Goal: Communication & Community: Answer question/provide support

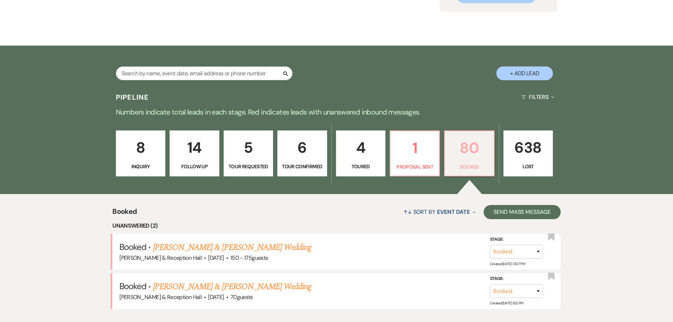
scroll to position [106, 0]
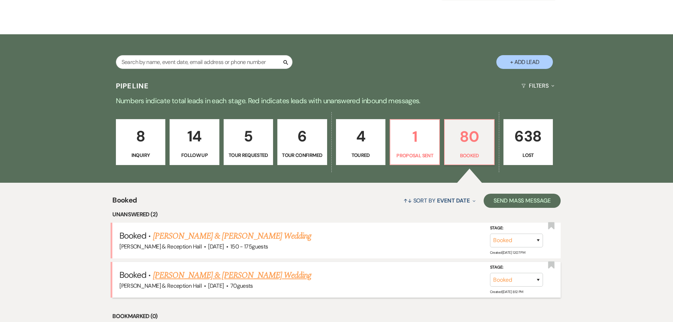
click at [220, 279] on link "[PERSON_NAME] & [PERSON_NAME] Wedding" at bounding box center [232, 275] width 158 height 13
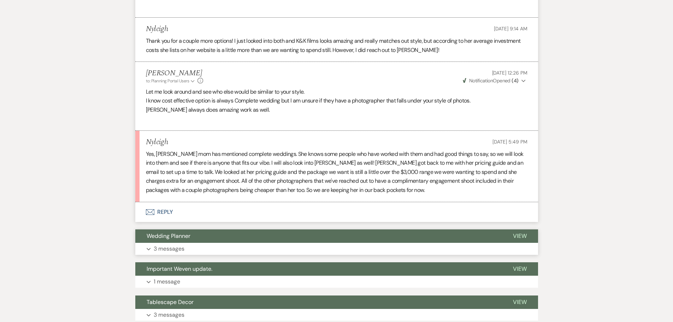
scroll to position [459, 0]
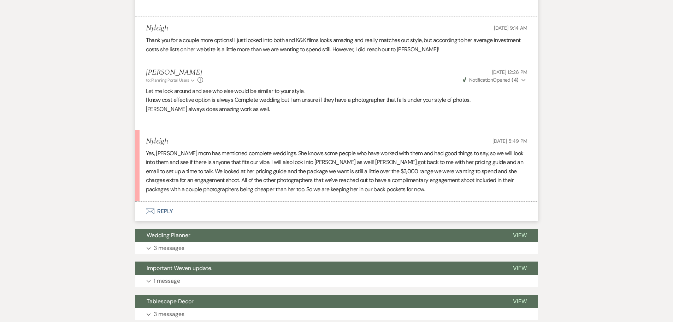
click at [169, 211] on button "Envelope Reply" at bounding box center [336, 211] width 403 height 20
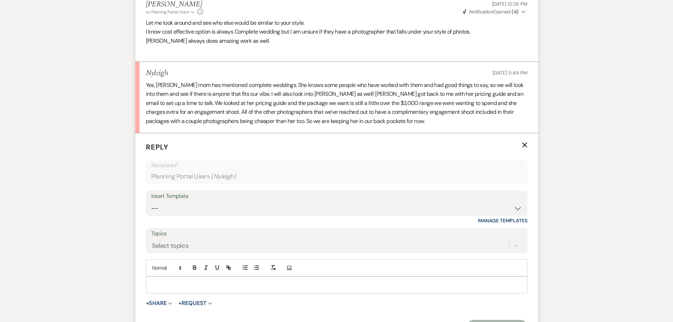
scroll to position [572, 0]
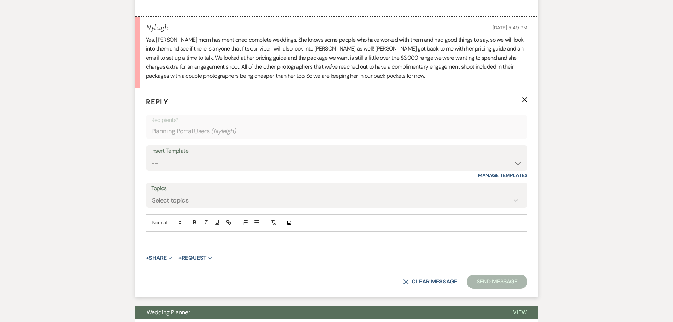
click at [206, 235] on div at bounding box center [336, 239] width 381 height 16
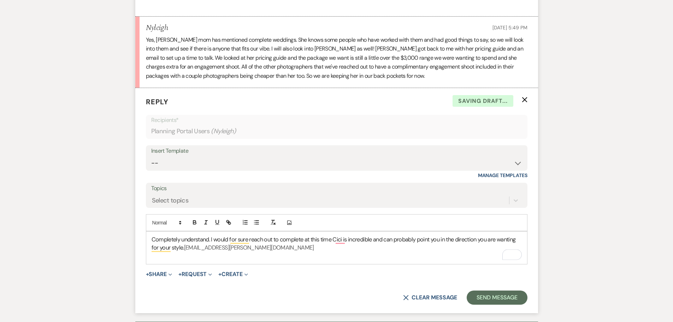
click at [312, 249] on h3 "Completely understand. I would for sure reach out to complete at this time Cici…" at bounding box center [336, 244] width 370 height 16
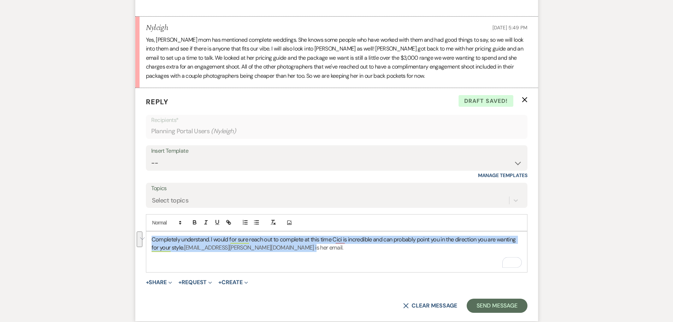
drag, startPoint x: 321, startPoint y: 249, endPoint x: 150, endPoint y: 239, distance: 170.8
click at [150, 239] on div "Completely understand. I would for sure reach out to complete at this time Cici…" at bounding box center [336, 251] width 381 height 41
click at [196, 220] on icon "button" at bounding box center [194, 222] width 6 height 6
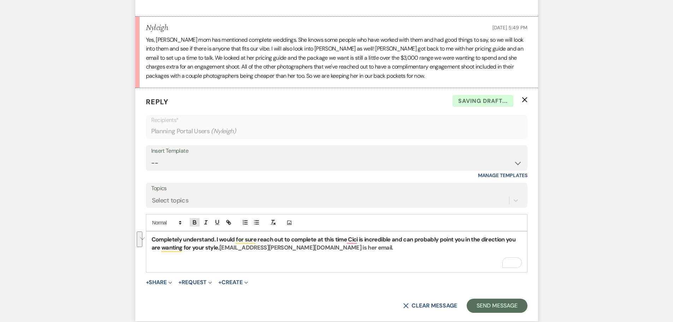
click at [196, 220] on icon "button" at bounding box center [194, 222] width 6 height 6
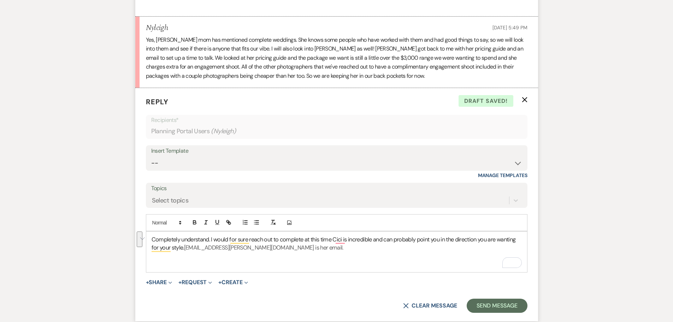
click at [328, 253] on p "To enrich screen reader interactions, please activate Accessibility in Grammarl…" at bounding box center [336, 256] width 370 height 8
click at [288, 247] on span "[EMAIL_ADDRESS][PERSON_NAME][DOMAIN_NAME] is her email." at bounding box center [263, 247] width 159 height 7
drag, startPoint x: 321, startPoint y: 248, endPoint x: 288, endPoint y: 245, distance: 32.3
click at [288, 245] on h3 "Completely understand. I would for sure reach out to complete at this time Cici…" at bounding box center [336, 244] width 370 height 16
click at [174, 224] on span at bounding box center [166, 222] width 35 height 8
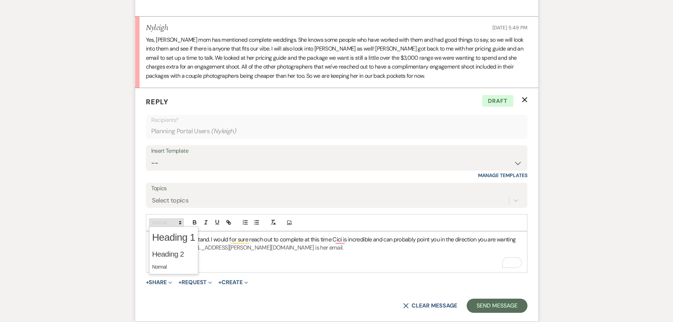
click at [174, 224] on span at bounding box center [166, 222] width 35 height 8
click at [290, 224] on icon "Add Photo" at bounding box center [289, 222] width 6 height 6
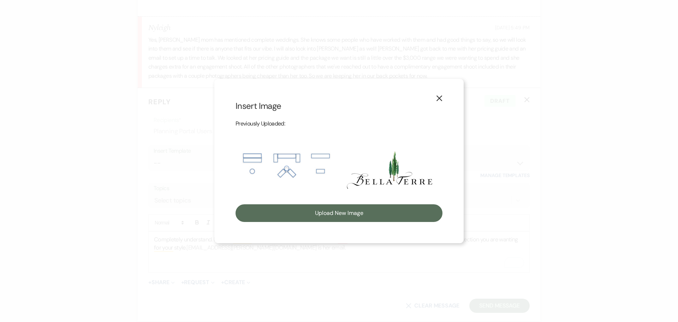
click at [442, 96] on button "X" at bounding box center [439, 97] width 11 height 12
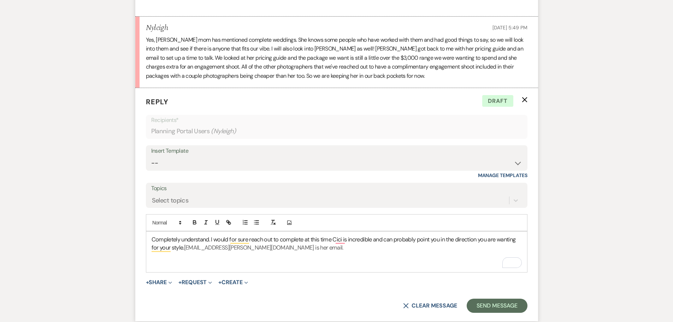
click at [331, 249] on h3 "Completely understand. I would for sure reach out to complete at this time Cici…" at bounding box center [336, 244] width 370 height 16
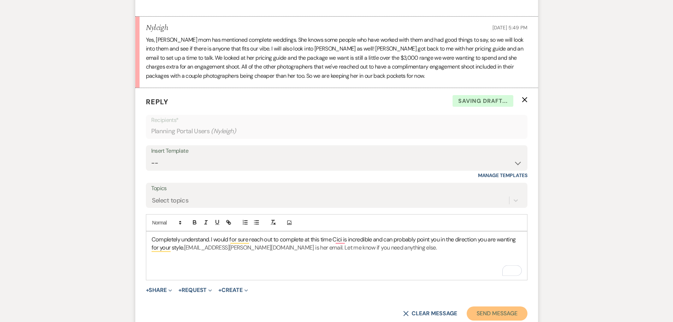
click at [475, 306] on button "Send Message" at bounding box center [496, 313] width 60 height 14
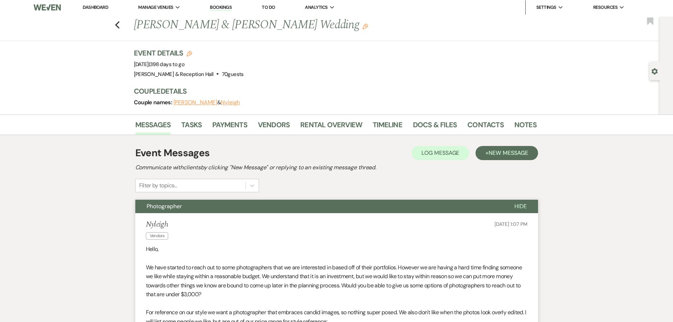
scroll to position [0, 0]
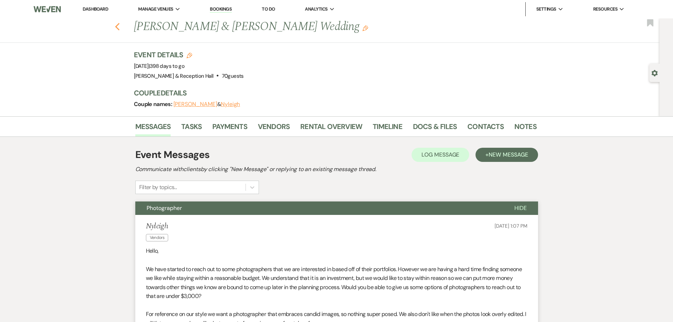
click at [119, 30] on use "button" at bounding box center [117, 27] width 5 height 8
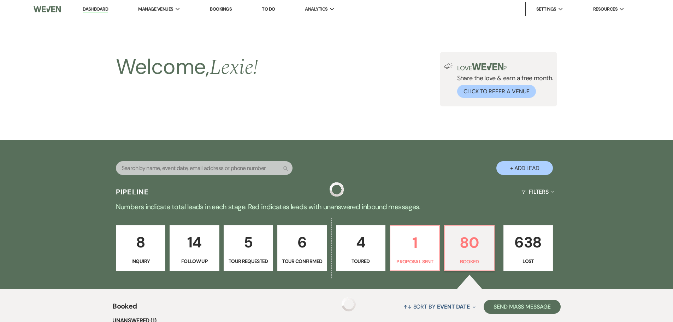
scroll to position [106, 0]
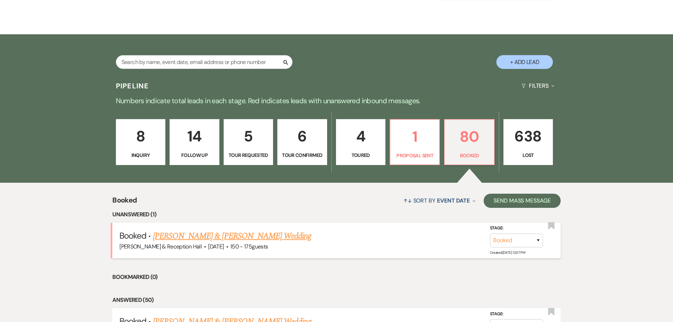
click at [247, 239] on link "[PERSON_NAME] & [PERSON_NAME] Wedding" at bounding box center [232, 236] width 158 height 13
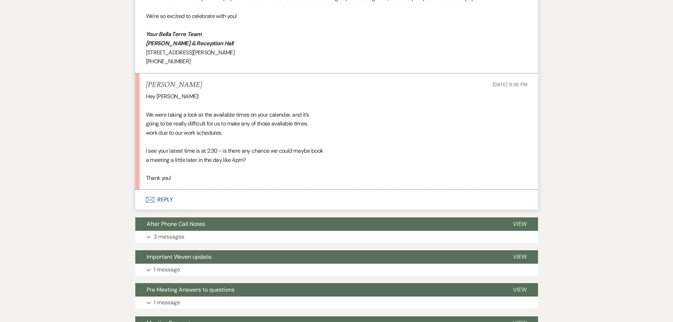
click at [155, 194] on button "Envelope Reply" at bounding box center [336, 200] width 403 height 20
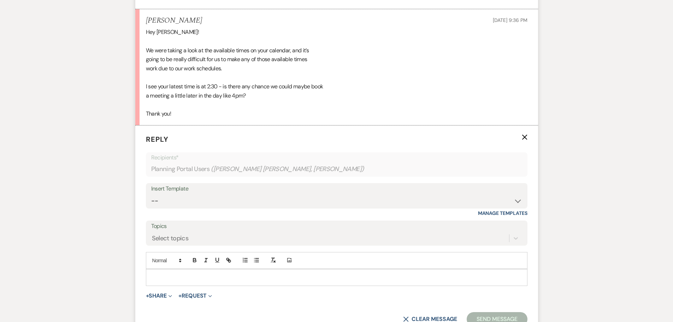
scroll to position [381, 0]
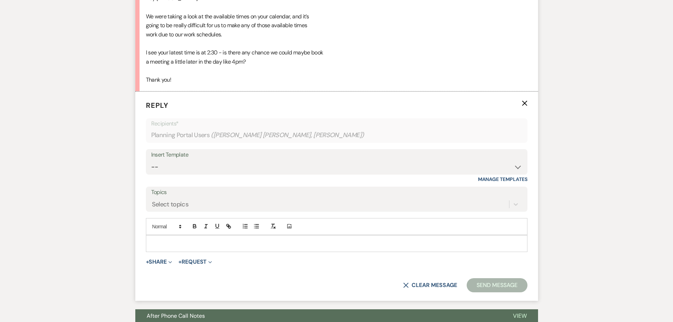
click at [162, 238] on div at bounding box center [336, 243] width 381 height 16
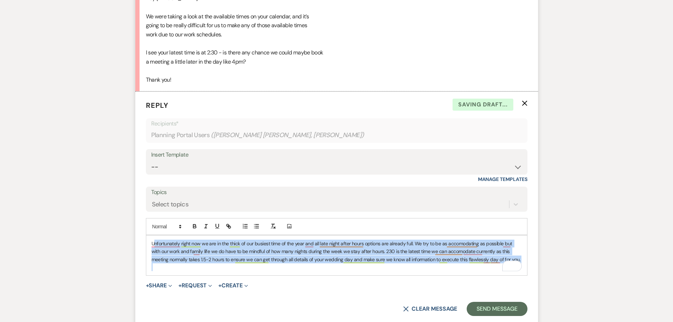
drag, startPoint x: 153, startPoint y: 244, endPoint x: 477, endPoint y: 266, distance: 325.3
click at [477, 266] on div "Unfortunately right now we are in the thick of our busiest time of the year and…" at bounding box center [336, 255] width 381 height 40
click at [477, 266] on p "To enrich screen reader interactions, please activate Accessibility in Grammarl…" at bounding box center [336, 267] width 370 height 8
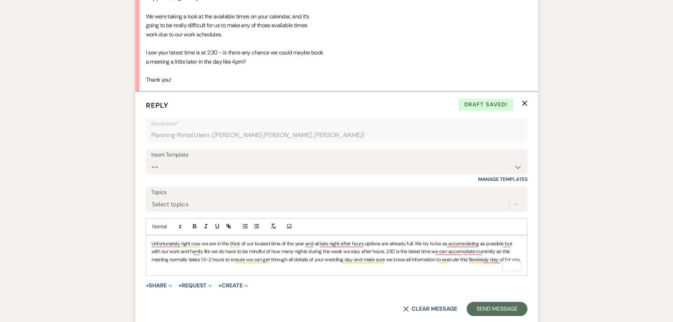
click at [477, 266] on p "To enrich screen reader interactions, please activate Accessibility in Grammarl…" at bounding box center [336, 267] width 370 height 8
drag, startPoint x: 500, startPoint y: 260, endPoint x: 138, endPoint y: 231, distance: 363.5
click at [138, 231] on form "Reply X Draft saved! Recipients* Planning Portal Users ( [PERSON_NAME] [PERSON_…" at bounding box center [336, 207] width 403 height 233
copy p "Unfortunately right now we are in the thick of our busiest time of the year and…"
click at [470, 267] on p "To enrich screen reader interactions, please activate Accessibility in Grammarl…" at bounding box center [336, 267] width 370 height 8
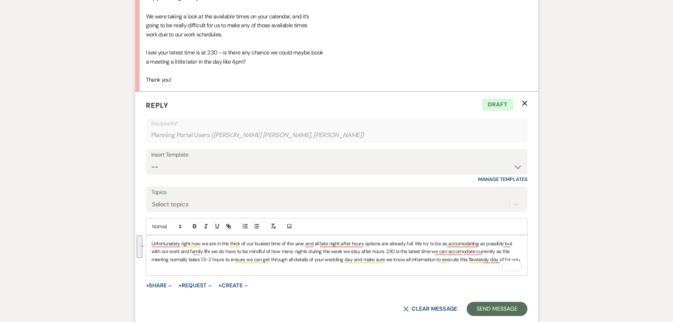
drag, startPoint x: 500, startPoint y: 260, endPoint x: 141, endPoint y: 244, distance: 360.1
click at [141, 244] on form "Reply X Draft Recipients* Planning Portal Users ( [PERSON_NAME] [PERSON_NAME], …" at bounding box center [336, 207] width 403 height 233
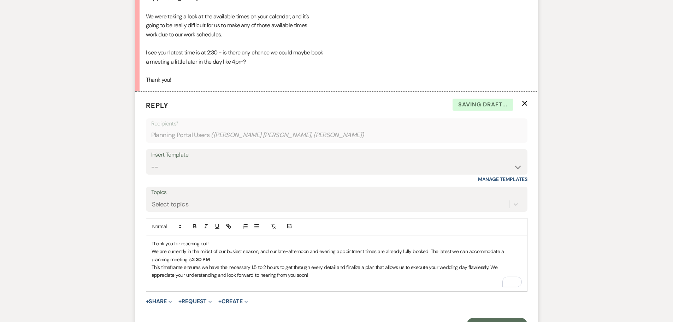
click at [206, 260] on p "We are currently in the midst of our busiest season, and our late-afternoon and…" at bounding box center [336, 255] width 370 height 16
drag, startPoint x: 197, startPoint y: 260, endPoint x: 174, endPoint y: 260, distance: 23.0
click at [174, 260] on p "We are currently in the midst of our busiest season, and our late-afternoon and…" at bounding box center [336, 255] width 370 height 16
click at [193, 227] on icon "button" at bounding box center [194, 227] width 3 height 2
click at [201, 261] on p "We are currently in the midst of our busiest season, and our late-afternoon and…" at bounding box center [336, 255] width 370 height 16
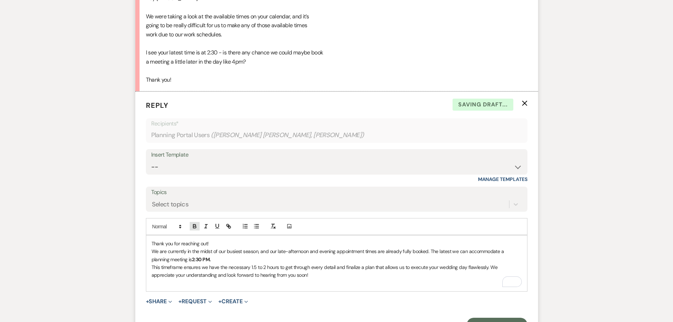
click at [194, 227] on icon "button" at bounding box center [194, 226] width 6 height 6
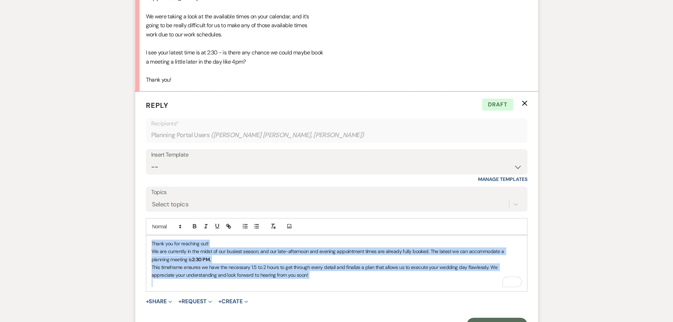
drag, startPoint x: 150, startPoint y: 243, endPoint x: 311, endPoint y: 303, distance: 171.6
click at [311, 303] on form "Reply X Draft Recipients* Planning Portal Users ( [PERSON_NAME] [PERSON_NAME], …" at bounding box center [336, 215] width 403 height 249
click at [196, 226] on icon "button" at bounding box center [194, 225] width 2 height 2
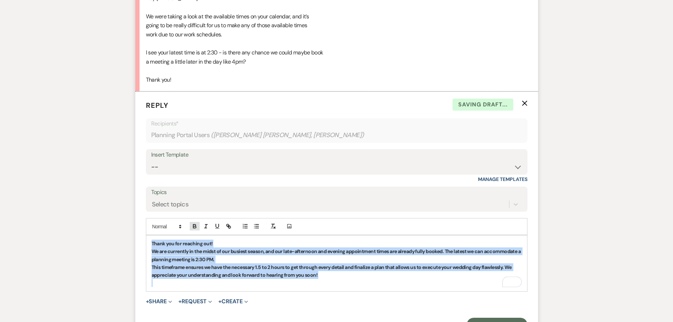
click at [196, 226] on icon "button" at bounding box center [194, 225] width 2 height 2
click at [193, 223] on icon "button" at bounding box center [194, 226] width 6 height 6
click at [228, 263] on p "This timeframe ensures we have the necessary 1.5 to 2 hours to get through ever…" at bounding box center [336, 271] width 370 height 16
drag, startPoint x: 335, startPoint y: 280, endPoint x: 144, endPoint y: 242, distance: 194.8
click at [142, 242] on form "Reply X Draft saved! Recipients* Planning Portal Users ( [PERSON_NAME] [PERSON_…" at bounding box center [336, 215] width 403 height 249
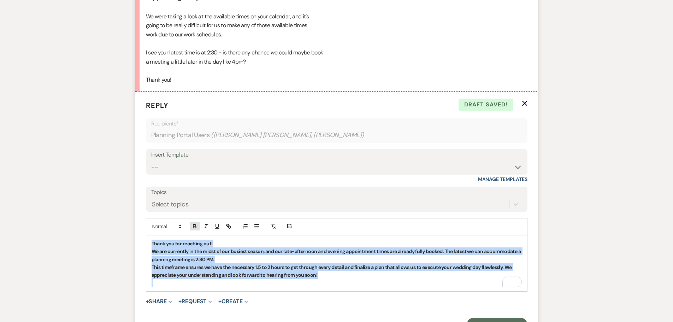
click at [195, 227] on icon "button" at bounding box center [194, 227] width 3 height 2
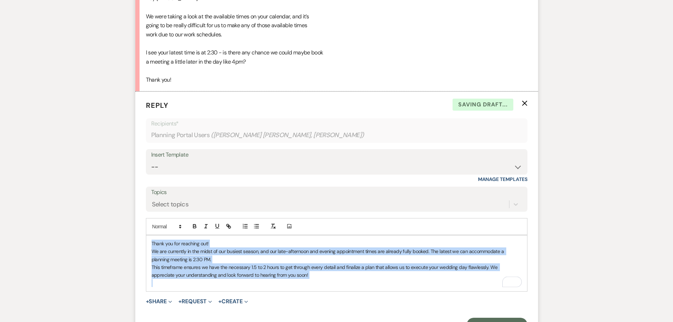
click at [335, 289] on div "Thank you for reaching out! We are currently in the midst of our busiest season…" at bounding box center [336, 263] width 381 height 56
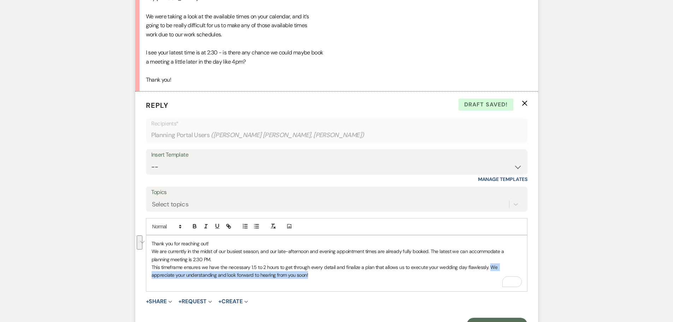
drag, startPoint x: 489, startPoint y: 266, endPoint x: 502, endPoint y: 274, distance: 16.2
click at [502, 274] on p "This timeframe ensures we have the necessary 1.5 to 2 hours to get through ever…" at bounding box center [336, 271] width 370 height 16
click at [213, 261] on p "We are currently in the midst of our busiest season, and our late-afternoon and…" at bounding box center [336, 255] width 370 height 16
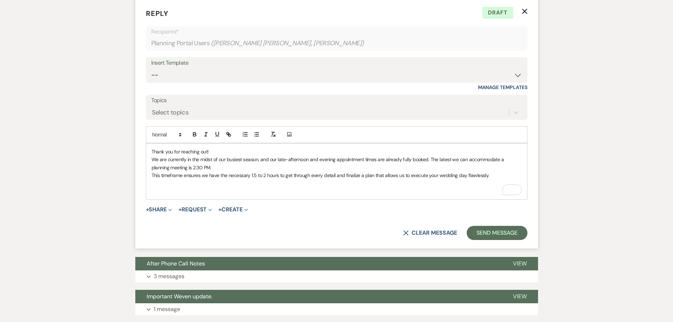
scroll to position [487, 0]
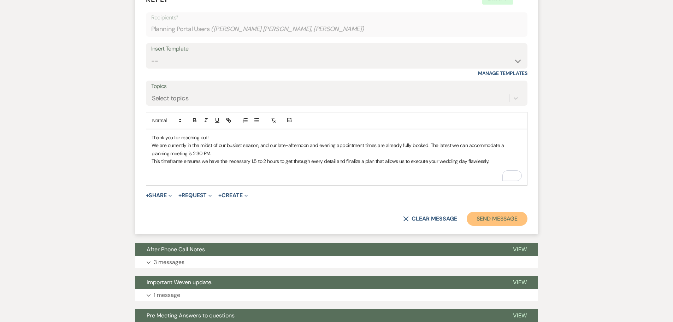
click at [489, 212] on button "Send Message" at bounding box center [496, 218] width 60 height 14
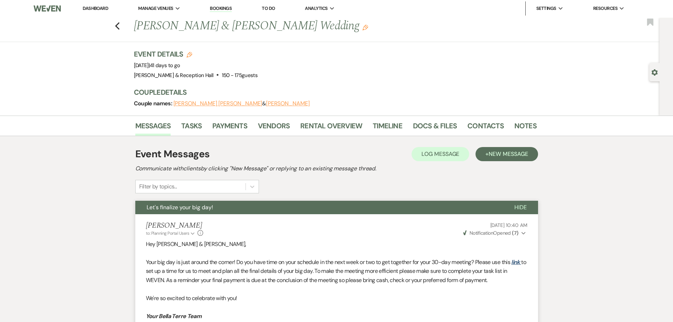
scroll to position [0, 0]
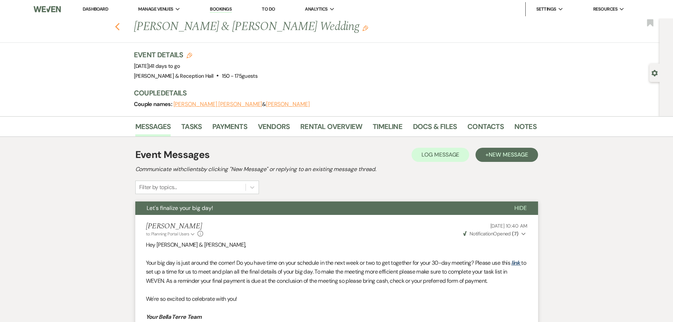
click at [120, 27] on icon "Previous" at bounding box center [117, 27] width 5 height 8
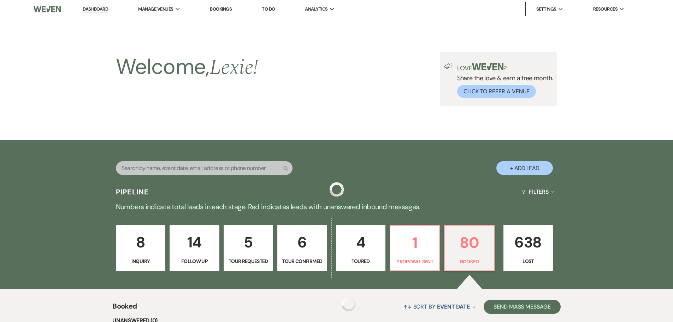
scroll to position [106, 0]
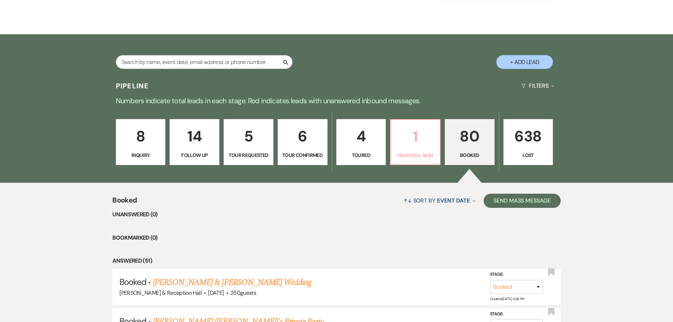
click at [428, 141] on p "1" at bounding box center [415, 137] width 41 height 24
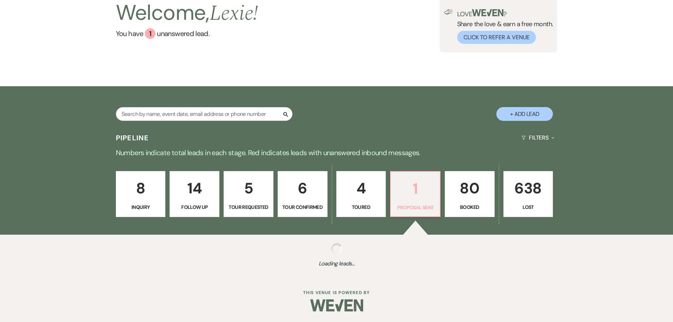
select select "6"
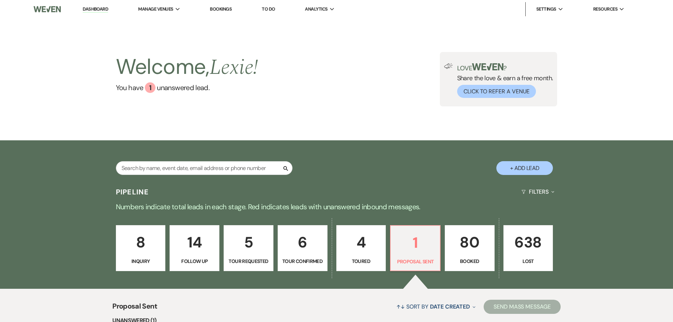
click at [99, 8] on link "Dashboard" at bounding box center [95, 9] width 25 height 7
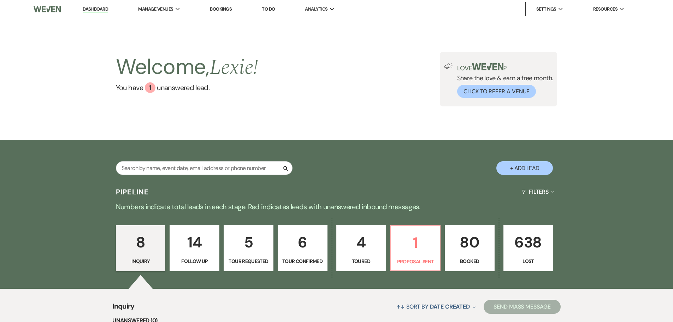
click at [97, 10] on link "Dashboard" at bounding box center [95, 9] width 25 height 7
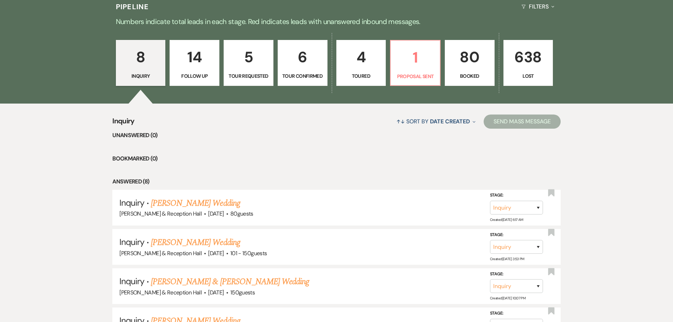
scroll to position [212, 0]
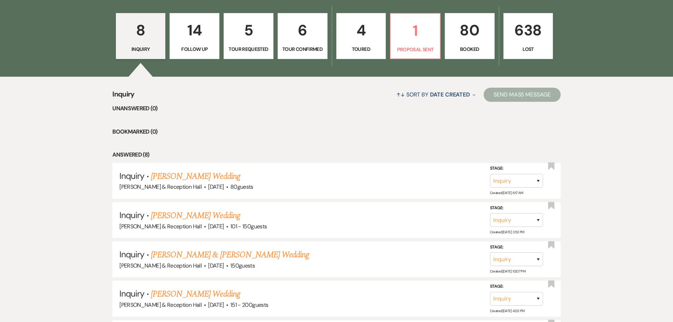
click at [472, 36] on p "80" at bounding box center [469, 30] width 41 height 24
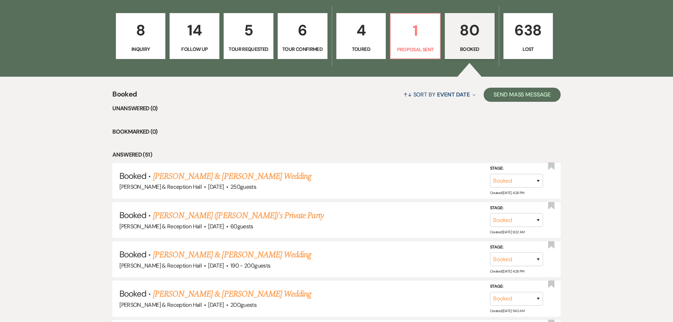
click at [140, 9] on div "8 Inquiry 14 Follow Up 5 Tour Requested 6 Tour Confirmed 4 Toured 1 Proposal Se…" at bounding box center [336, 41] width 508 height 72
click at [147, 23] on p "8" at bounding box center [140, 30] width 41 height 24
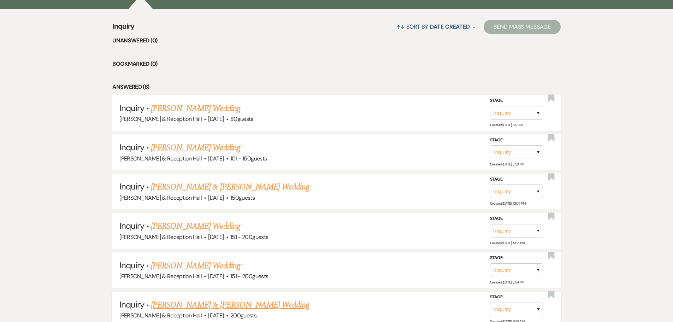
scroll to position [68, 0]
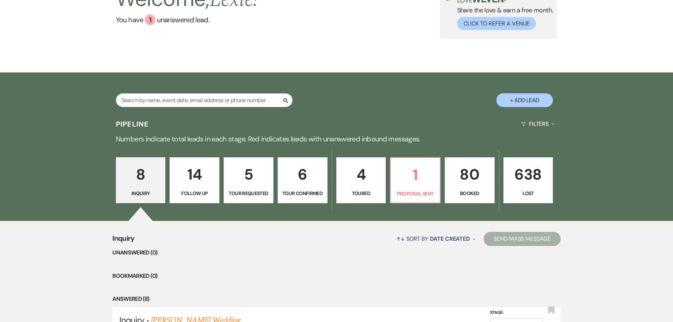
click at [486, 187] on link "80 Booked" at bounding box center [470, 180] width 50 height 46
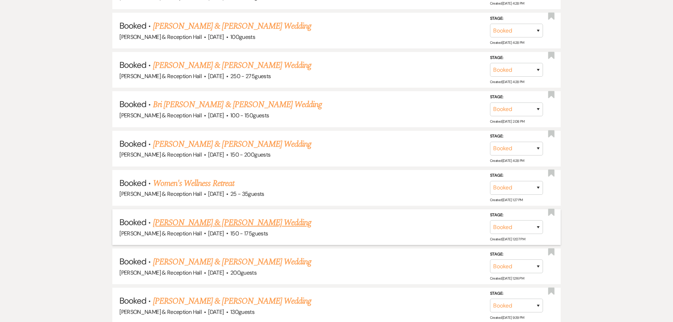
click at [240, 222] on link "[PERSON_NAME] & [PERSON_NAME] Wedding" at bounding box center [232, 222] width 158 height 13
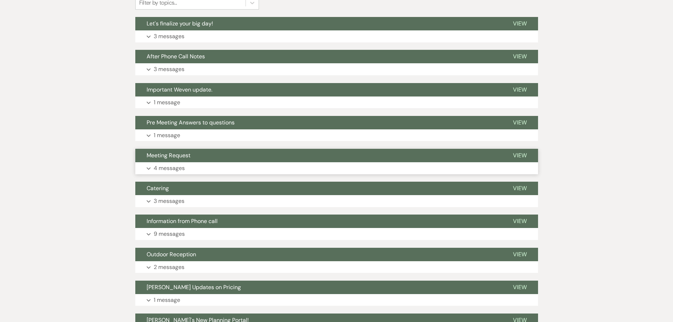
scroll to position [116, 0]
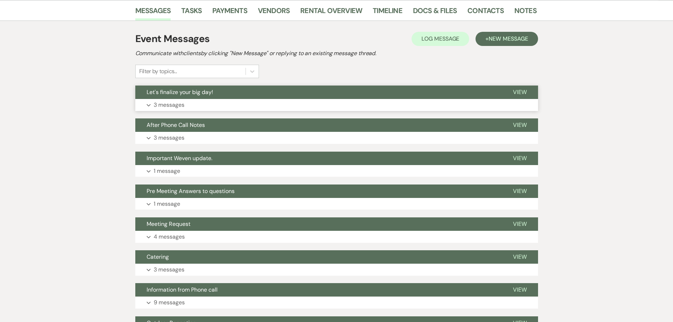
click at [180, 96] on button "Let's finalize your big day!" at bounding box center [318, 91] width 366 height 13
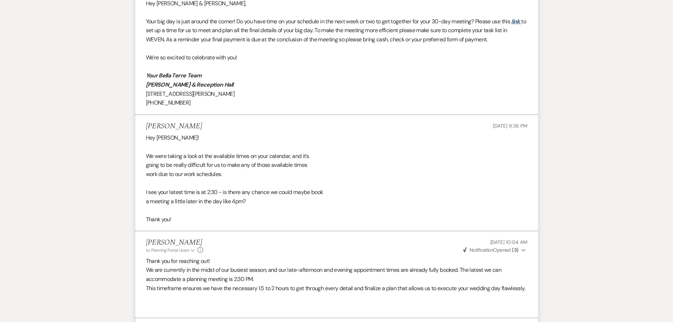
scroll to position [292, 0]
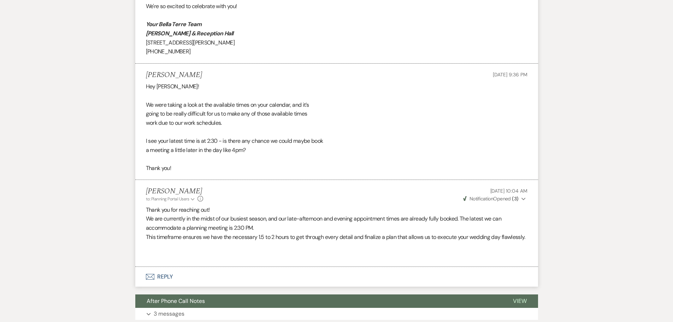
drag, startPoint x: 303, startPoint y: 220, endPoint x: 95, endPoint y: 305, distance: 224.4
click at [95, 305] on div "Messages Tasks Payments Vendors Rental Overview Timeline Docs & Files Contacts …" at bounding box center [336, 208] width 673 height 769
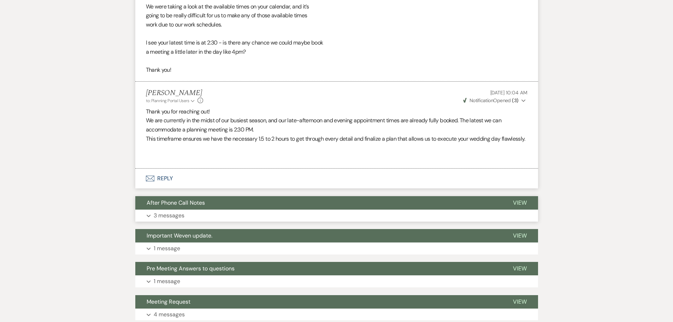
scroll to position [398, 0]
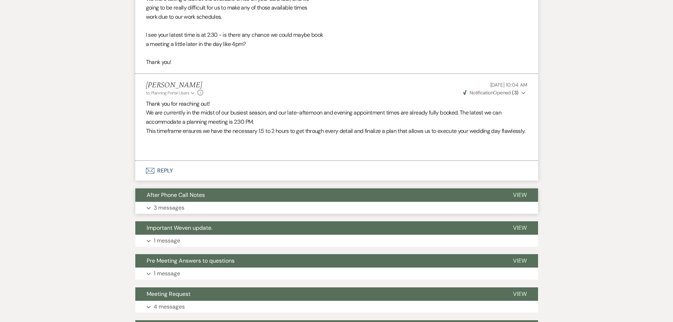
click at [193, 213] on button "Expand 3 messages" at bounding box center [336, 208] width 403 height 12
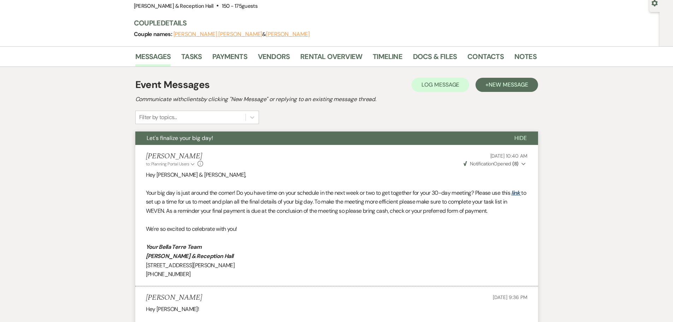
scroll to position [0, 0]
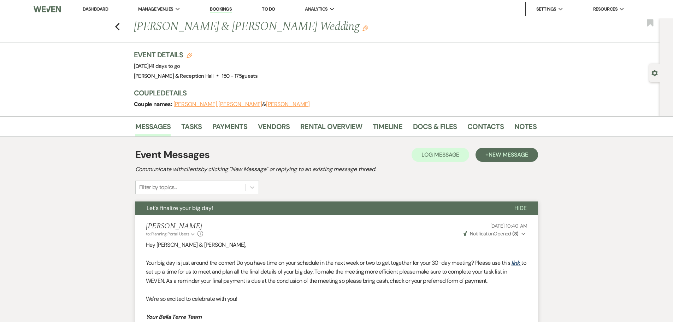
click at [100, 11] on link "Dashboard" at bounding box center [95, 9] width 25 height 6
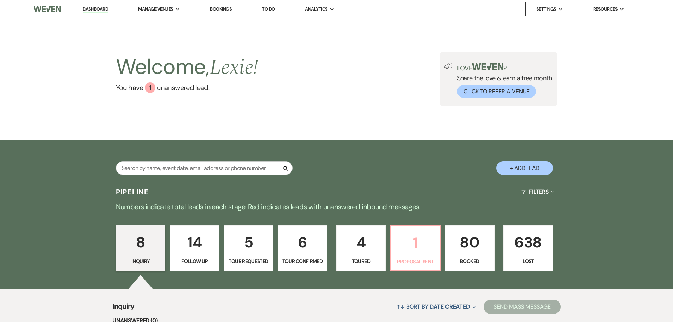
click at [423, 243] on p "1" at bounding box center [415, 243] width 41 height 24
select select "6"
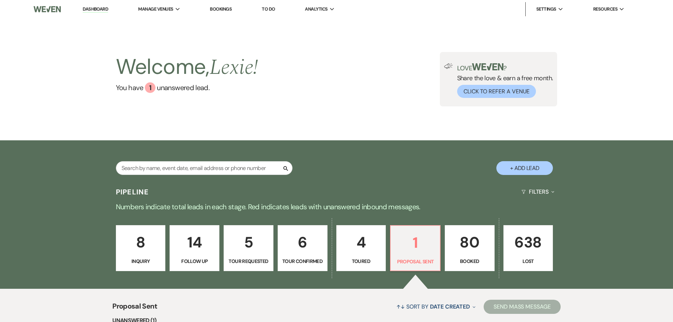
scroll to position [141, 0]
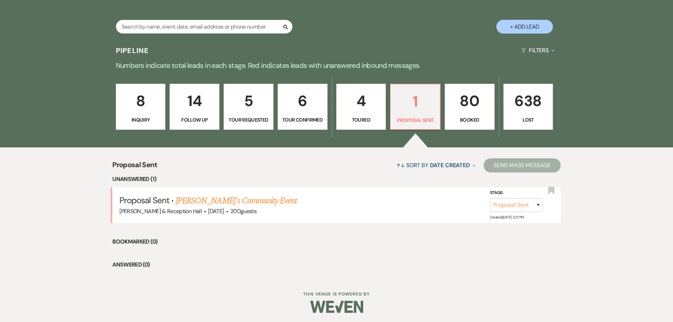
click at [144, 100] on p "8" at bounding box center [140, 101] width 41 height 24
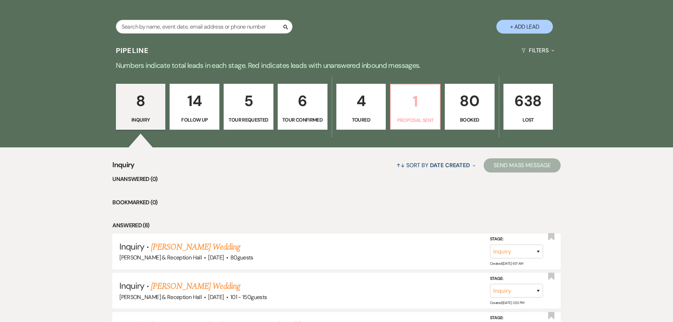
click at [410, 105] on p "1" at bounding box center [415, 101] width 41 height 24
select select "6"
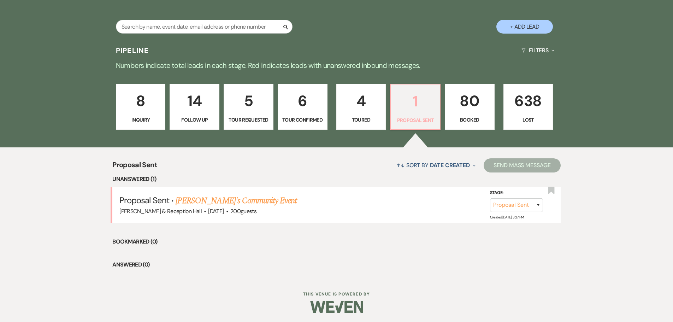
click at [422, 97] on p "1" at bounding box center [415, 101] width 41 height 24
click at [230, 205] on link "[PERSON_NAME]'s Community Event" at bounding box center [235, 200] width 121 height 13
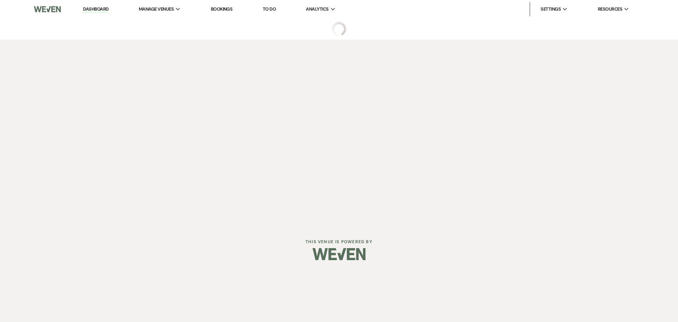
select select "6"
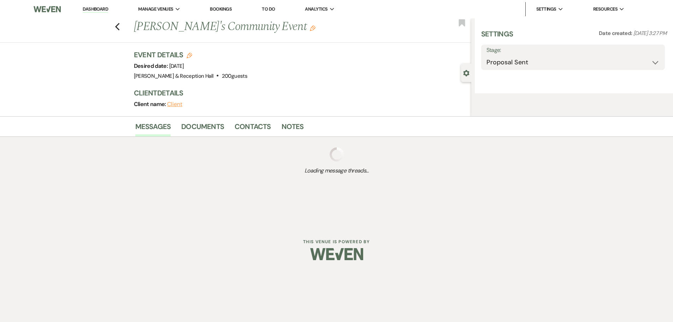
select select "5"
select select "7"
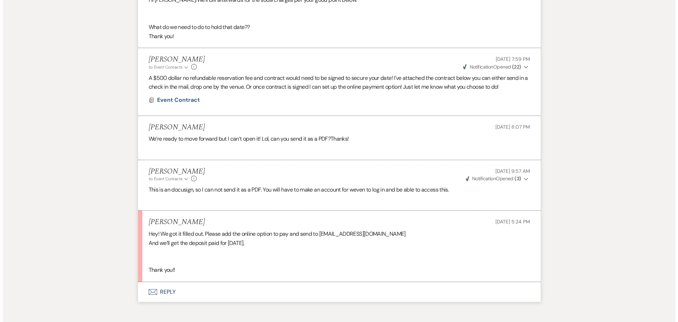
scroll to position [1292, 0]
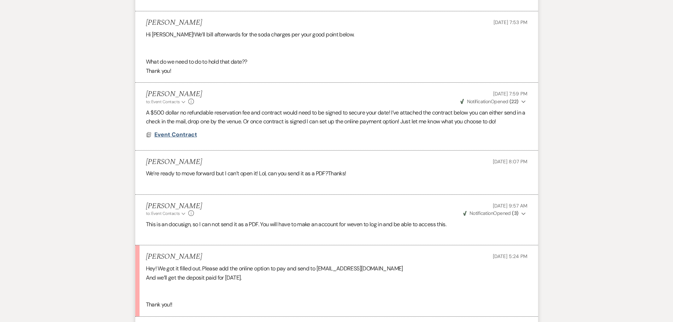
click at [173, 134] on span "Event Contract" at bounding box center [175, 134] width 43 height 7
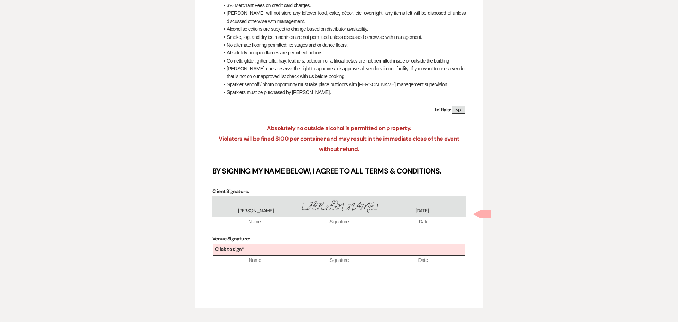
scroll to position [1319, 0]
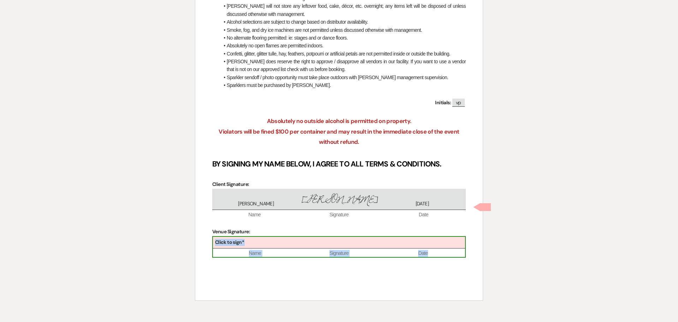
click at [299, 245] on div "Click to sign*" at bounding box center [339, 243] width 252 height 12
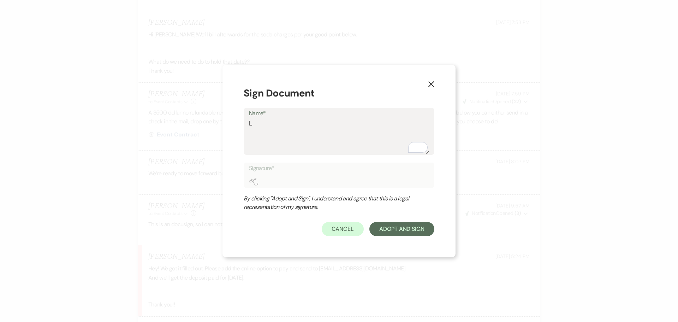
type textarea "L"
type input "L"
type textarea "LE"
type input "LE"
type textarea "LEx"
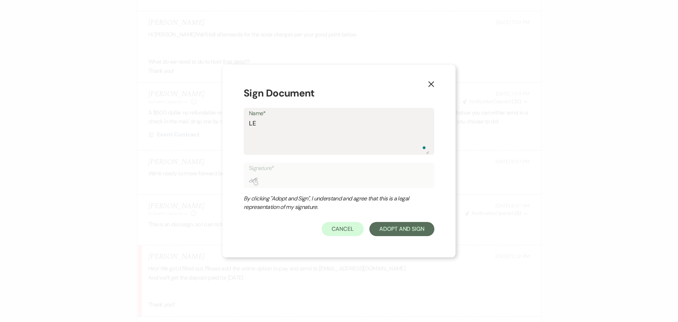
type input "LEx"
type textarea "LExi"
type input "LExi"
type textarea "LExie"
type input "LExie"
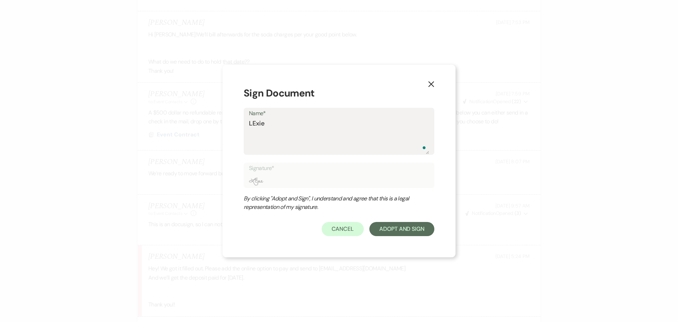
type textarea "LExi"
type input "LExi"
type textarea "LEx"
type input "LEx"
type textarea "LE"
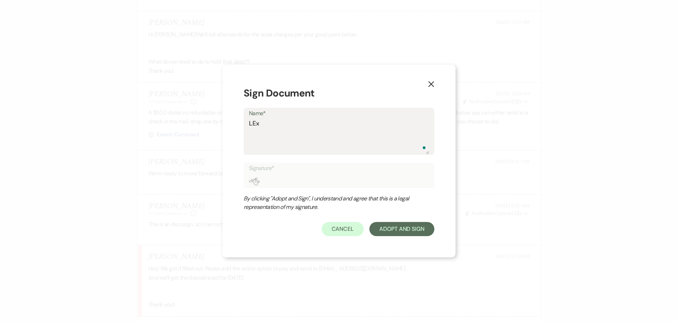
type input "LE"
type textarea "L"
type input "L"
type textarea "Le"
type input "Le"
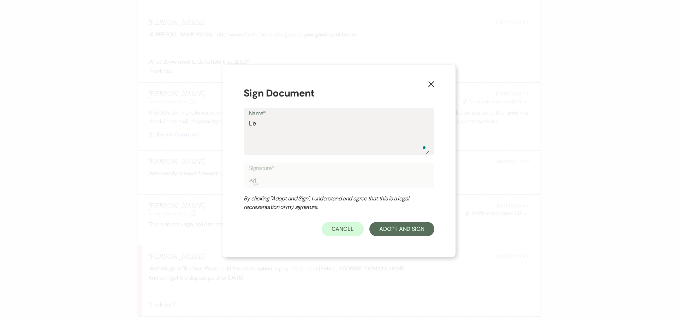
type textarea "Lex"
type input "Lex"
type textarea "Lexi"
type input "Lexi"
type textarea "Lexie"
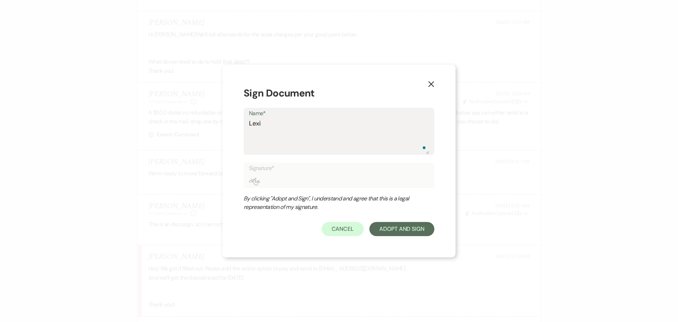
type input "Lexie"
type textarea "Lexie"
type input "Lexie"
type textarea "Lexie C"
type input "Lexie C"
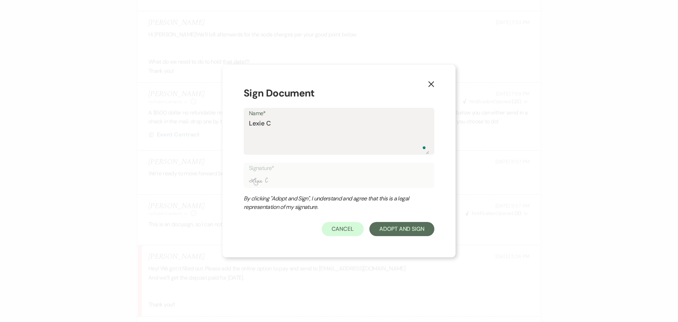
type textarea "[PERSON_NAME]"
type input "[PERSON_NAME]"
type textarea "[PERSON_NAME]"
type input "[PERSON_NAME]"
type textarea "[PERSON_NAME]"
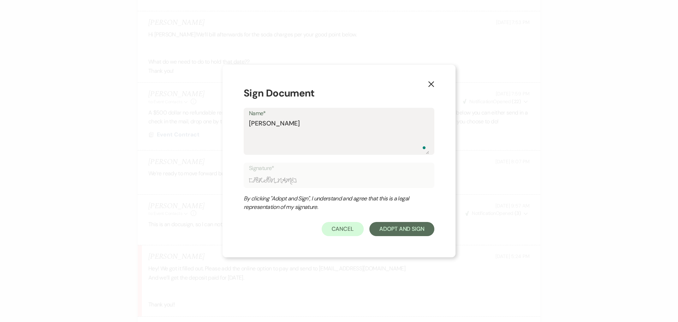
type input "[PERSON_NAME]"
type textarea "[PERSON_NAME]"
type input "[PERSON_NAME]"
type textarea "[PERSON_NAME]"
type input "[PERSON_NAME]"
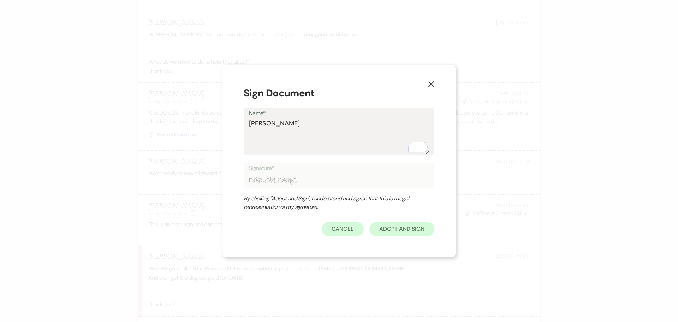
type textarea "[PERSON_NAME]"
click at [403, 224] on button "Adopt And Sign" at bounding box center [401, 229] width 65 height 14
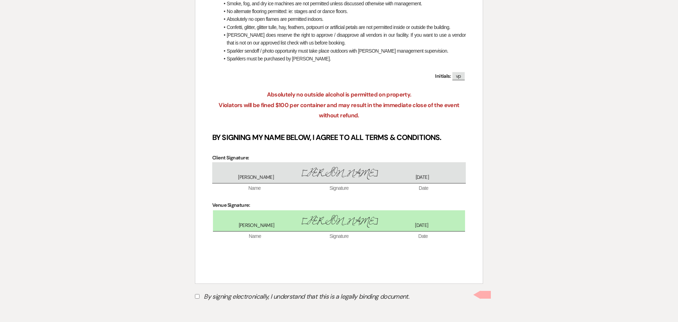
scroll to position [1349, 0]
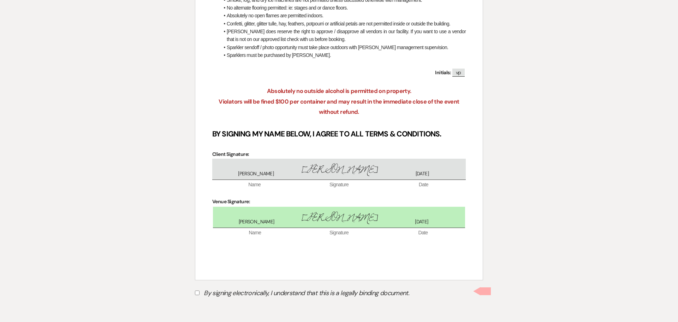
click at [198, 295] on label "By signing electronically, I understand that this is a legally binding document." at bounding box center [339, 293] width 288 height 13
click at [198, 295] on input "By signing electronically, I understand that this is a legally binding document." at bounding box center [197, 292] width 5 height 5
checkbox input "true"
click at [222, 308] on button "Submit" at bounding box center [219, 310] width 49 height 13
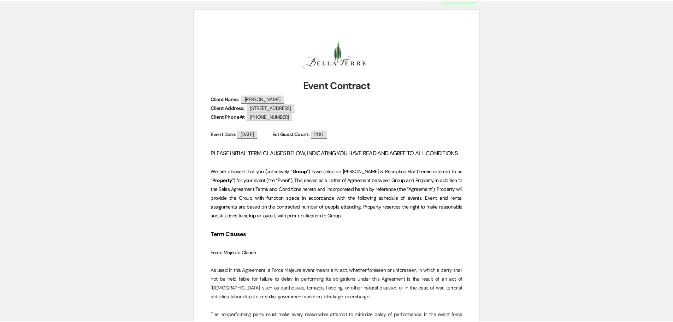
scroll to position [0, 0]
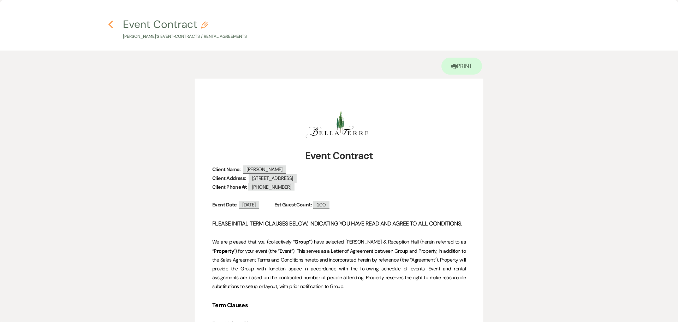
click at [109, 23] on icon "Previous" at bounding box center [110, 24] width 5 height 8
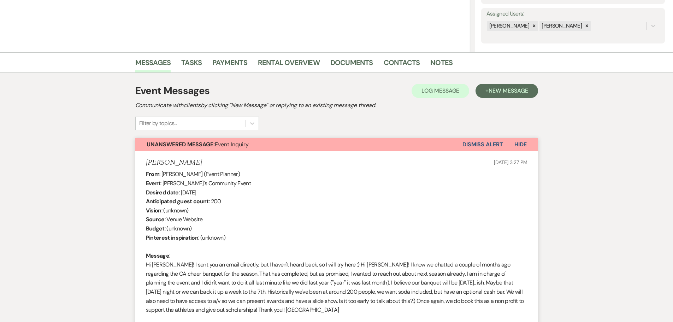
scroll to position [56, 0]
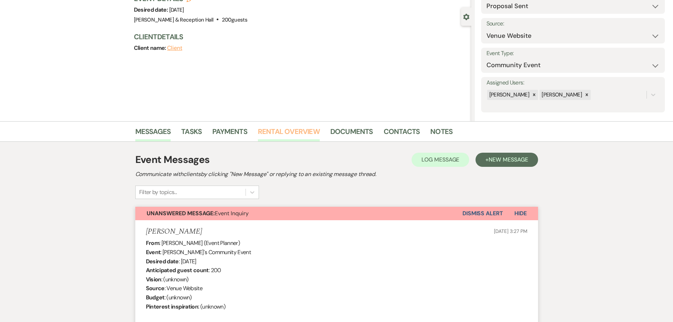
click at [304, 130] on link "Rental Overview" at bounding box center [289, 134] width 62 height 16
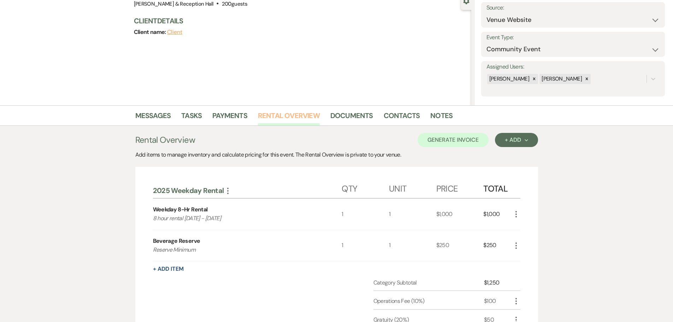
scroll to position [106, 0]
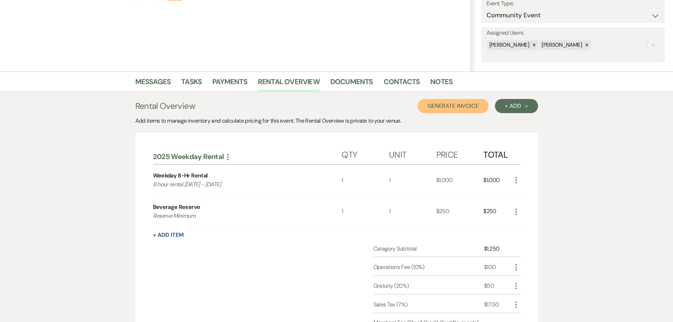
click at [446, 102] on button "Generate Invoice" at bounding box center [452, 106] width 71 height 14
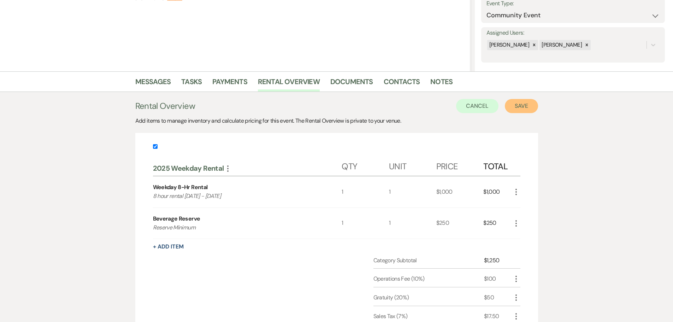
click at [524, 108] on button "Save" at bounding box center [521, 106] width 33 height 14
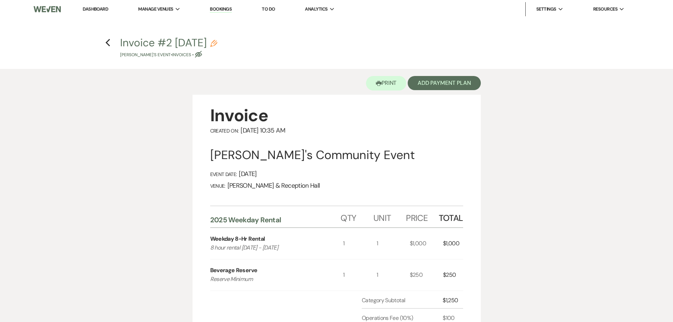
click at [195, 54] on use "button" at bounding box center [198, 54] width 7 height 7
select select "22"
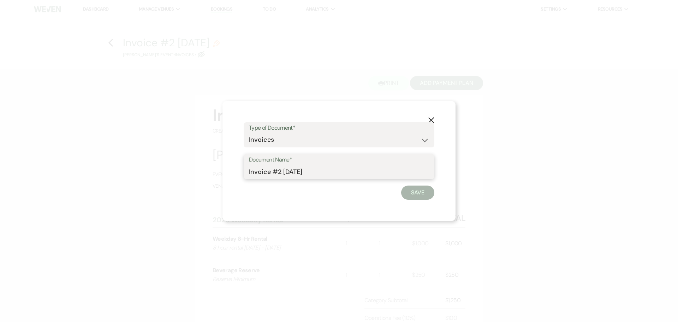
drag, startPoint x: 326, startPoint y: 174, endPoint x: 223, endPoint y: 166, distance: 103.4
click at [223, 166] on div "X Type of Document* Special Event Insurance Vendor Certificate of Insurance Con…" at bounding box center [338, 161] width 233 height 120
type input "Initial Invoice"
click at [423, 191] on button "Save" at bounding box center [417, 192] width 33 height 14
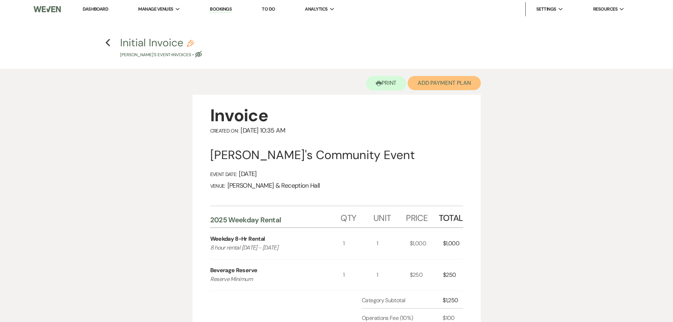
click at [437, 84] on button "Add Payment Plan" at bounding box center [443, 83] width 73 height 14
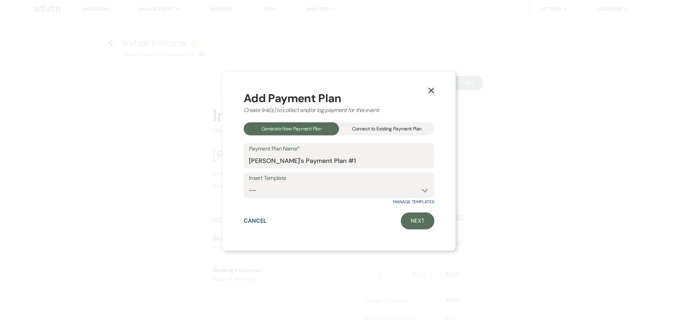
click at [369, 133] on div "Connect to Existing Payment Plan" at bounding box center [386, 128] width 95 height 13
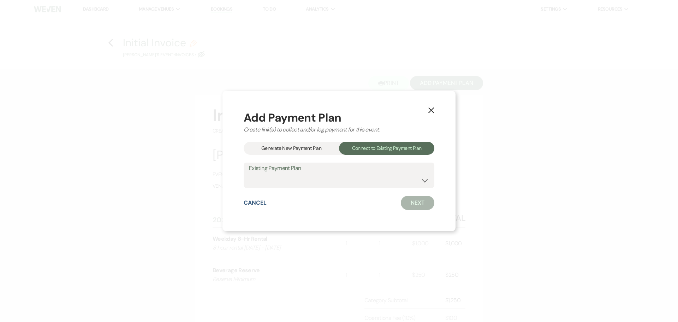
click at [324, 148] on div "Generate New Payment Plan" at bounding box center [291, 148] width 95 height 13
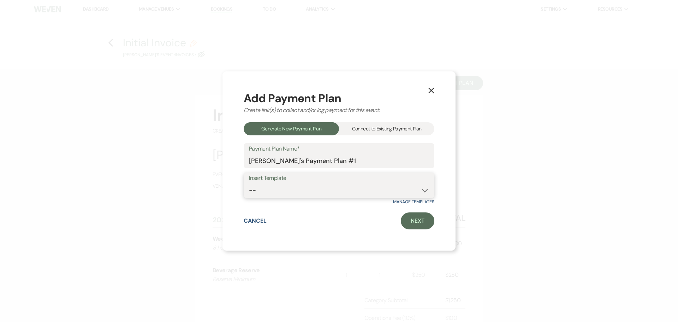
click at [318, 189] on select "-- Bella Terre Payment Plan 2024 Event Payment Plan 2024 Wedding Payment Plan 2…" at bounding box center [339, 190] width 180 height 14
select select "279"
click at [249, 183] on select "-- Bella Terre Payment Plan 2024 Event Payment Plan 2024 Wedding Payment Plan 2…" at bounding box center [339, 190] width 180 height 14
click at [409, 220] on link "Next" at bounding box center [418, 220] width 34 height 17
select select "27744"
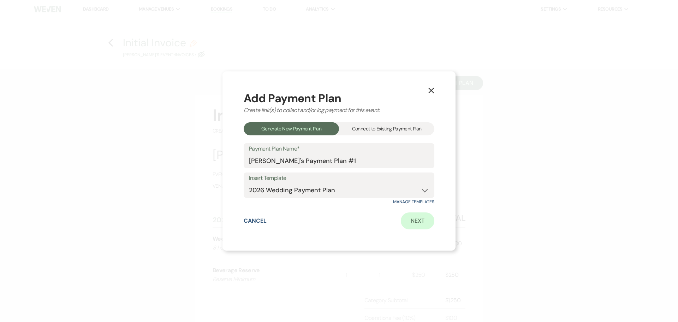
select select "2"
select select "flat"
select select "true"
select select "2"
select select "flat"
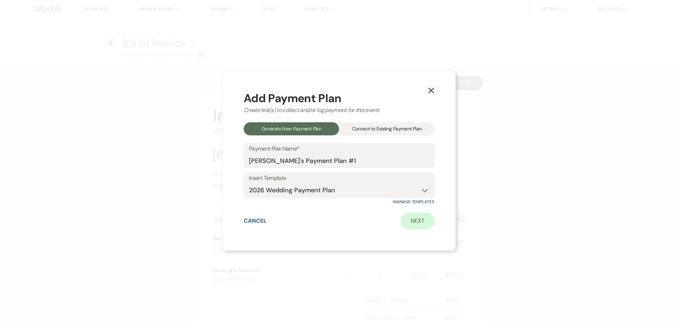
select select "true"
select select "client"
select select "days"
select select "client"
select select "weeks"
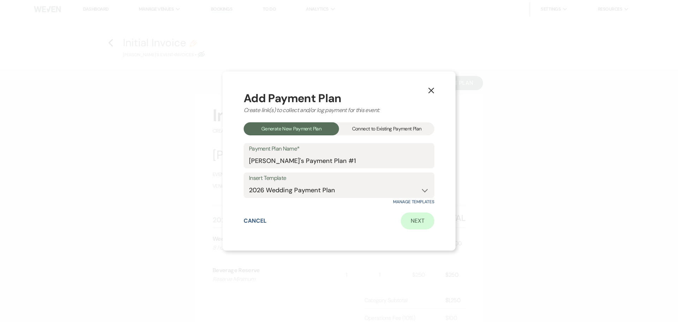
select select "2"
select select "percentage"
select select "true"
select select "client"
select select "weeks"
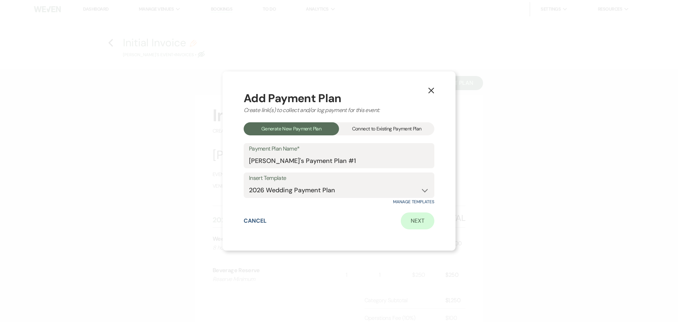
select select "client"
select select "days"
select select "2"
select select "percentage"
select select "true"
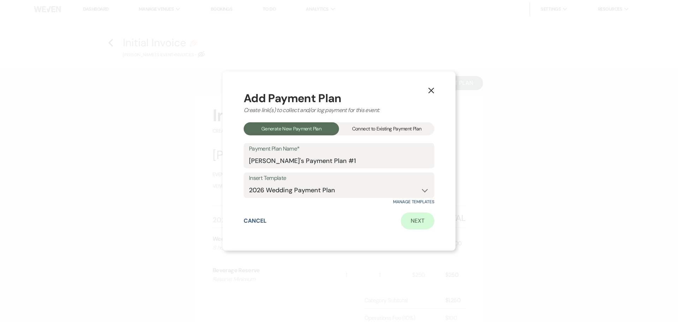
select select "client"
select select "weeks"
select select "client"
select select "days"
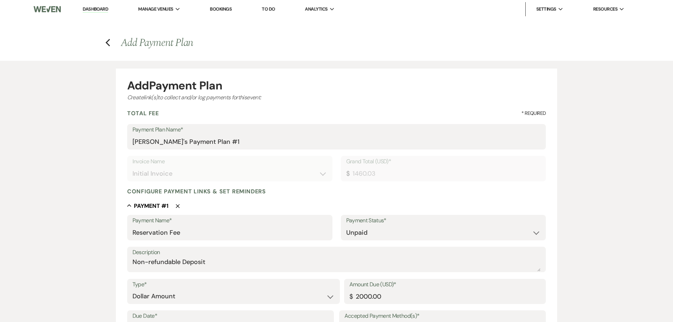
scroll to position [71, 0]
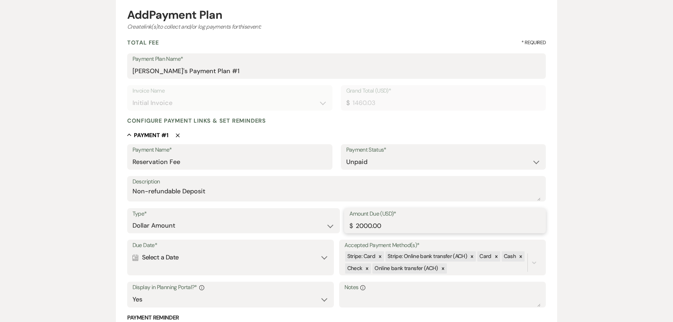
drag, startPoint x: 404, startPoint y: 229, endPoint x: 307, endPoint y: 236, distance: 96.6
click at [307, 236] on div "Type* Dollar Amount Percentage of Grand Total Amount Due (USD)* $ 2000.00" at bounding box center [336, 224] width 419 height 32
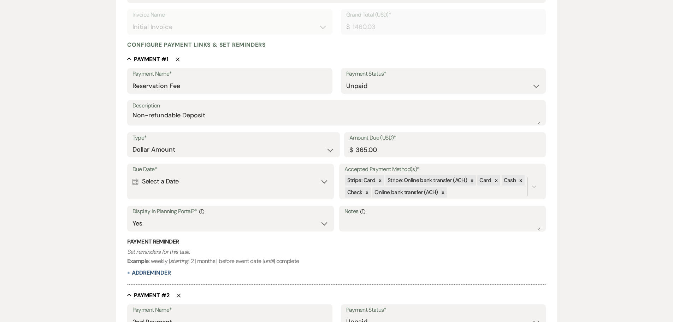
scroll to position [106, 0]
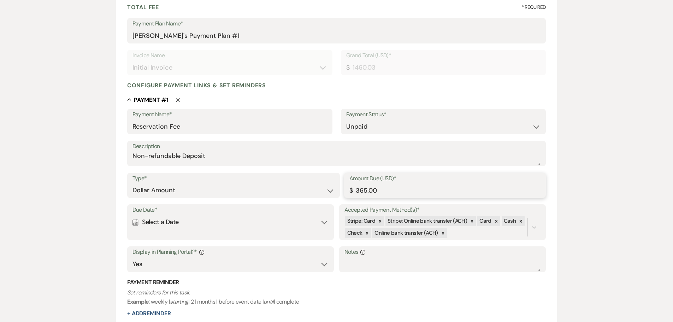
click at [360, 190] on input "365.00" at bounding box center [444, 190] width 191 height 14
drag, startPoint x: 410, startPoint y: 193, endPoint x: 350, endPoint y: 190, distance: 60.1
click at [350, 190] on div "Amount Due (USD)* $ 265.00" at bounding box center [445, 185] width 202 height 25
type input "500.00"
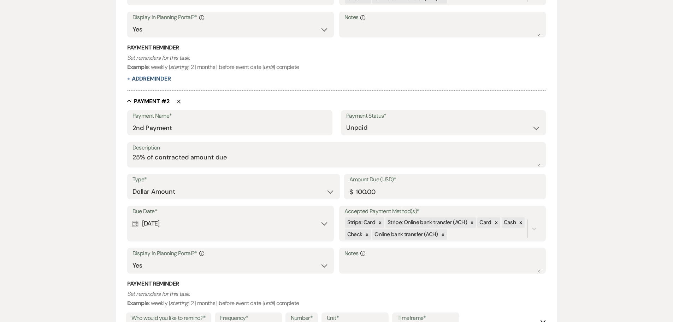
scroll to position [300, 0]
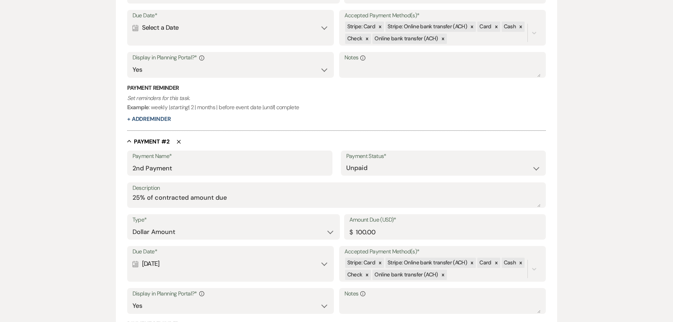
click at [176, 143] on button "Delete" at bounding box center [174, 141] width 11 height 6
type input "3rd Payment"
type textarea "50% of contracted amount due"
select select "percentage"
type input "365.01"
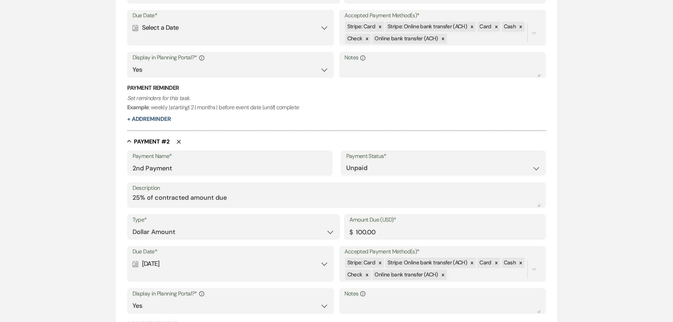
select select "weeks"
select select "days"
type input "Final Payment"
type textarea "100% of contracted amount due"
type input "50"
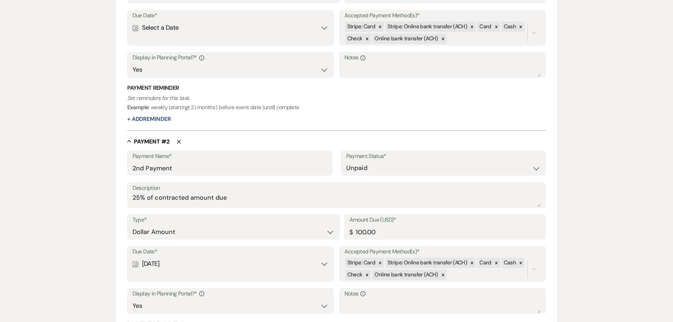
type input "730.02"
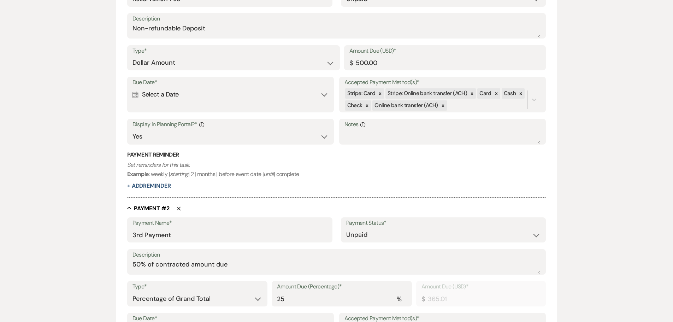
scroll to position [359, 0]
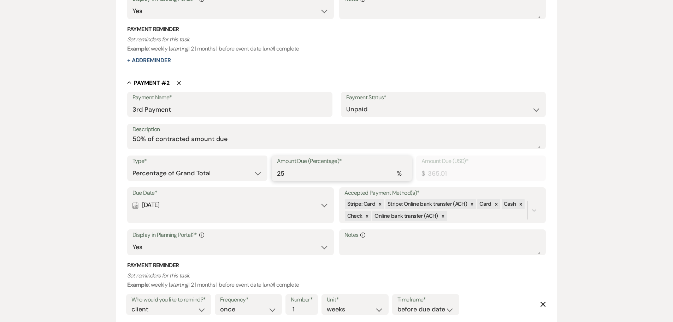
click at [353, 177] on input "25" at bounding box center [342, 173] width 130 height 14
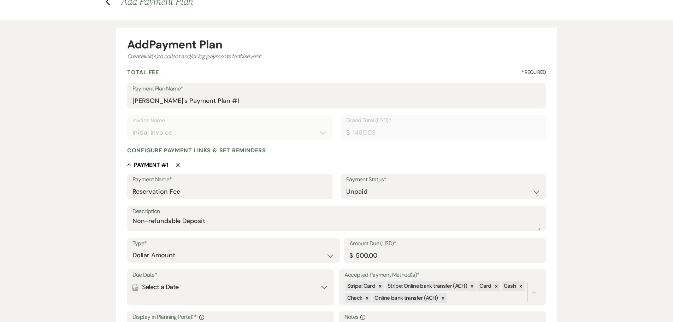
scroll to position [0, 0]
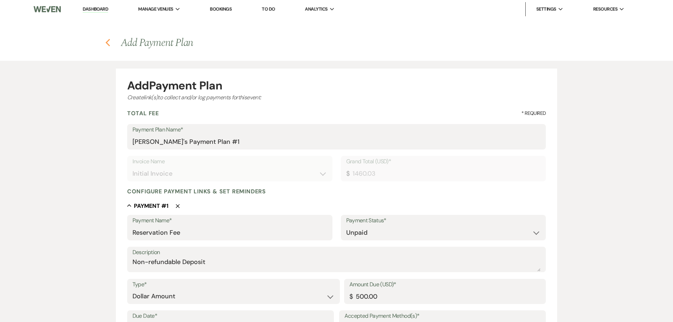
click at [109, 42] on icon "Previous" at bounding box center [107, 42] width 5 height 8
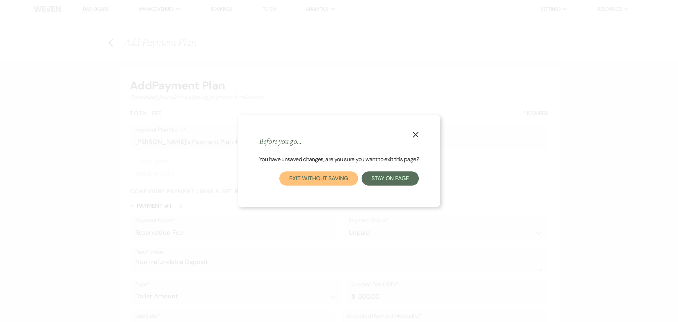
click at [318, 184] on button "Exit without saving" at bounding box center [318, 178] width 78 height 14
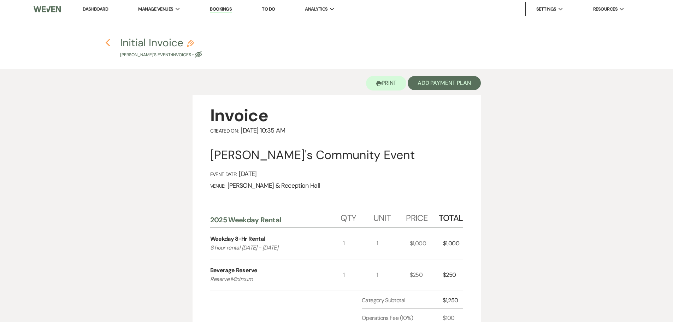
click at [108, 40] on use "button" at bounding box center [108, 43] width 5 height 8
select select "6"
select select "5"
select select "7"
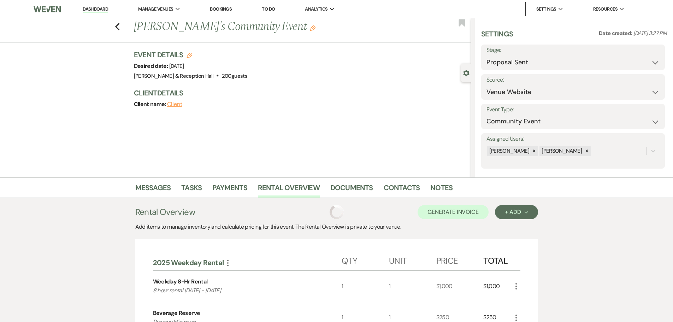
scroll to position [106, 0]
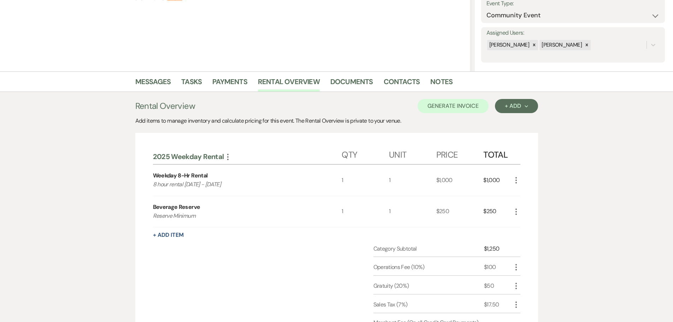
click at [401, 71] on div "Messages Tasks Payments Rental Overview Documents Contacts Notes" at bounding box center [336, 81] width 673 height 20
click at [144, 83] on link "Messages" at bounding box center [153, 84] width 36 height 16
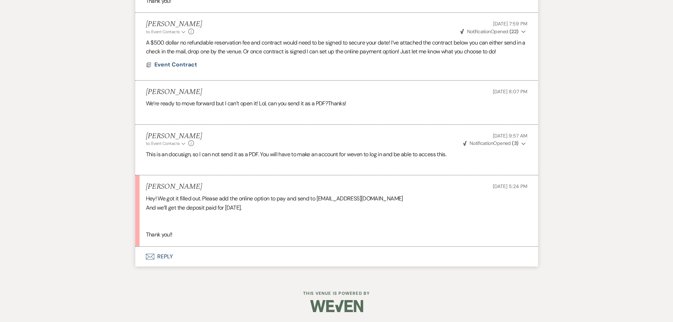
scroll to position [1363, 0]
drag, startPoint x: 318, startPoint y: 199, endPoint x: 332, endPoint y: 199, distance: 13.8
click at [332, 199] on div "Hey! We got it filled out. Please add the online option to pay and send to [EMA…" at bounding box center [336, 215] width 381 height 45
click at [332, 207] on div "Hey! We got it filled out. Please add the online option to pay and send to [EMA…" at bounding box center [336, 215] width 381 height 45
drag, startPoint x: 320, startPoint y: 198, endPoint x: 406, endPoint y: 200, distance: 86.9
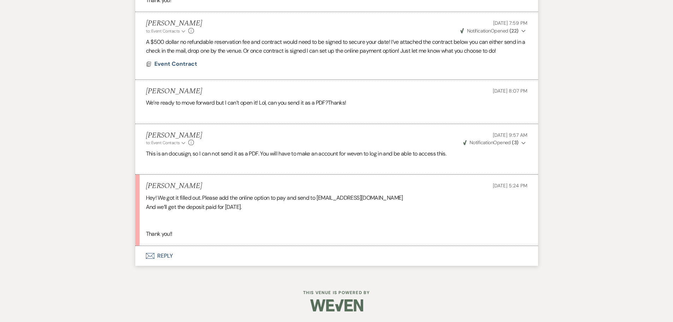
click at [406, 200] on div "Hey! We got it filled out. Please add the online option to pay and send to [EMA…" at bounding box center [336, 215] width 381 height 45
copy div "[EMAIL_ADDRESS][DOMAIN_NAME]"
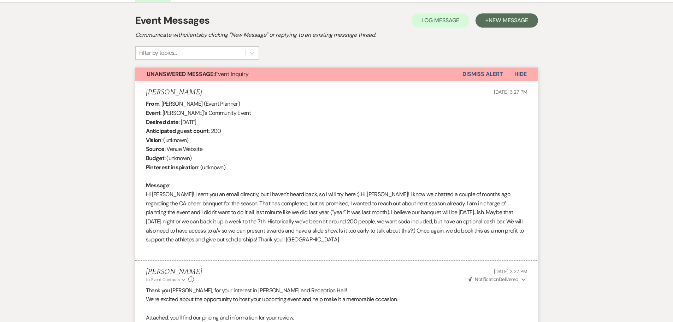
scroll to position [0, 0]
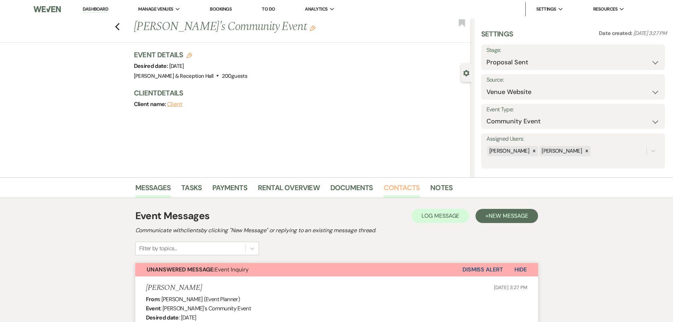
click at [398, 189] on link "Contacts" at bounding box center [401, 190] width 36 height 16
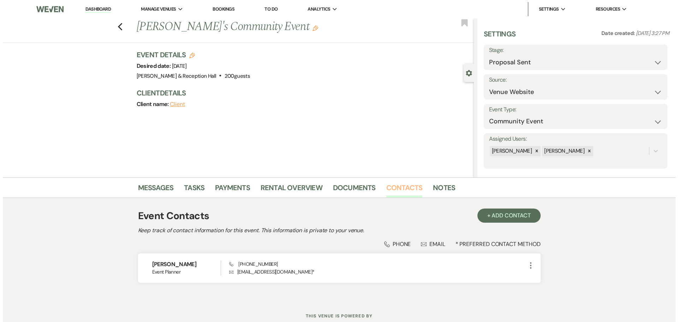
scroll to position [23, 0]
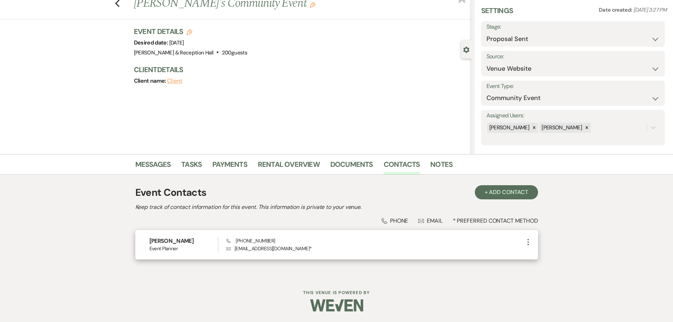
click at [528, 242] on use "button" at bounding box center [527, 242] width 1 height 6
click at [534, 256] on use "button" at bounding box center [534, 255] width 5 height 5
select select "2"
select select "email"
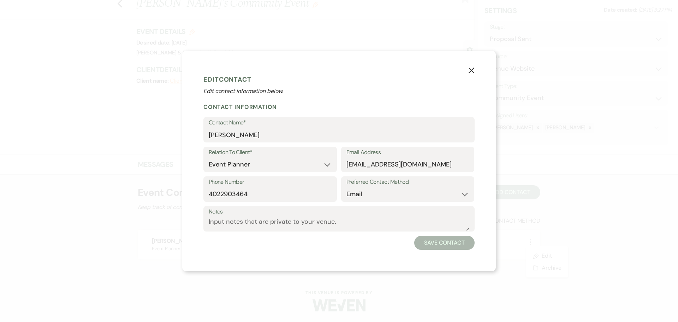
click at [471, 71] on use "button" at bounding box center [472, 70] width 6 height 6
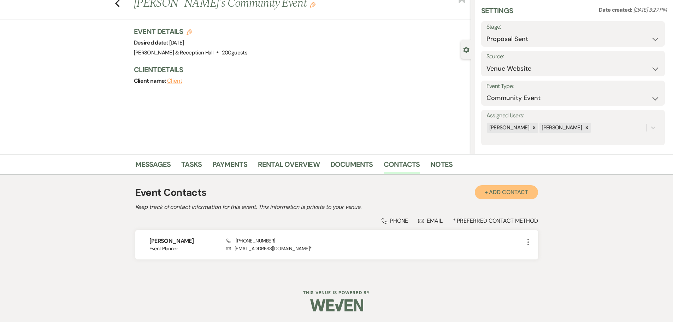
click at [515, 189] on button "+ Add Contact" at bounding box center [506, 192] width 63 height 14
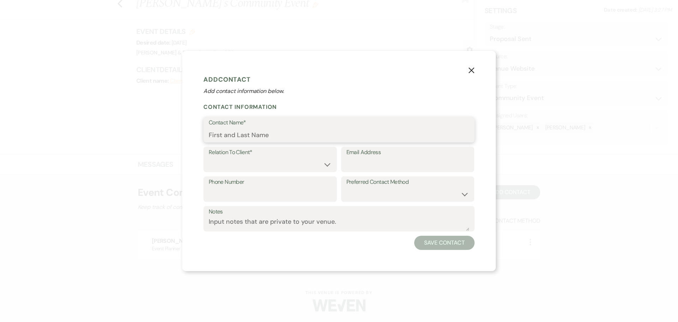
click at [245, 135] on input "Contact Name*" at bounding box center [339, 135] width 261 height 14
type input "Booster Club"
click at [257, 161] on select "Client Event Planner Parent of Client Family Member Friend Other" at bounding box center [270, 164] width 123 height 14
select select "1"
click at [209, 157] on select "Client Event Planner Parent of Client Family Member Friend Other" at bounding box center [270, 164] width 123 height 14
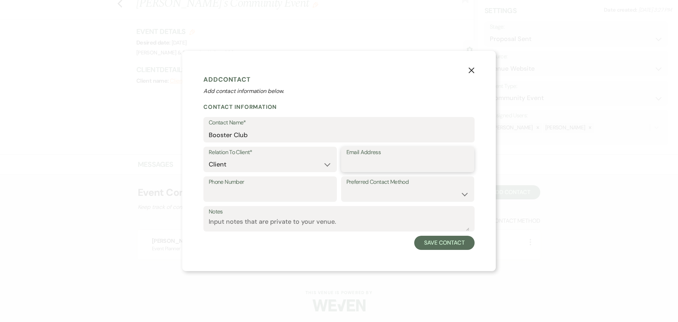
click at [381, 164] on input "Email Address" at bounding box center [407, 164] width 123 height 14
paste input "[EMAIL_ADDRESS][DOMAIN_NAME]"
type input "[EMAIL_ADDRESS][DOMAIN_NAME]"
click at [436, 249] on button "Save Contact" at bounding box center [444, 243] width 60 height 14
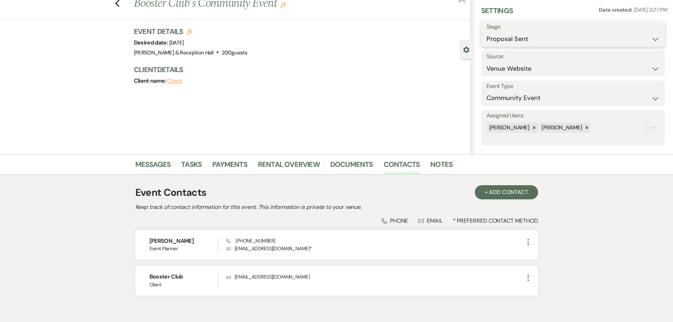
click at [506, 35] on select "Inquiry Follow Up Tour Requested Tour Confirmed Toured Proposal Sent Booked Lost" at bounding box center [572, 39] width 173 height 14
select select "7"
click at [486, 32] on select "Inquiry Follow Up Tour Requested Tour Confirmed Toured Proposal Sent Booked Lost" at bounding box center [572, 39] width 173 height 14
click at [628, 36] on button "Save" at bounding box center [645, 34] width 40 height 14
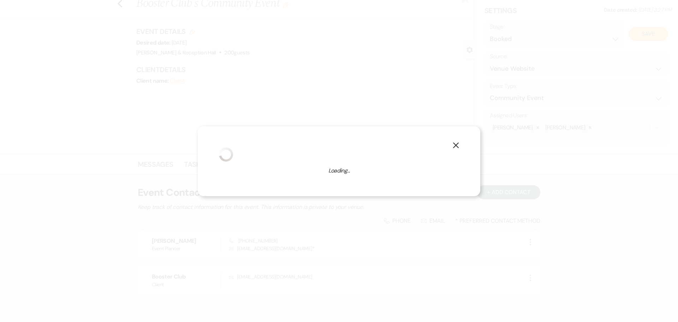
select select "7"
select select "813"
select select "false"
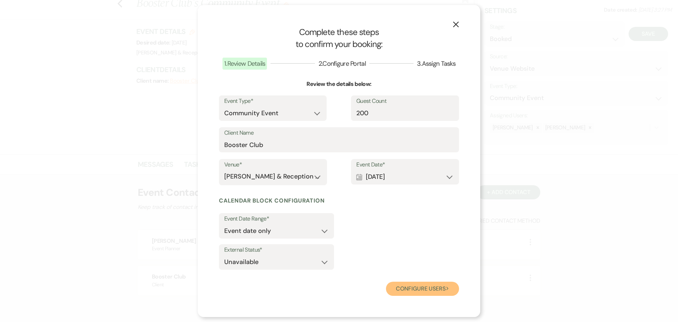
click at [414, 287] on button "Configure users Next" at bounding box center [422, 288] width 73 height 14
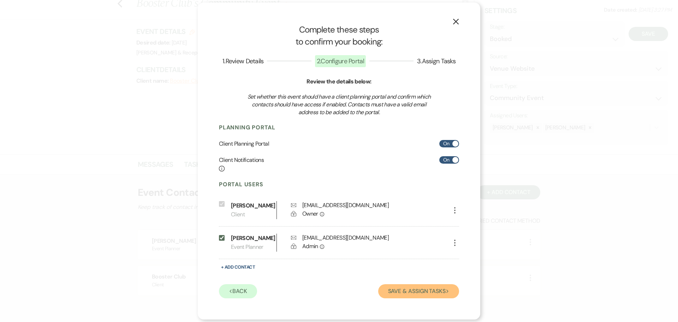
click at [409, 298] on button "Save & Assign Tasks Next" at bounding box center [418, 291] width 81 height 14
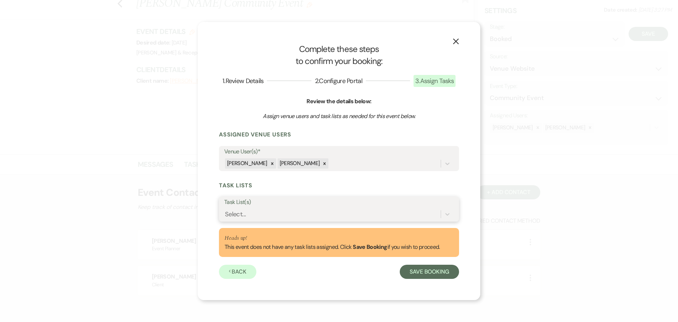
click at [296, 215] on div "Select..." at bounding box center [332, 214] width 216 height 12
click at [474, 224] on div "X Complete these steps to confirm your booking: 1 . Review Details 2 . Configur…" at bounding box center [339, 161] width 282 height 278
click at [424, 223] on form "Assigned Venue Users Venue User(s)* [PERSON_NAME] [PERSON_NAME] Task Lists Task…" at bounding box center [339, 205] width 240 height 148
click at [434, 271] on button "Save Booking" at bounding box center [429, 271] width 59 height 14
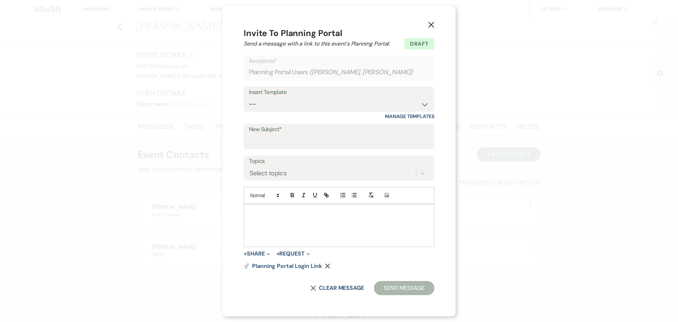
click at [431, 23] on icon "X" at bounding box center [431, 25] width 6 height 6
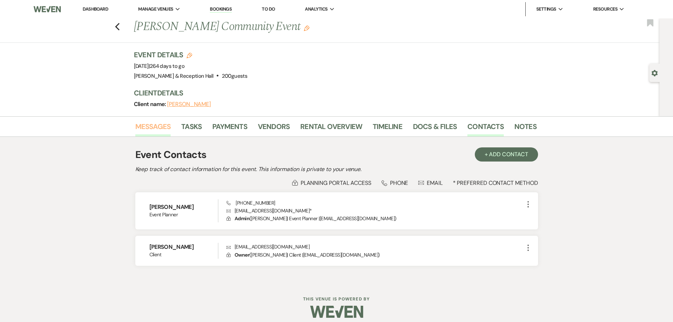
click at [164, 127] on link "Messages" at bounding box center [153, 129] width 36 height 16
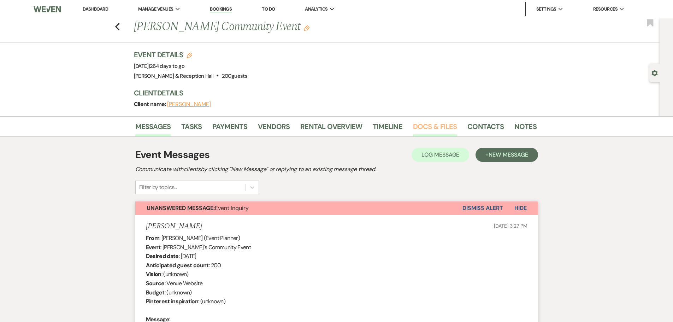
click at [431, 132] on link "Docs & Files" at bounding box center [435, 129] width 44 height 16
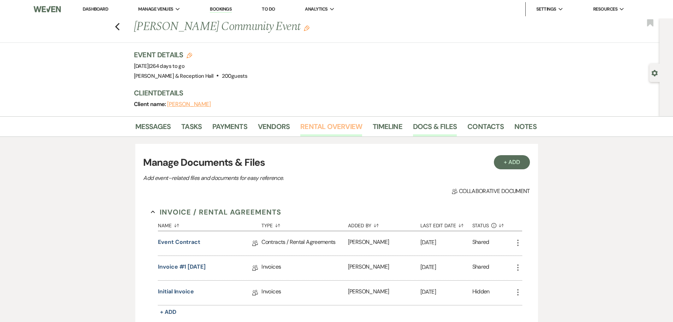
click at [325, 126] on link "Rental Overview" at bounding box center [331, 129] width 62 height 16
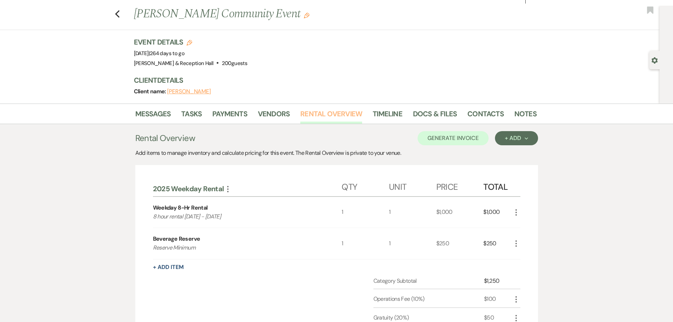
scroll to position [35, 0]
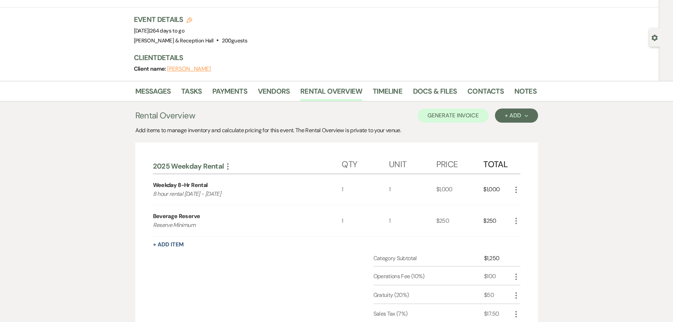
click at [516, 219] on use "button" at bounding box center [515, 221] width 1 height 6
click at [518, 237] on button "Pencil Edit" at bounding box center [530, 234] width 37 height 11
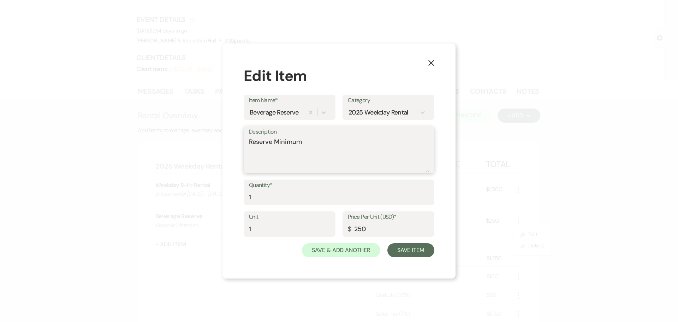
click at [287, 153] on textarea "Reserve Minimum" at bounding box center [339, 154] width 180 height 35
click at [317, 147] on textarea "Reserve Minimum" at bounding box center [339, 154] width 180 height 35
type textarea "Reserve Minimum- will be paying this day of."
click at [402, 246] on button "Save Item" at bounding box center [410, 250] width 47 height 14
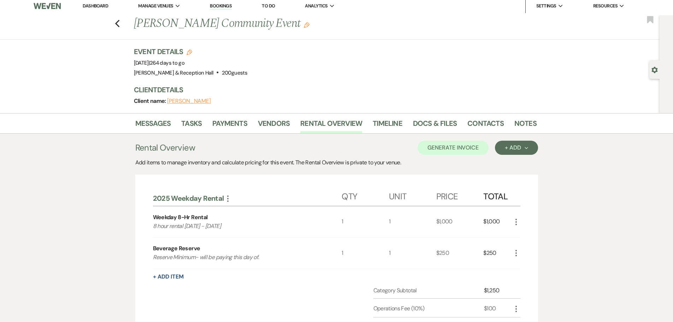
scroll to position [0, 0]
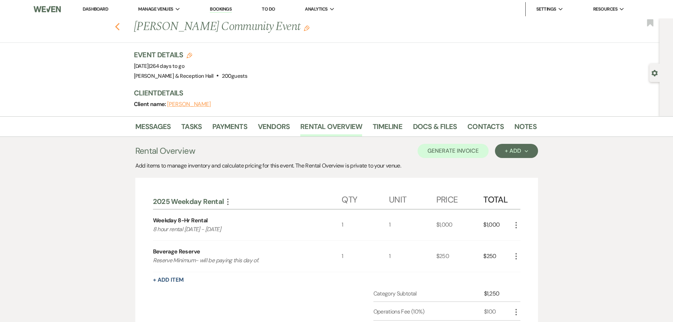
click at [118, 30] on icon "Previous" at bounding box center [117, 27] width 5 height 8
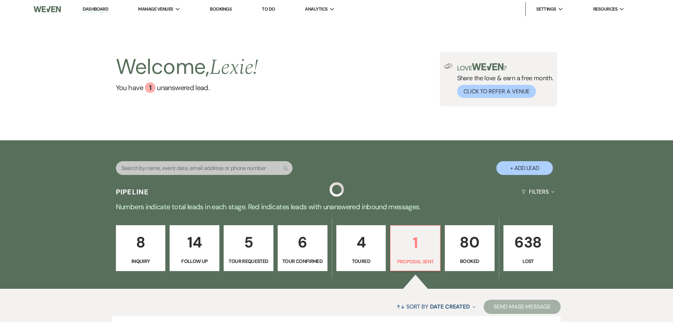
scroll to position [71, 0]
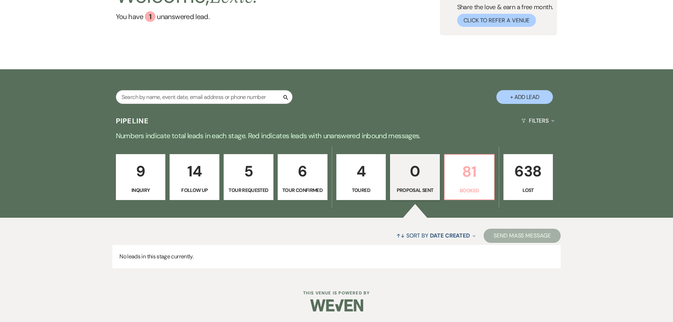
click at [481, 179] on p "81" at bounding box center [469, 172] width 41 height 24
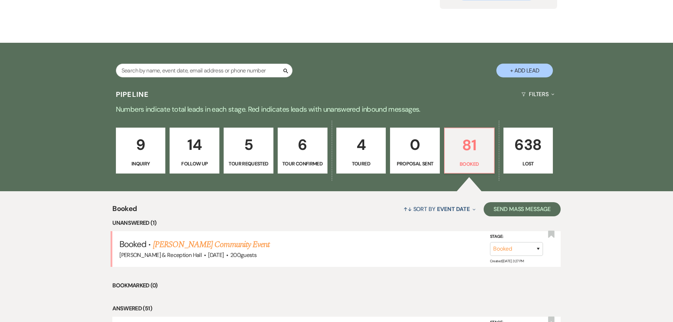
scroll to position [142, 0]
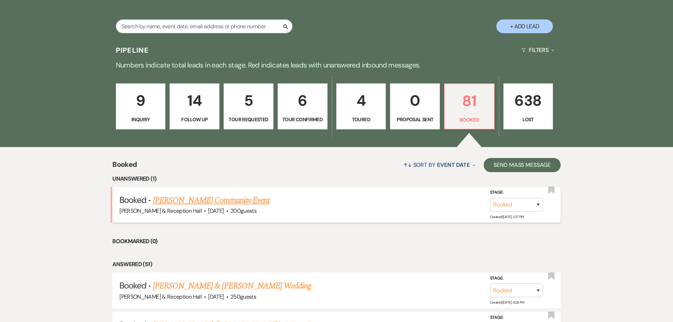
click at [265, 201] on link "[PERSON_NAME] Community Event" at bounding box center [211, 200] width 117 height 13
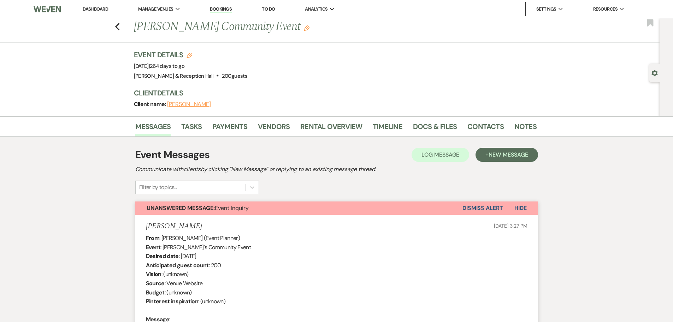
click at [309, 29] on icon "Edit" at bounding box center [307, 28] width 6 height 6
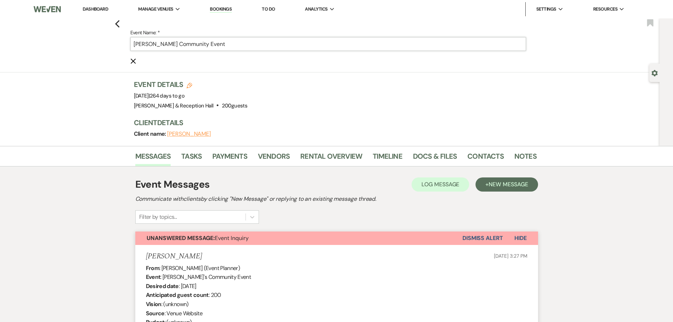
drag, startPoint x: 244, startPoint y: 43, endPoint x: 97, endPoint y: 47, distance: 147.3
click at [97, 47] on div "Previous Event Name: * [PERSON_NAME] Community Event Cancel Edit Bookmark" at bounding box center [327, 45] width 663 height 54
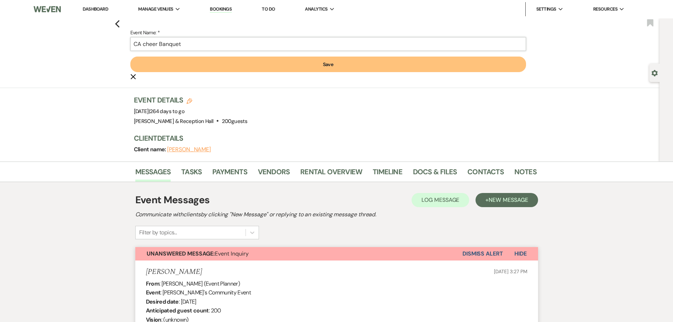
click at [149, 43] on input "CA cheer Banquet" at bounding box center [327, 44] width 395 height 14
type input "CA Cheer Banquet"
click at [197, 61] on button "Save" at bounding box center [327, 64] width 395 height 16
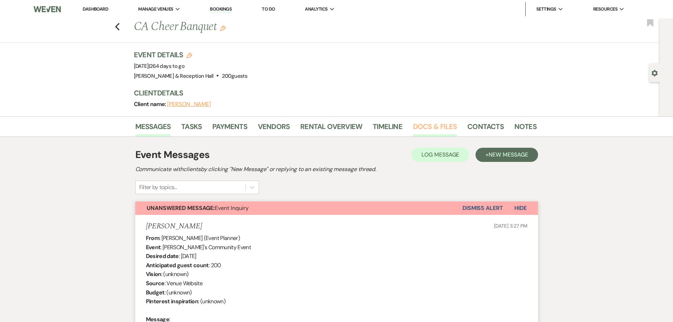
click at [451, 124] on link "Docs & Files" at bounding box center [435, 129] width 44 height 16
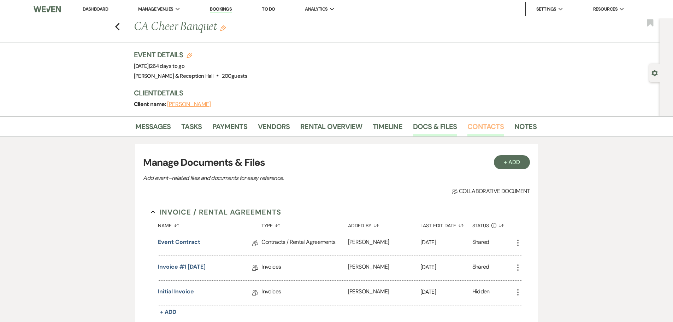
click at [479, 127] on link "Contacts" at bounding box center [485, 129] width 36 height 16
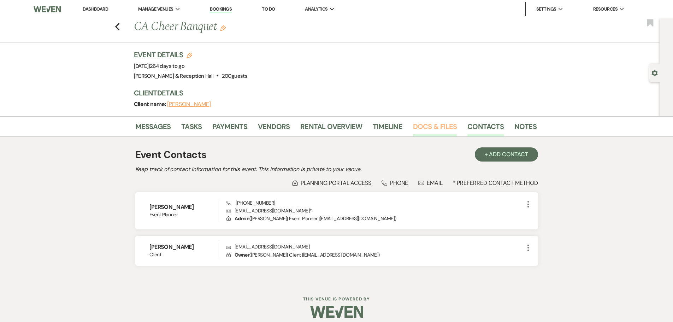
click at [450, 125] on link "Docs & Files" at bounding box center [435, 129] width 44 height 16
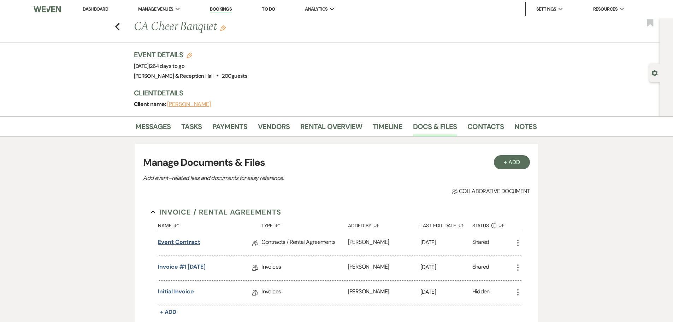
click at [182, 241] on link "Event Contract" at bounding box center [179, 243] width 42 height 11
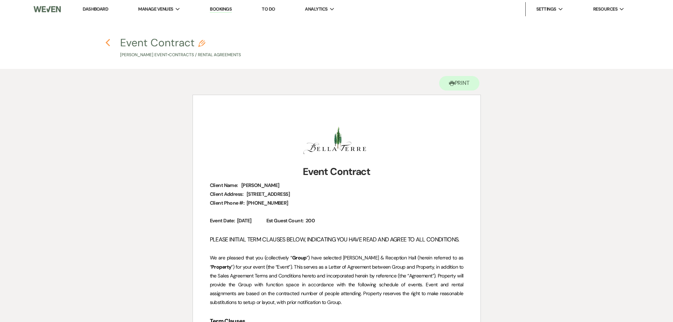
click at [107, 40] on icon "Previous" at bounding box center [107, 42] width 5 height 8
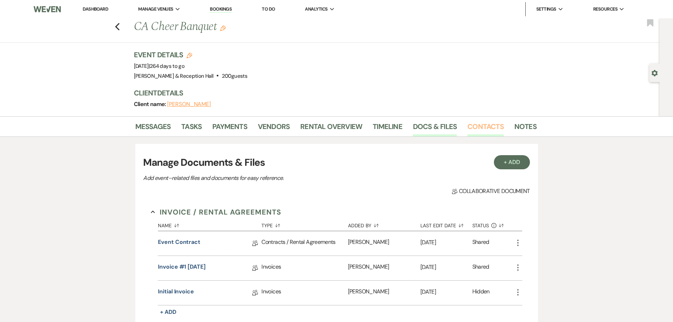
click at [477, 128] on link "Contacts" at bounding box center [485, 129] width 36 height 16
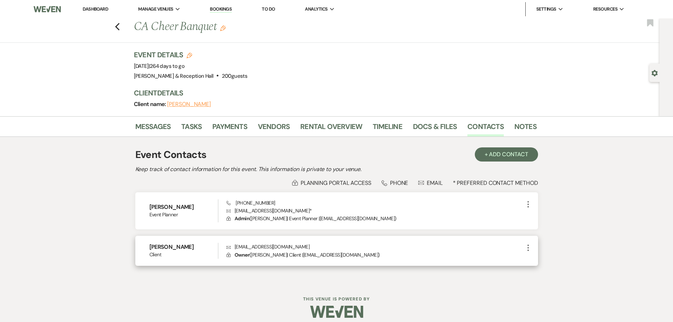
click at [185, 243] on h6 "[PERSON_NAME]" at bounding box center [183, 247] width 69 height 8
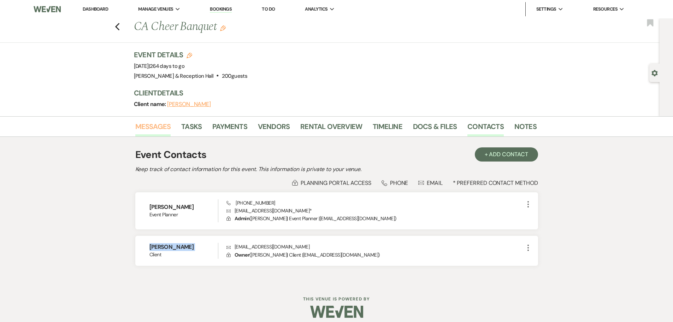
click at [154, 126] on link "Messages" at bounding box center [153, 129] width 36 height 16
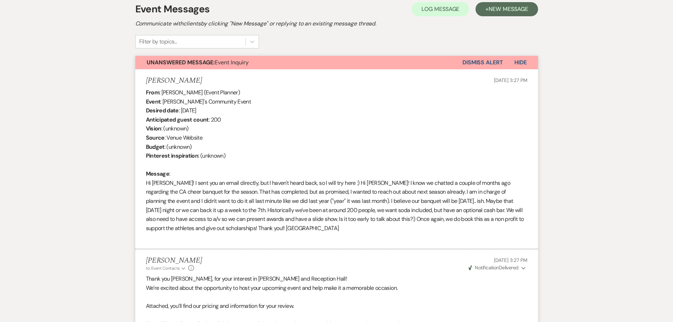
scroll to position [35, 0]
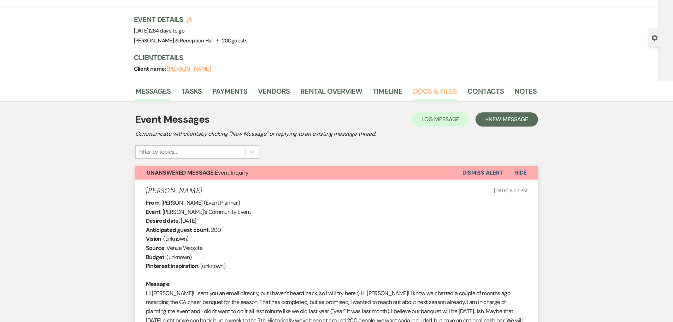
click at [443, 91] on link "Docs & Files" at bounding box center [435, 93] width 44 height 16
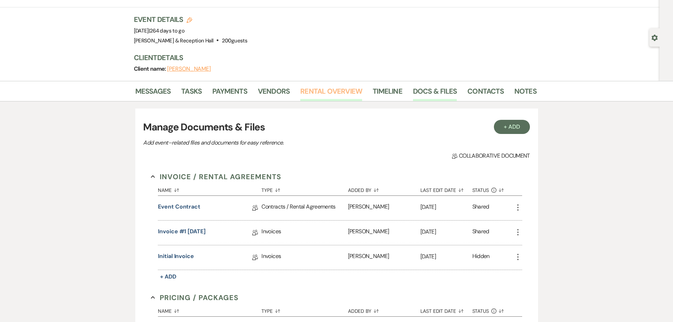
click at [334, 95] on link "Rental Overview" at bounding box center [331, 93] width 62 height 16
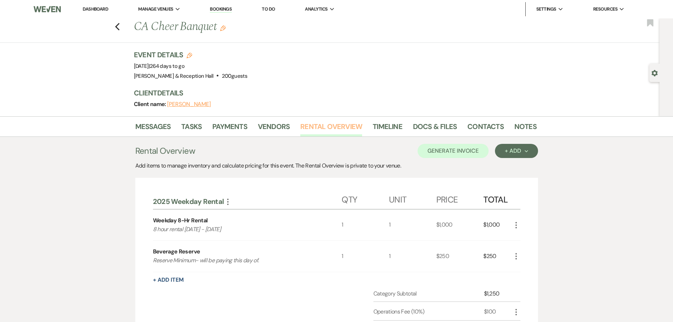
scroll to position [35, 0]
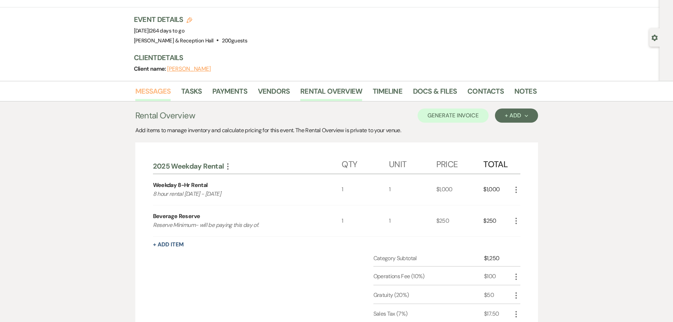
click at [136, 97] on link "Messages" at bounding box center [153, 93] width 36 height 16
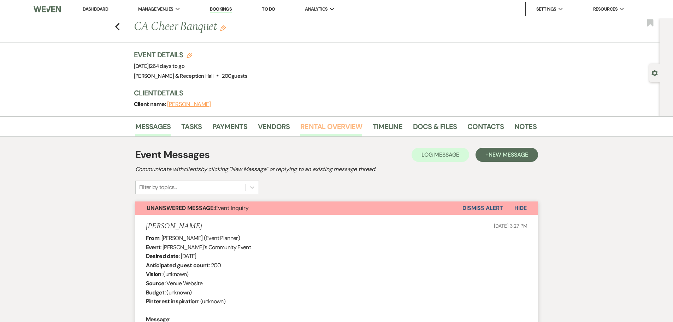
click at [303, 125] on link "Rental Overview" at bounding box center [331, 129] width 62 height 16
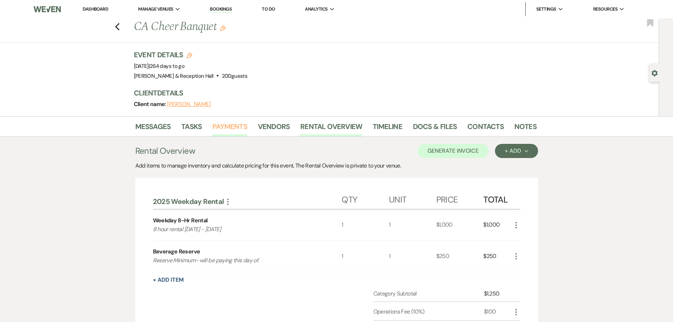
click at [236, 125] on link "Payments" at bounding box center [229, 129] width 35 height 16
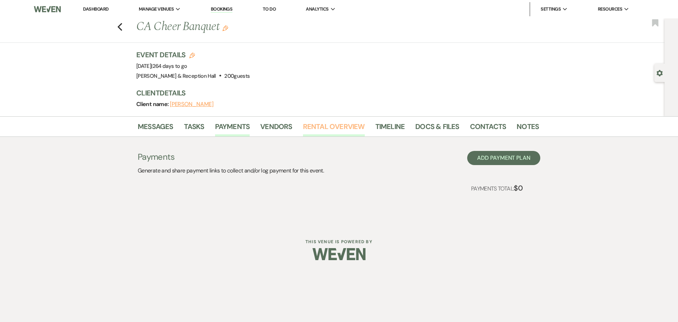
click at [314, 124] on link "Rental Overview" at bounding box center [334, 129] width 62 height 16
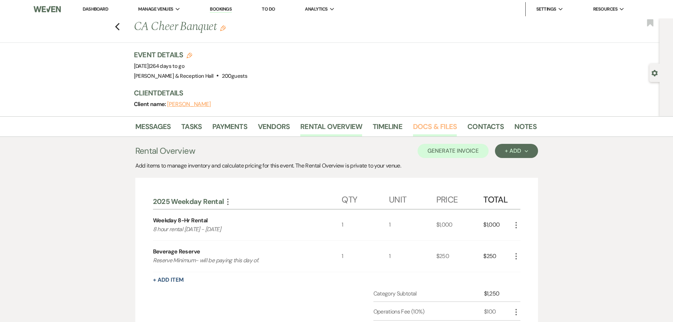
click at [438, 121] on link "Docs & Files" at bounding box center [435, 129] width 44 height 16
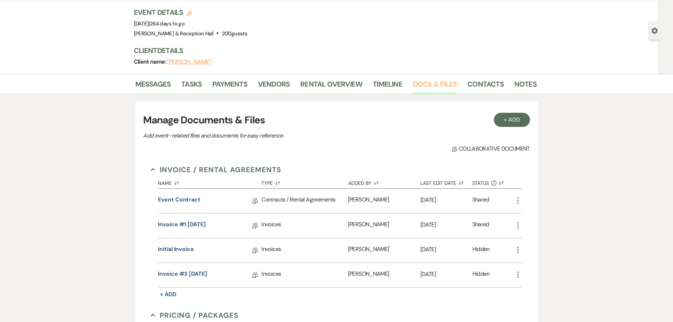
scroll to position [106, 0]
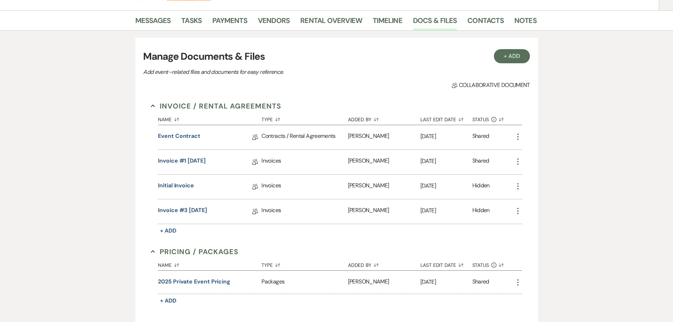
click at [516, 185] on icon "More" at bounding box center [517, 186] width 8 height 8
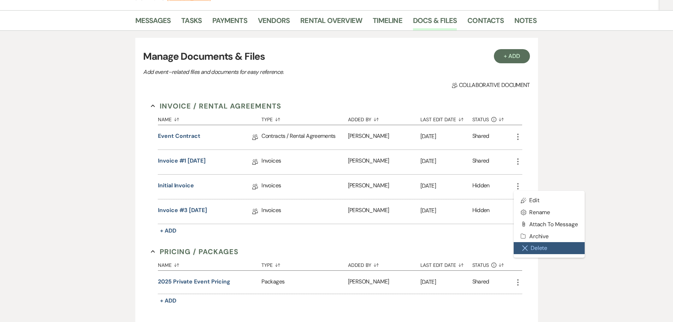
click at [526, 247] on icon "Close Delete X" at bounding box center [525, 248] width 6 height 6
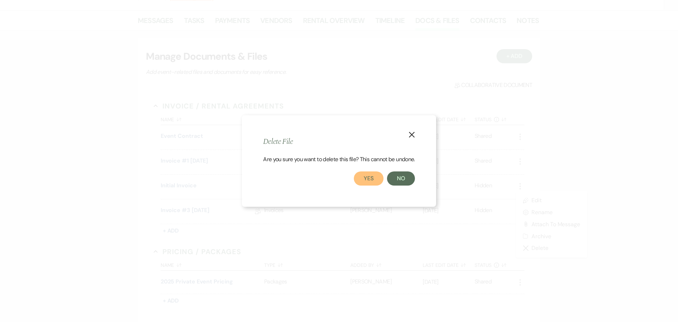
click at [369, 179] on button "Yes" at bounding box center [369, 178] width 30 height 14
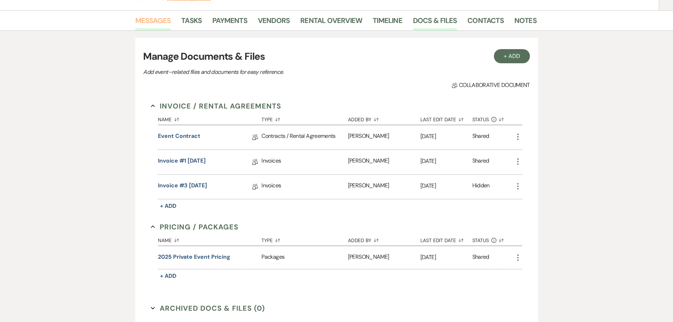
click at [161, 26] on link "Messages" at bounding box center [153, 23] width 36 height 16
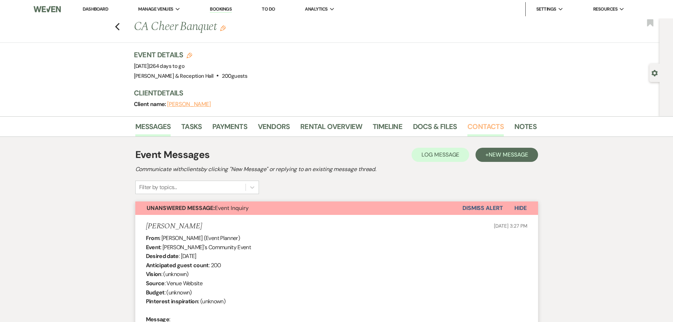
click at [489, 132] on link "Contacts" at bounding box center [485, 129] width 36 height 16
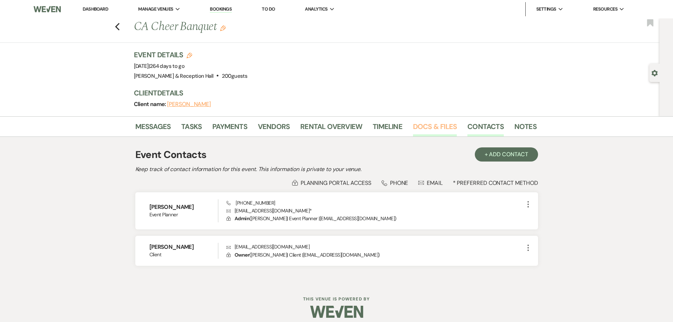
click at [439, 125] on link "Docs & Files" at bounding box center [435, 129] width 44 height 16
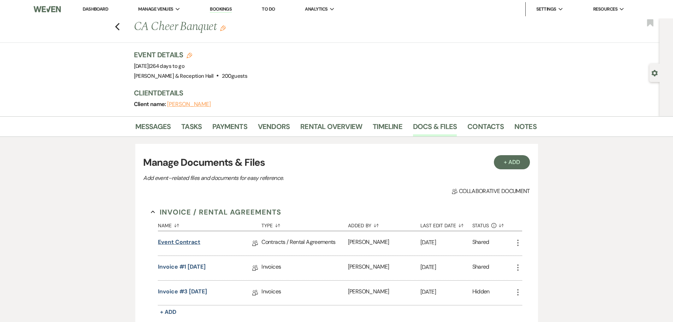
click at [195, 238] on link "Event Contract" at bounding box center [179, 243] width 42 height 11
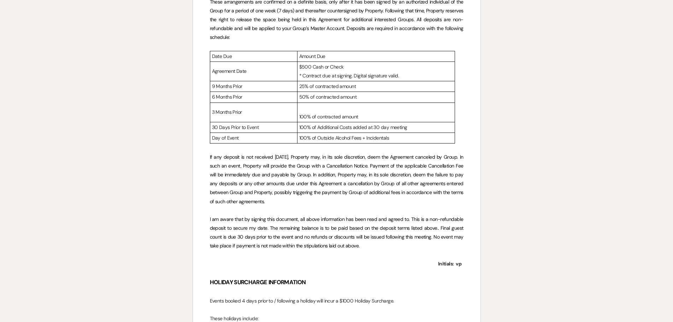
scroll to position [706, 0]
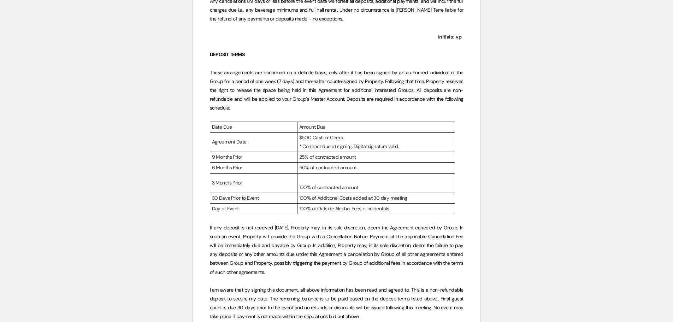
click at [358, 143] on p "* Contract due at signing. Digital signature valid." at bounding box center [376, 146] width 154 height 9
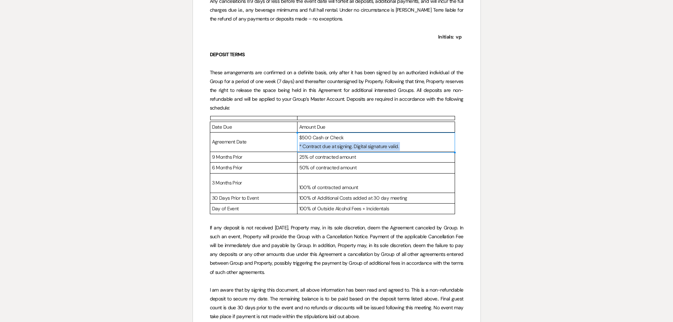
click at [358, 143] on p "* Contract due at signing. Digital signature valid." at bounding box center [376, 146] width 154 height 9
click at [336, 154] on p "25% of contracted amount" at bounding box center [376, 157] width 154 height 9
click at [308, 137] on p "$500 Cash or Check" at bounding box center [376, 137] width 154 height 9
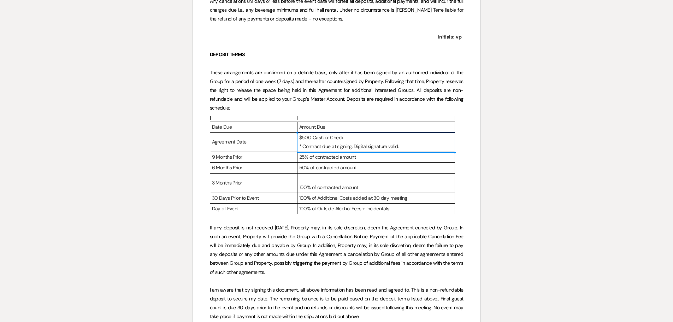
click at [229, 156] on p "9 Months Prior" at bounding box center [253, 157] width 83 height 9
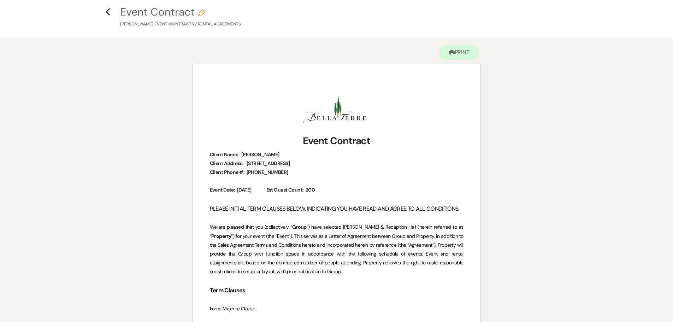
scroll to position [0, 0]
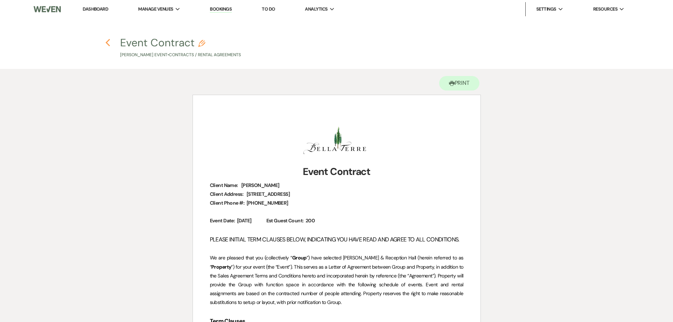
click at [107, 43] on use "button" at bounding box center [108, 43] width 5 height 8
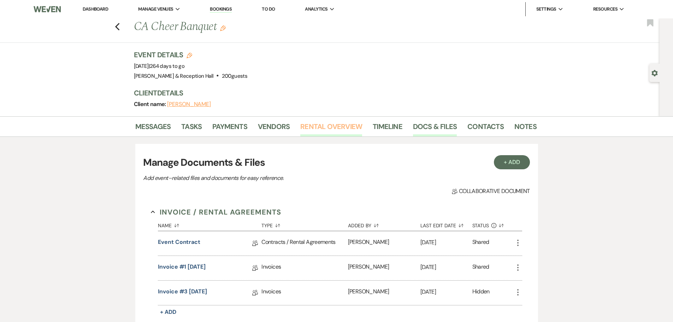
click at [328, 129] on link "Rental Overview" at bounding box center [331, 129] width 62 height 16
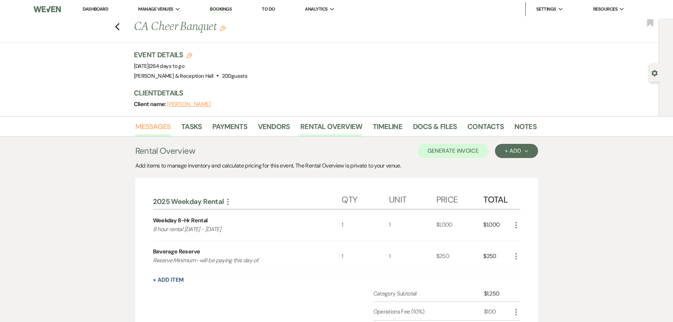
click at [161, 131] on link "Messages" at bounding box center [153, 129] width 36 height 16
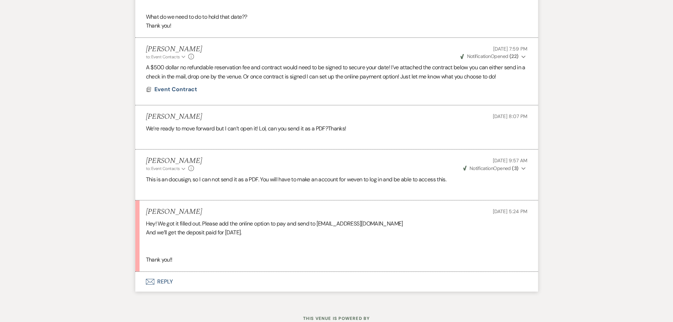
scroll to position [1301, 0]
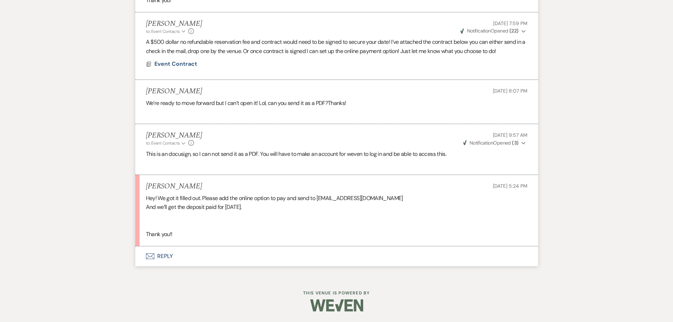
click at [166, 253] on button "Envelope Reply" at bounding box center [336, 256] width 403 height 20
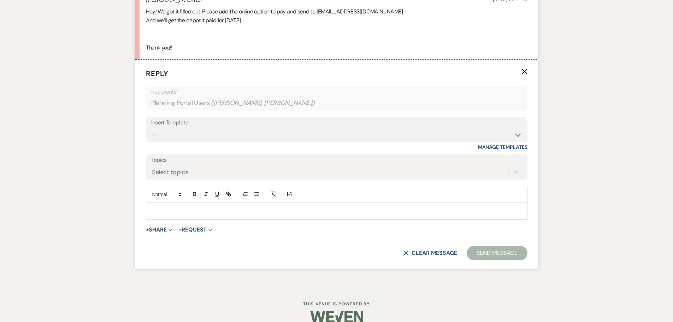
scroll to position [1491, 0]
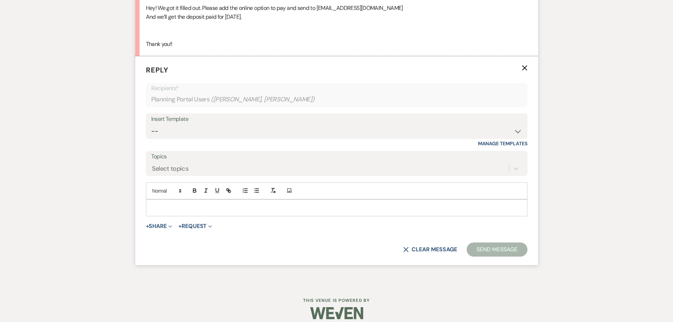
click at [164, 206] on p at bounding box center [336, 208] width 370 height 8
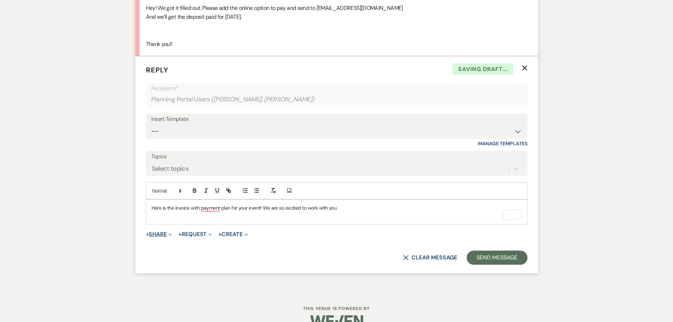
click at [163, 237] on button "+ Share Expand" at bounding box center [159, 234] width 26 height 6
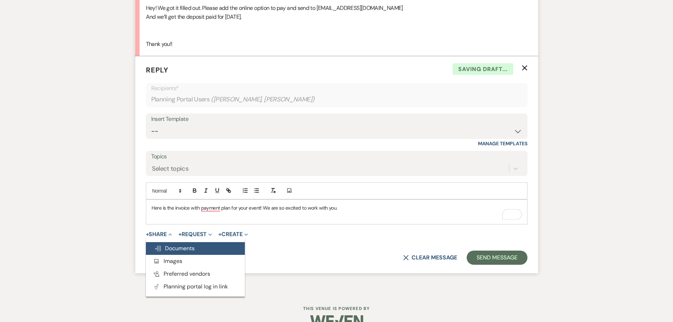
click at [167, 250] on span "Doc Upload Documents" at bounding box center [174, 247] width 40 height 7
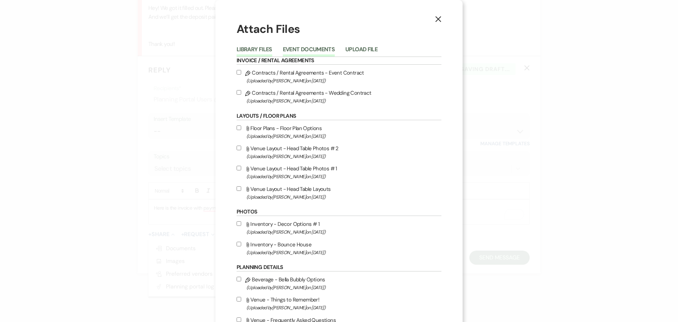
click at [310, 47] on button "Event Documents" at bounding box center [309, 52] width 52 height 10
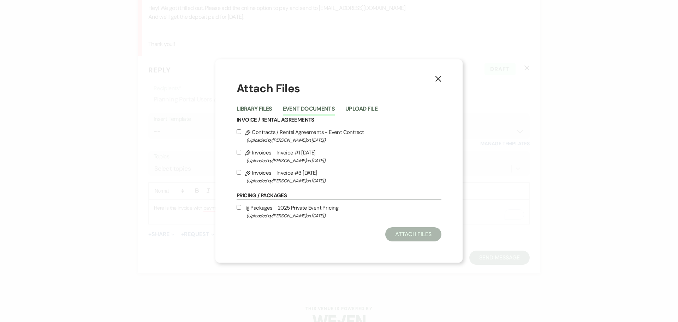
click at [434, 81] on button "X" at bounding box center [438, 78] width 11 height 12
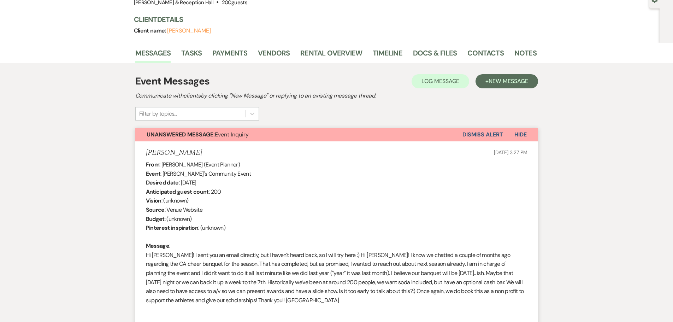
scroll to position [0, 0]
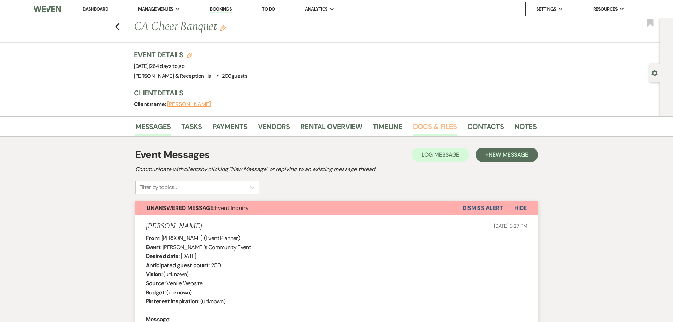
click at [419, 124] on link "Docs & Files" at bounding box center [435, 129] width 44 height 16
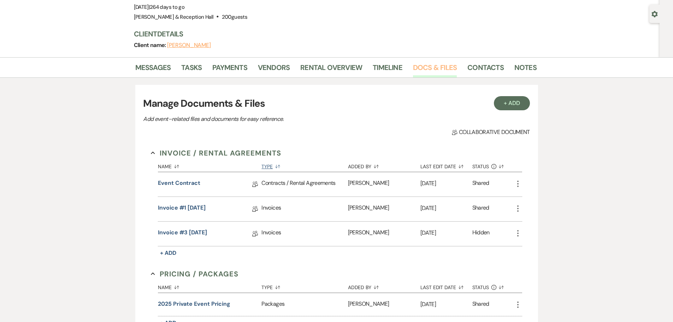
scroll to position [141, 0]
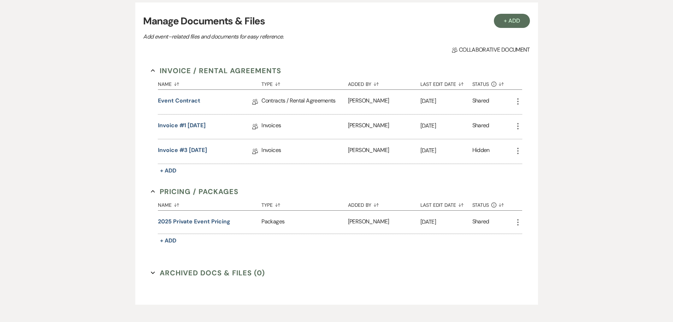
click at [516, 153] on icon "More" at bounding box center [517, 151] width 8 height 8
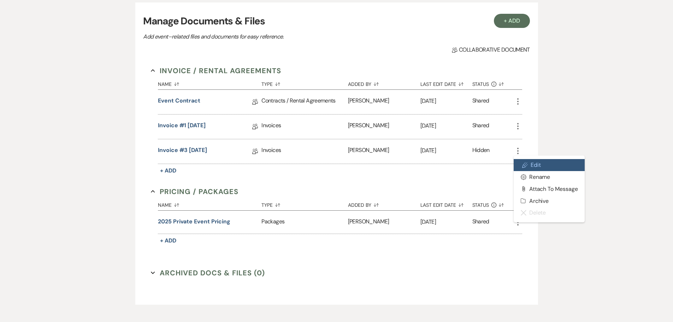
click at [526, 164] on use at bounding box center [524, 164] width 5 height 5
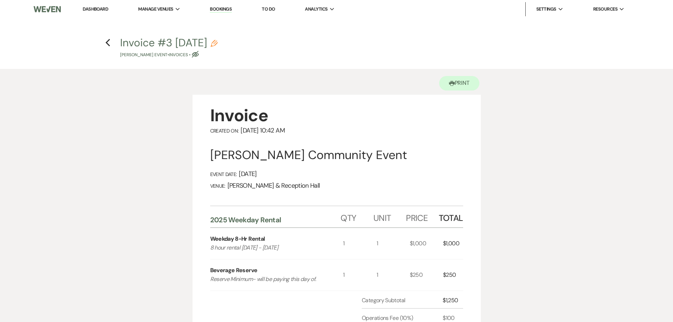
click at [199, 52] on use "button" at bounding box center [195, 54] width 7 height 7
select select "22"
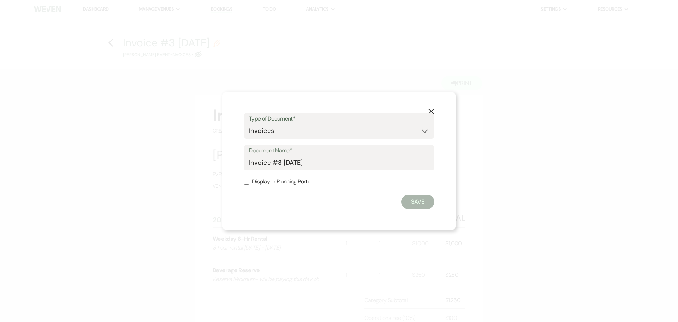
click at [256, 181] on label "Display in Planning Portal" at bounding box center [339, 182] width 191 height 10
click at [249, 181] on input "Display in Planning Portal" at bounding box center [247, 182] width 6 height 6
checkbox input "true"
click at [425, 203] on button "Save" at bounding box center [417, 202] width 33 height 14
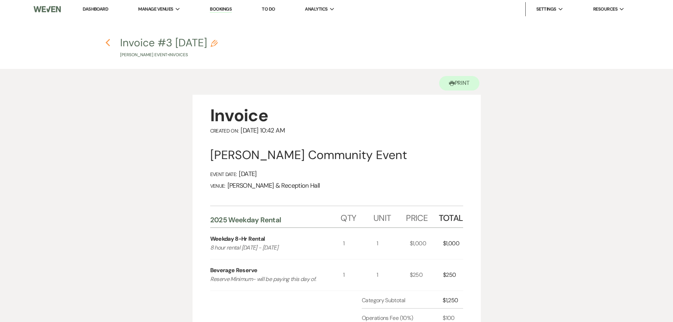
click at [109, 44] on icon "Previous" at bounding box center [107, 42] width 5 height 8
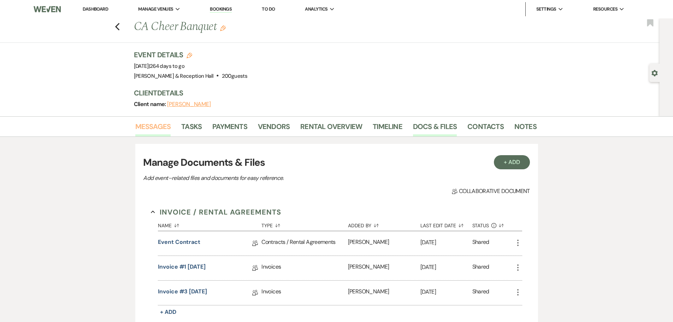
click at [161, 121] on link "Messages" at bounding box center [153, 129] width 36 height 16
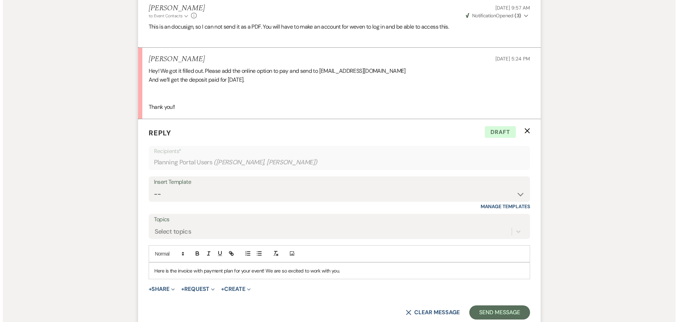
scroll to position [1489, 0]
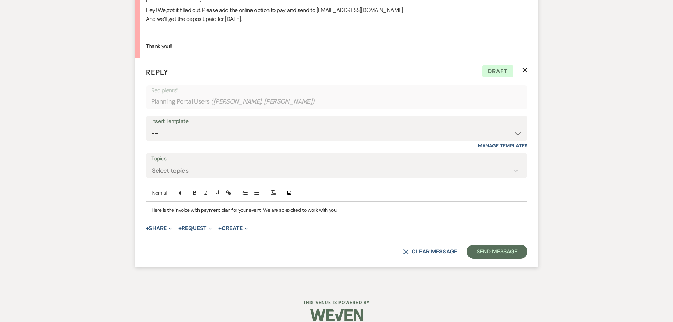
click at [158, 222] on form "Reply X Draft Recipients* Planning Portal Users ( [PERSON_NAME], [PERSON_NAME] …" at bounding box center [336, 162] width 403 height 209
click at [162, 228] on button "+ Share Expand" at bounding box center [159, 228] width 26 height 6
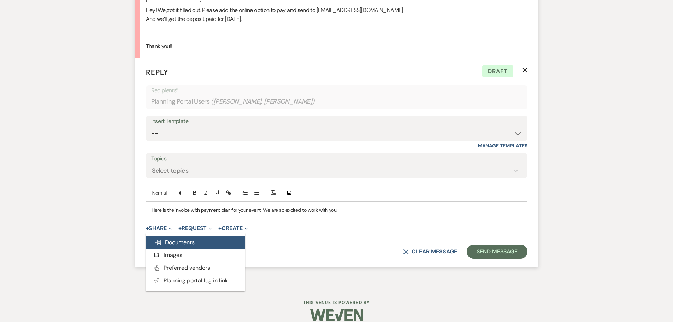
click at [172, 239] on span "Doc Upload Documents" at bounding box center [174, 241] width 40 height 7
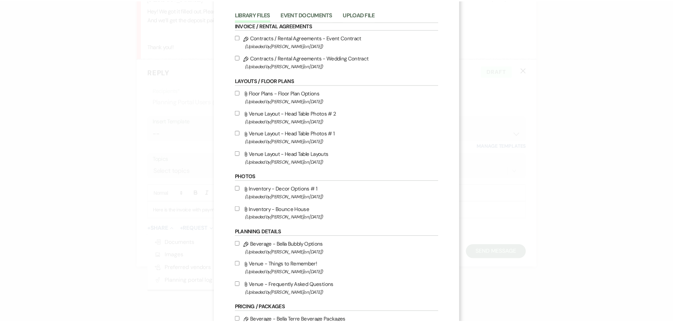
scroll to position [0, 0]
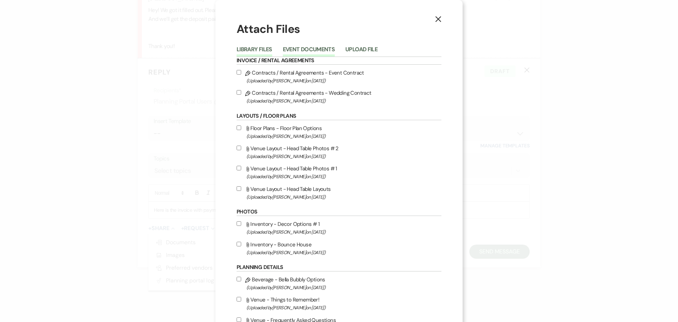
click at [302, 47] on button "Event Documents" at bounding box center [309, 52] width 52 height 10
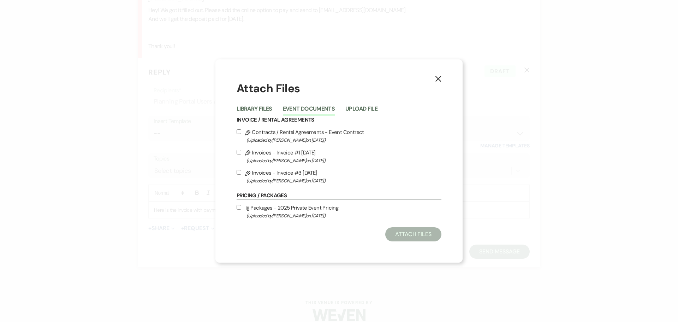
click at [238, 173] on input "Pencil Invoices - Invoice #3 [DATE] (Uploaded by [PERSON_NAME] on [DATE] )" at bounding box center [239, 172] width 5 height 5
checkbox input "true"
click at [393, 235] on button "Attach Files" at bounding box center [413, 234] width 56 height 14
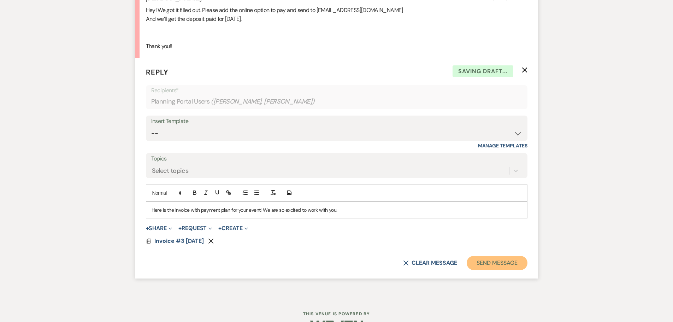
click at [499, 260] on button "Send Message" at bounding box center [496, 263] width 60 height 14
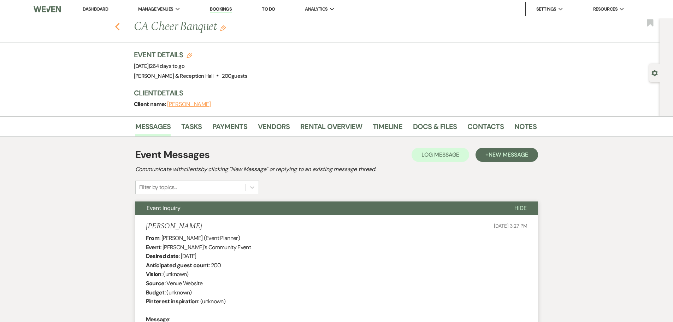
click at [120, 27] on icon "Previous" at bounding box center [117, 27] width 5 height 8
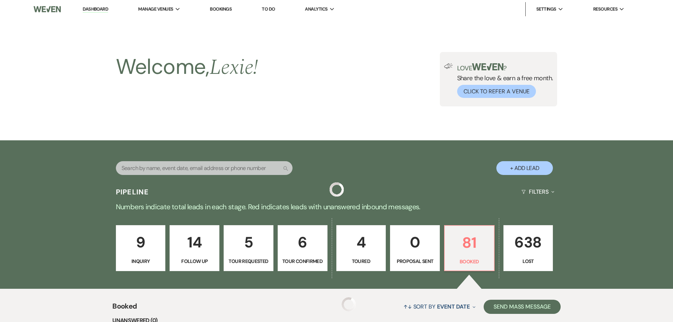
scroll to position [142, 0]
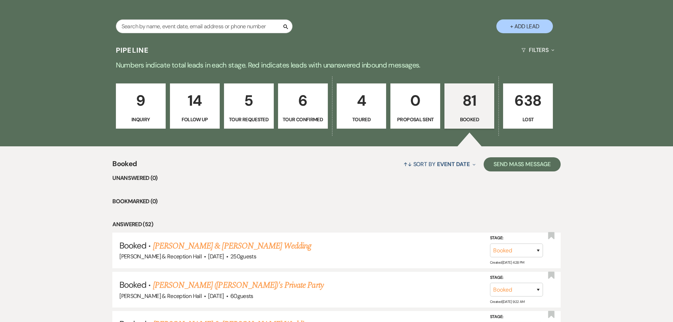
click at [359, 109] on p "4" at bounding box center [361, 101] width 41 height 24
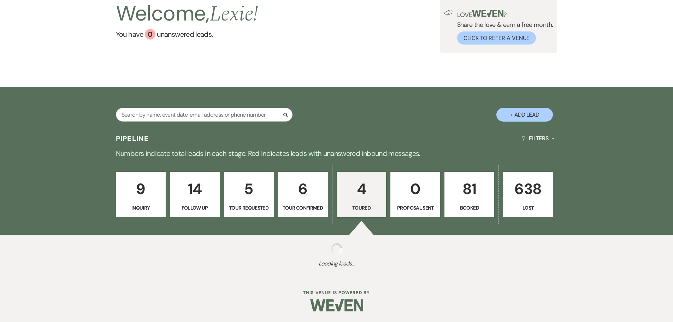
select select "5"
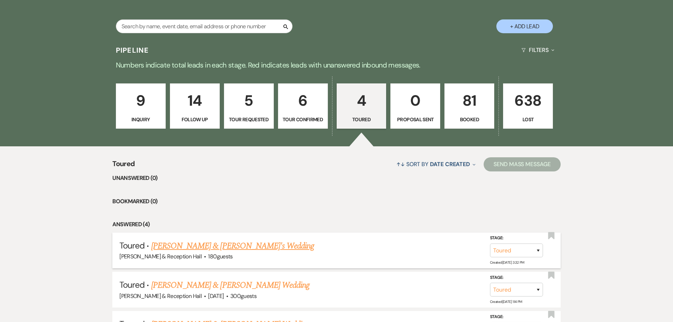
click at [239, 243] on link "[PERSON_NAME] & [PERSON_NAME]'s Wedding" at bounding box center [232, 245] width 163 height 13
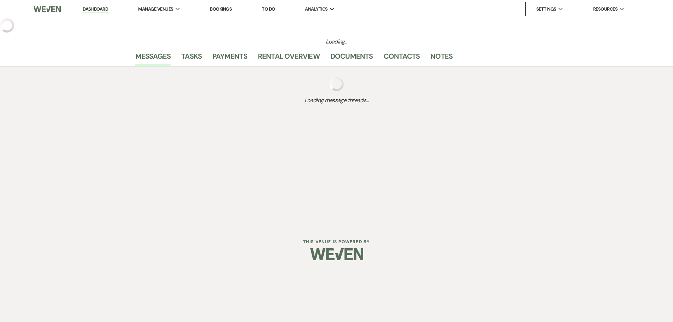
select select "5"
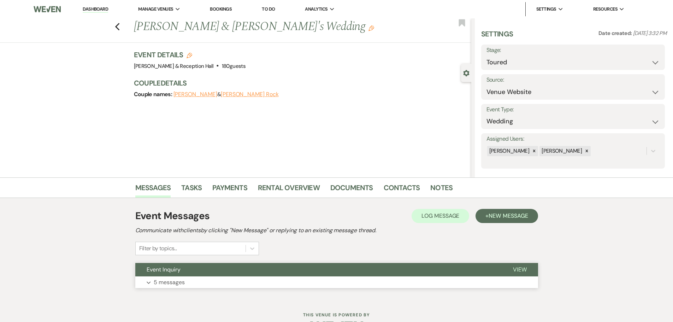
click at [200, 281] on button "Expand 5 messages" at bounding box center [336, 282] width 403 height 12
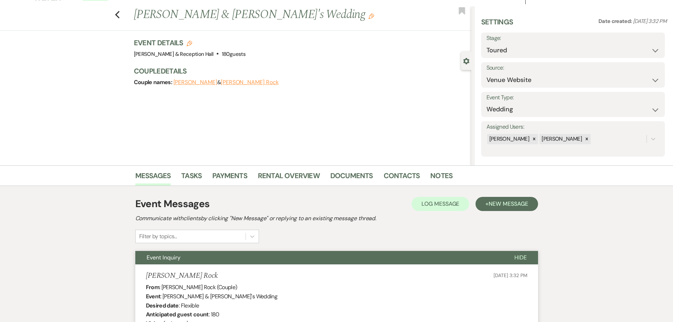
scroll to position [7, 0]
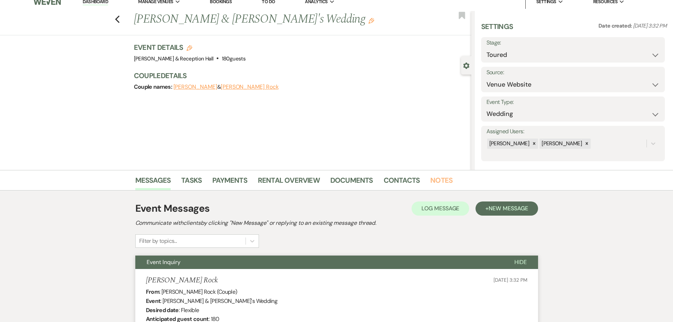
click at [437, 178] on link "Notes" at bounding box center [441, 182] width 22 height 16
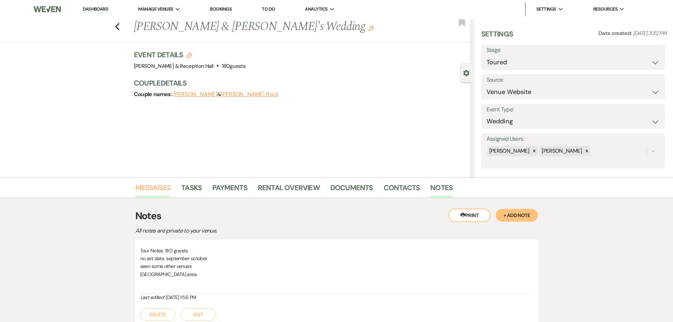
click at [148, 187] on link "Messages" at bounding box center [153, 190] width 36 height 16
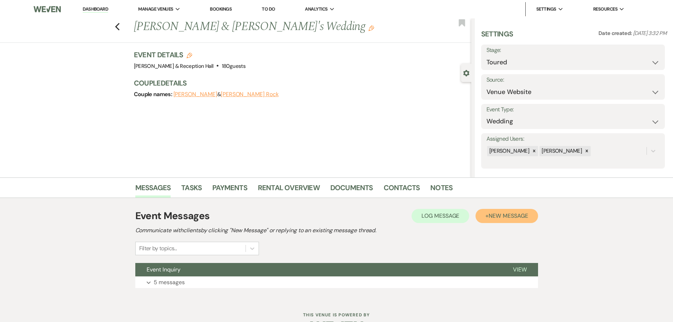
click at [502, 221] on button "+ New Message" at bounding box center [506, 216] width 62 height 14
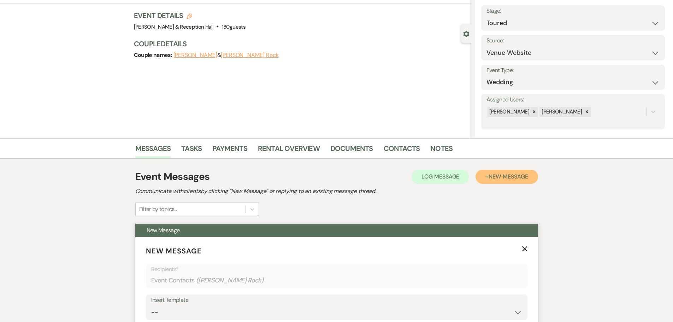
scroll to position [106, 0]
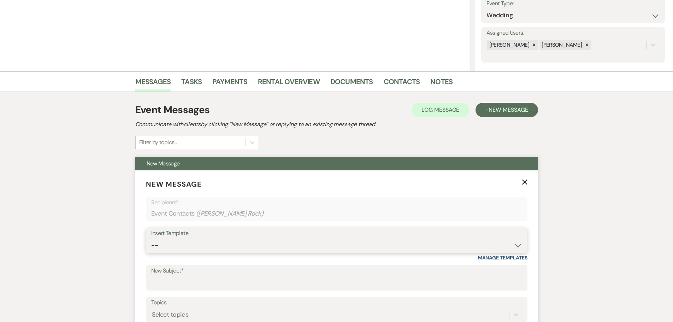
click at [178, 242] on select "-- Weven Planning Portal Introduction (Booked Events) Initial Inquiry Response …" at bounding box center [336, 245] width 371 height 14
select select "4529"
click at [151, 238] on select "-- Weven Planning Portal Introduction (Booked Events) Initial Inquiry Response …" at bounding box center [336, 245] width 371 height 14
type input "Thank you for touring [PERSON_NAME]- Next Steps"
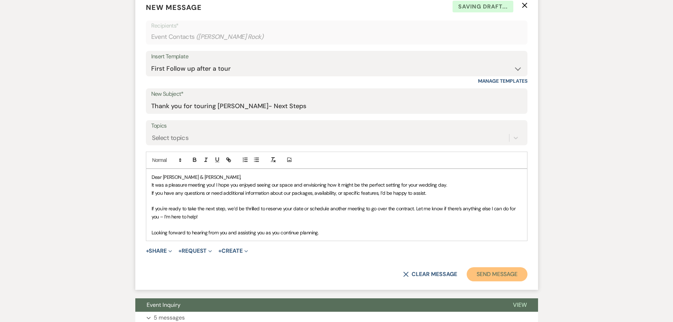
click at [489, 270] on button "Send Message" at bounding box center [496, 274] width 60 height 14
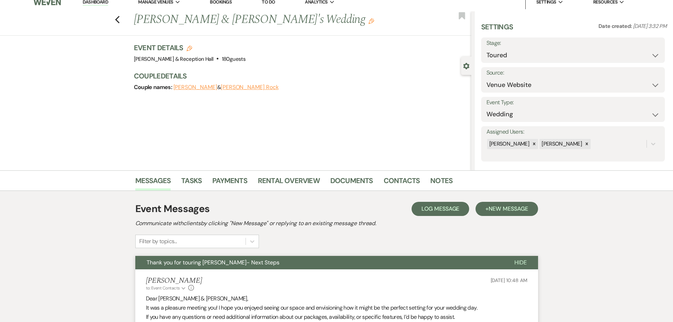
scroll to position [0, 0]
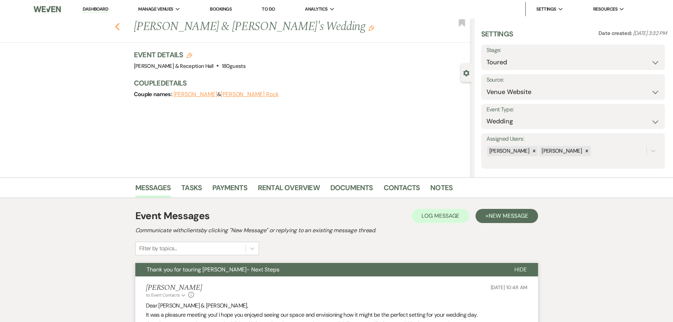
click at [119, 30] on icon "Previous" at bounding box center [117, 27] width 5 height 8
select select "5"
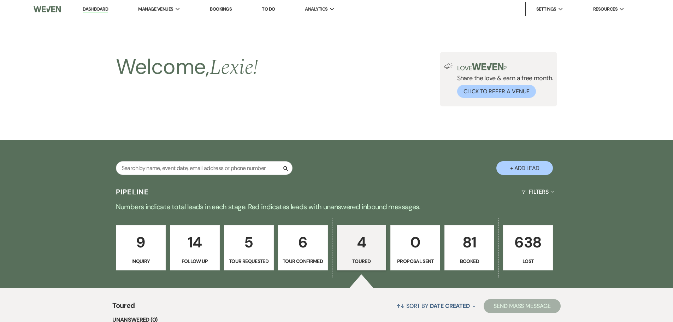
scroll to position [142, 0]
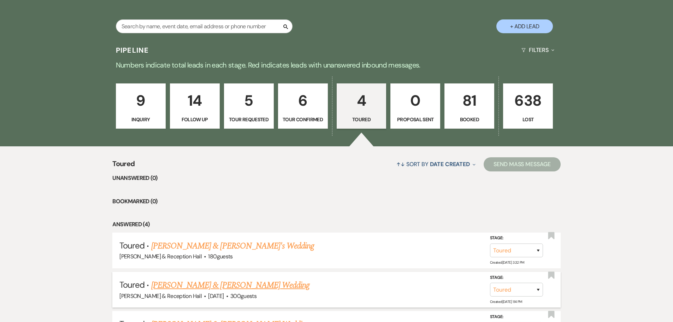
click at [220, 280] on link "[PERSON_NAME] & [PERSON_NAME] Wedding" at bounding box center [230, 285] width 158 height 13
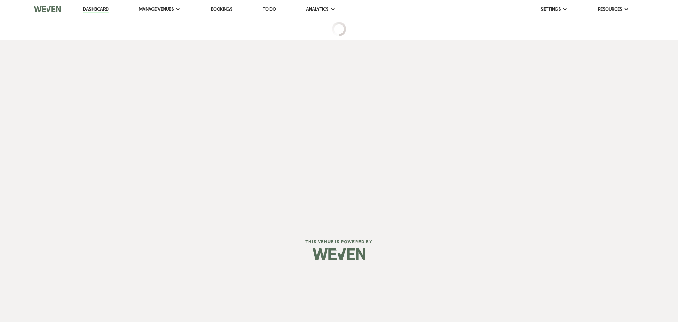
select select "5"
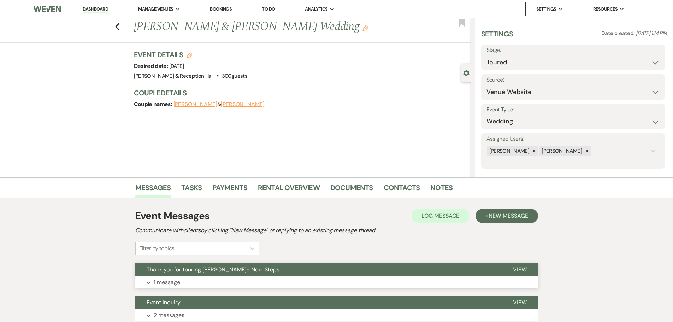
click at [252, 281] on button "Expand 1 message" at bounding box center [336, 282] width 403 height 12
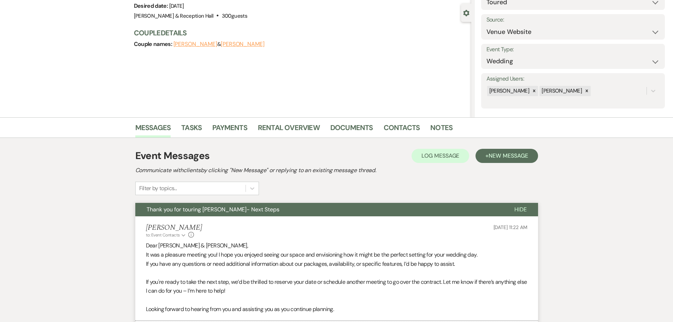
scroll to position [141, 0]
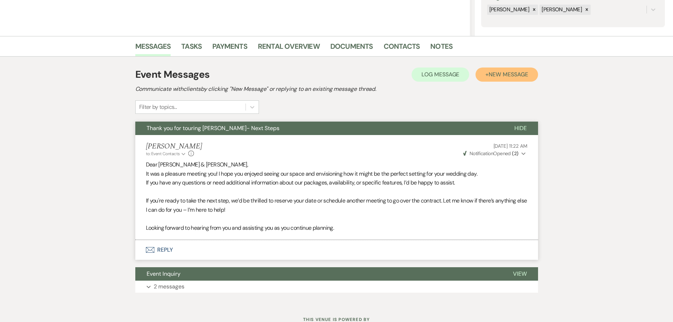
click at [511, 73] on span "New Message" at bounding box center [507, 74] width 39 height 7
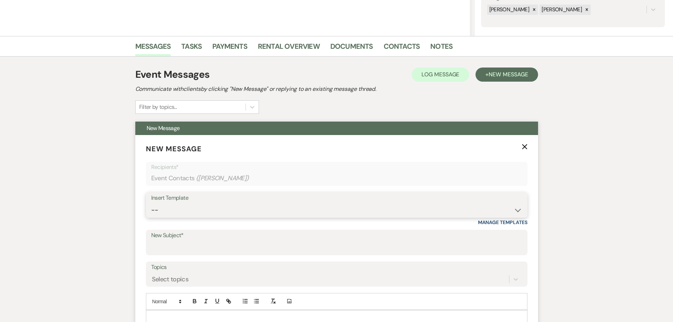
click at [185, 209] on select "-- Weven Planning Portal Introduction (Booked Events) Initial Inquiry Response …" at bounding box center [336, 210] width 371 height 14
select select "4530"
click at [151, 203] on select "-- Weven Planning Portal Introduction (Booked Events) Initial Inquiry Response …" at bounding box center [336, 210] width 371 height 14
type input "Following Up on Your Recent Tour at [GEOGRAPHIC_DATA]"
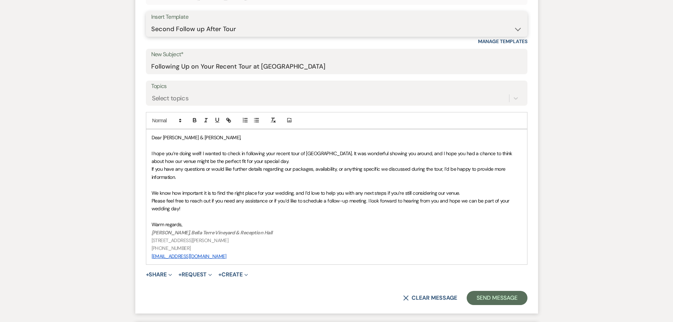
scroll to position [388, 0]
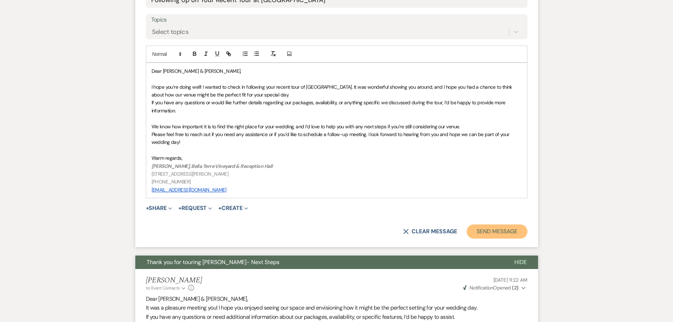
click at [486, 238] on button "Send Message" at bounding box center [496, 231] width 60 height 14
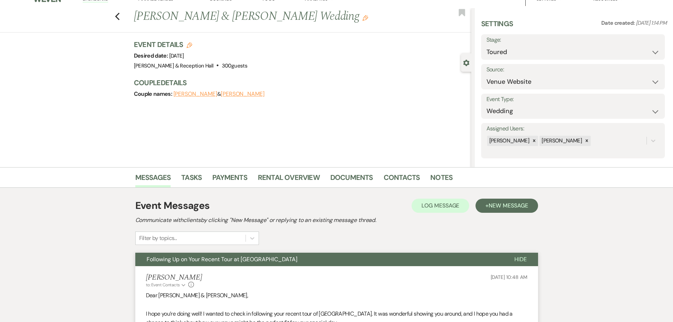
scroll to position [0, 0]
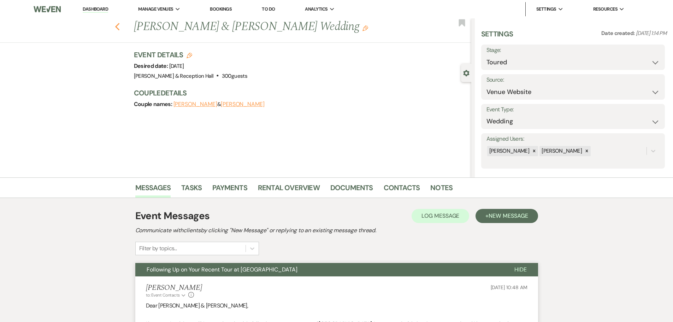
click at [119, 26] on use "button" at bounding box center [117, 27] width 5 height 8
select select "5"
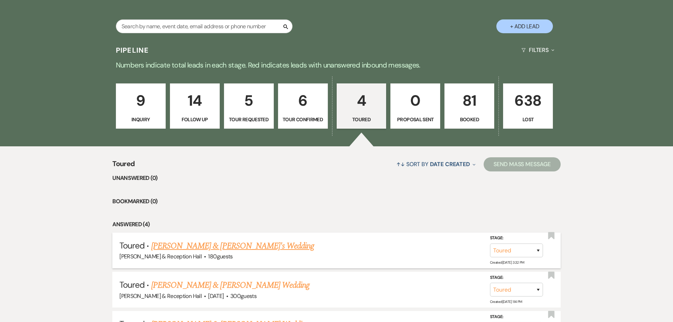
scroll to position [248, 0]
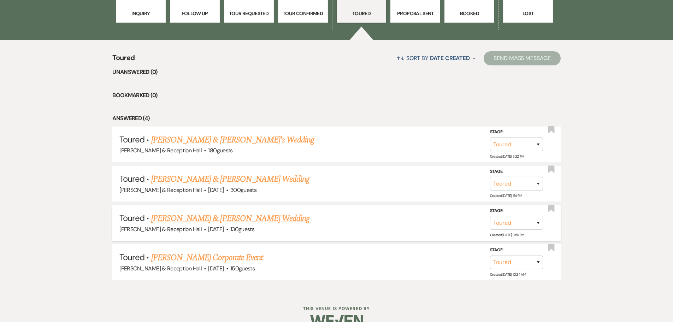
click at [215, 217] on link "[PERSON_NAME] & [PERSON_NAME] Wedding" at bounding box center [230, 218] width 158 height 13
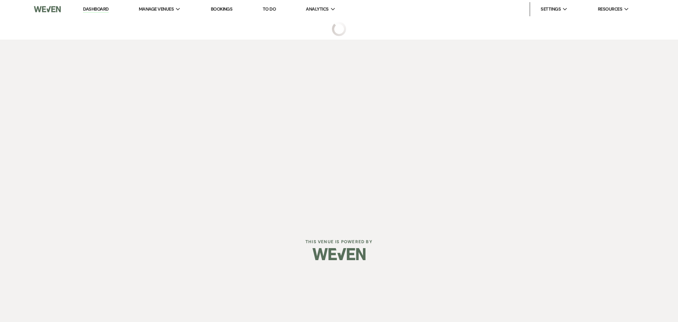
select select "5"
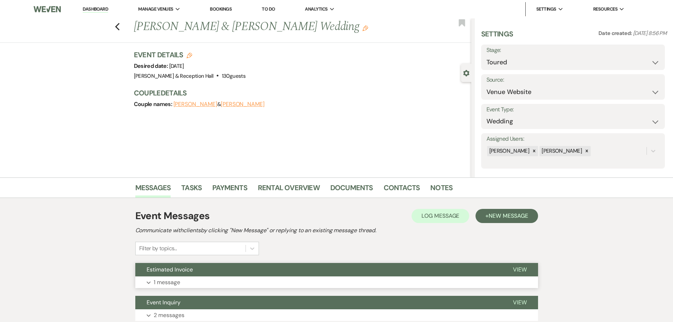
click at [178, 279] on p "1 message" at bounding box center [167, 282] width 26 height 9
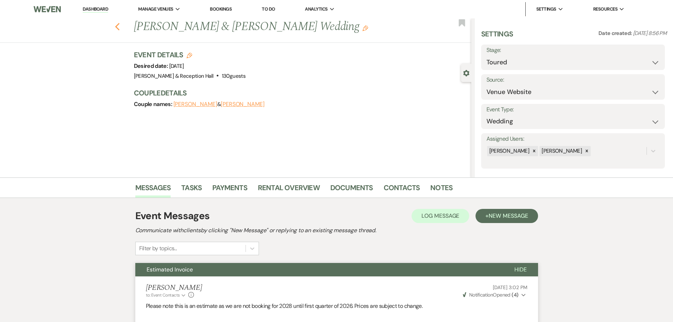
click at [119, 30] on use "button" at bounding box center [117, 27] width 5 height 8
select select "5"
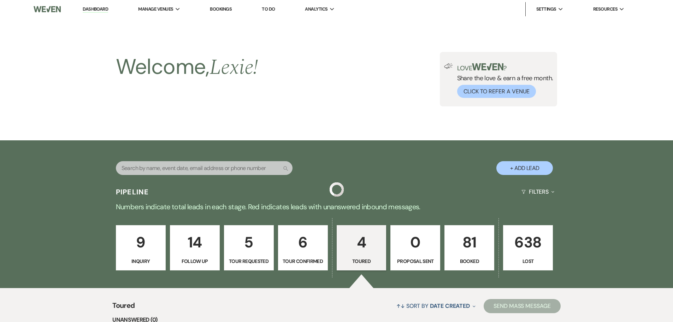
scroll to position [248, 0]
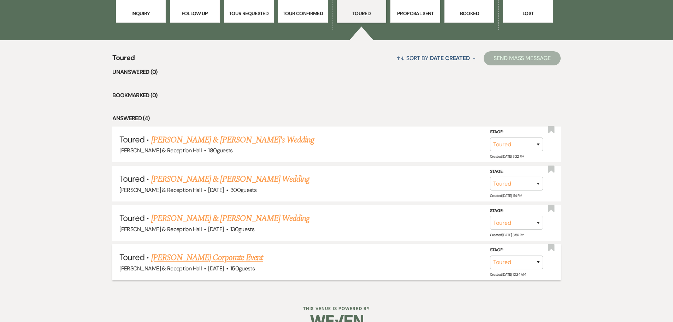
click at [180, 258] on link "[PERSON_NAME] Corporate Event" at bounding box center [207, 257] width 112 height 13
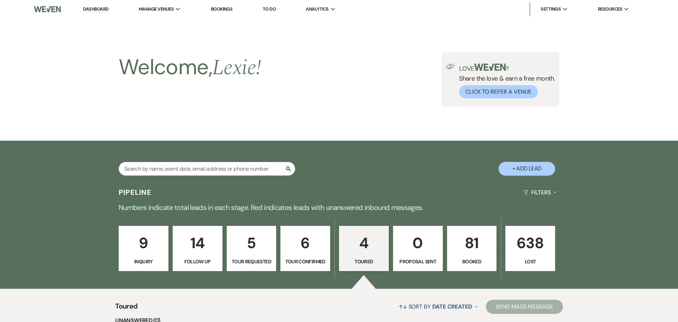
select select "5"
select select "9"
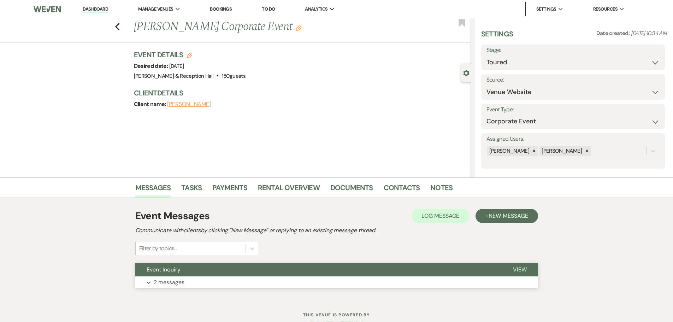
click at [197, 282] on button "Expand 2 messages" at bounding box center [336, 282] width 403 height 12
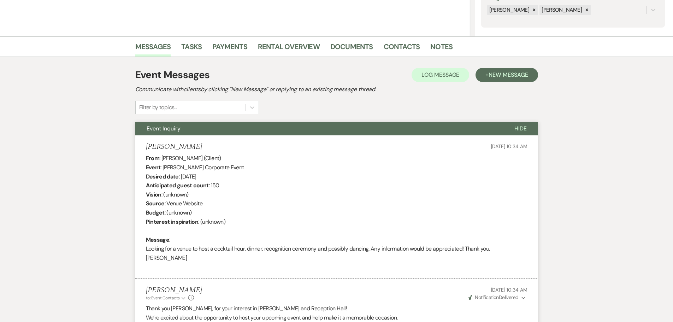
scroll to position [129, 0]
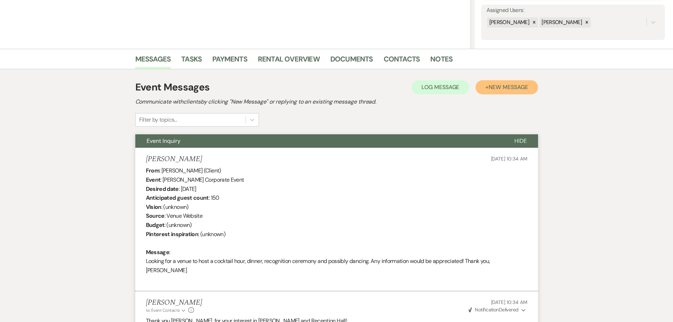
click at [489, 91] on button "+ New Message" at bounding box center [506, 87] width 62 height 14
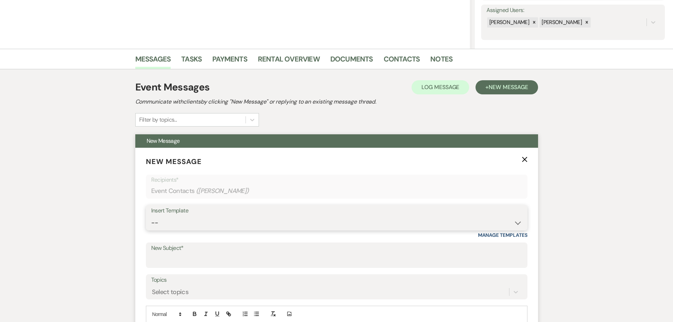
drag, startPoint x: 201, startPoint y: 228, endPoint x: 199, endPoint y: 221, distance: 7.3
click at [201, 228] on select "-- Weven Planning Portal Introduction (Booked Events) Initial Inquiry Response …" at bounding box center [336, 223] width 371 height 14
select select "4529"
click at [151, 216] on select "-- Weven Planning Portal Introduction (Booked Events) Initial Inquiry Response …" at bounding box center [336, 223] width 371 height 14
type input "Thank you for touring [PERSON_NAME]- Next Steps"
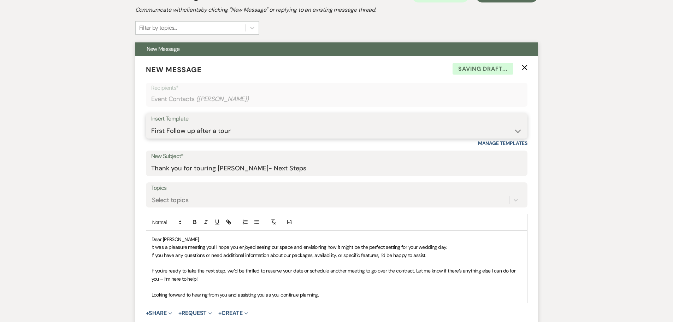
scroll to position [234, 0]
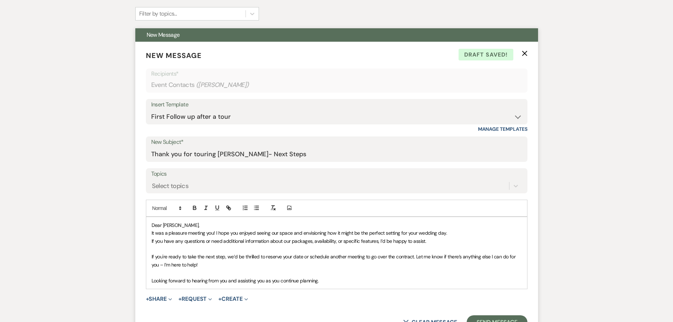
click at [431, 231] on span "It was a pleasure meeting you! I hope you enjoyed seeing our space and envision…" at bounding box center [299, 233] width 296 height 6
click at [414, 258] on span "If you're ready to take the next step, we’d be thrilled to reserve your date or…" at bounding box center [333, 260] width 365 height 14
click at [332, 266] on p "If you're ready to take the next step, we’d be thrilled to reserve your date or…" at bounding box center [336, 260] width 370 height 16
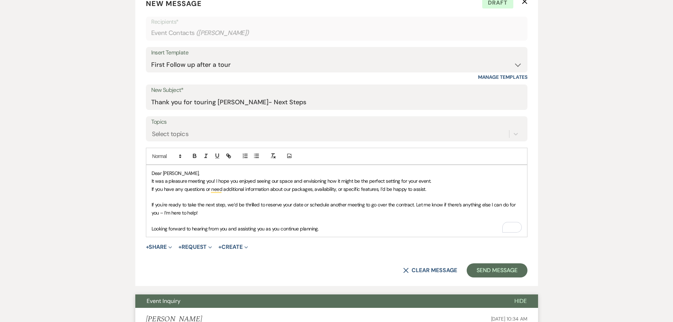
scroll to position [305, 0]
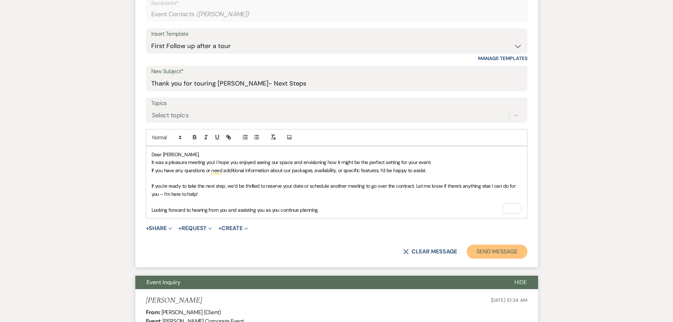
click at [487, 256] on button "Send Message" at bounding box center [496, 251] width 60 height 14
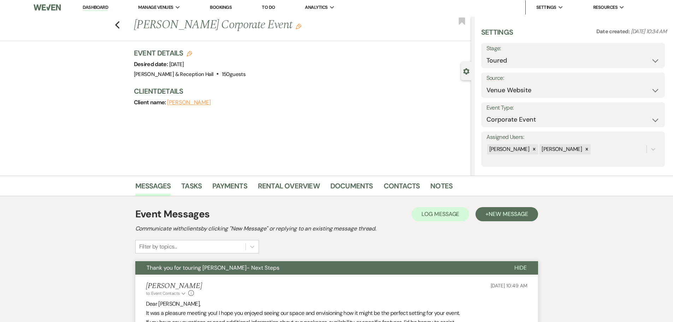
scroll to position [0, 0]
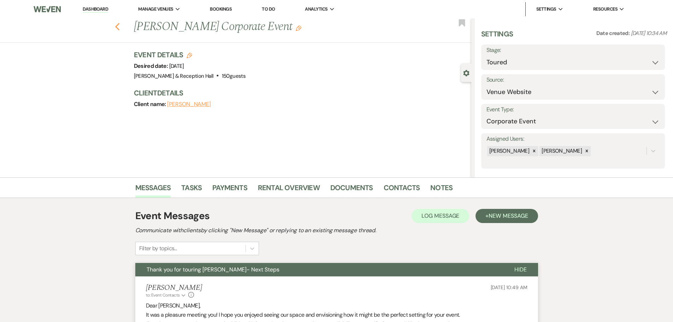
click at [120, 28] on icon "Previous" at bounding box center [117, 27] width 5 height 8
select select "5"
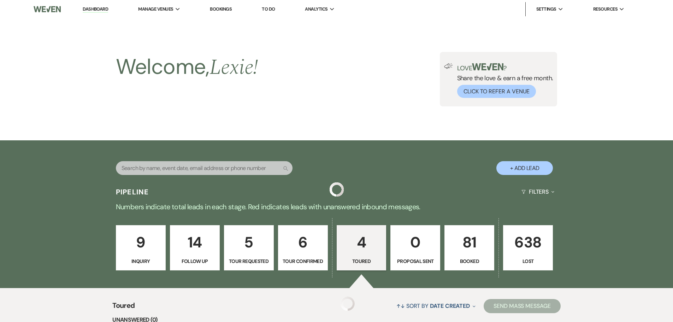
scroll to position [248, 0]
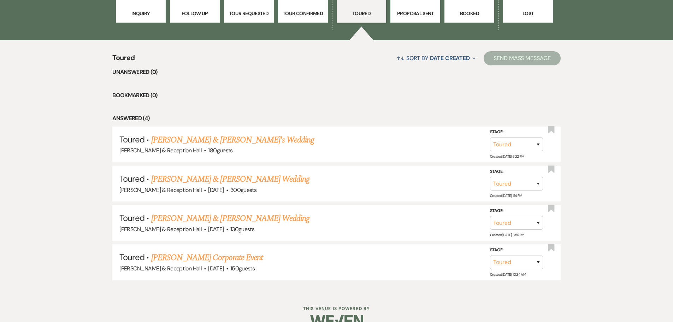
click at [151, 10] on p "Inquiry" at bounding box center [140, 14] width 41 height 8
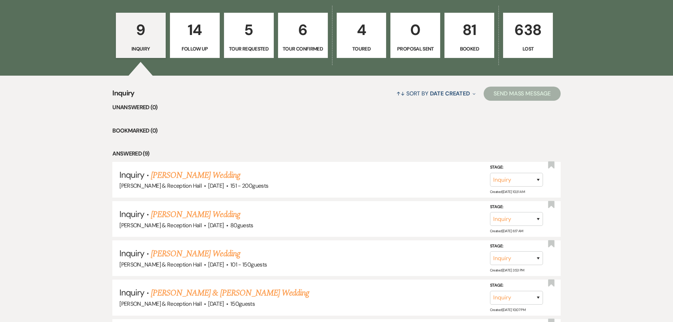
click at [190, 34] on p "14" at bounding box center [194, 30] width 41 height 24
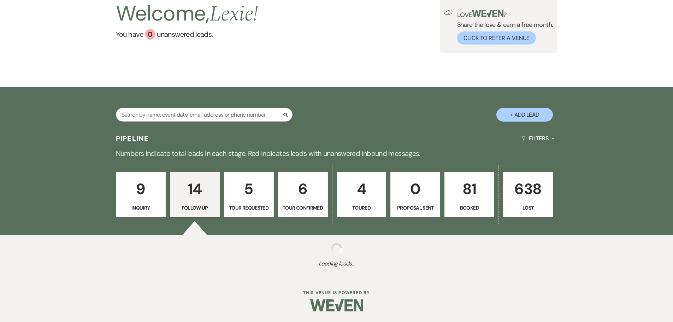
select select "9"
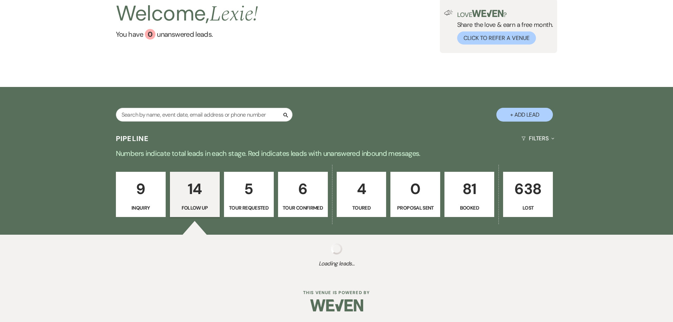
select select "9"
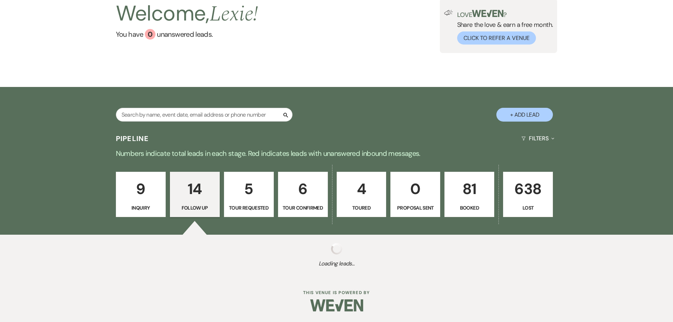
select select "9"
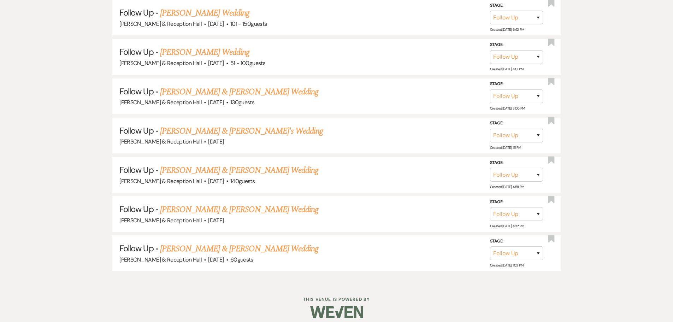
scroll to position [656, 0]
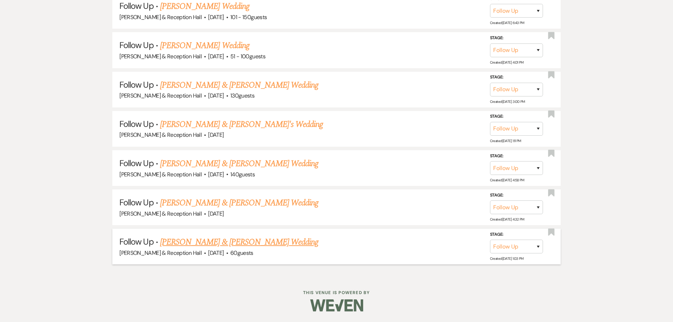
click at [219, 242] on link "[PERSON_NAME] & [PERSON_NAME] Wedding" at bounding box center [239, 242] width 158 height 13
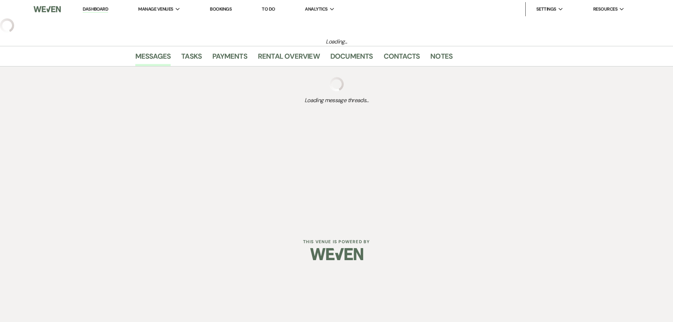
select select "9"
select select "5"
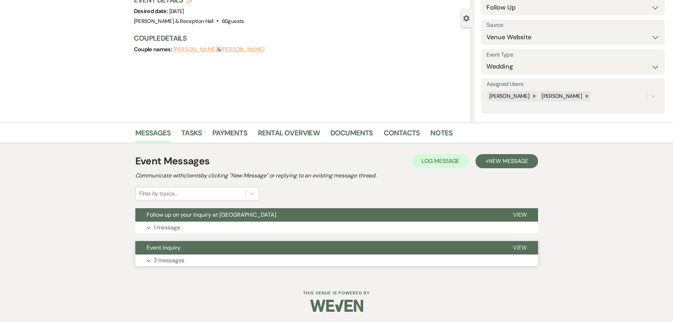
scroll to position [55, 0]
click at [215, 225] on button "Expand 1 message" at bounding box center [336, 227] width 403 height 12
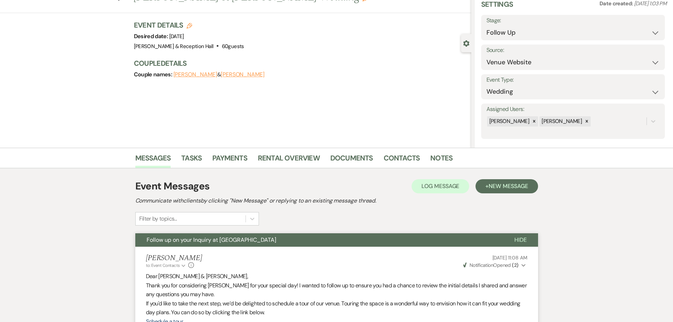
scroll to position [0, 0]
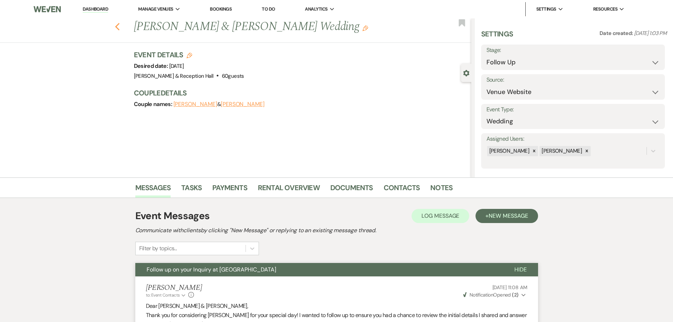
click at [119, 23] on icon "Previous" at bounding box center [117, 27] width 5 height 8
select select "9"
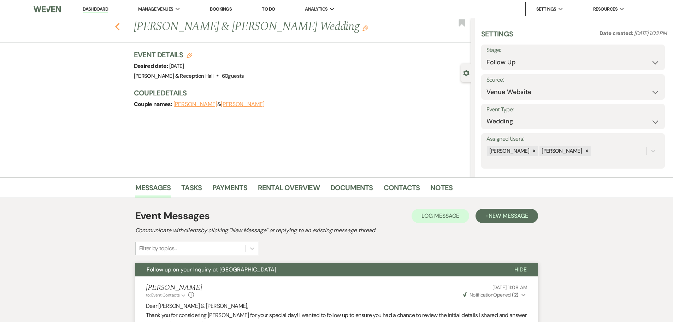
select select "9"
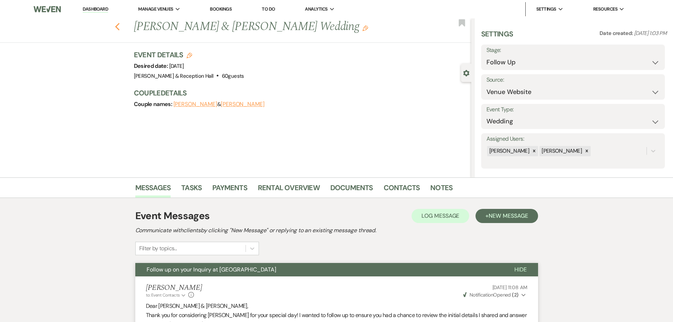
select select "9"
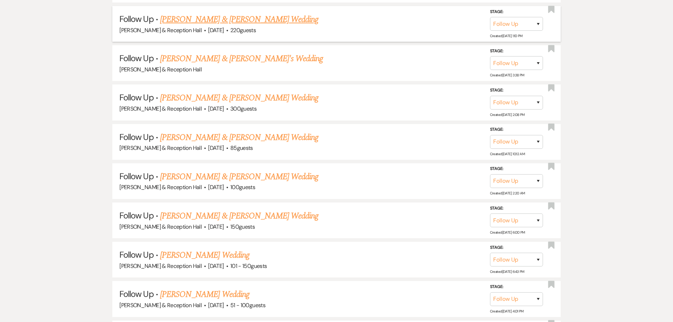
scroll to position [338, 0]
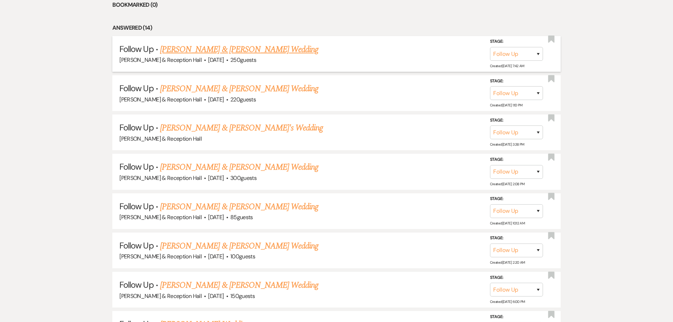
click at [200, 56] on div "[PERSON_NAME] & Reception Hall · [DATE] · 250 guests" at bounding box center [336, 59] width 434 height 9
click at [201, 51] on link "[PERSON_NAME] & [PERSON_NAME] Wedding" at bounding box center [239, 49] width 158 height 13
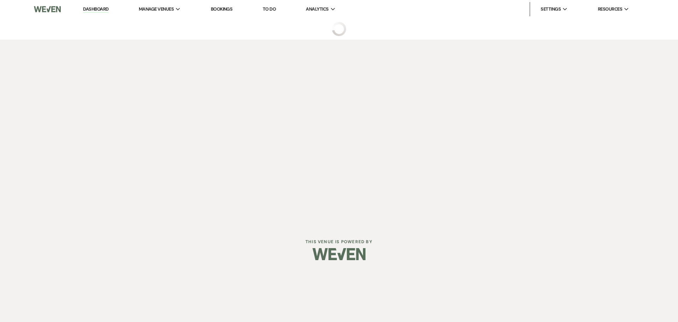
select select "9"
select select "5"
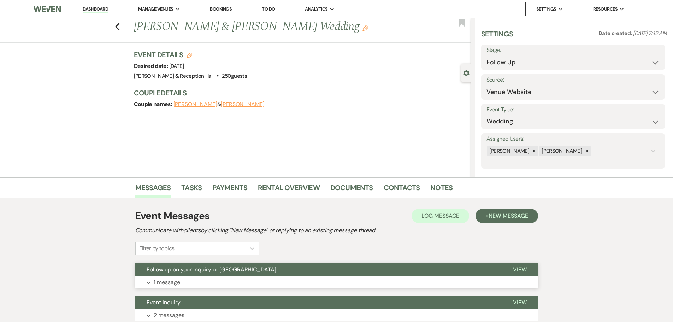
click at [258, 274] on button "Follow up on your Inquiry at [GEOGRAPHIC_DATA]" at bounding box center [318, 269] width 366 height 13
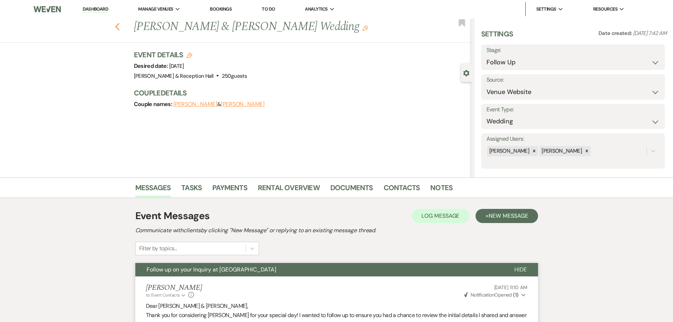
click at [119, 25] on use "button" at bounding box center [117, 27] width 5 height 8
select select "9"
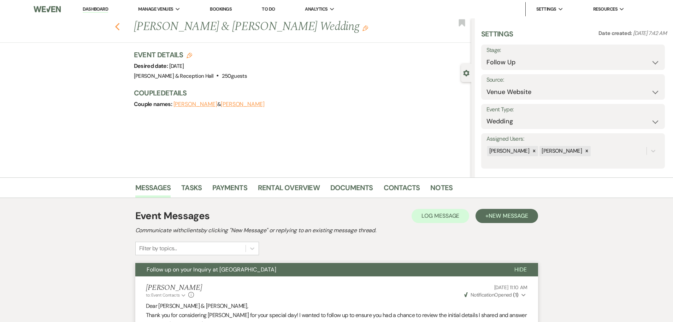
select select "9"
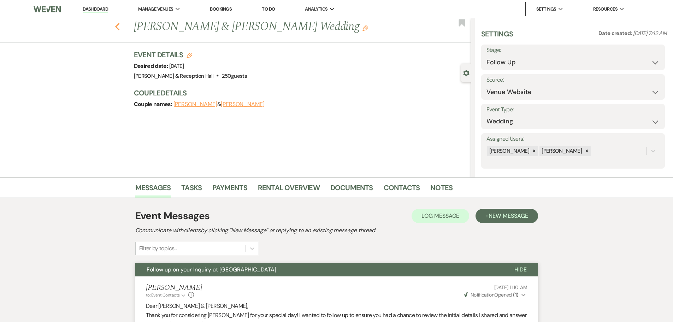
select select "9"
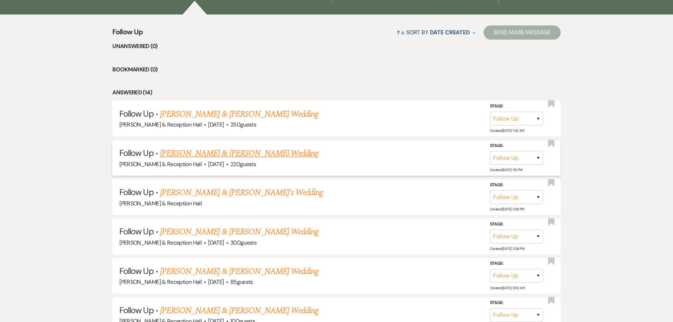
scroll to position [197, 0]
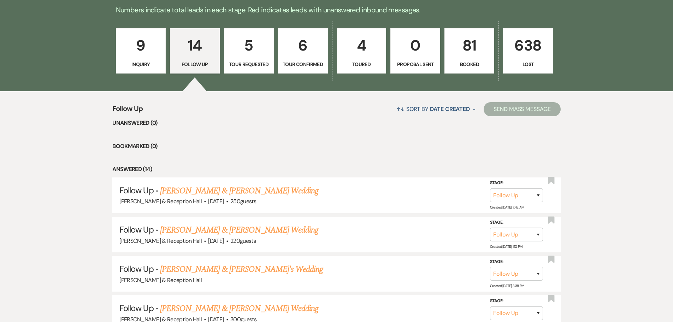
click at [140, 73] on link "9 Inquiry" at bounding box center [141, 50] width 50 height 45
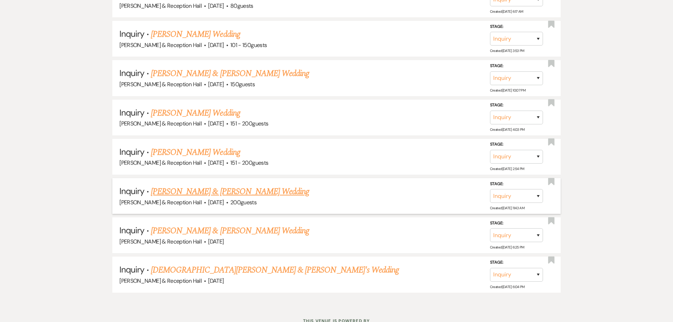
scroll to position [459, 0]
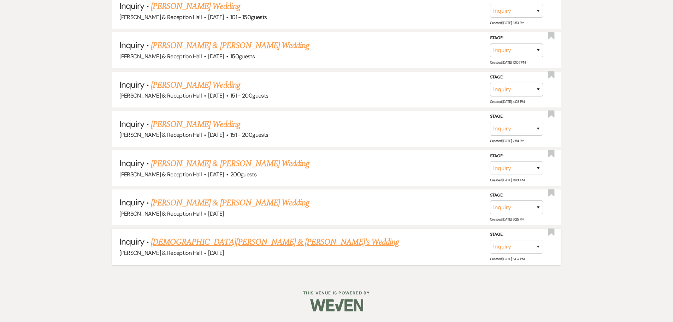
click at [183, 243] on link "[DEMOGRAPHIC_DATA][PERSON_NAME] & [PERSON_NAME]'s Wedding" at bounding box center [275, 242] width 248 height 13
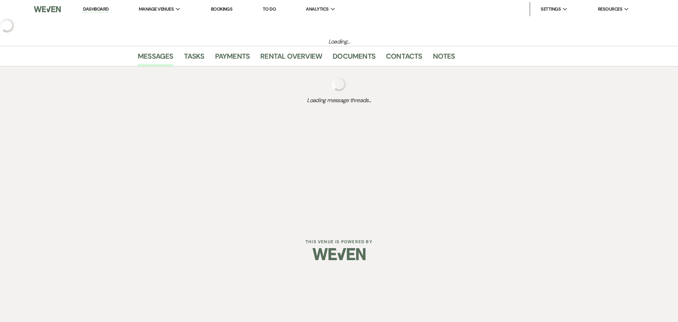
select select "5"
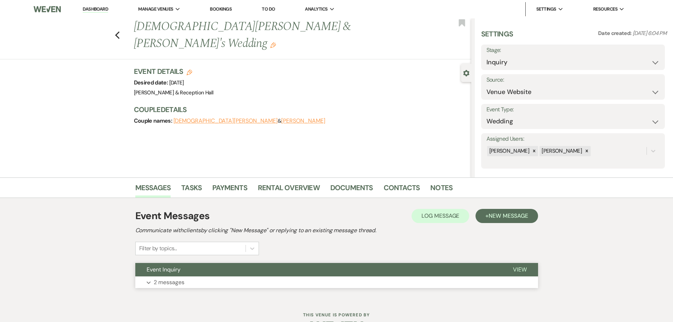
click at [202, 274] on button "Event Inquiry" at bounding box center [318, 269] width 366 height 13
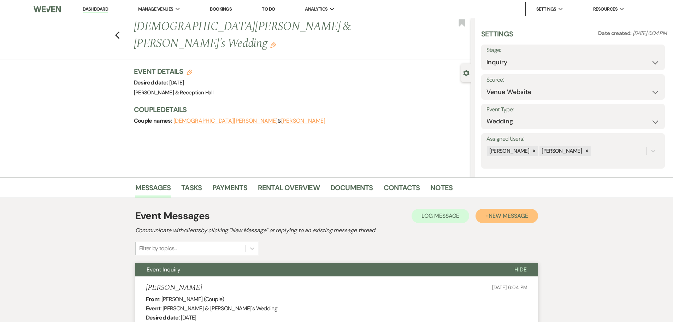
click at [509, 218] on span "New Message" at bounding box center [507, 215] width 39 height 7
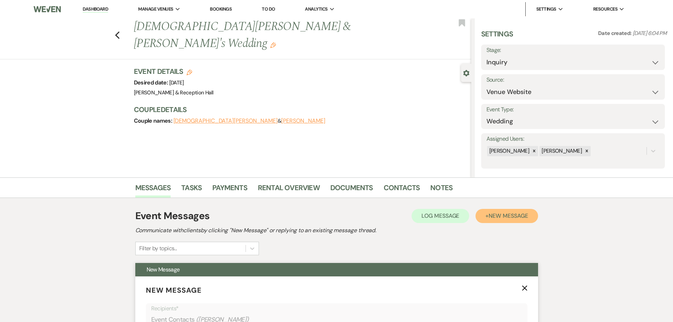
scroll to position [106, 0]
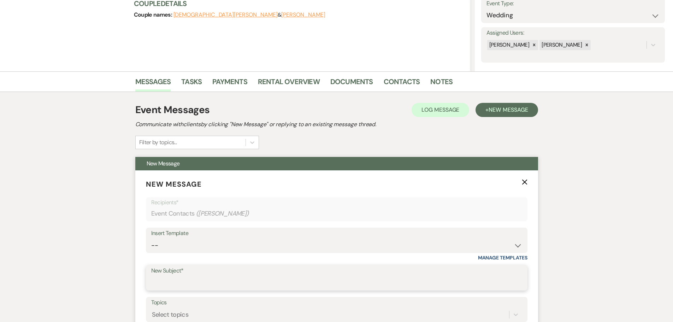
click at [173, 286] on input "New Subject*" at bounding box center [336, 283] width 371 height 14
click at [169, 251] on select "-- Weven Planning Portal Introduction (Booked Events) Initial Inquiry Response …" at bounding box center [336, 245] width 371 height 14
select select "4526"
click at [151, 238] on select "-- Weven Planning Portal Introduction (Booked Events) Initial Inquiry Response …" at bounding box center [336, 245] width 371 height 14
type input "Follow-Up: Plan Your Event at [GEOGRAPHIC_DATA]"
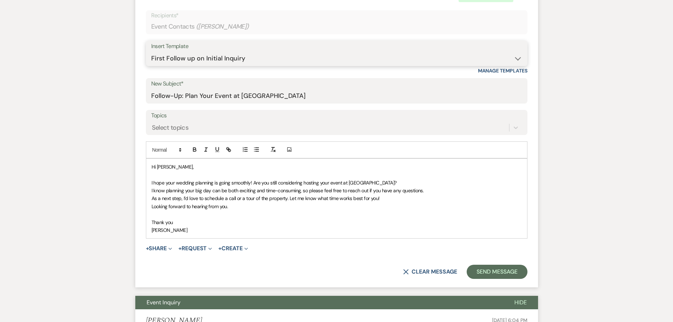
scroll to position [141, 0]
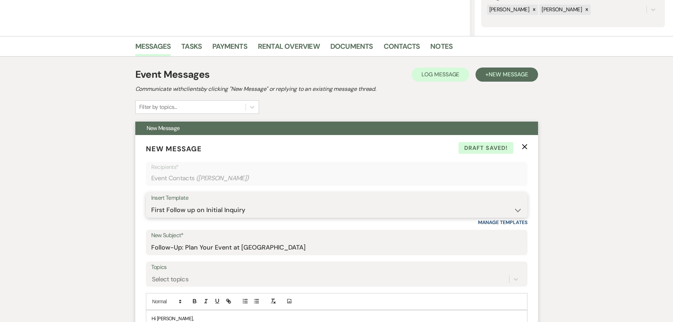
click at [201, 211] on select "-- Weven Planning Portal Introduction (Booked Events) Initial Inquiry Response …" at bounding box center [336, 210] width 371 height 14
select select "4527"
click at [151, 203] on select "-- Weven Planning Portal Introduction (Booked Events) Initial Inquiry Response …" at bounding box center [336, 210] width 371 height 14
type input "Follow up on your Inquiry at [GEOGRAPHIC_DATA]"
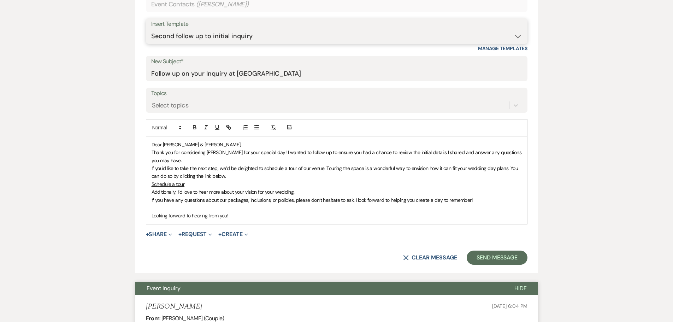
scroll to position [318, 0]
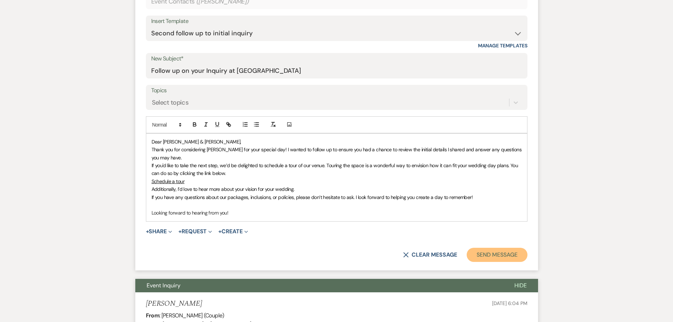
click at [494, 256] on button "Send Message" at bounding box center [496, 255] width 60 height 14
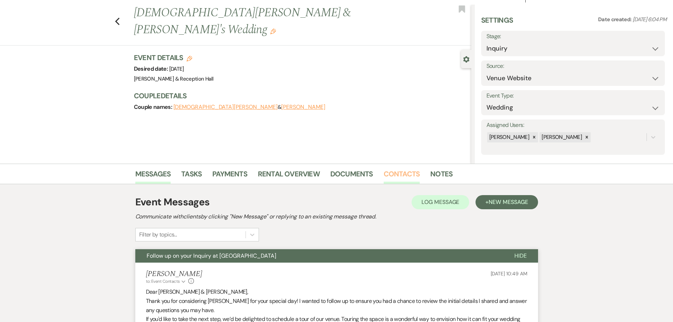
scroll to position [0, 0]
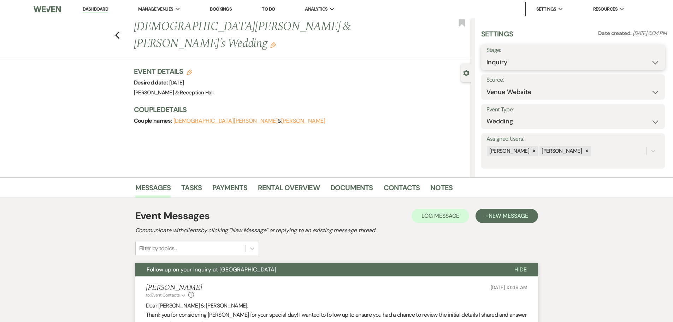
click at [519, 57] on select "Inquiry Follow Up Tour Requested Tour Confirmed Toured Proposal Sent Booked Lost" at bounding box center [572, 62] width 173 height 14
select select "9"
click at [486, 55] on select "Inquiry Follow Up Tour Requested Tour Confirmed Toured Proposal Sent Booked Lost" at bounding box center [572, 62] width 173 height 14
click at [644, 57] on button "Save" at bounding box center [645, 57] width 40 height 14
click at [120, 31] on icon "Previous" at bounding box center [117, 35] width 5 height 8
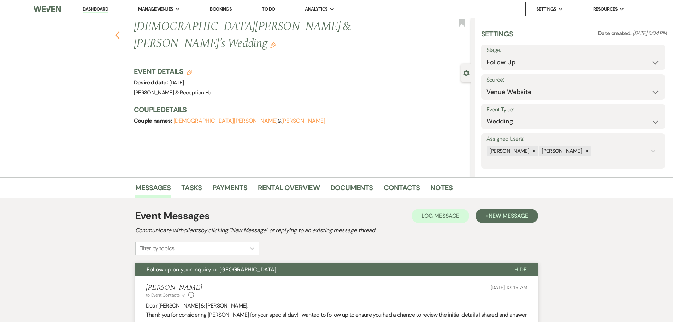
select select "9"
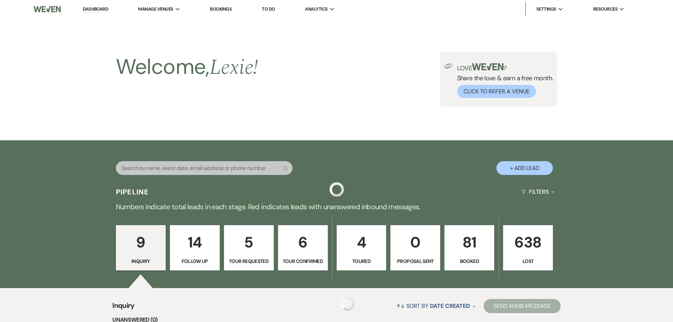
scroll to position [420, 0]
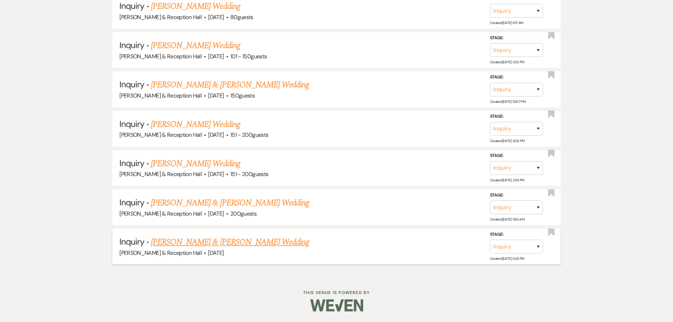
click at [238, 246] on link "[PERSON_NAME] & [PERSON_NAME] Wedding" at bounding box center [230, 242] width 158 height 13
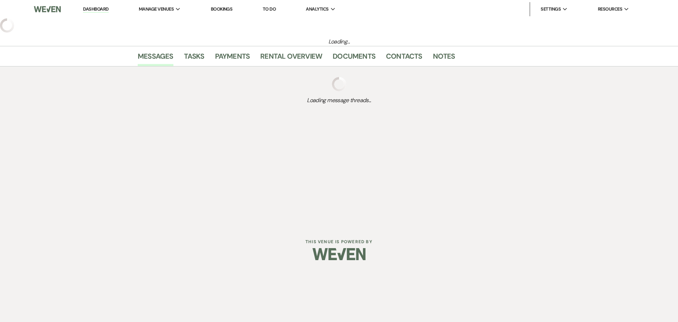
select select "7"
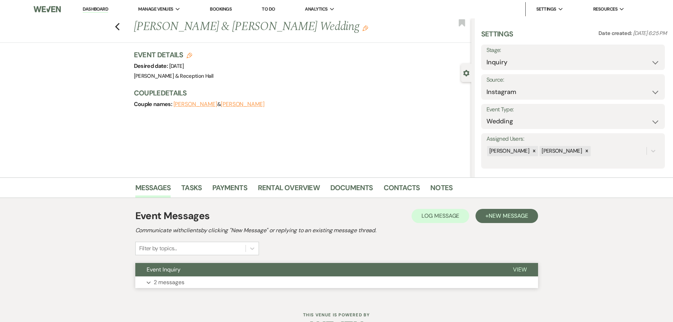
click at [422, 282] on button "Expand 2 messages" at bounding box center [336, 282] width 403 height 12
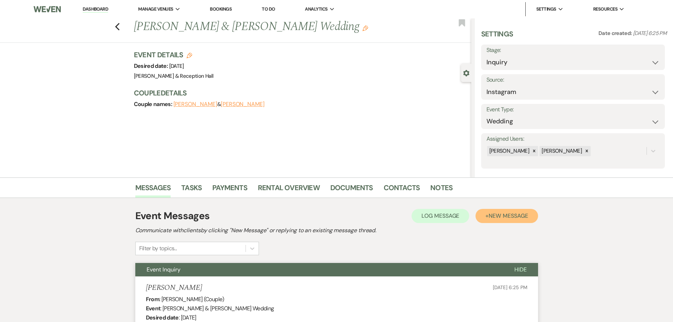
click at [513, 217] on span "New Message" at bounding box center [507, 215] width 39 height 7
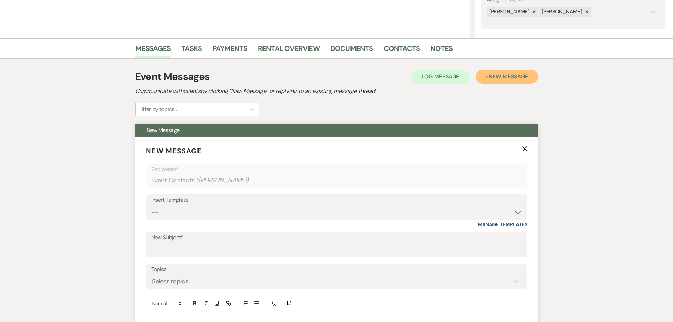
scroll to position [141, 0]
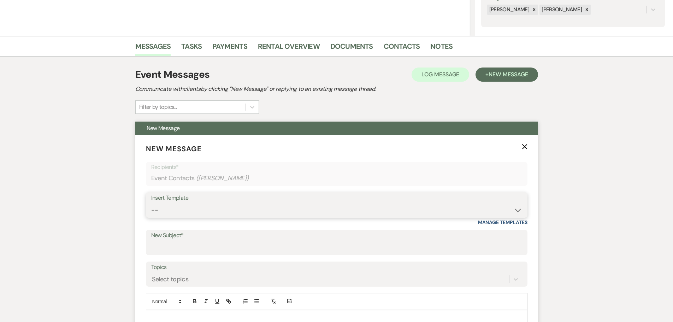
click at [172, 212] on select "-- Weven Planning Portal Introduction (Booked Events) Initial Inquiry Response …" at bounding box center [336, 210] width 371 height 14
select select "4527"
click at [151, 203] on select "-- Weven Planning Portal Introduction (Booked Events) Initial Inquiry Response …" at bounding box center [336, 210] width 371 height 14
type input "Follow up on your Inquiry at [GEOGRAPHIC_DATA]"
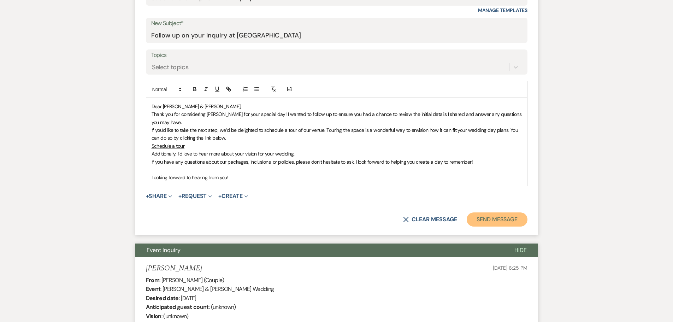
click at [475, 221] on button "Send Message" at bounding box center [496, 219] width 60 height 14
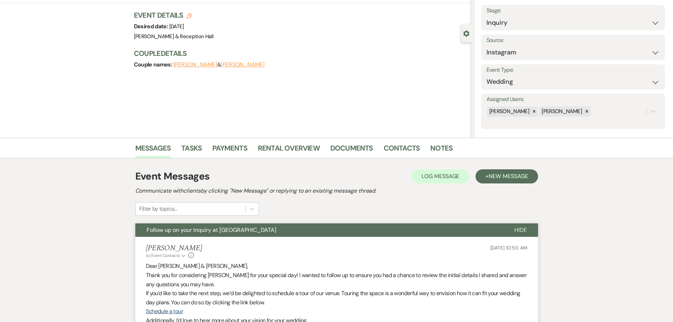
scroll to position [0, 0]
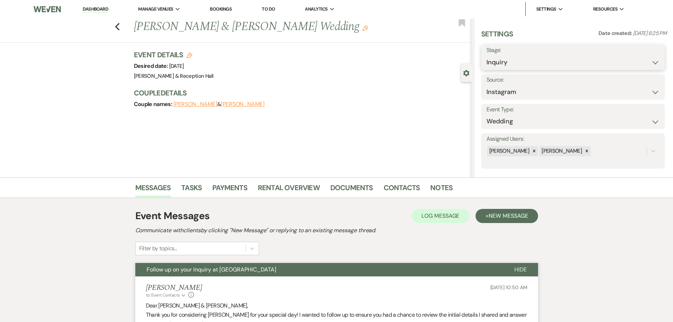
click at [496, 66] on select "Inquiry Follow Up Tour Requested Tour Confirmed Toured Proposal Sent Booked Lost" at bounding box center [572, 62] width 173 height 14
select select "9"
click at [486, 55] on select "Inquiry Follow Up Tour Requested Tour Confirmed Toured Proposal Sent Booked Lost" at bounding box center [572, 62] width 173 height 14
click at [637, 56] on button "Save" at bounding box center [645, 57] width 40 height 14
click at [120, 26] on icon "Previous" at bounding box center [117, 27] width 5 height 8
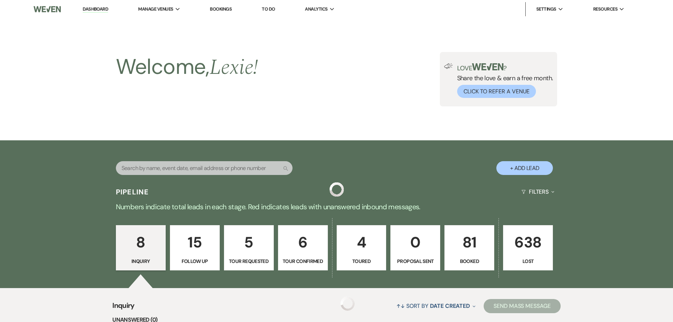
scroll to position [381, 0]
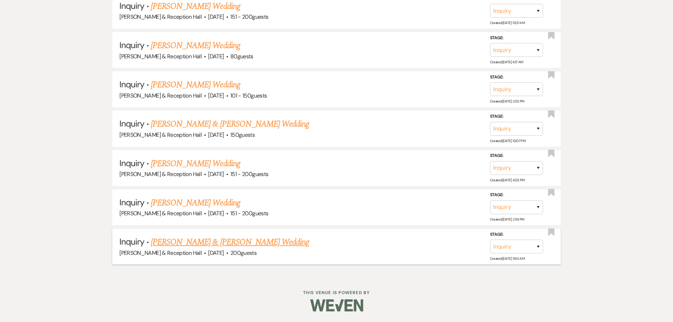
click at [205, 242] on link "[PERSON_NAME] & [PERSON_NAME] Wedding" at bounding box center [230, 242] width 158 height 13
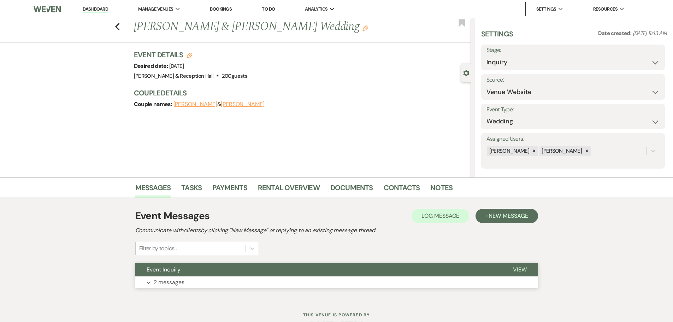
click at [200, 264] on button "Event Inquiry" at bounding box center [318, 269] width 366 height 13
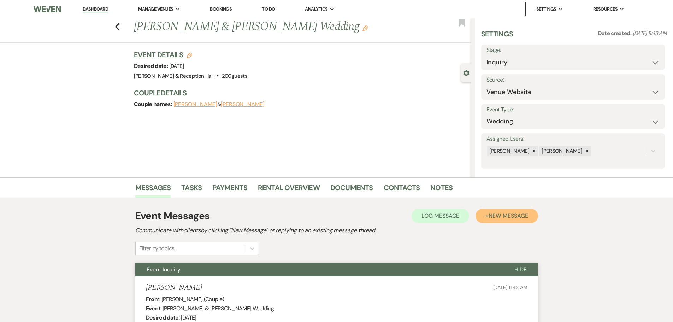
click at [513, 210] on button "+ New Message" at bounding box center [506, 216] width 62 height 14
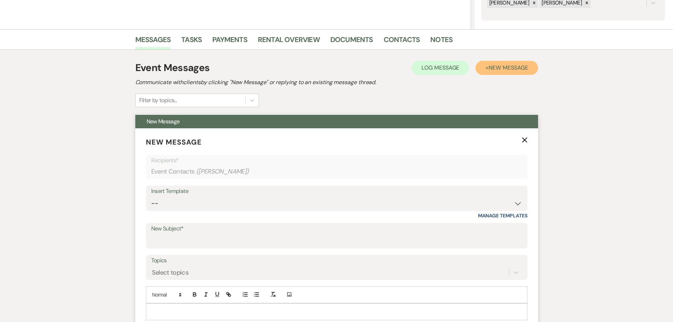
scroll to position [177, 0]
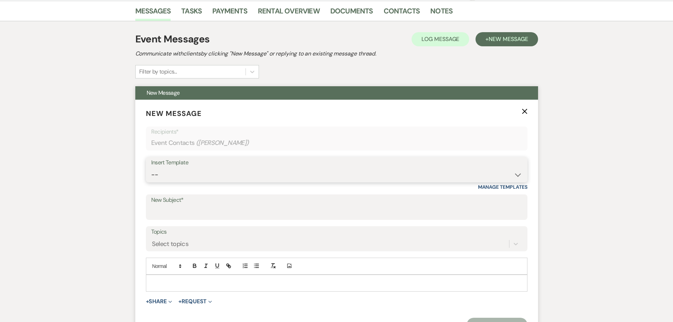
click at [182, 168] on select "-- Weven Planning Portal Introduction (Booked Events) Initial Inquiry Response …" at bounding box center [336, 175] width 371 height 14
click at [151, 168] on select "-- Weven Planning Portal Introduction (Booked Events) Initial Inquiry Response …" at bounding box center [336, 175] width 371 height 14
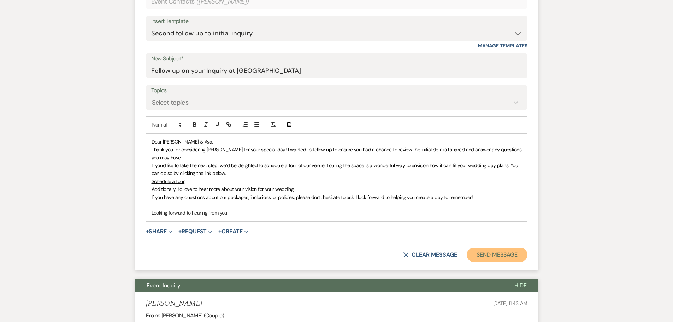
click at [490, 261] on button "Send Message" at bounding box center [496, 255] width 60 height 14
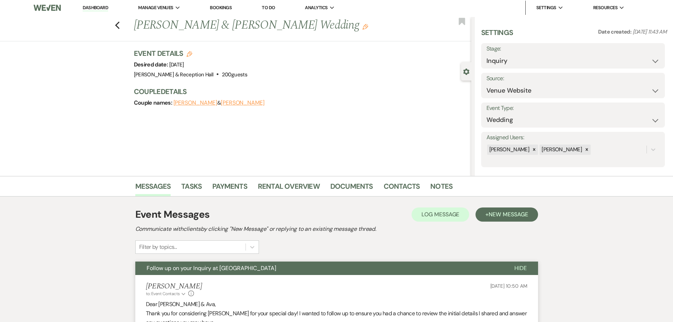
scroll to position [0, 0]
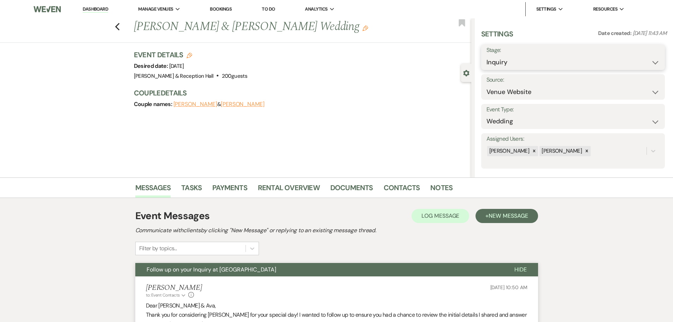
click at [502, 56] on select "Inquiry Follow Up Tour Requested Tour Confirmed Toured Proposal Sent Booked Lost" at bounding box center [572, 62] width 173 height 14
click at [486, 55] on select "Inquiry Follow Up Tour Requested Tour Confirmed Toured Proposal Sent Booked Lost" at bounding box center [572, 62] width 173 height 14
click at [635, 50] on button "Save" at bounding box center [645, 57] width 40 height 14
click at [119, 25] on icon "Previous" at bounding box center [117, 27] width 5 height 8
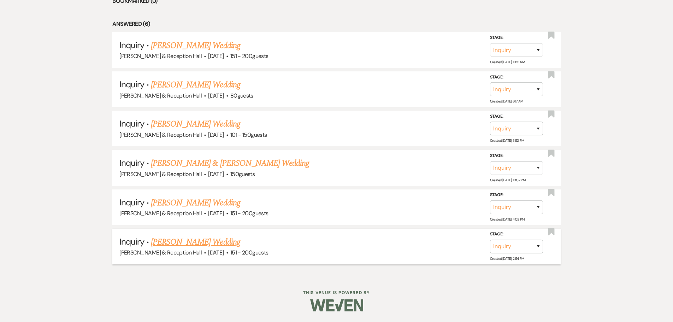
click at [184, 246] on link "[PERSON_NAME] Wedding" at bounding box center [195, 242] width 89 height 13
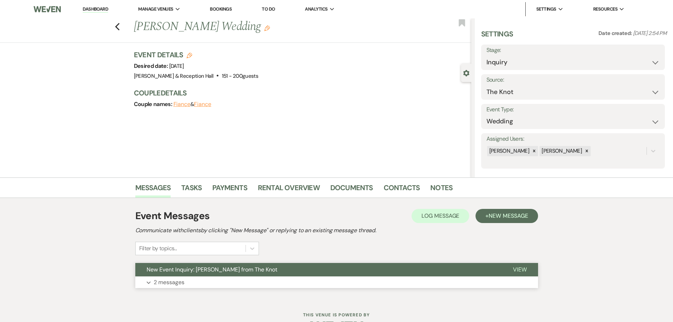
click at [184, 278] on p "2 messages" at bounding box center [169, 282] width 31 height 9
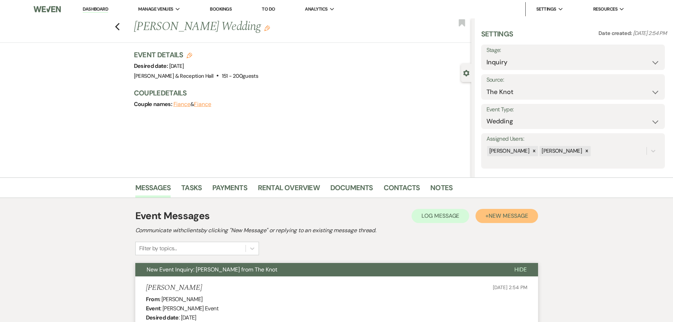
click at [515, 218] on span "New Message" at bounding box center [507, 215] width 39 height 7
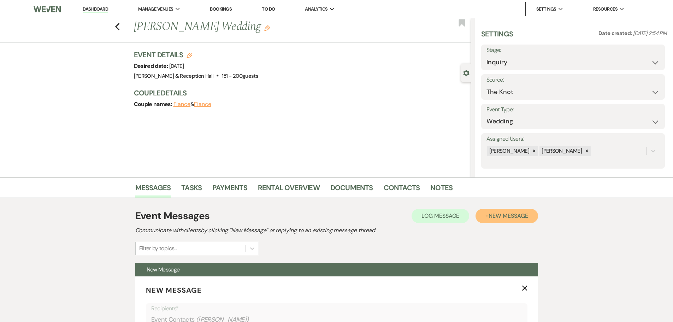
scroll to position [177, 0]
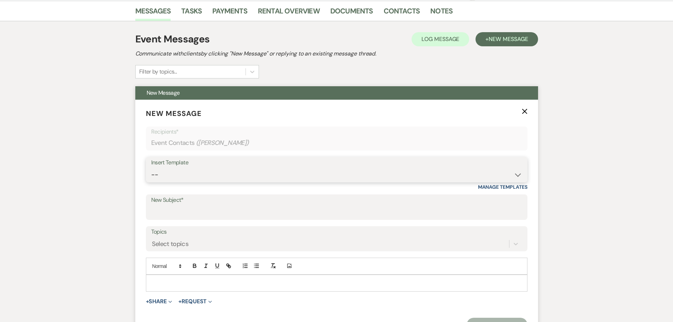
click at [178, 172] on select "-- Weven Planning Portal Introduction (Booked Events) Initial Inquiry Response …" at bounding box center [336, 175] width 371 height 14
click at [151, 168] on select "-- Weven Planning Portal Introduction (Booked Events) Initial Inquiry Response …" at bounding box center [336, 175] width 371 height 14
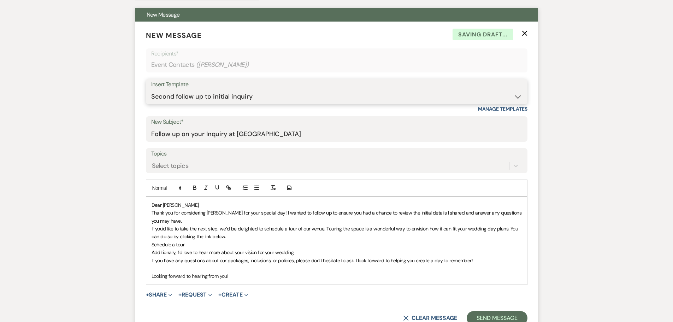
scroll to position [353, 0]
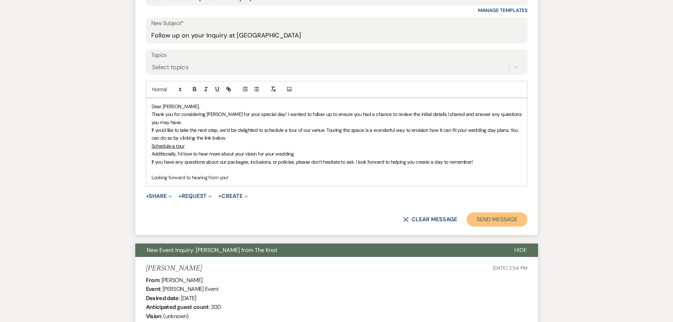
click at [497, 219] on button "Send Message" at bounding box center [496, 219] width 60 height 14
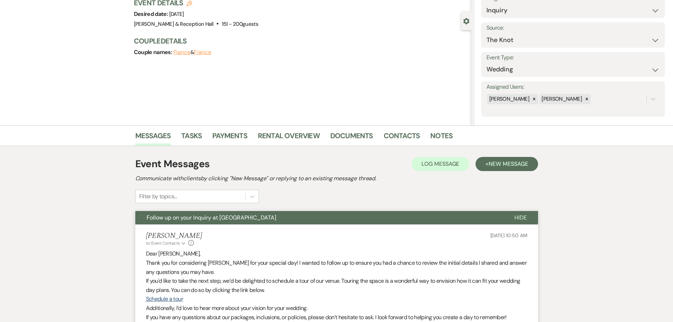
scroll to position [0, 0]
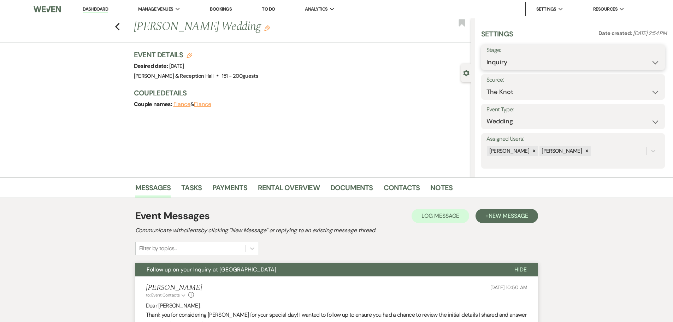
click at [494, 59] on select "Inquiry Follow Up Tour Requested Tour Confirmed Toured Proposal Sent Booked Lost" at bounding box center [572, 62] width 173 height 14
click at [486, 55] on select "Inquiry Follow Up Tour Requested Tour Confirmed Toured Proposal Sent Booked Lost" at bounding box center [572, 62] width 173 height 14
click at [633, 55] on button "Save" at bounding box center [645, 57] width 40 height 14
click at [119, 30] on icon "Previous" at bounding box center [117, 27] width 5 height 8
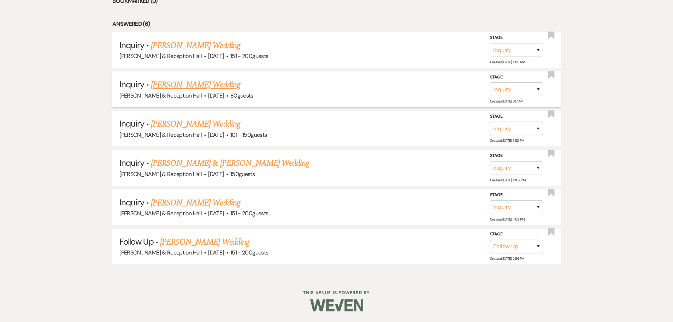
scroll to position [303, 0]
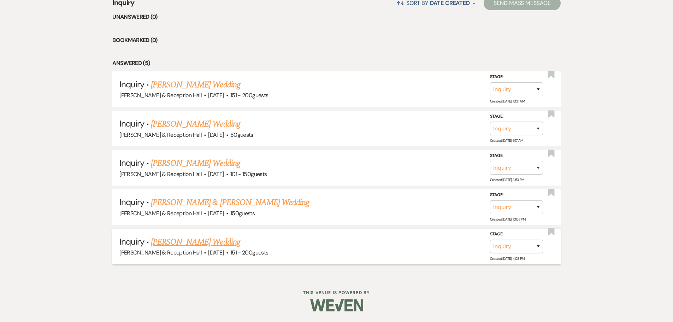
click at [191, 243] on link "[PERSON_NAME] Wedding" at bounding box center [195, 242] width 89 height 13
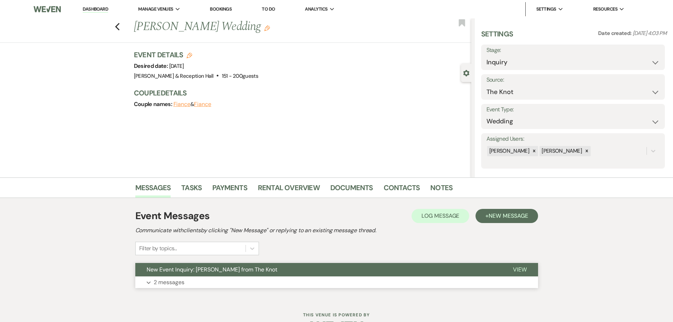
click at [214, 275] on button "New Event Inquiry: [PERSON_NAME] from The Knot" at bounding box center [318, 269] width 366 height 13
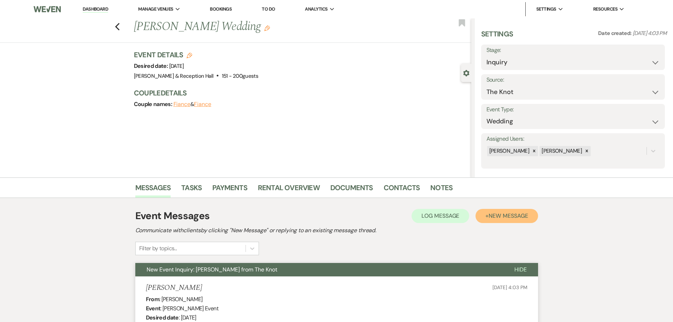
click at [511, 220] on button "+ New Message" at bounding box center [506, 216] width 62 height 14
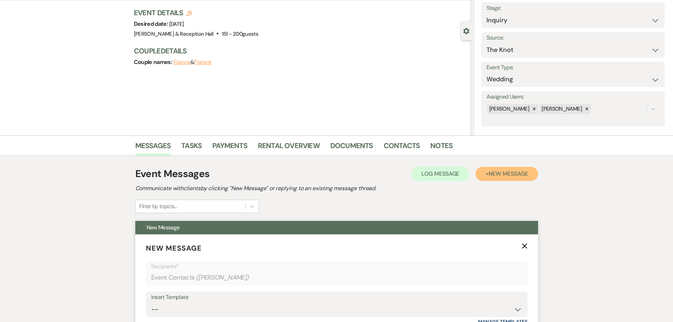
scroll to position [141, 0]
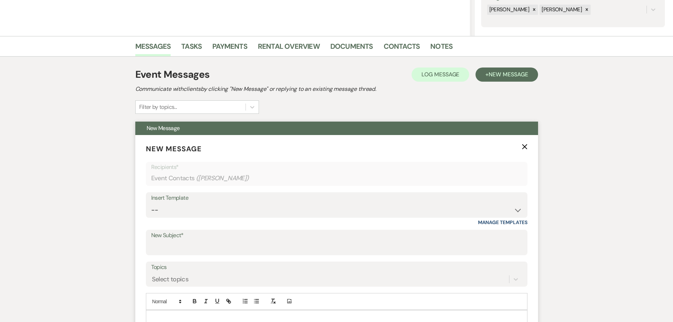
click at [169, 218] on div "Insert Template -- Weven Planning Portal Introduction (Booked Events) Initial I…" at bounding box center [336, 204] width 381 height 25
click at [169, 210] on select "-- Weven Planning Portal Introduction (Booked Events) Initial Inquiry Response …" at bounding box center [336, 210] width 371 height 14
click at [151, 203] on select "-- Weven Planning Portal Introduction (Booked Events) Initial Inquiry Response …" at bounding box center [336, 210] width 371 height 14
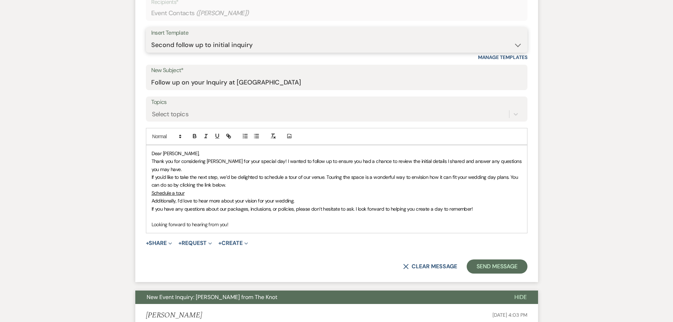
scroll to position [318, 0]
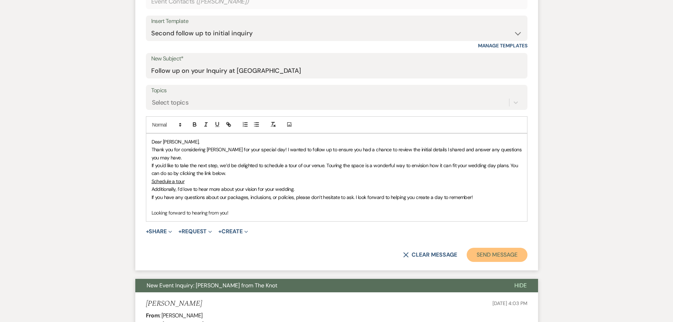
click at [484, 254] on button "Send Message" at bounding box center [496, 255] width 60 height 14
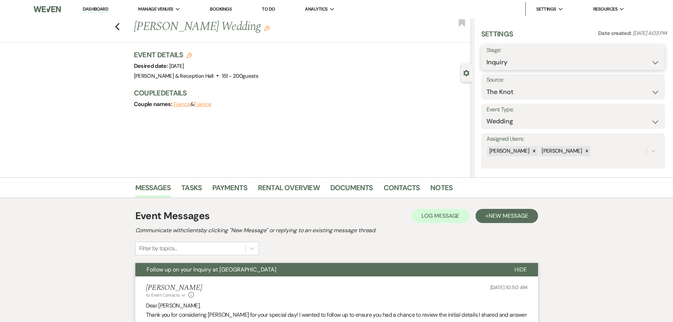
click at [497, 61] on select "Inquiry Follow Up Tour Requested Tour Confirmed Toured Proposal Sent Booked Lost" at bounding box center [572, 62] width 173 height 14
click at [486, 55] on select "Inquiry Follow Up Tour Requested Tour Confirmed Toured Proposal Sent Booked Lost" at bounding box center [572, 62] width 173 height 14
click at [635, 64] on button "Save" at bounding box center [645, 57] width 40 height 14
click at [120, 27] on icon "Previous" at bounding box center [117, 27] width 5 height 8
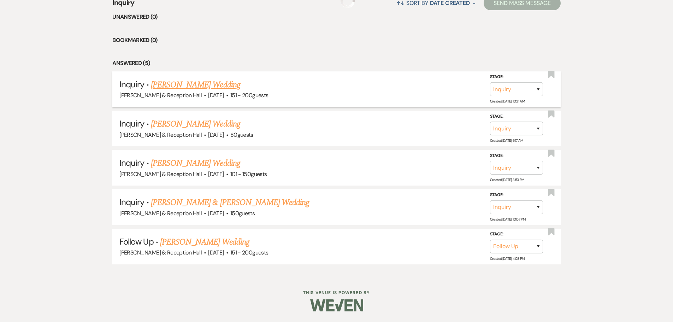
scroll to position [263, 0]
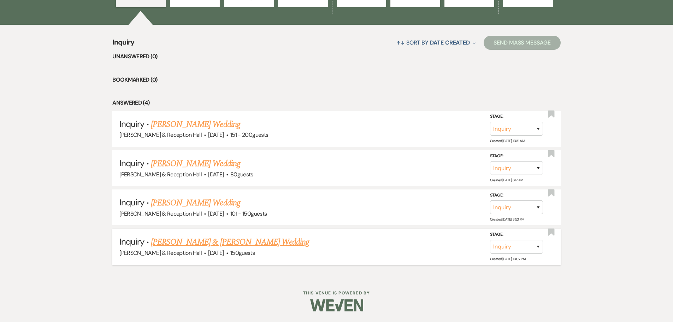
click at [196, 244] on link "[PERSON_NAME] & [PERSON_NAME] Wedding" at bounding box center [230, 242] width 158 height 13
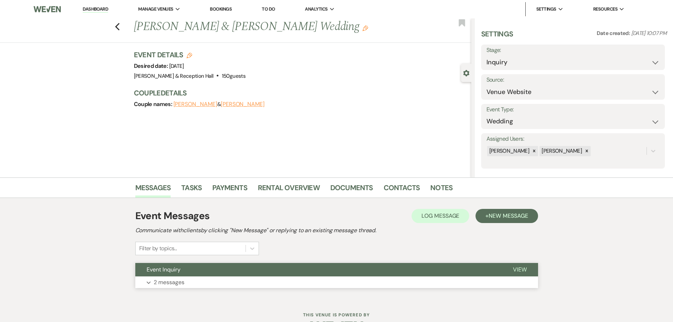
click at [192, 279] on button "Expand 2 messages" at bounding box center [336, 282] width 403 height 12
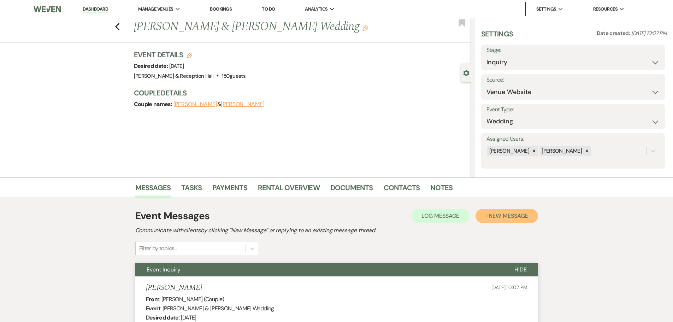
click at [517, 220] on button "+ New Message" at bounding box center [506, 216] width 62 height 14
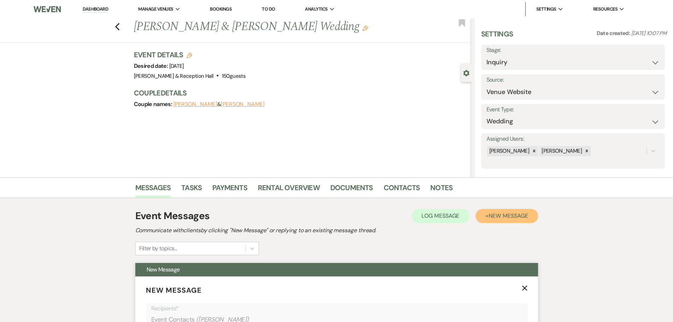
scroll to position [141, 0]
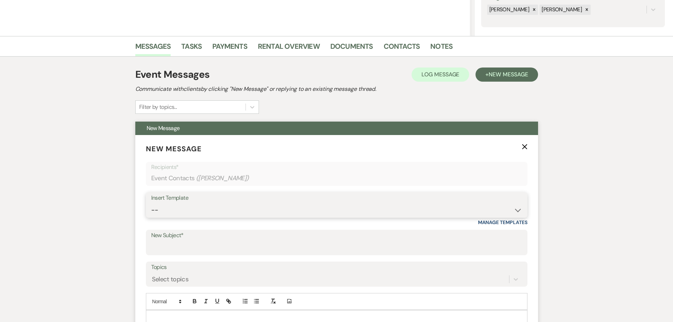
click at [219, 207] on select "-- Weven Planning Portal Introduction (Booked Events) Initial Inquiry Response …" at bounding box center [336, 210] width 371 height 14
click at [151, 203] on select "-- Weven Planning Portal Introduction (Booked Events) Initial Inquiry Response …" at bounding box center [336, 210] width 371 height 14
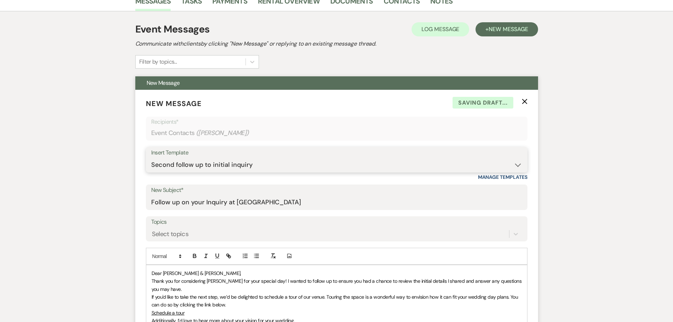
scroll to position [282, 0]
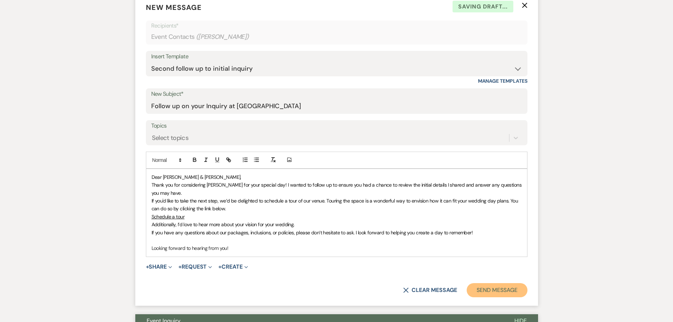
click at [510, 294] on button "Send Message" at bounding box center [496, 290] width 60 height 14
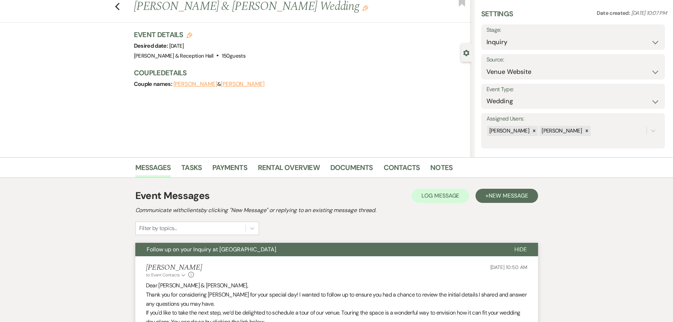
scroll to position [7, 0]
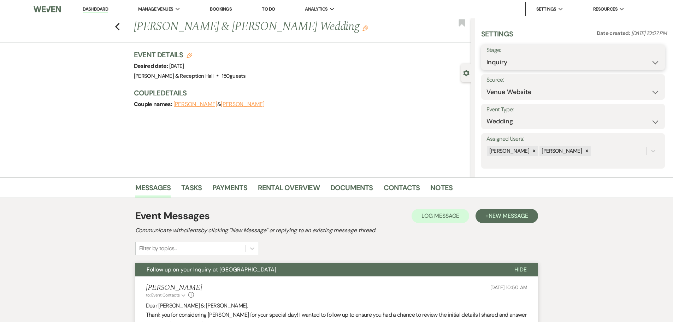
click at [493, 55] on select "Inquiry Follow Up Tour Requested Tour Confirmed Toured Proposal Sent Booked Lost" at bounding box center [572, 62] width 173 height 14
click at [486, 55] on select "Inquiry Follow Up Tour Requested Tour Confirmed Toured Proposal Sent Booked Lost" at bounding box center [572, 62] width 173 height 14
click at [647, 61] on button "Save" at bounding box center [645, 57] width 40 height 14
click at [119, 24] on icon "Previous" at bounding box center [117, 27] width 5 height 8
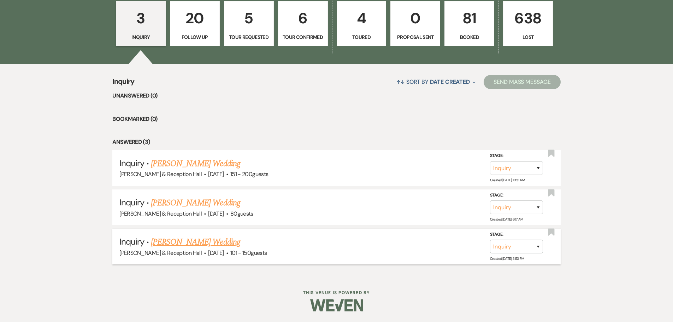
click at [200, 242] on link "[PERSON_NAME] Wedding" at bounding box center [195, 242] width 89 height 13
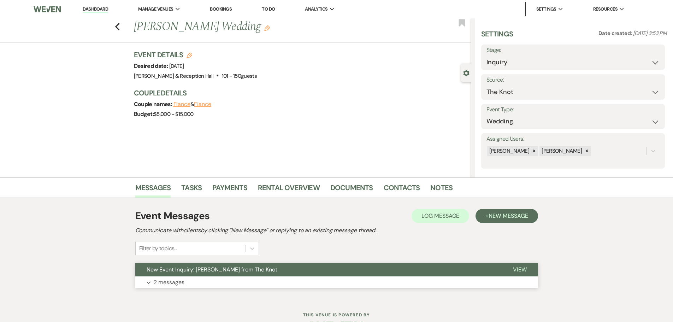
click at [209, 276] on button "Expand 2 messages" at bounding box center [336, 282] width 403 height 12
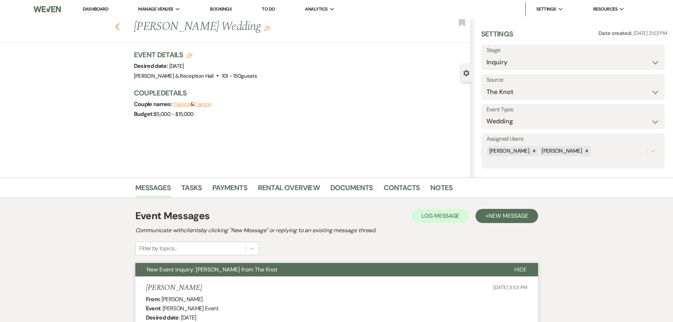
click at [119, 25] on use "button" at bounding box center [117, 27] width 5 height 8
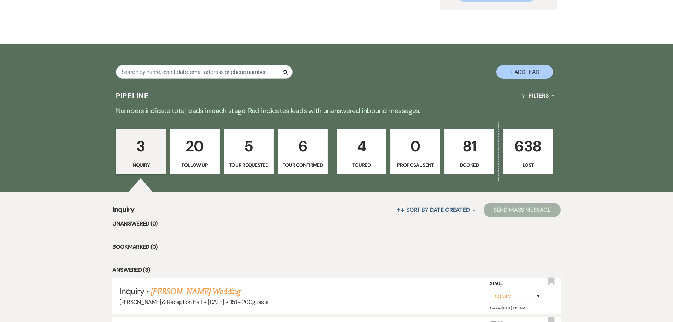
scroll to position [83, 0]
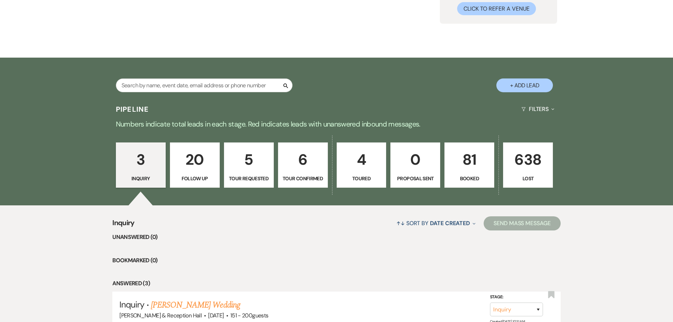
click at [259, 177] on p "Tour Requested" at bounding box center [248, 178] width 41 height 8
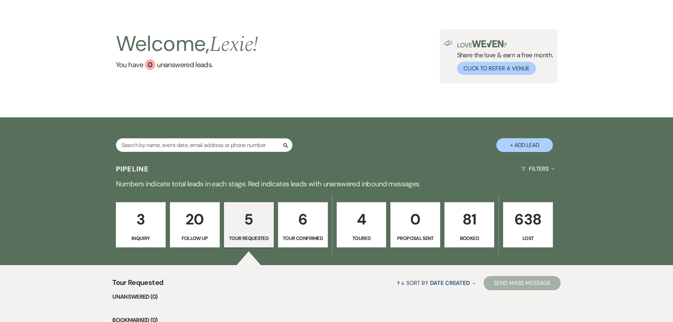
scroll to position [35, 0]
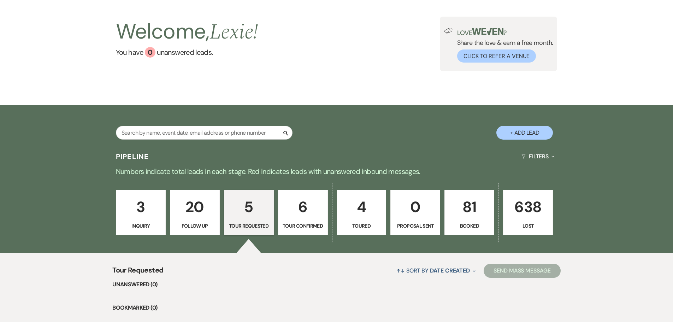
click at [466, 212] on p "81" at bounding box center [469, 207] width 41 height 24
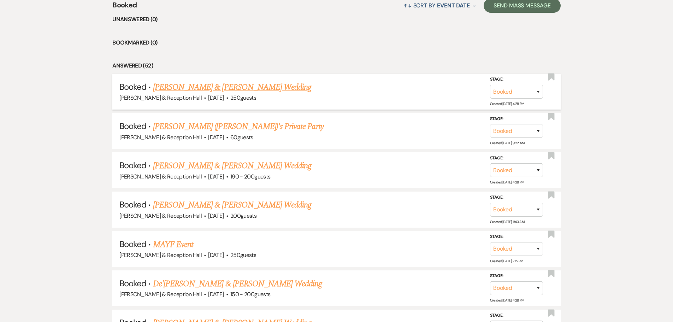
scroll to position [141, 0]
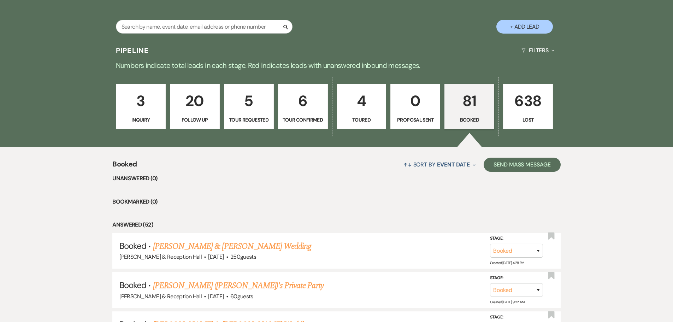
click at [461, 124] on p "Booked" at bounding box center [469, 120] width 41 height 8
click at [135, 109] on p "3" at bounding box center [140, 101] width 41 height 24
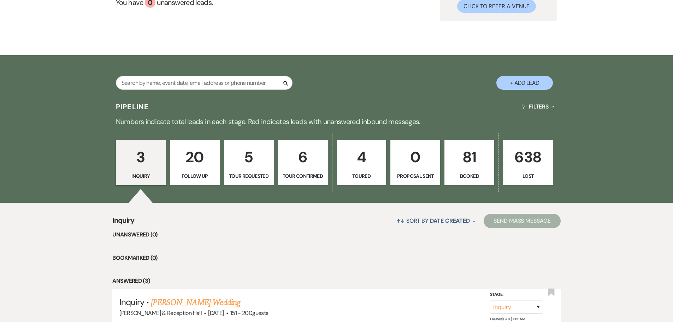
scroll to position [83, 0]
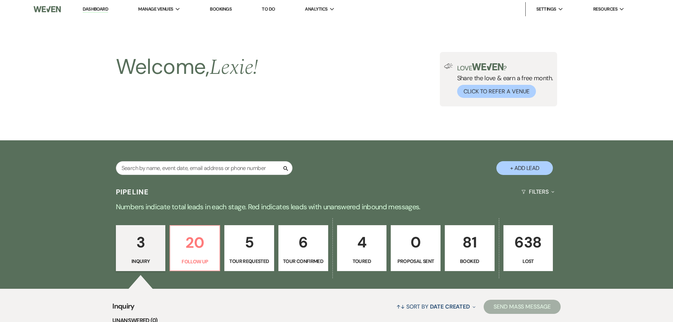
scroll to position [54, 0]
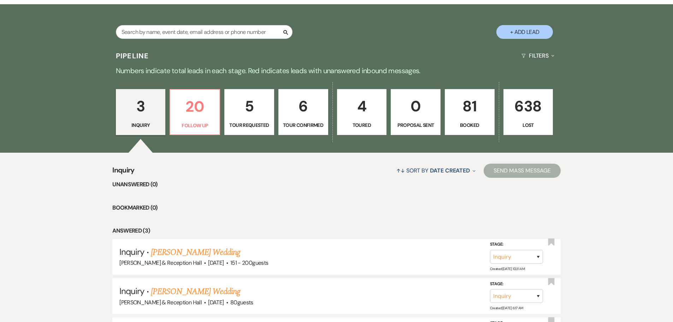
click at [204, 121] on p "Follow Up" at bounding box center [194, 125] width 41 height 8
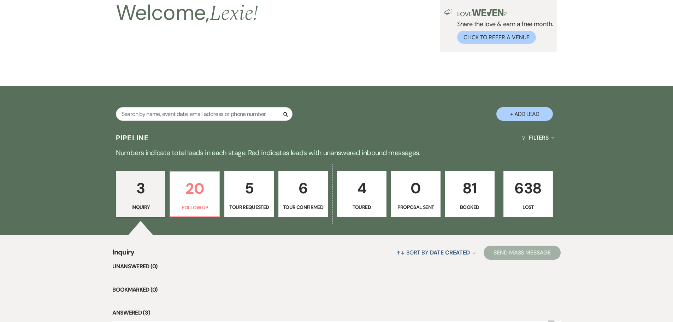
select select "9"
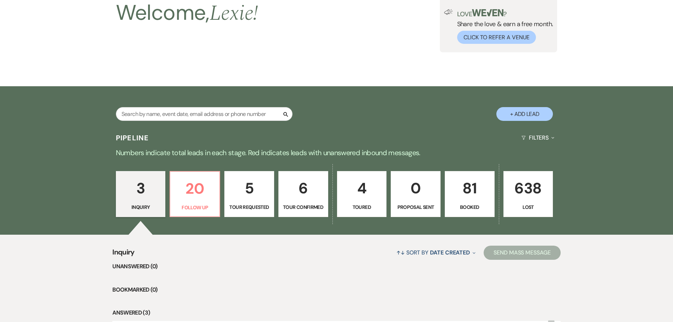
select select "9"
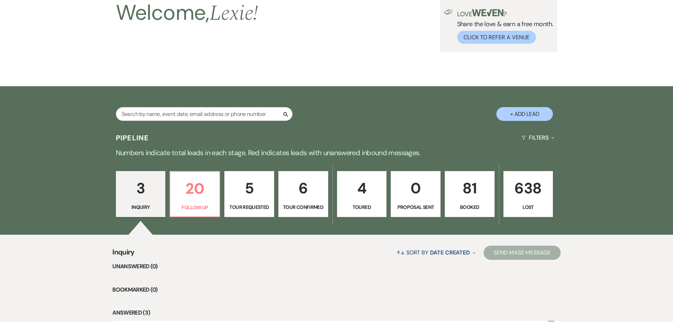
select select "9"
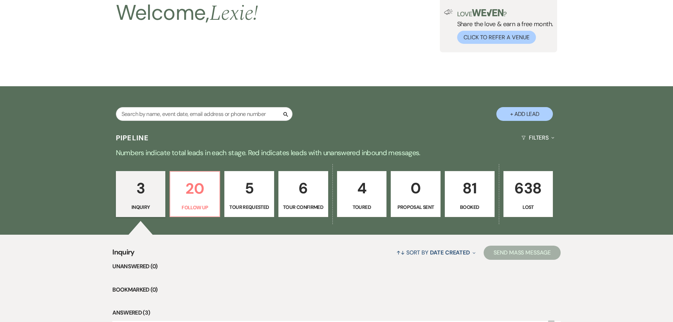
select select "9"
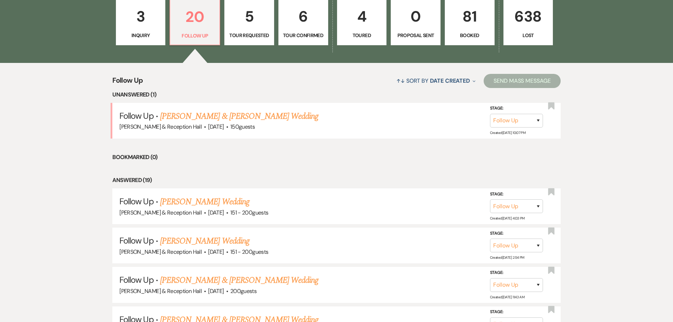
scroll to position [223, 0]
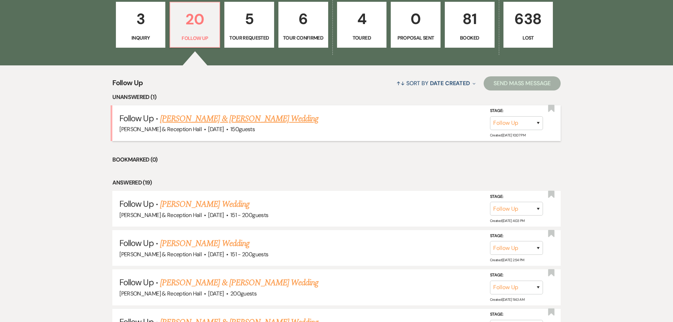
click at [215, 114] on link "[PERSON_NAME] & [PERSON_NAME] Wedding" at bounding box center [239, 118] width 158 height 13
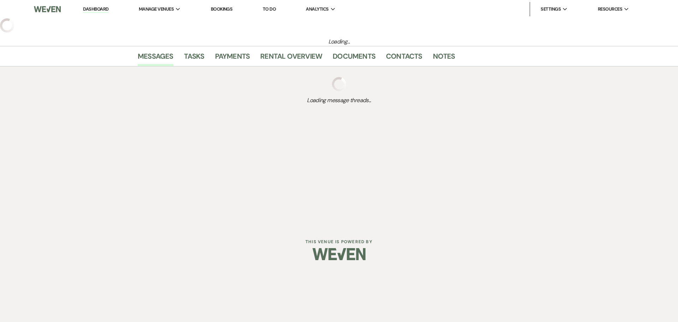
select select "9"
select select "5"
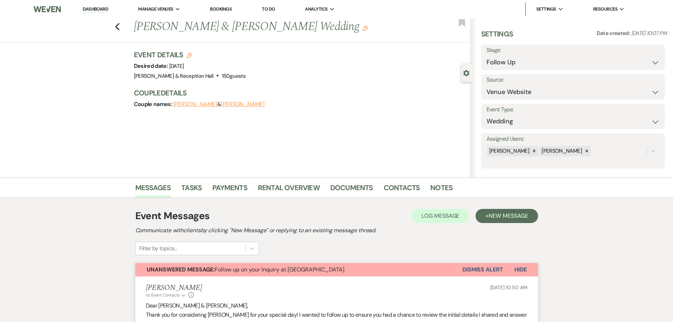
scroll to position [177, 0]
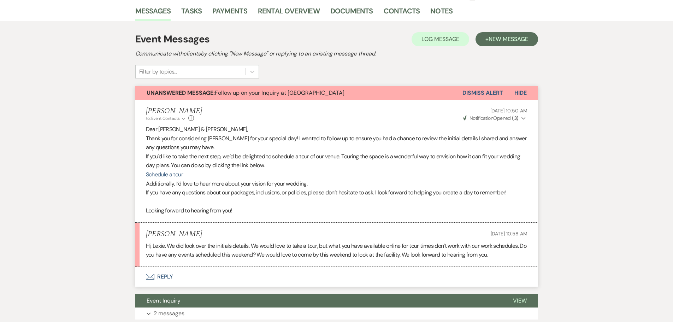
click at [154, 281] on button "Envelope Reply" at bounding box center [336, 277] width 403 height 20
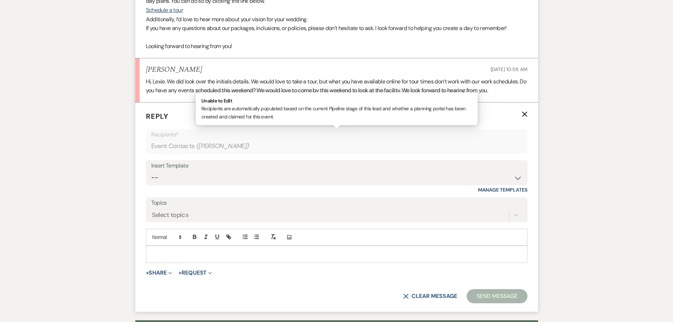
scroll to position [355, 0]
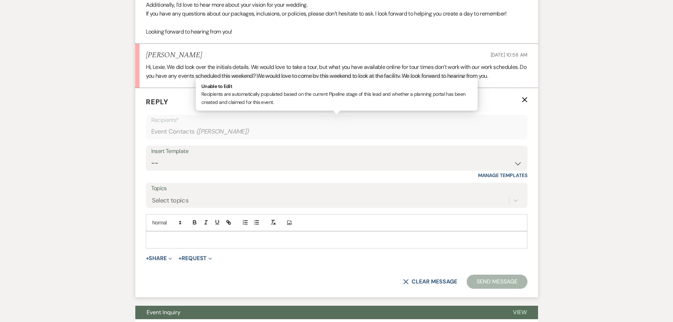
click at [183, 237] on p at bounding box center [336, 240] width 370 height 8
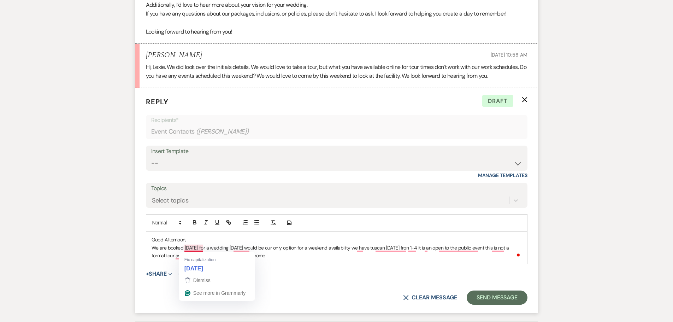
click at [187, 247] on p "We are booked saturday for a wedding Sunday would be our only option for a week…" at bounding box center [336, 252] width 370 height 16
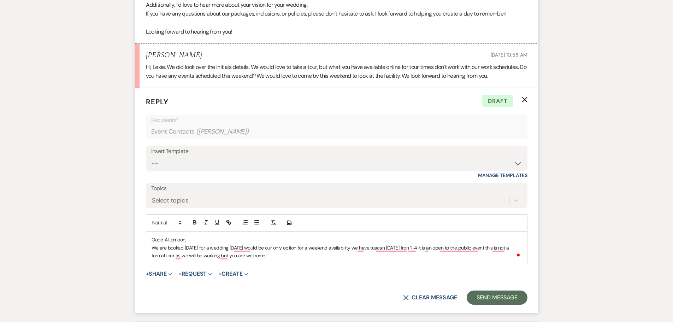
click at [232, 250] on p "We are booked Saturday for a wedding Sunday would be our only option for a week…" at bounding box center [336, 252] width 370 height 16
click at [369, 259] on p "We are booked Saturday for a wedding. Sunday would be our only option for a wee…" at bounding box center [336, 252] width 370 height 16
click at [314, 256] on p "We are booked Saturday for a wedding. Sunday would be our only option for a wee…" at bounding box center [336, 252] width 370 height 16
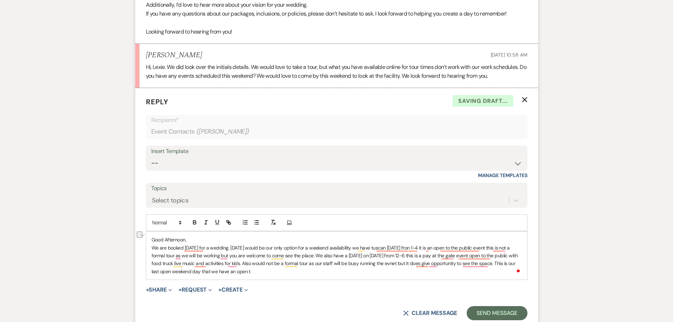
drag, startPoint x: 297, startPoint y: 274, endPoint x: 167, endPoint y: 280, distance: 130.4
click at [167, 280] on div "Good Afternoon, We are booked Saturday for a wedding. Sunday would be our only …" at bounding box center [336, 255] width 381 height 49
drag, startPoint x: 419, startPoint y: 277, endPoint x: 125, endPoint y: 236, distance: 296.4
click at [125, 236] on div "Messages Tasks Payments Rental Overview Documents Contacts Notes Event Messages…" at bounding box center [336, 97] width 673 height 551
copy div "Good Afternoon, We are booked Saturday for a wedding. Sunday would be our only …"
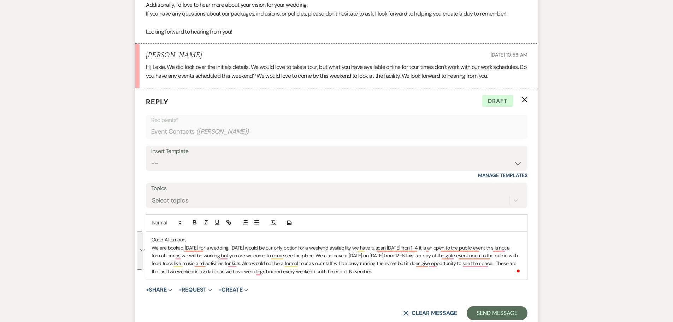
click at [470, 278] on div "Good Afternoon, We are booked Saturday for a wedding. Sunday would be our only …" at bounding box center [336, 255] width 381 height 48
drag, startPoint x: 470, startPoint y: 278, endPoint x: 142, endPoint y: 226, distance: 332.0
click at [142, 226] on form "Reply X Draft Recipients* Event Contacts ( Brandi ) Insert Template -- Weven Pl…" at bounding box center [336, 208] width 403 height 240
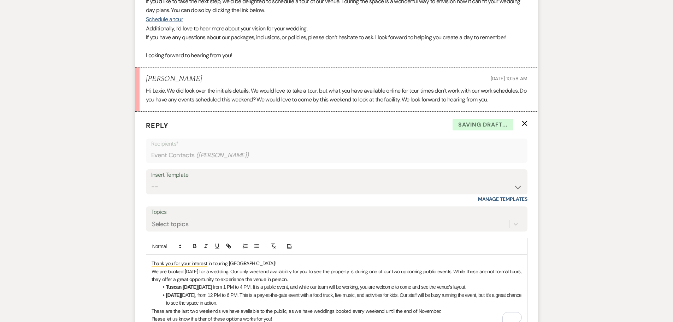
scroll to position [391, 0]
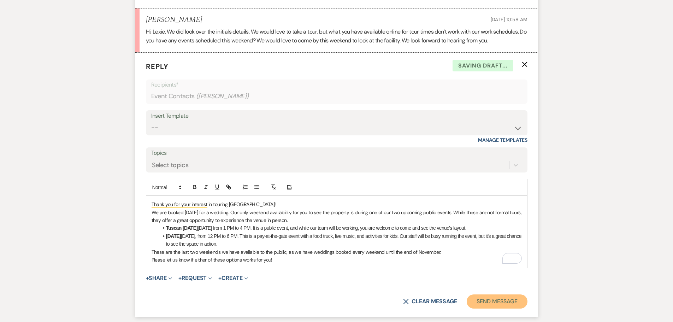
click at [488, 300] on button "Send Message" at bounding box center [496, 301] width 60 height 14
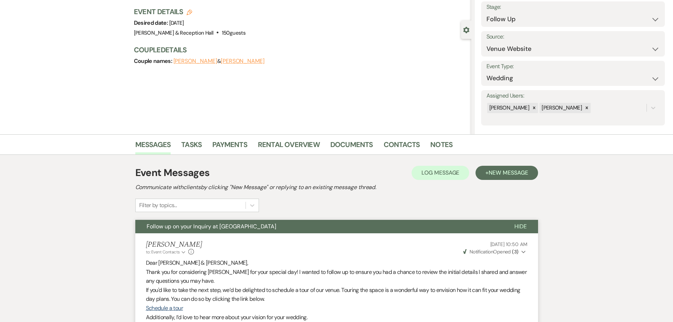
scroll to position [0, 0]
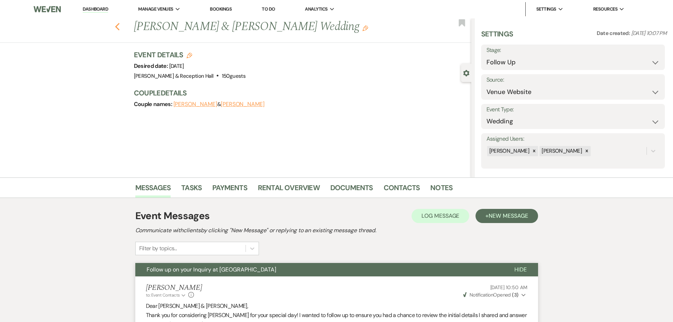
click at [119, 27] on use "button" at bounding box center [117, 27] width 5 height 8
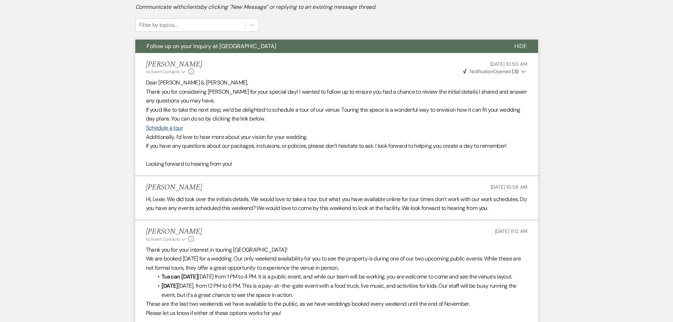
select select "9"
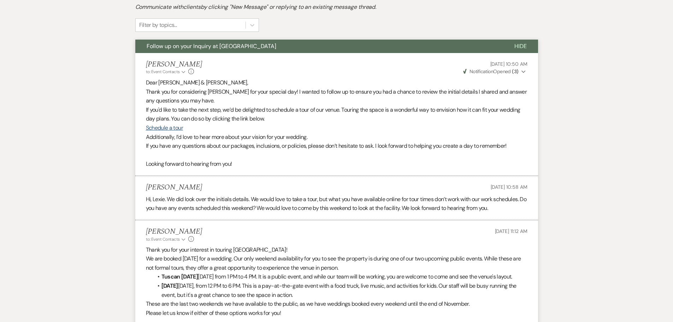
select select "9"
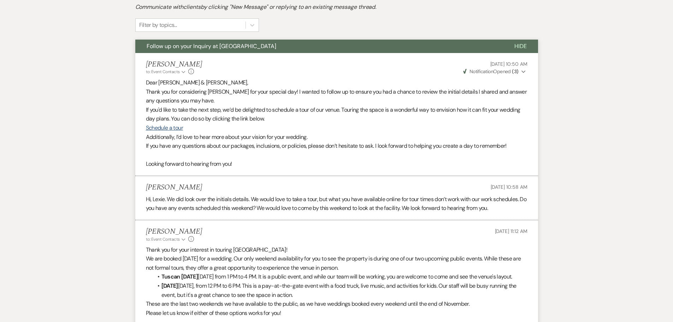
select select "9"
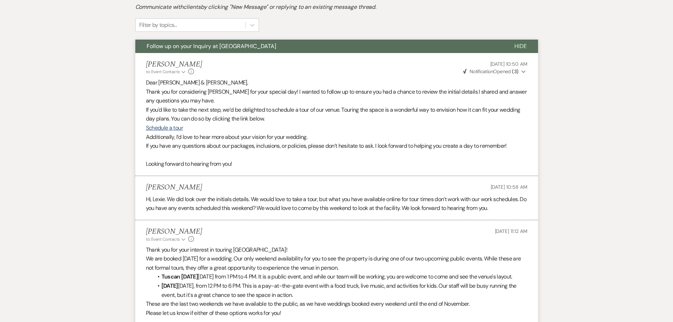
select select "9"
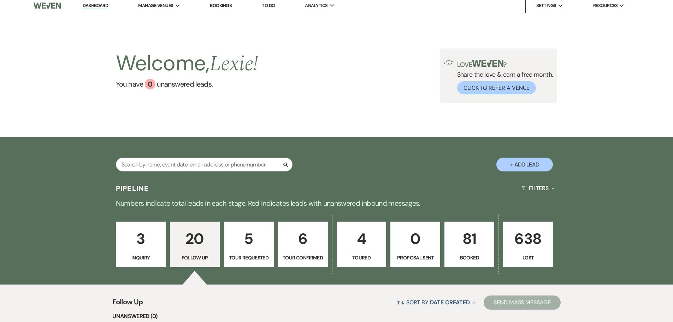
scroll to position [0, 0]
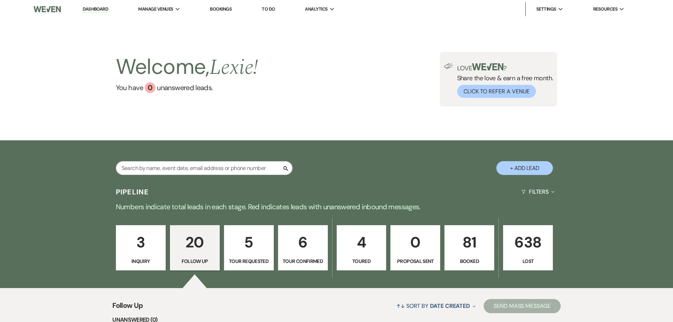
click at [540, 248] on p "638" at bounding box center [527, 242] width 41 height 24
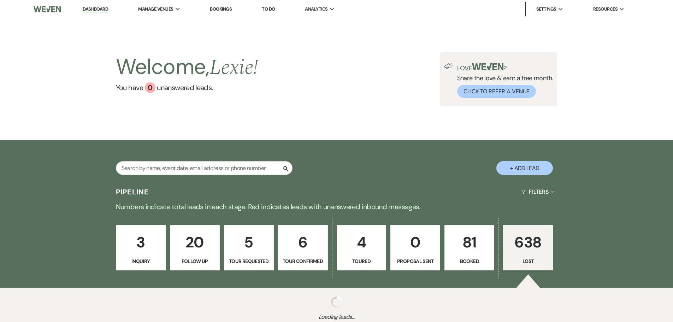
select select "8"
select select "5"
select select "8"
select select "5"
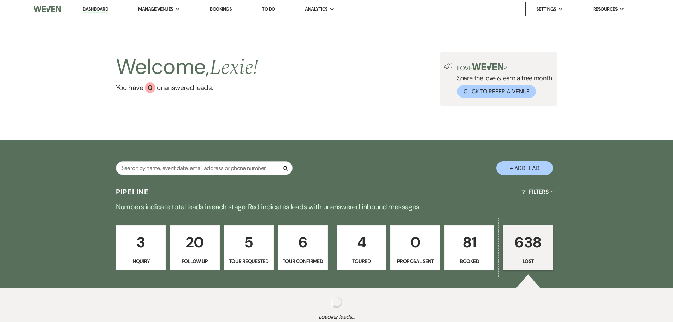
select select "8"
select select "5"
select select "8"
select select "5"
select select "8"
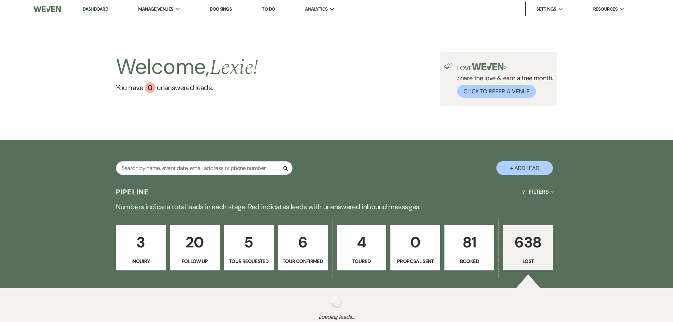
select select "5"
select select "8"
select select "5"
select select "8"
select select "5"
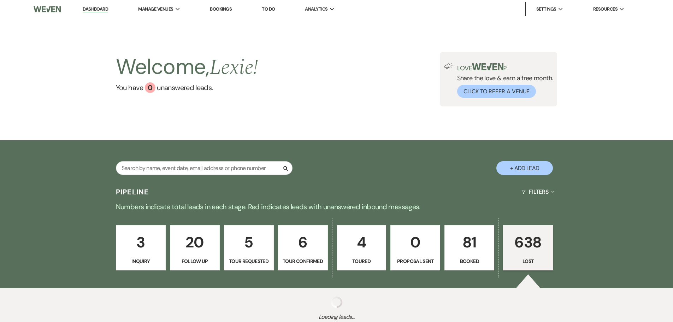
select select "8"
select select "5"
select select "8"
select select "5"
select select "8"
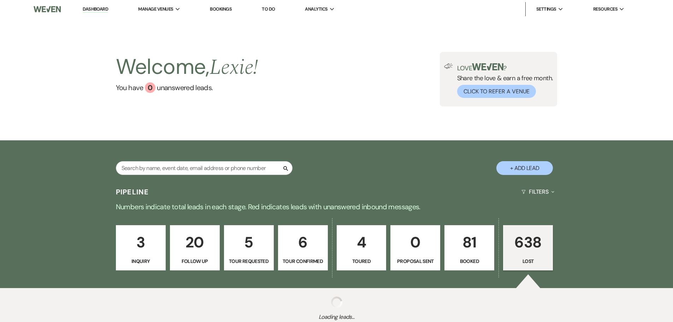
select select "5"
select select "8"
select select "5"
select select "8"
select select "5"
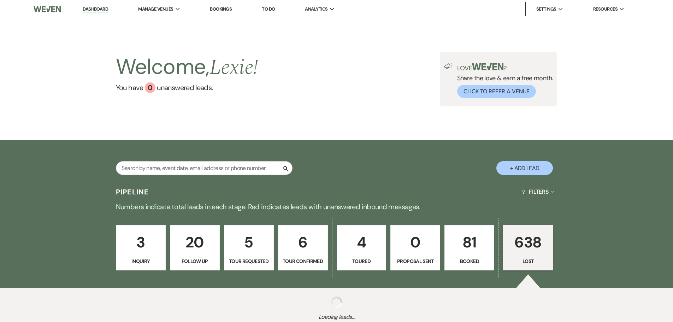
select select "8"
select select "5"
select select "8"
select select "5"
select select "8"
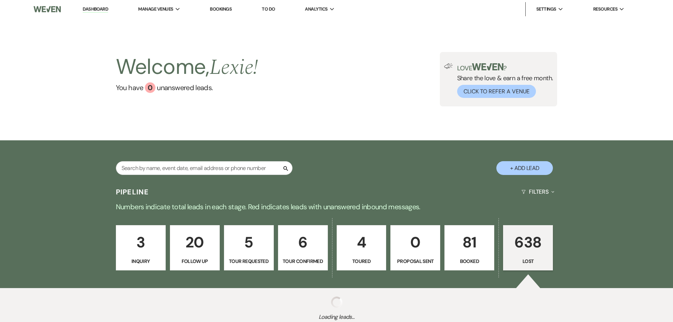
select select "5"
select select "8"
select select "5"
select select "8"
select select "5"
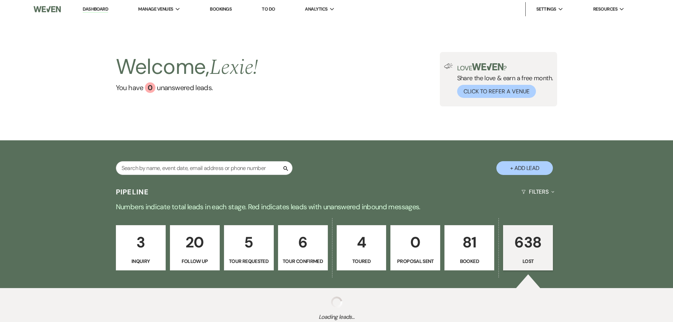
select select "8"
select select "5"
select select "8"
select select "5"
select select "8"
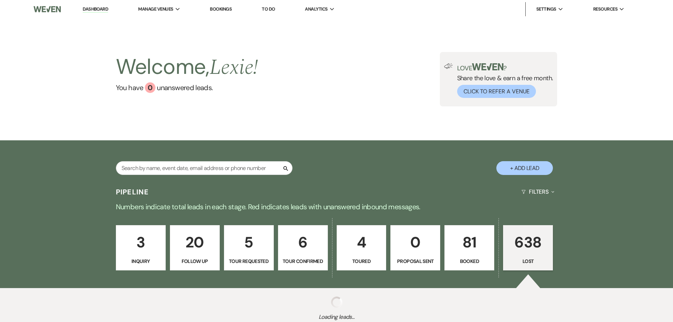
select select "10"
select select "8"
select select "5"
select select "8"
select select "5"
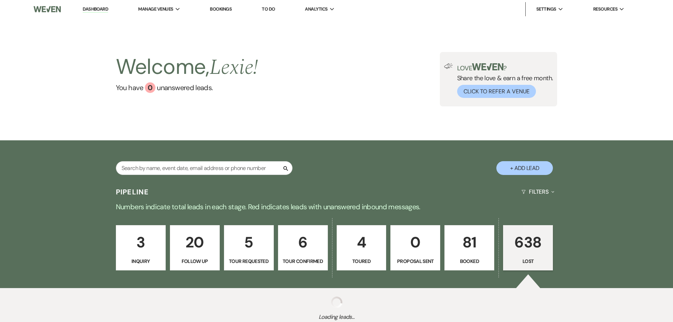
select select "8"
select select "5"
select select "8"
select select "5"
select select "8"
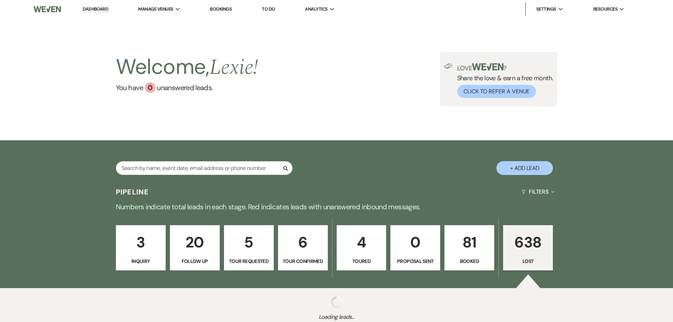
select select "5"
select select "8"
select select "5"
select select "8"
select select "5"
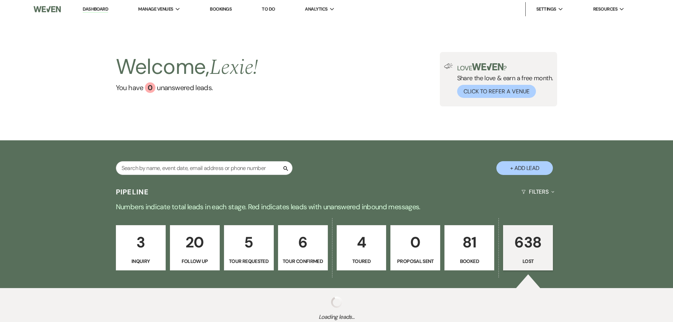
select select "8"
select select "5"
select select "8"
select select "5"
select select "8"
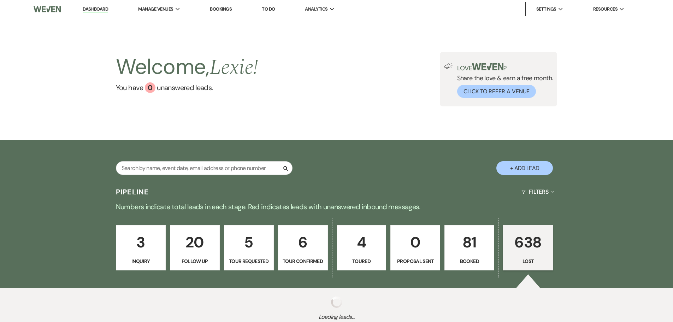
select select "5"
select select "8"
select select "5"
select select "8"
select select "5"
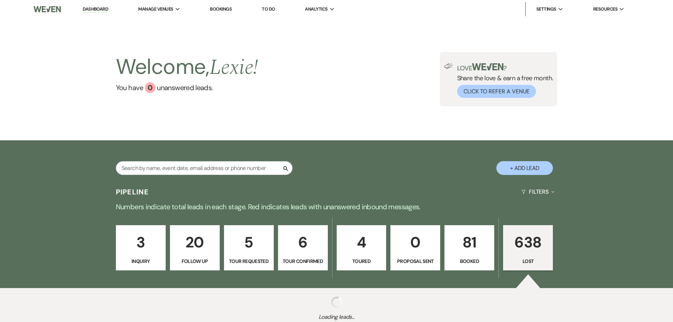
select select "8"
select select "5"
select select "8"
select select "5"
select select "8"
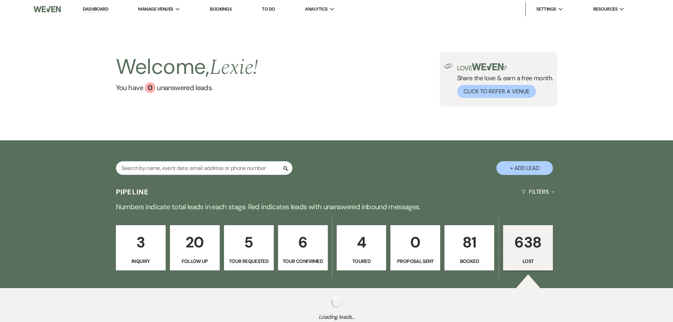
select select "6"
select select "8"
select select "5"
select select "8"
select select "5"
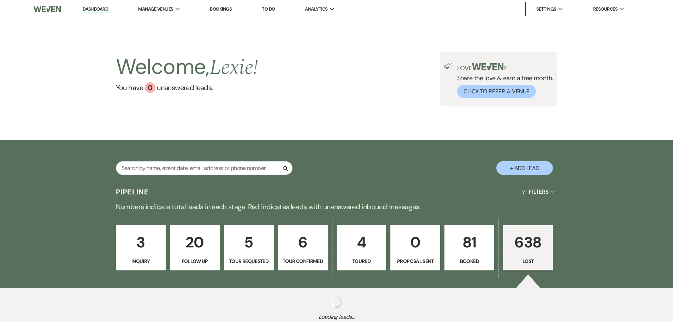
select select "8"
select select "5"
select select "8"
select select "5"
select select "8"
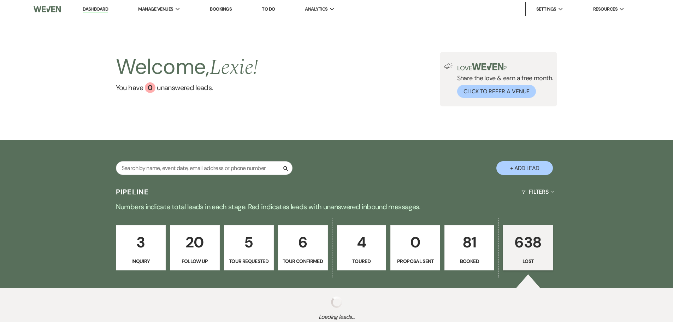
select select "5"
select select "8"
select select "5"
select select "8"
select select "5"
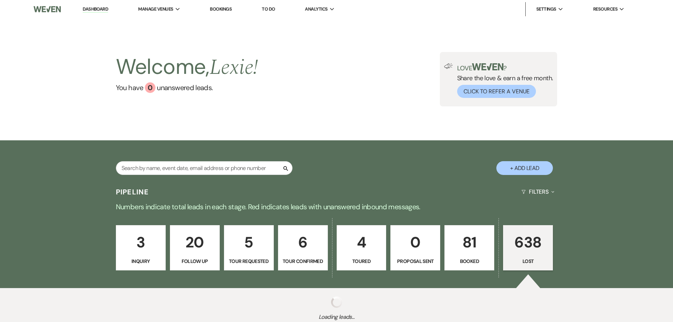
select select "8"
select select "5"
select select "8"
select select "5"
select select "8"
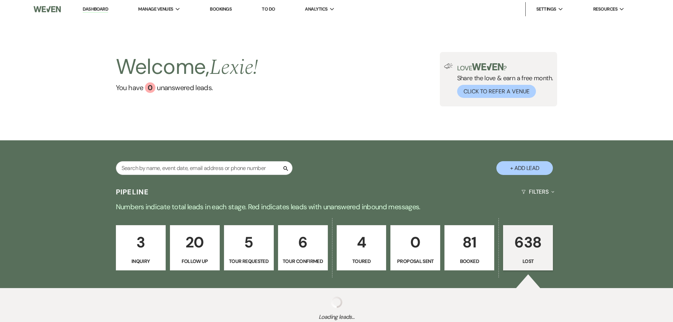
select select "5"
select select "8"
select select "5"
select select "8"
select select "7"
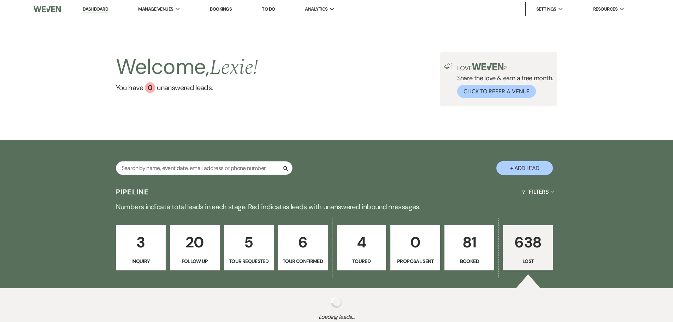
select select "8"
select select "5"
select select "8"
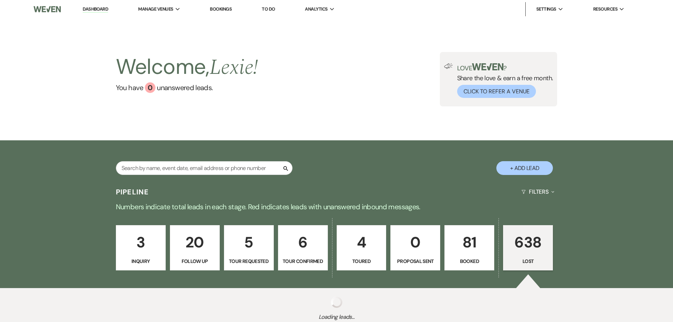
select select "5"
select select "8"
select select "5"
select select "8"
select select "5"
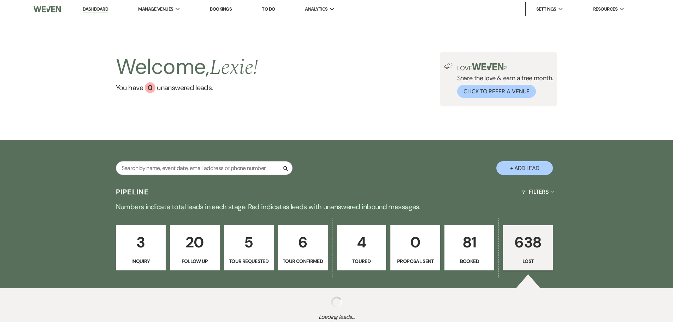
select select "8"
select select "5"
select select "8"
select select "5"
select select "8"
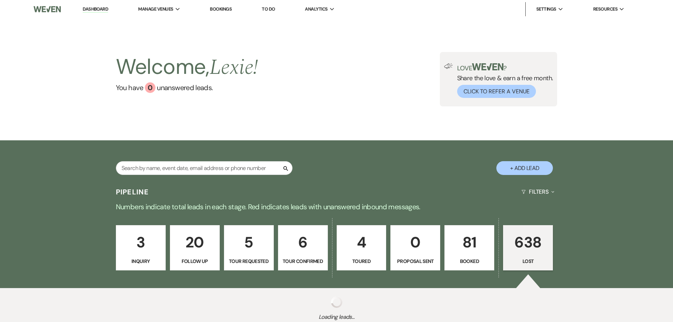
select select "5"
select select "8"
select select "5"
select select "8"
select select "5"
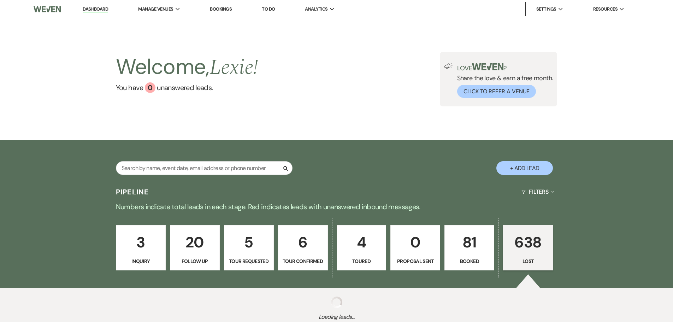
select select "8"
select select "5"
select select "8"
select select "5"
select select "8"
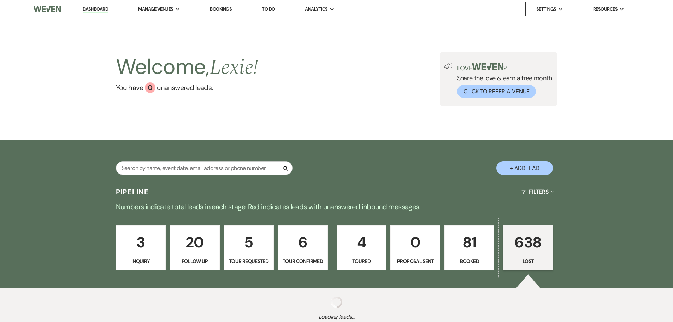
select select "5"
select select "8"
select select "6"
select select "8"
select select "5"
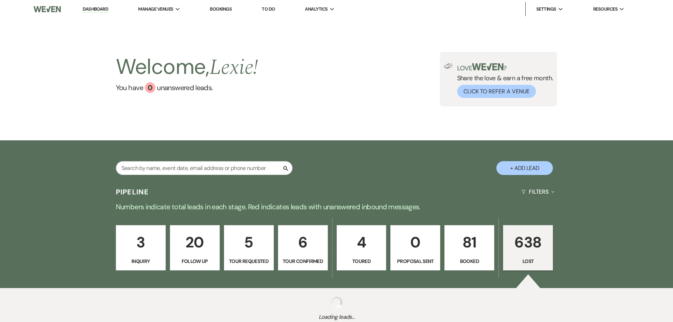
select select "8"
select select "5"
select select "8"
select select "5"
select select "8"
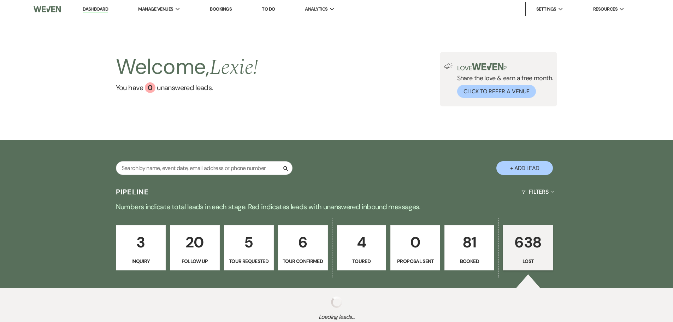
select select "6"
select select "8"
select select "5"
select select "8"
select select "5"
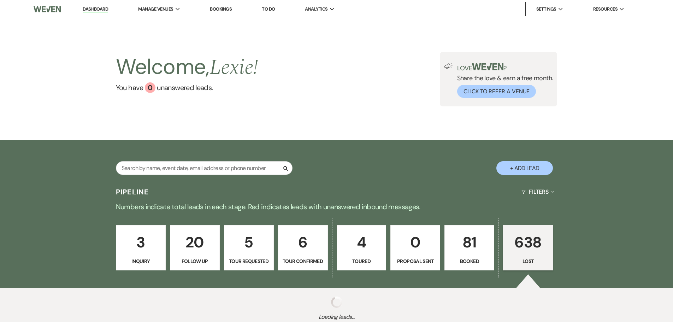
select select "8"
select select "6"
select select "8"
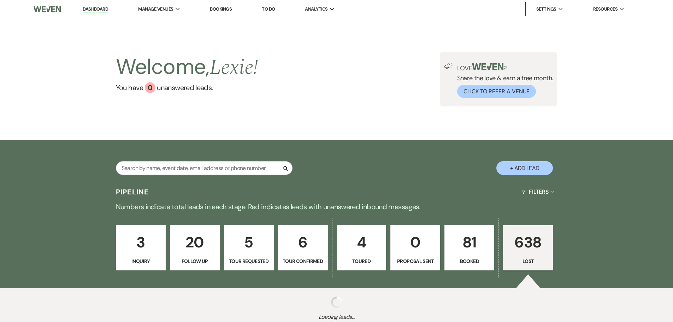
select select "5"
select select "8"
select select "5"
select select "8"
select select "5"
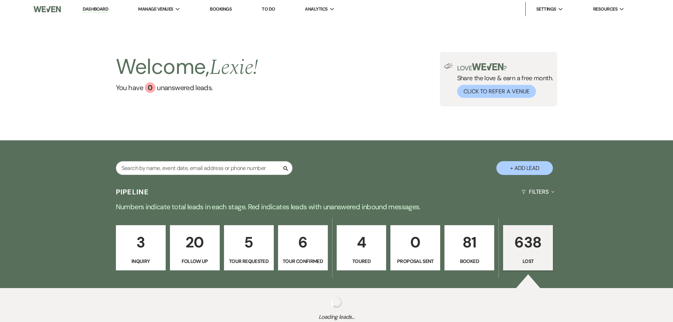
select select "8"
select select "7"
select select "8"
select select "5"
select select "8"
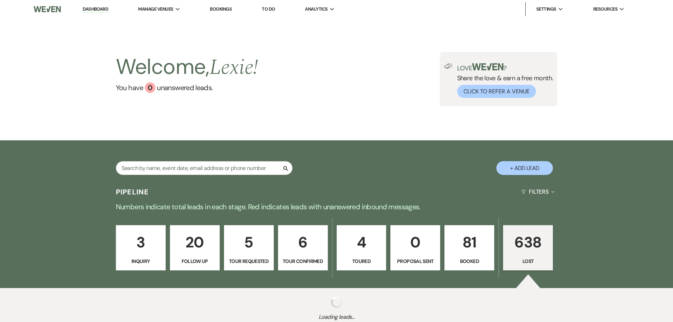
select select "5"
select select "8"
select select "5"
select select "8"
select select "5"
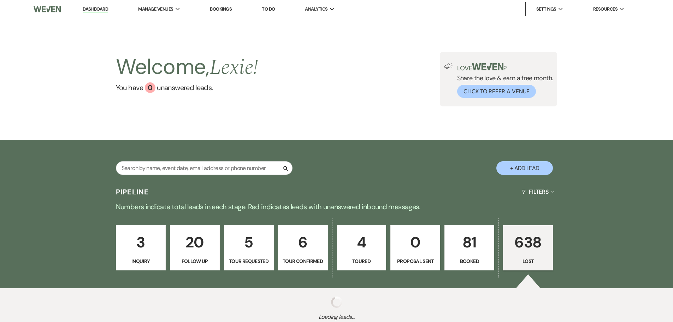
select select "8"
select select "5"
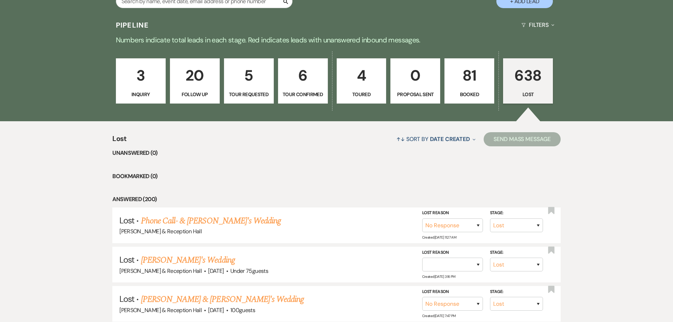
scroll to position [177, 0]
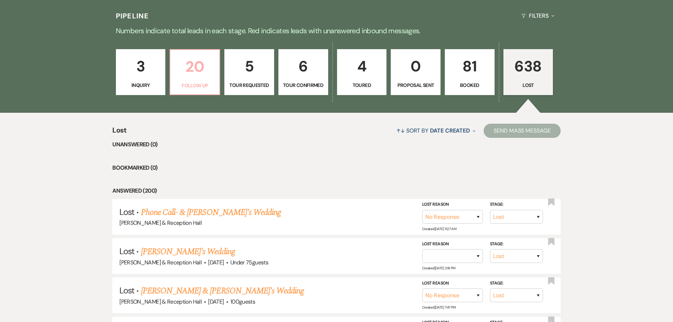
click at [194, 59] on p "20" at bounding box center [194, 67] width 41 height 24
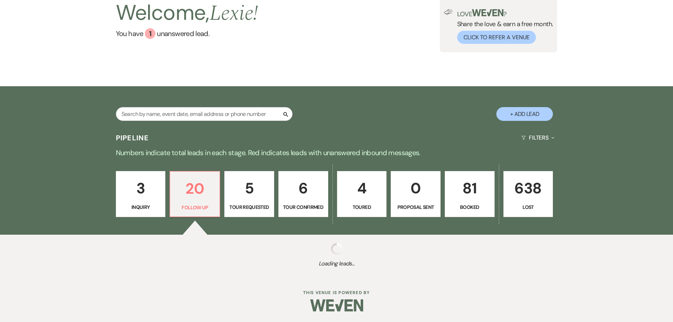
select select "9"
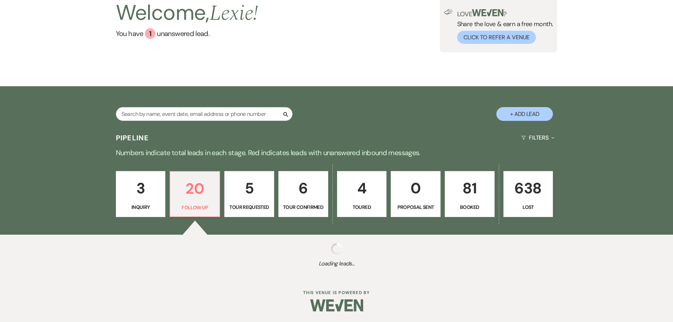
select select "9"
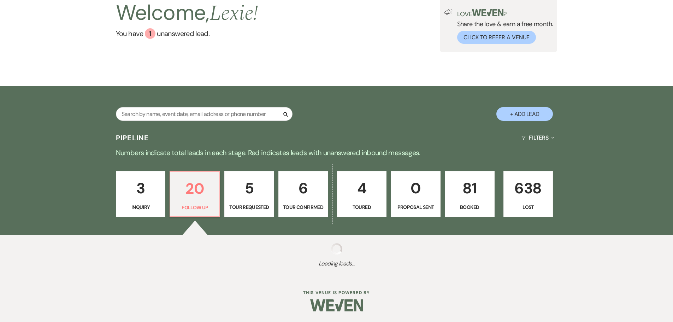
select select "9"
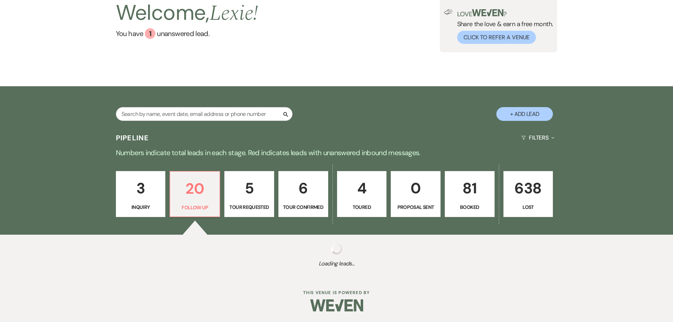
select select "9"
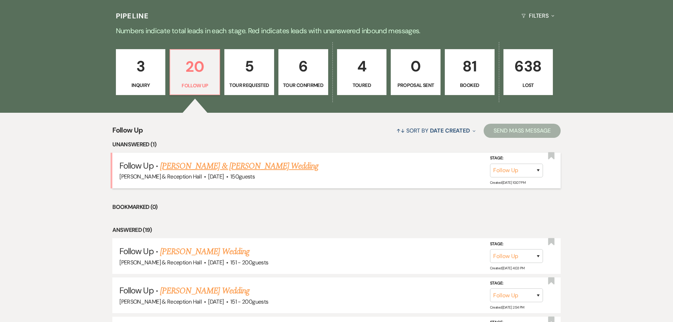
click at [220, 165] on link "[PERSON_NAME] & [PERSON_NAME] Wedding" at bounding box center [239, 166] width 158 height 13
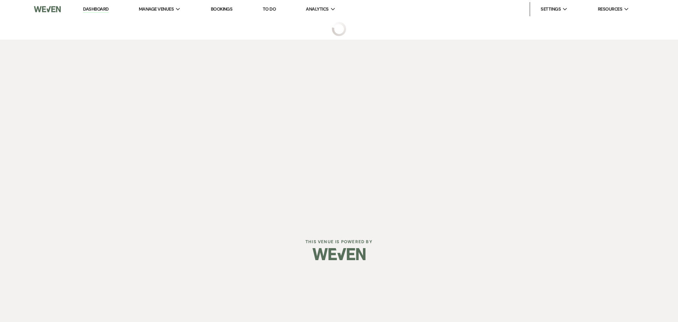
select select "9"
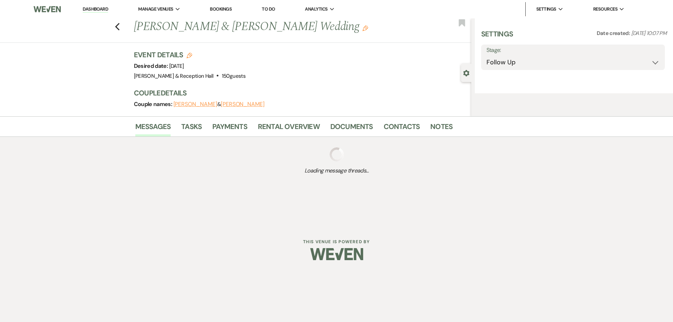
select select "5"
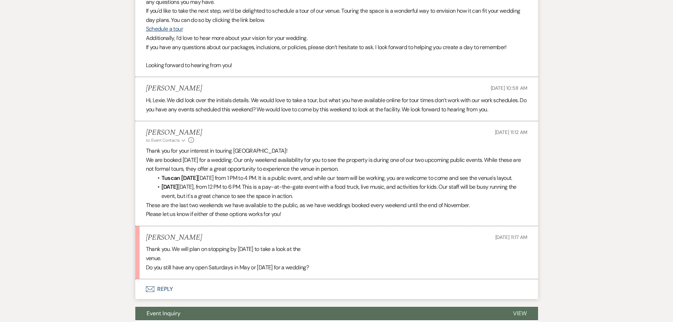
scroll to position [397, 0]
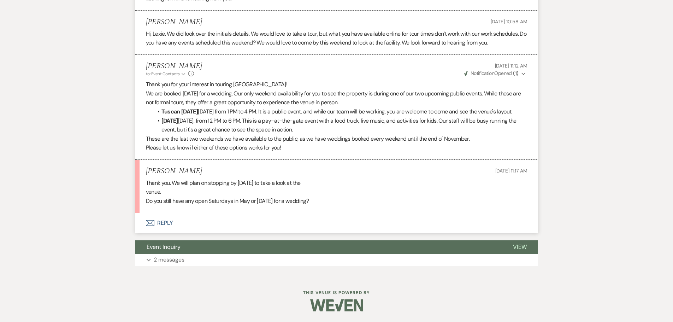
click at [158, 223] on button "Envelope Reply" at bounding box center [336, 223] width 403 height 20
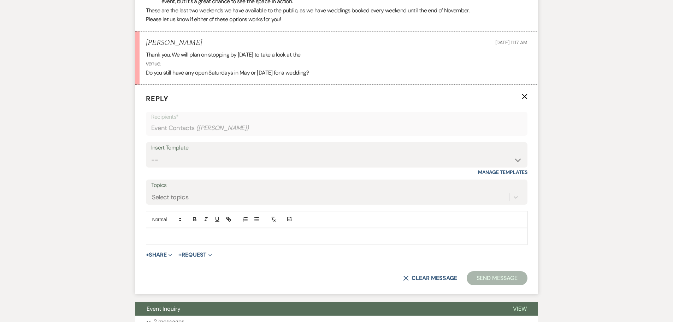
scroll to position [522, 0]
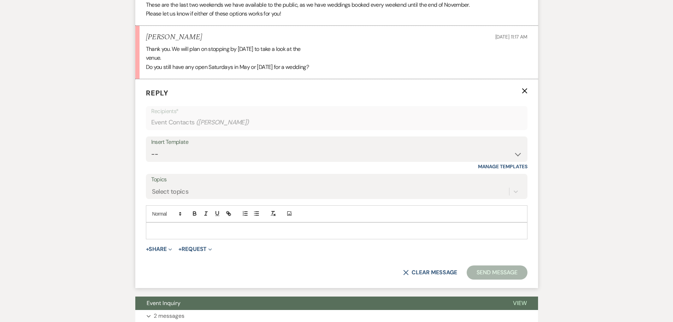
click at [172, 234] on p at bounding box center [336, 231] width 370 height 8
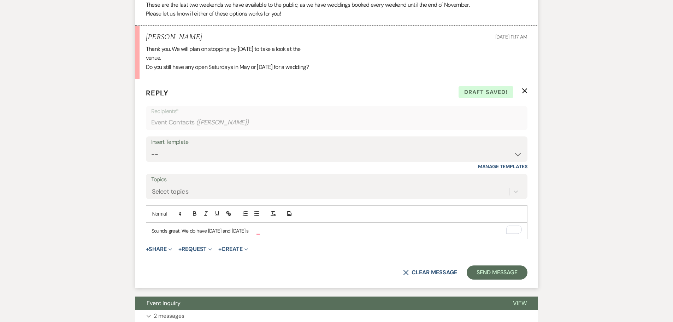
click at [306, 234] on div "Sounds great. We do have May 16th and May 30th s" at bounding box center [336, 230] width 381 height 16
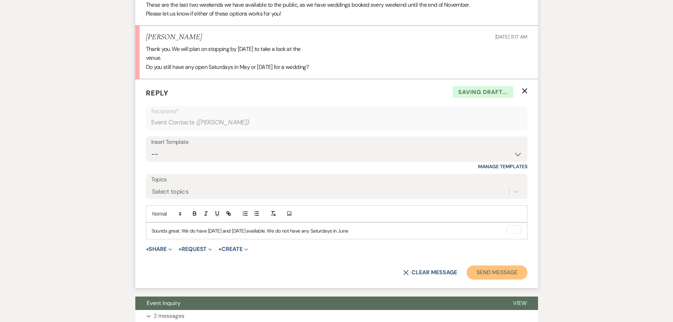
click at [512, 279] on button "Send Message" at bounding box center [496, 272] width 60 height 14
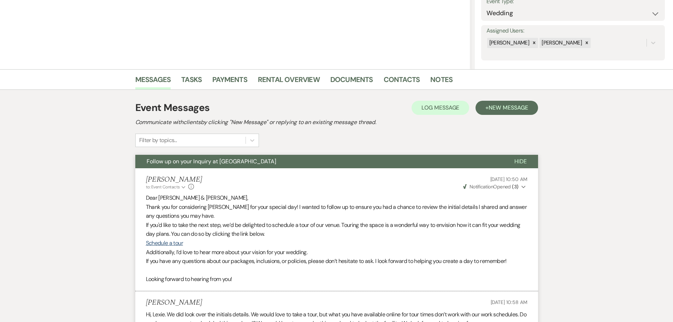
scroll to position [0, 0]
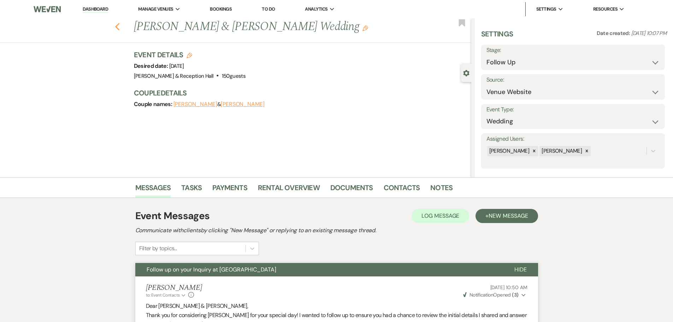
click at [119, 24] on icon "Previous" at bounding box center [117, 27] width 5 height 8
select select "9"
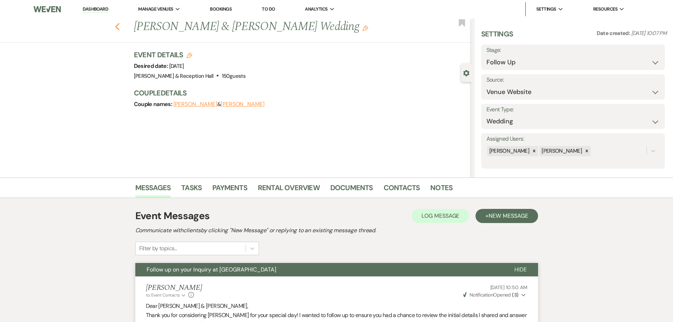
select select "9"
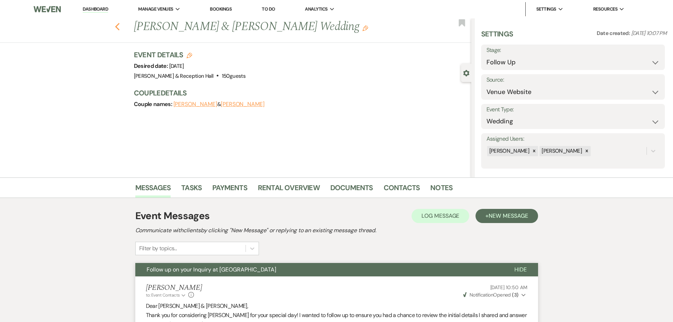
select select "9"
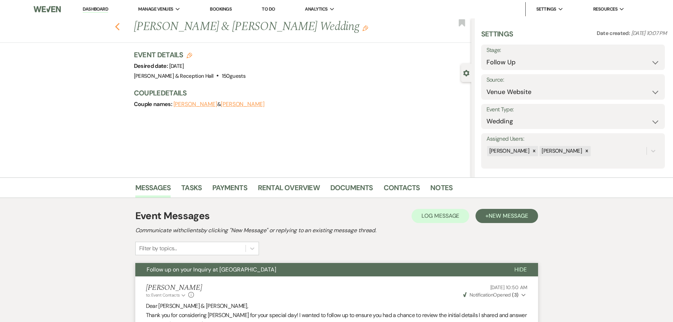
select select "9"
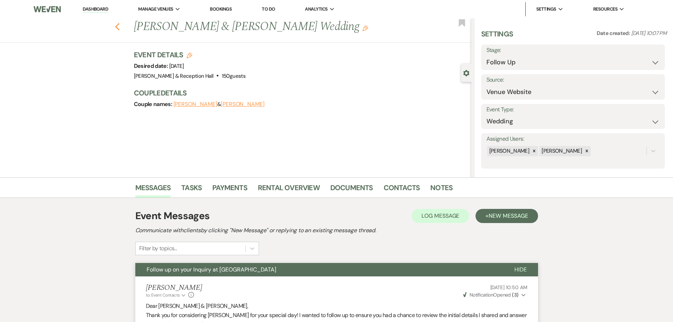
select select "9"
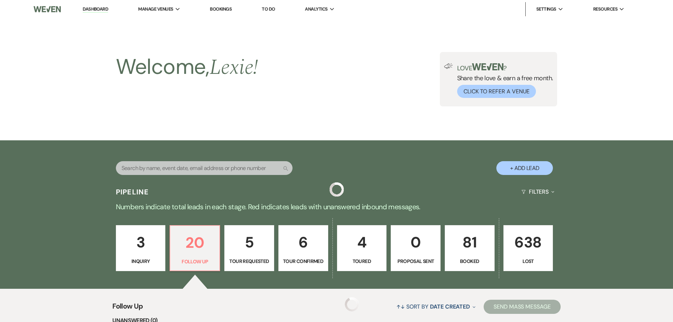
scroll to position [176, 0]
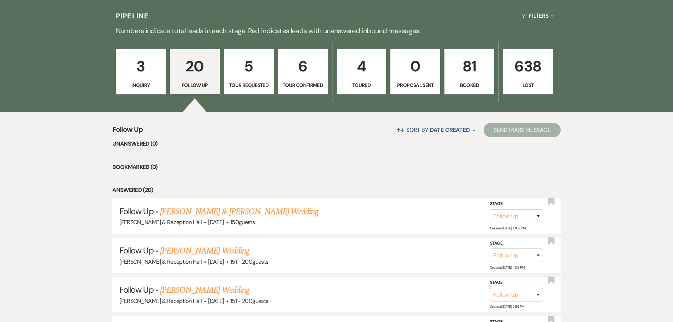
click at [524, 82] on p "Lost" at bounding box center [527, 85] width 41 height 8
select select "8"
select select "5"
select select "8"
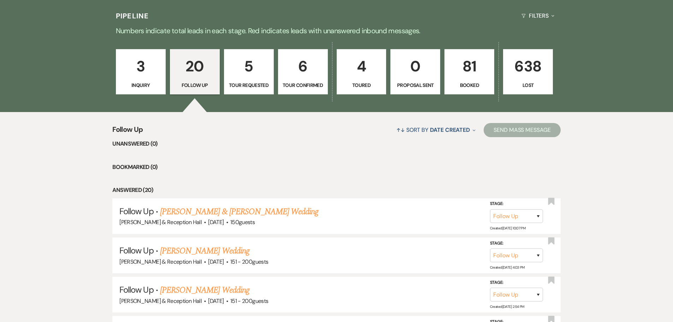
select select "5"
select select "8"
select select "5"
select select "8"
select select "5"
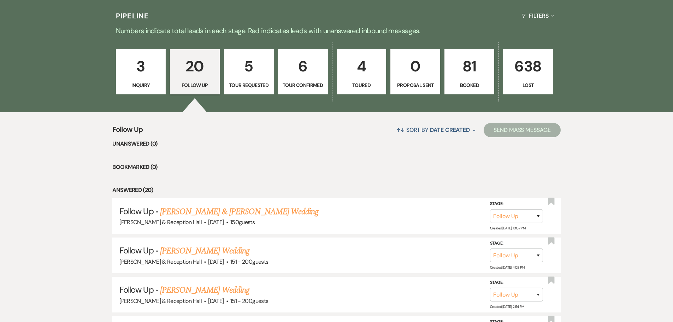
select select "8"
select select "5"
select select "8"
select select "5"
select select "8"
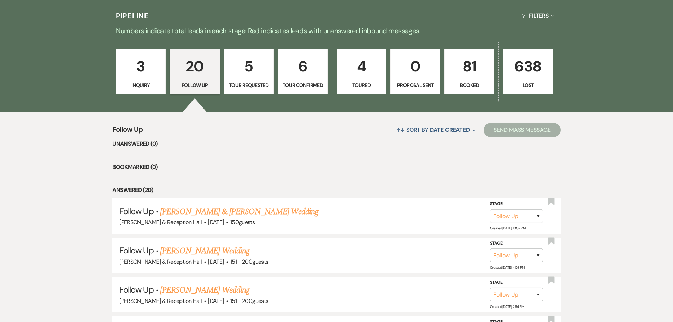
select select "5"
select select "8"
select select "5"
select select "8"
select select "5"
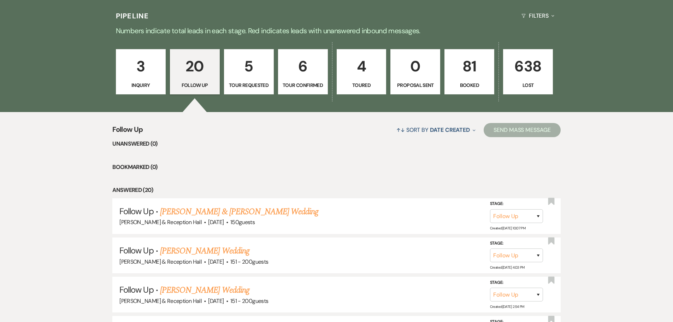
select select "8"
select select "5"
select select "8"
select select "5"
select select "8"
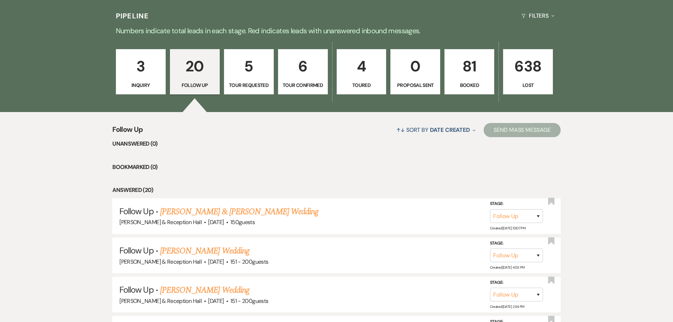
select select "5"
select select "8"
select select "5"
select select "8"
select select "5"
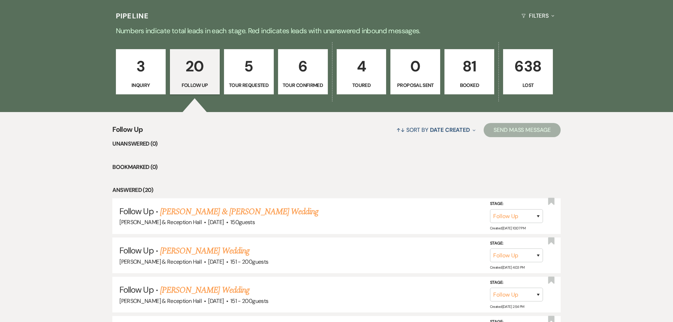
select select "8"
select select "5"
select select "8"
select select "5"
select select "8"
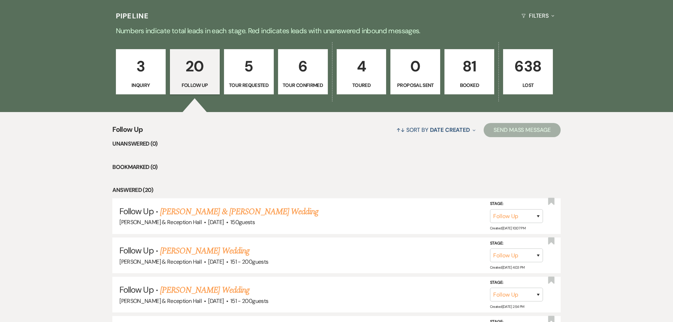
select select "5"
select select "8"
select select "5"
select select "8"
select select "5"
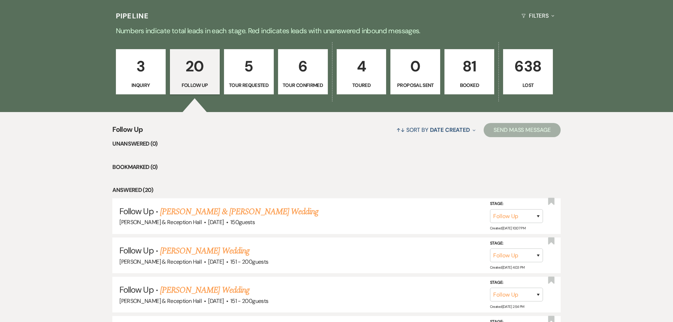
select select "8"
select select "10"
select select "8"
select select "5"
select select "8"
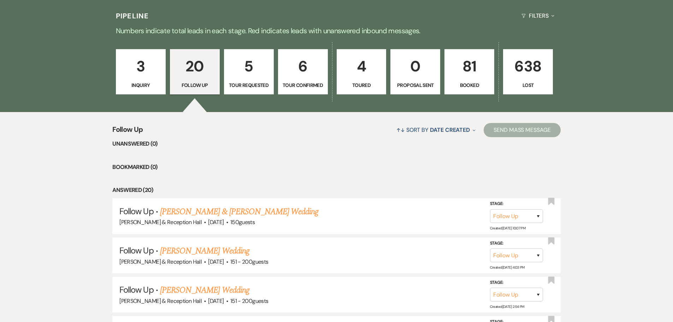
select select "5"
select select "8"
select select "5"
select select "8"
select select "5"
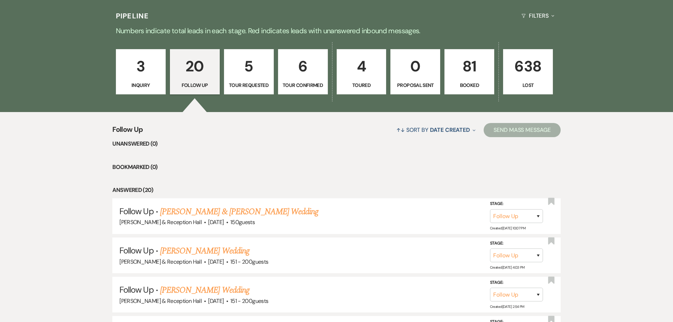
select select "8"
select select "5"
select select "8"
select select "5"
select select "8"
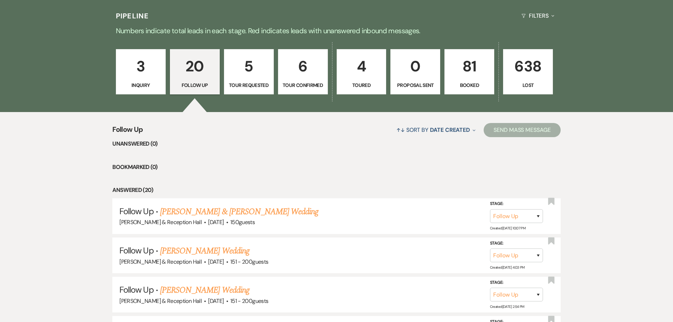
select select "5"
select select "8"
select select "5"
select select "8"
select select "5"
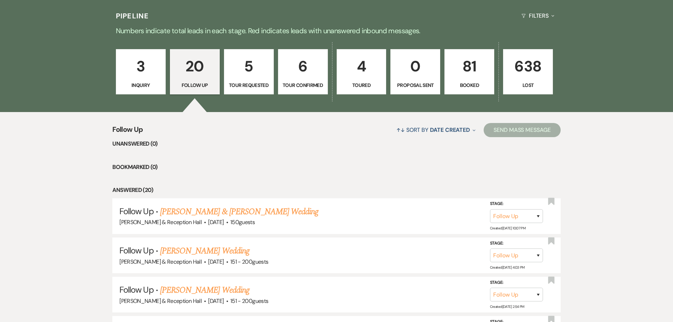
select select "8"
select select "5"
select select "8"
select select "5"
select select "8"
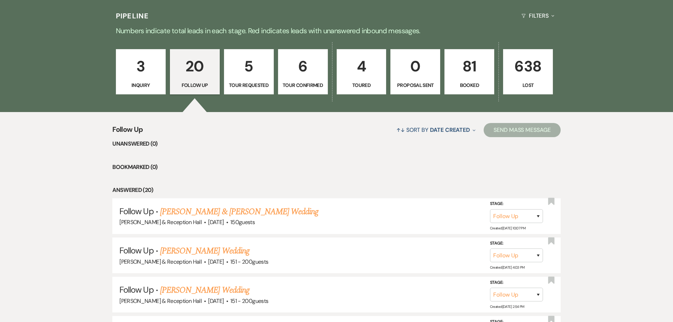
select select "5"
select select "8"
select select "5"
select select "8"
select select "5"
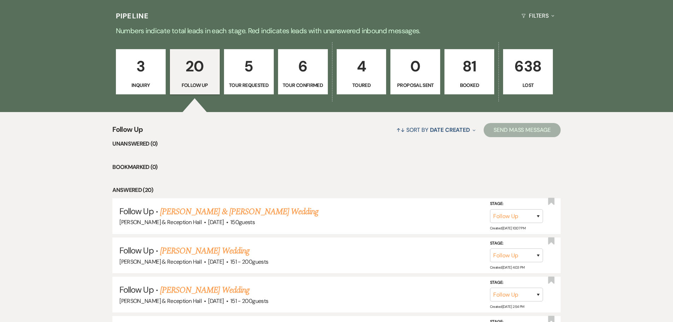
select select "8"
select select "6"
select select "8"
select select "5"
select select "8"
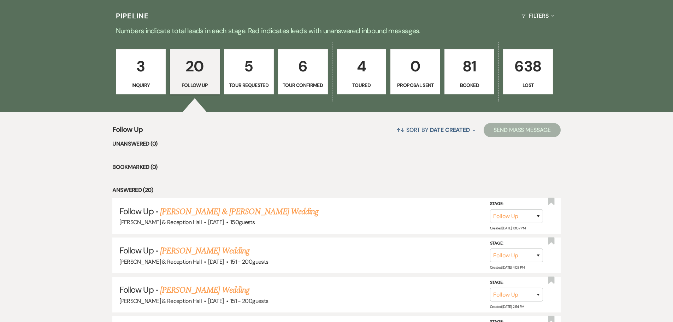
select select "5"
select select "8"
select select "5"
select select "8"
select select "5"
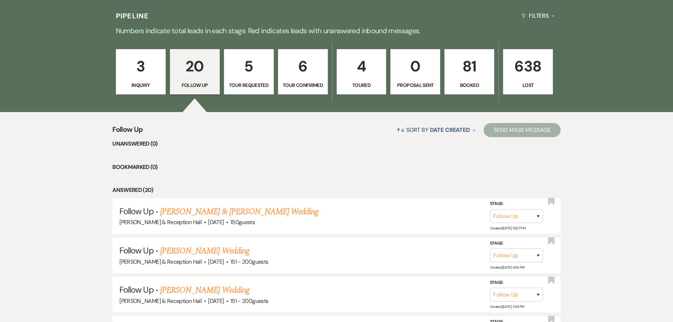
select select "8"
select select "5"
select select "8"
select select "5"
select select "8"
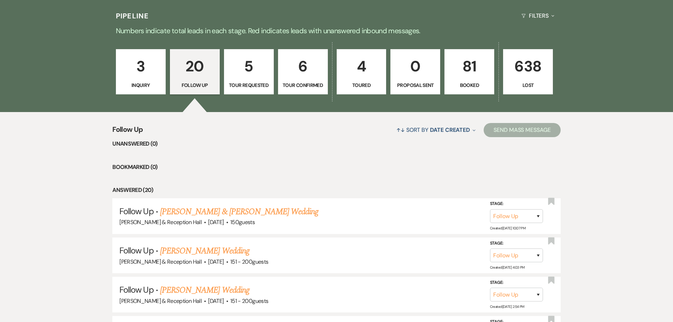
select select "5"
select select "8"
select select "5"
select select "8"
select select "5"
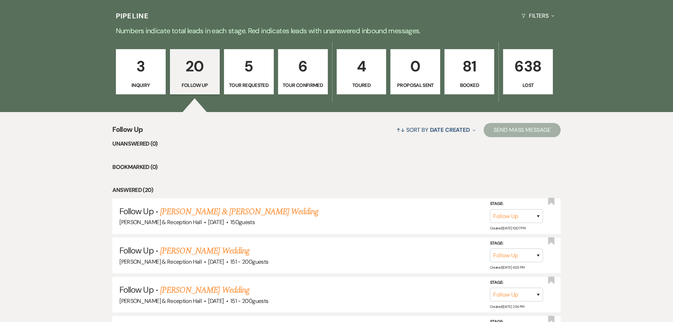
select select "8"
select select "5"
select select "8"
select select "5"
select select "8"
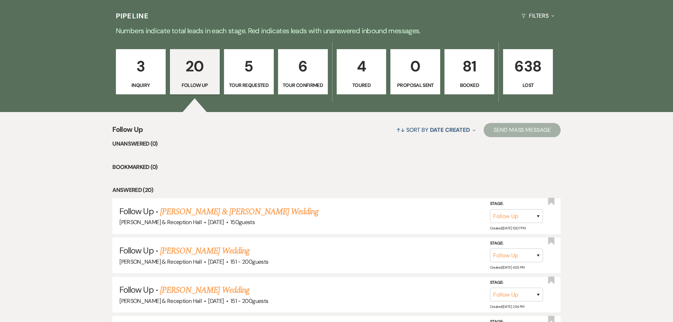
select select "7"
select select "8"
select select "5"
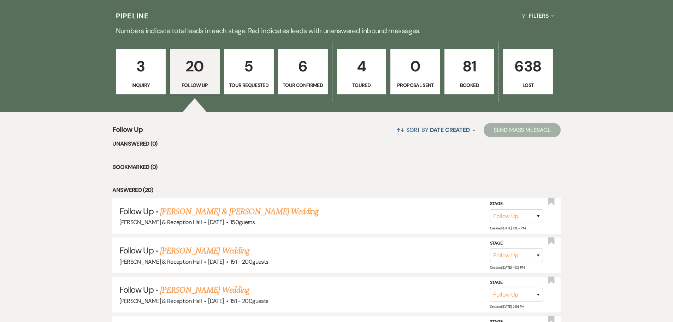
select select "8"
select select "5"
select select "8"
select select "5"
select select "8"
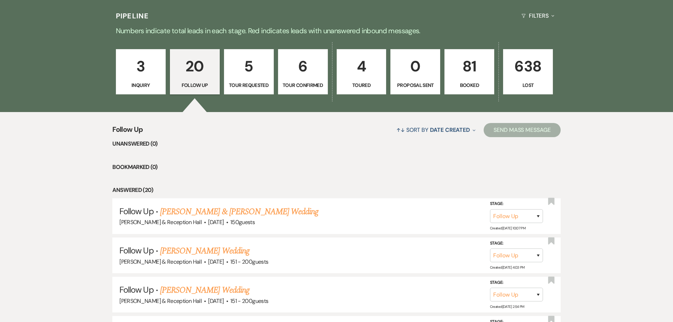
select select "5"
select select "8"
select select "5"
select select "8"
select select "5"
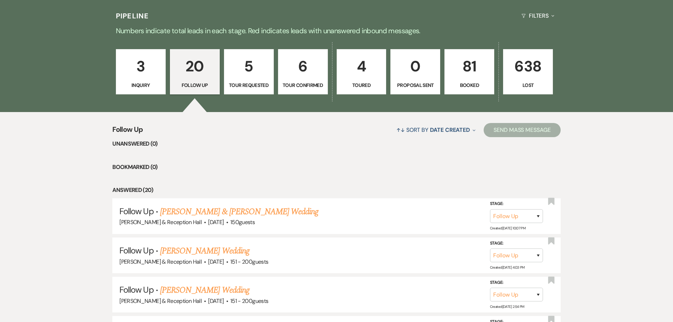
select select "8"
select select "5"
select select "8"
select select "5"
select select "8"
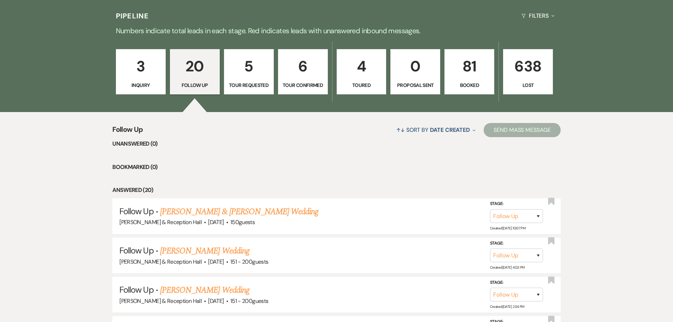
select select "5"
select select "8"
select select "5"
select select "8"
select select "5"
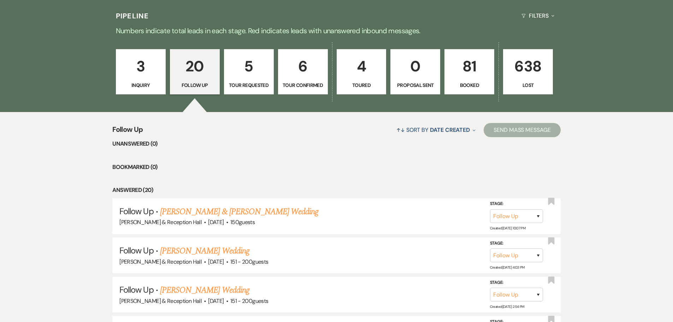
select select "8"
select select "5"
select select "8"
select select "6"
select select "8"
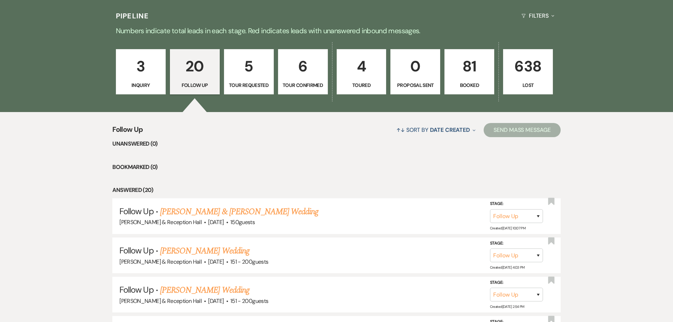
select select "5"
select select "8"
select select "5"
select select "8"
select select "5"
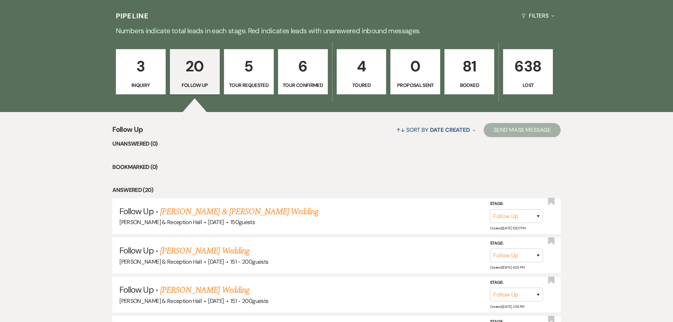
select select "8"
select select "6"
select select "8"
select select "5"
select select "8"
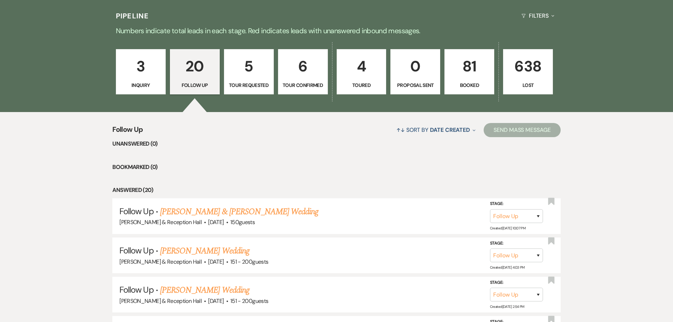
select select "5"
select select "8"
select select "6"
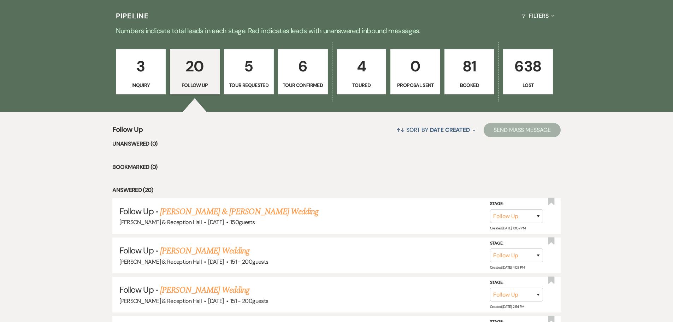
select select "8"
select select "5"
select select "8"
select select "5"
select select "8"
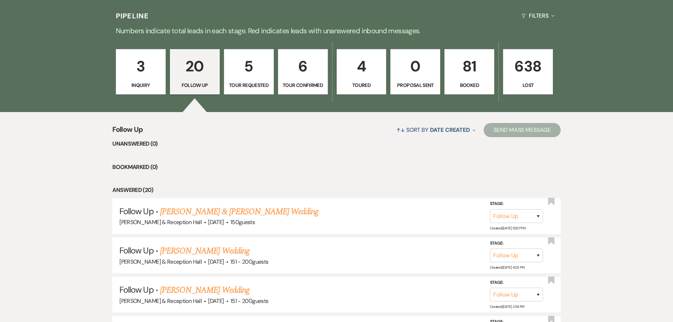
select select "5"
select select "8"
select select "7"
select select "8"
select select "5"
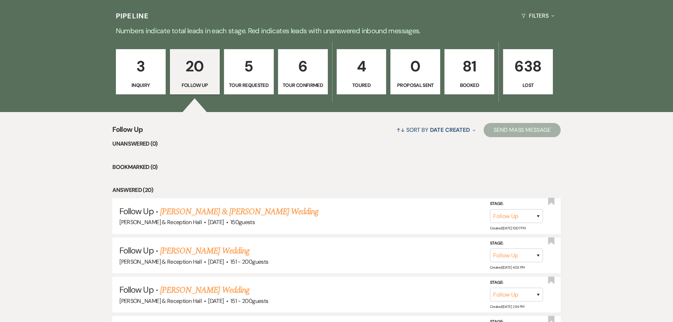
select select "8"
select select "5"
select select "8"
select select "5"
select select "8"
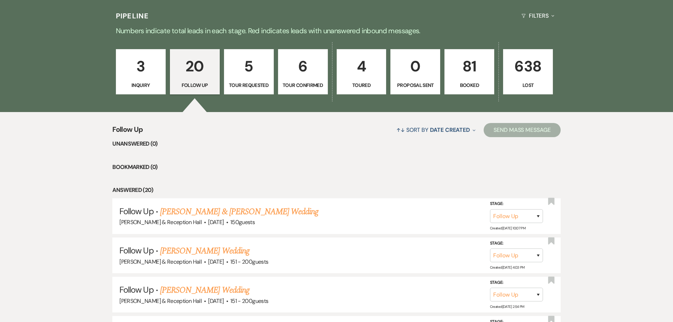
select select "5"
select select "8"
select select "5"
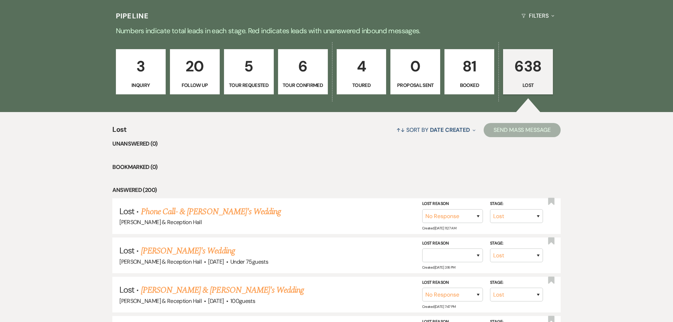
click at [490, 76] on link "81 Booked" at bounding box center [469, 71] width 50 height 45
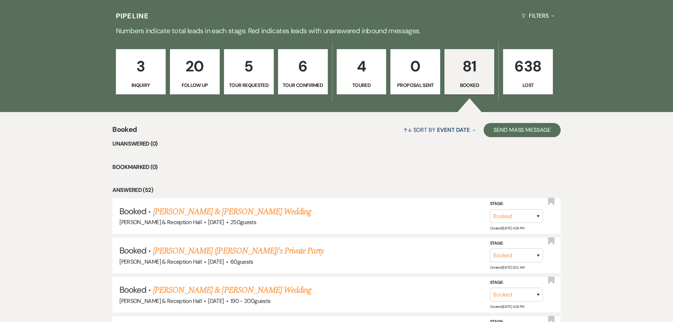
click at [530, 85] on p "Lost" at bounding box center [527, 85] width 41 height 8
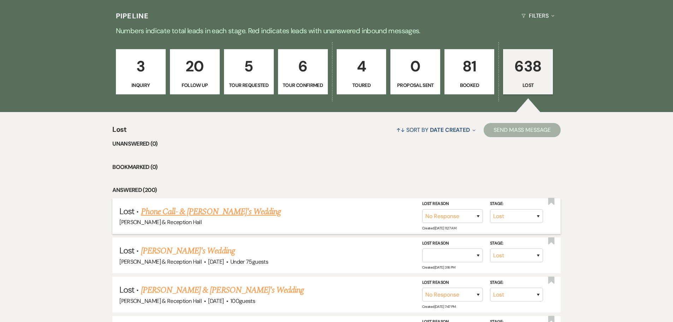
scroll to position [211, 0]
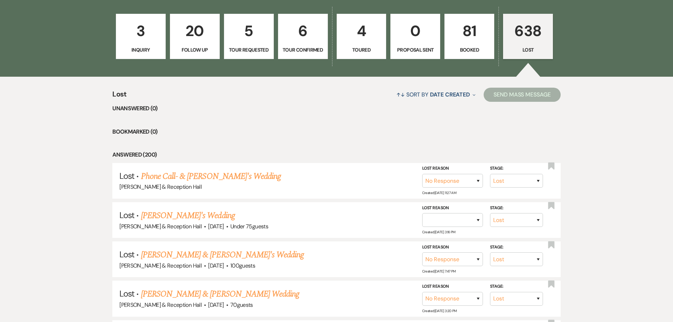
click at [463, 55] on link "81 Booked" at bounding box center [469, 36] width 50 height 45
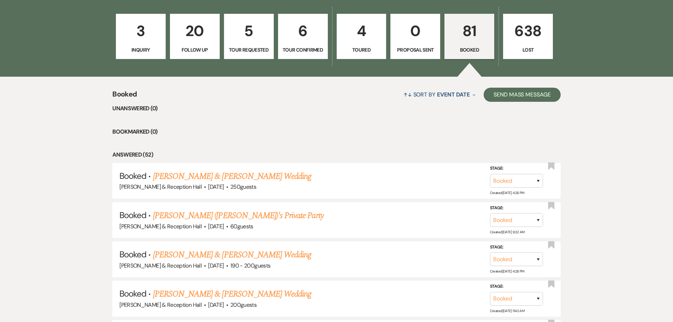
click at [483, 47] on p "Booked" at bounding box center [469, 50] width 41 height 8
click at [506, 93] on button "Send Mass Message" at bounding box center [521, 95] width 77 height 14
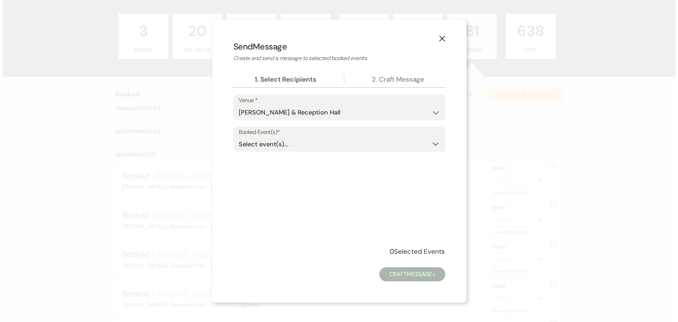
scroll to position [212, 0]
click at [311, 139] on div "Select event(s)... Expand" at bounding box center [338, 144] width 201 height 14
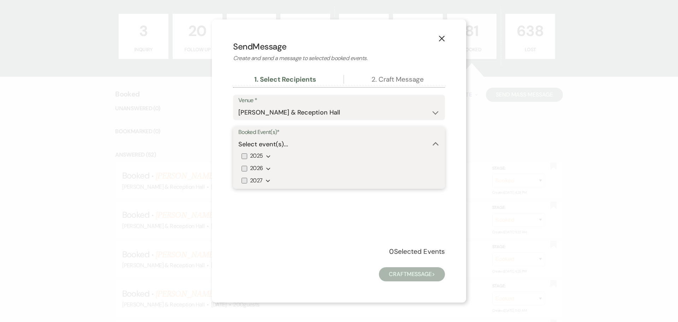
click at [243, 157] on input "2025" at bounding box center [245, 156] width 6 height 6
click at [246, 171] on label "2026" at bounding box center [252, 168] width 21 height 10
click at [246, 171] on input "2026" at bounding box center [245, 169] width 6 height 6
click at [244, 184] on label "2027" at bounding box center [252, 180] width 21 height 10
click at [244, 183] on input "2027" at bounding box center [245, 181] width 6 height 6
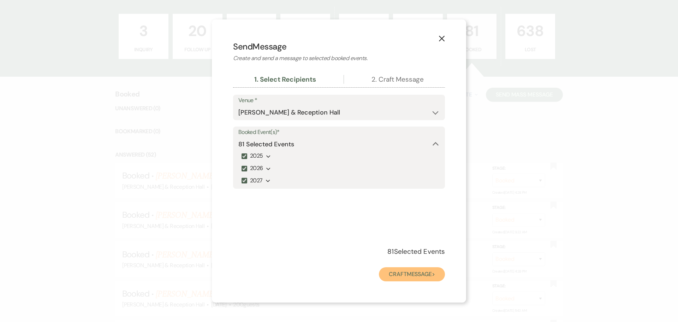
click at [413, 279] on button "Craft Message >" at bounding box center [412, 274] width 66 height 14
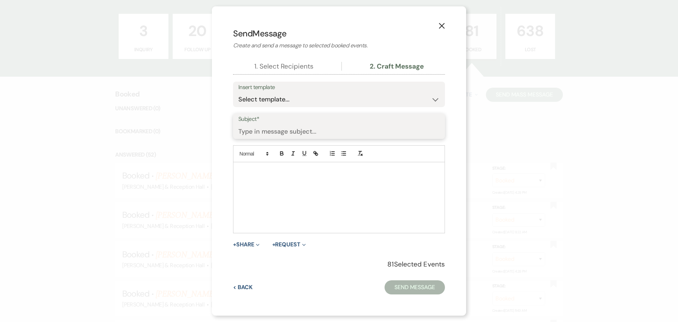
click at [284, 129] on input "Subject*" at bounding box center [338, 131] width 201 height 14
click at [268, 136] on input "Subject*" at bounding box center [339, 131] width 201 height 14
click at [261, 172] on p at bounding box center [339, 170] width 201 height 8
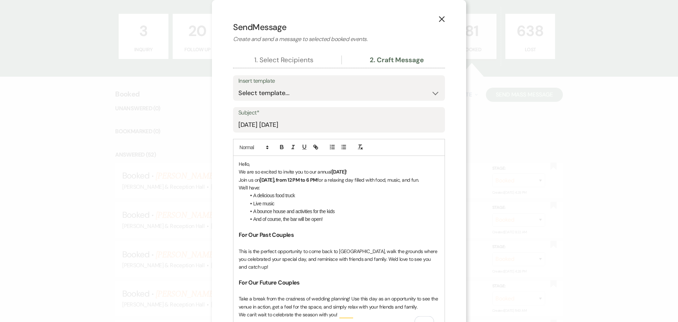
click at [284, 165] on p "Hello," at bounding box center [339, 164] width 201 height 8
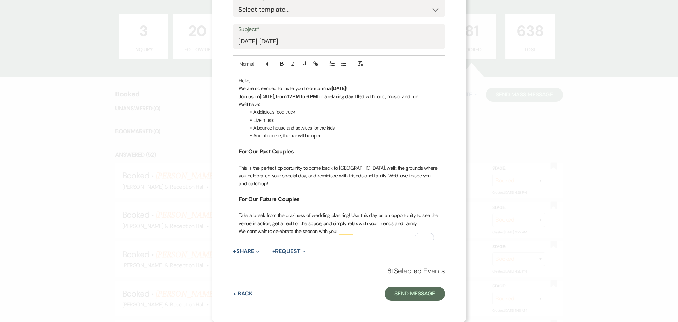
scroll to position [91, 0]
click at [245, 249] on button "+ Share Expand" at bounding box center [246, 251] width 26 height 6
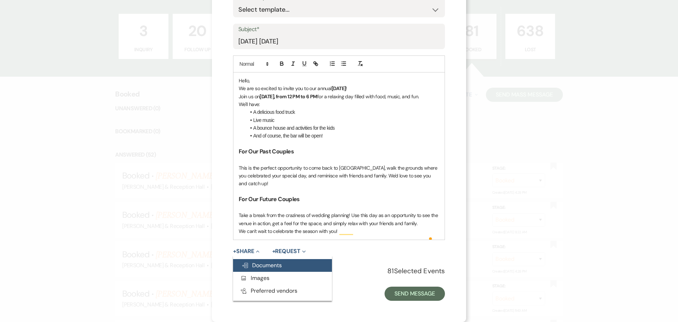
click at [253, 264] on span "Doc Upload Documents" at bounding box center [262, 264] width 40 height 7
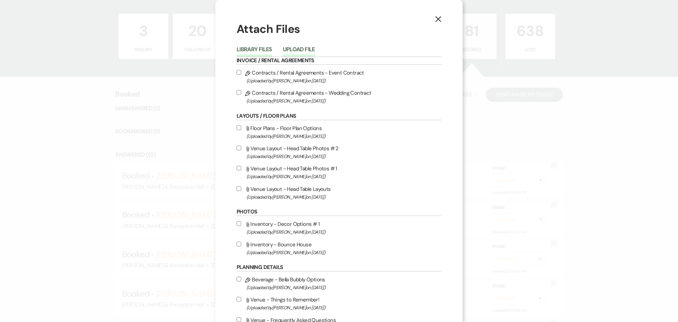
click at [298, 53] on button "Upload File" at bounding box center [299, 52] width 32 height 10
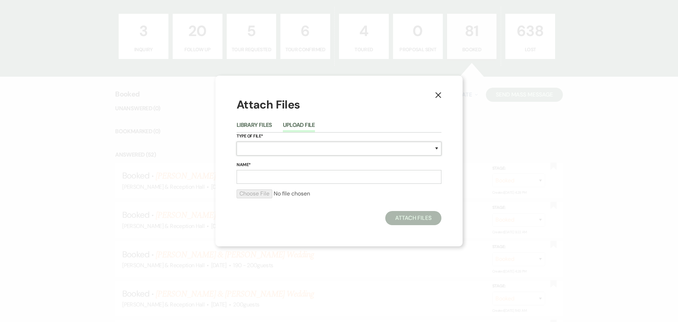
click at [350, 149] on select "Special Event Insurance Vendor Certificate of Insurance Contracts / Rental Agre…" at bounding box center [339, 149] width 205 height 14
click at [237, 142] on select "Special Event Insurance Vendor Certificate of Insurance Contracts / Rental Agre…" at bounding box center [339, 149] width 205 height 14
click at [255, 174] on input "Name*" at bounding box center [339, 177] width 205 height 14
click at [258, 194] on input "file" at bounding box center [339, 193] width 205 height 8
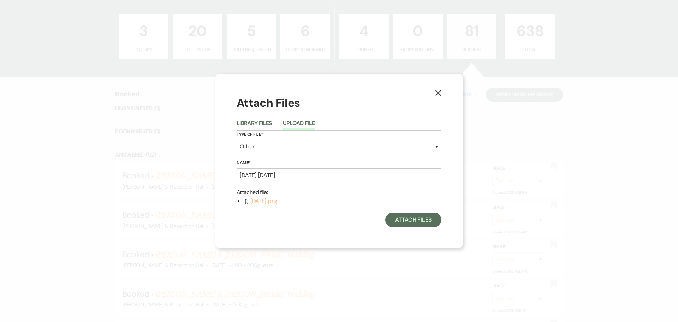
click at [277, 201] on span "Harvest Festival .png" at bounding box center [263, 200] width 27 height 7
click at [299, 205] on li "Attach File Harvest Festival .png" at bounding box center [343, 200] width 198 height 9
click at [277, 203] on span "Harvest Festival .png" at bounding box center [263, 200] width 27 height 7
click at [401, 216] on button "Attach Files" at bounding box center [413, 220] width 56 height 14
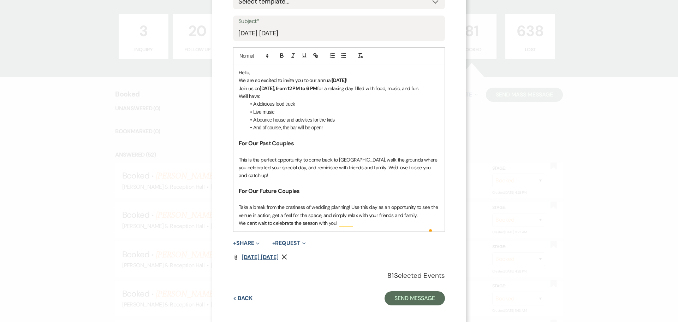
click at [275, 261] on span "Harvest Festival 09.07.25" at bounding box center [260, 256] width 37 height 7
click at [317, 90] on strong "Saturday, September 7th, from 12 PM to 6 PM" at bounding box center [288, 88] width 57 height 6
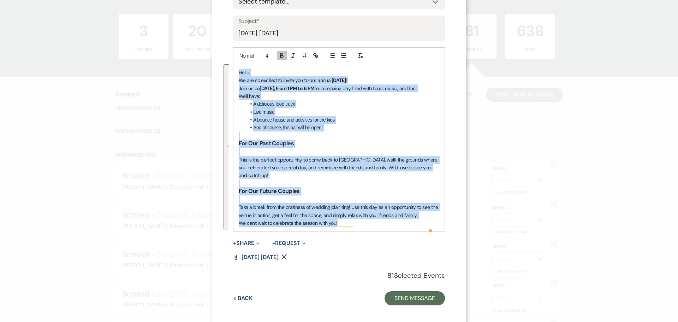
drag, startPoint x: 345, startPoint y: 231, endPoint x: 235, endPoint y: 72, distance: 192.9
click at [235, 72] on div "Hello, We are so excited to invite you to our annual Harvest Festival ! Join us…" at bounding box center [338, 147] width 211 height 167
copy div "Hello, We are so excited to invite you to our annual Harvest Festival ! Join us…"
click at [406, 304] on button "Send Message" at bounding box center [415, 298] width 60 height 14
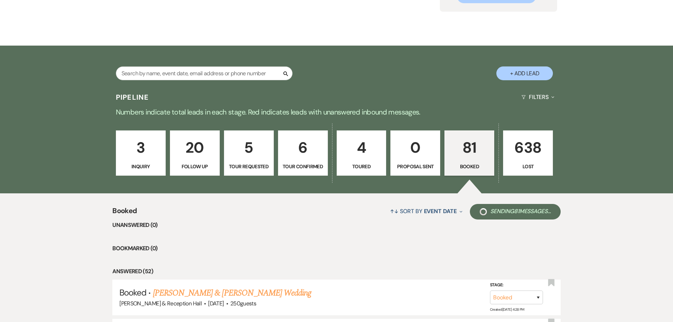
scroll to position [0, 0]
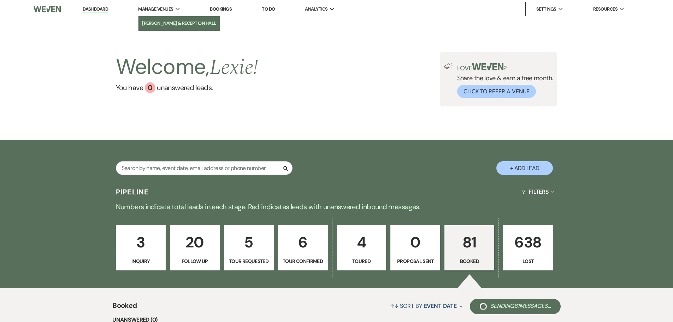
click at [179, 23] on li "[PERSON_NAME] & Reception Hall" at bounding box center [179, 23] width 74 height 7
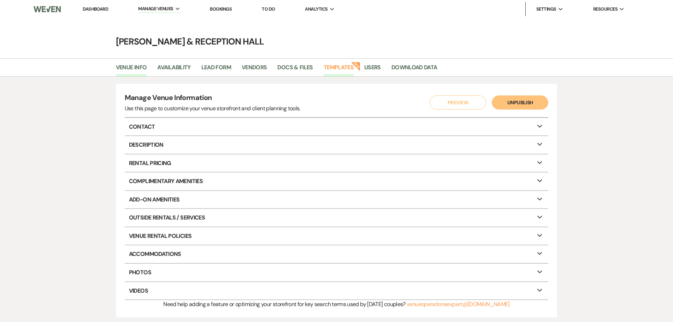
click at [349, 73] on link "Templates" at bounding box center [338, 69] width 30 height 13
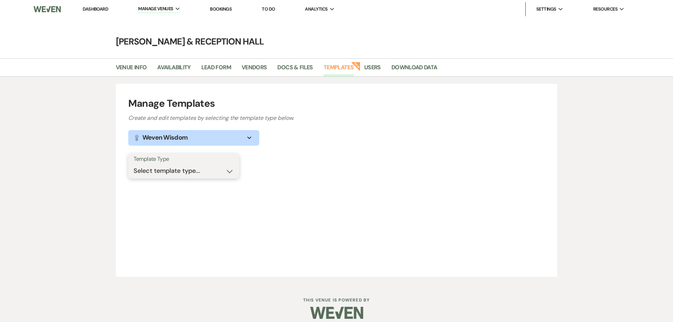
click at [153, 169] on select "Select template type... Task List Message Templates Payment Plan Inventory Item…" at bounding box center [183, 171] width 100 height 14
click at [133, 164] on select "Select template type... Task List Message Templates Payment Plan Inventory Item…" at bounding box center [183, 171] width 100 height 14
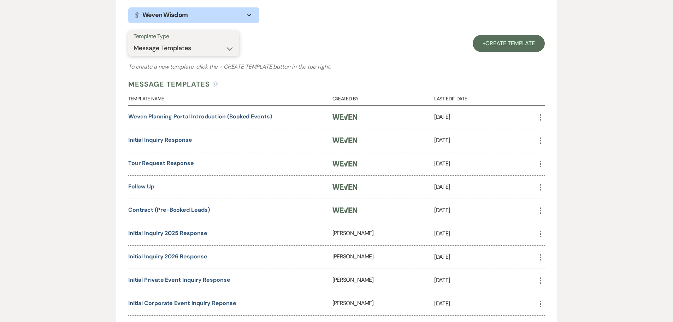
scroll to position [141, 0]
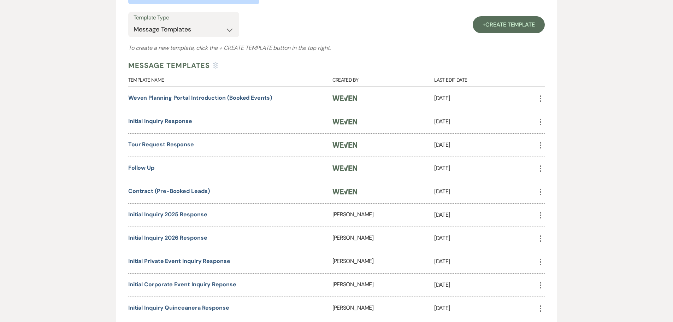
click at [495, 27] on span "Create Template" at bounding box center [509, 24] width 49 height 7
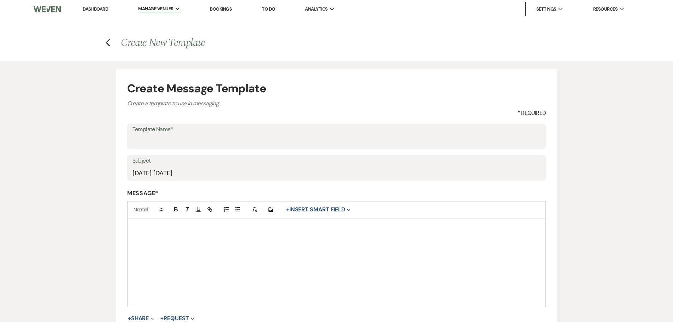
type input "[DATE] [DATE]"
click at [197, 228] on p at bounding box center [336, 226] width 407 height 8
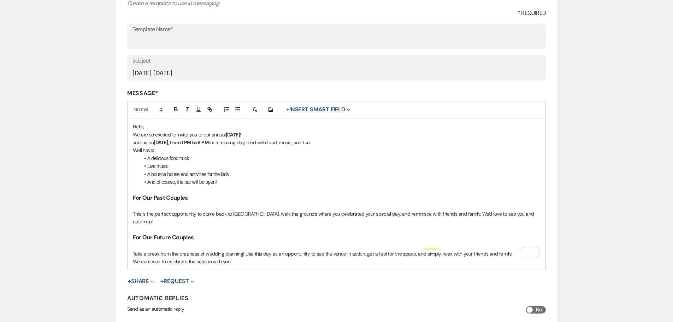
scroll to position [106, 0]
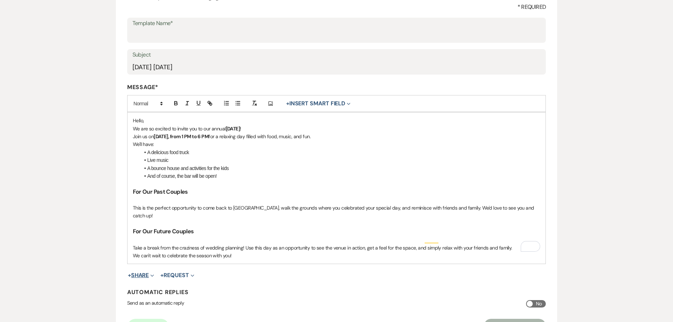
click at [145, 272] on button "+ Share Expand" at bounding box center [141, 275] width 26 height 6
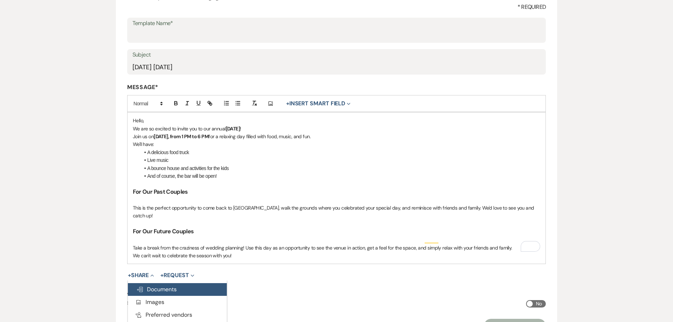
click at [148, 283] on button "Doc Upload Documents" at bounding box center [177, 289] width 99 height 13
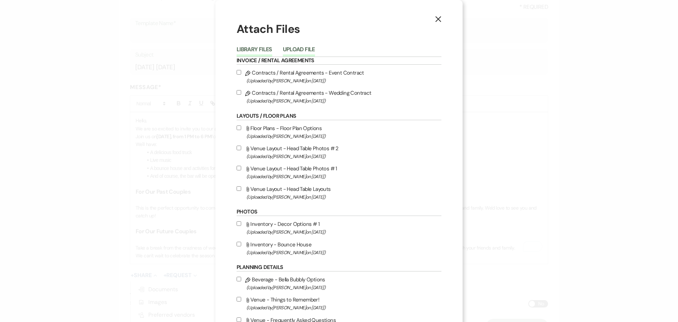
click at [293, 51] on button "Upload File" at bounding box center [299, 52] width 32 height 10
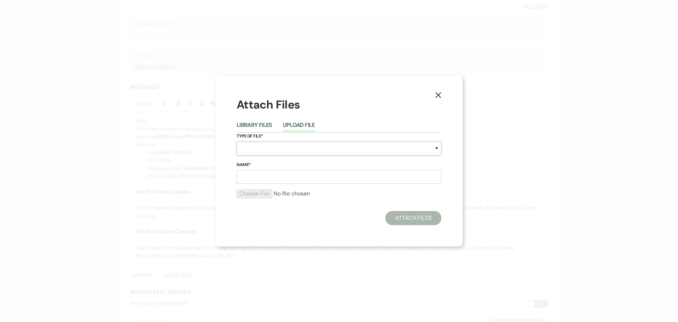
click at [252, 148] on select "Special Event Insurance Vendor Certificate of Insurance Contracts / Rental Agre…" at bounding box center [339, 149] width 205 height 14
click at [266, 148] on select "Special Event Insurance Vendor Certificate of Insurance Contracts / Rental Agre…" at bounding box center [339, 149] width 205 height 14
select select "0"
click at [237, 142] on select "Special Event Insurance Vendor Certificate of Insurance Contracts / Rental Agre…" at bounding box center [339, 149] width 205 height 14
click at [265, 180] on input "Name*" at bounding box center [339, 177] width 205 height 14
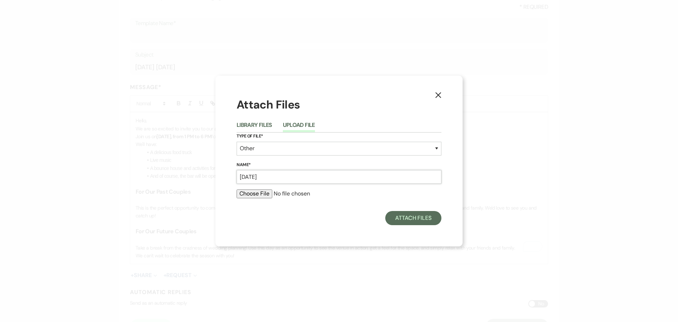
type input "Harvest Festival 09.07.25"
click at [264, 194] on input "file" at bounding box center [339, 193] width 205 height 8
type input "C:\fakepath\Harvest Festival (1).png"
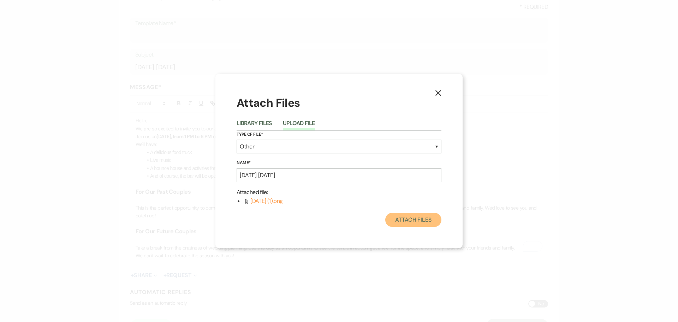
click at [408, 216] on button "Attach Files" at bounding box center [413, 220] width 56 height 14
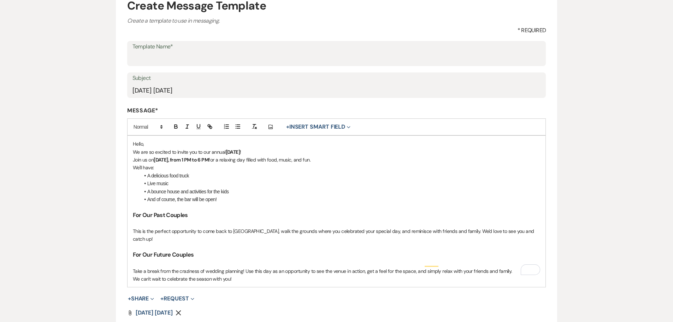
scroll to position [76, 0]
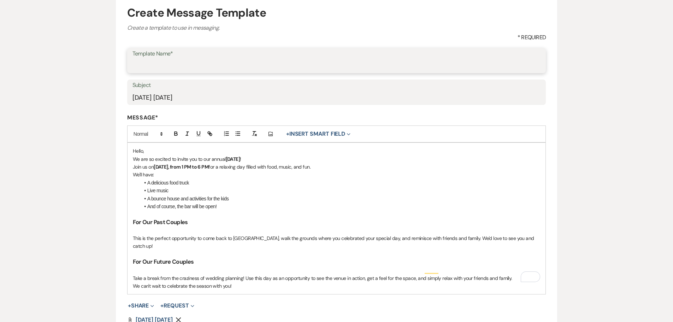
click at [155, 68] on input "Template Name*" at bounding box center [336, 66] width 408 height 14
drag, startPoint x: 265, startPoint y: 102, endPoint x: 129, endPoint y: 98, distance: 136.0
click at [129, 98] on div "Subject Harvest Festival 09.07.25" at bounding box center [336, 92] width 419 height 25
click at [147, 68] on input "Template Name*" at bounding box center [336, 66] width 407 height 14
paste input "Harvest Festival 09.07.25"
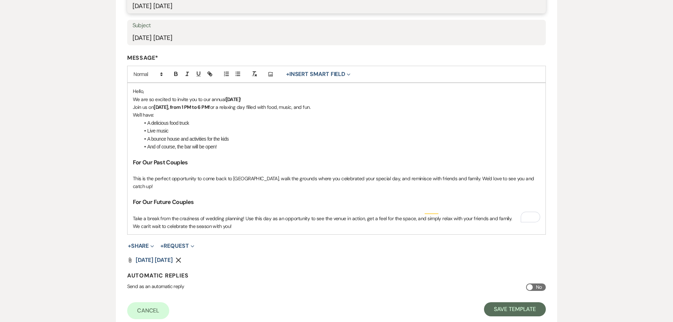
scroll to position [181, 0]
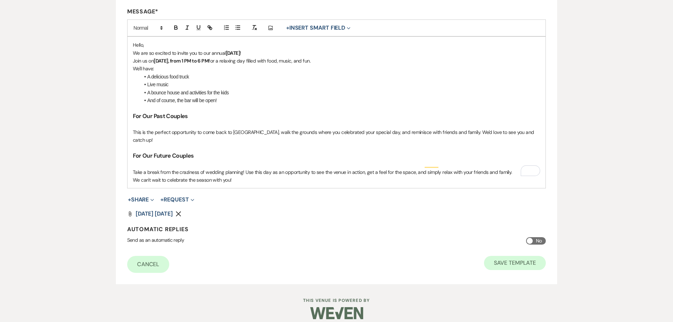
type input "Harvest Festival 09.07.25"
click at [523, 256] on button "Save Template" at bounding box center [515, 263] width 62 height 14
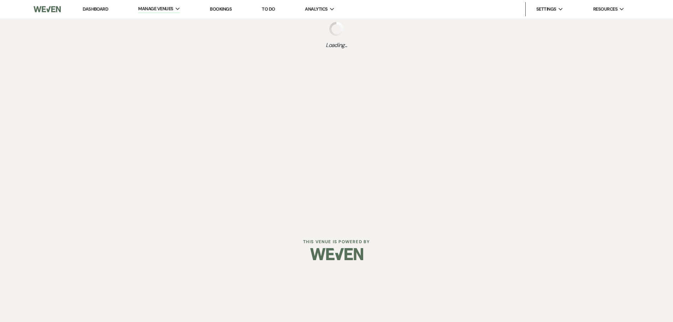
select select "Message Templates"
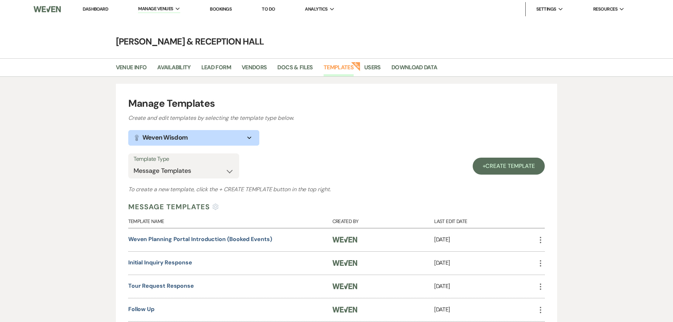
click at [96, 10] on link "Dashboard" at bounding box center [95, 9] width 25 height 6
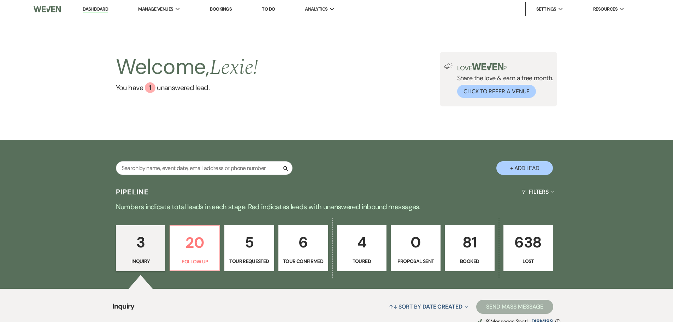
click at [458, 260] on p "Booked" at bounding box center [469, 261] width 41 height 8
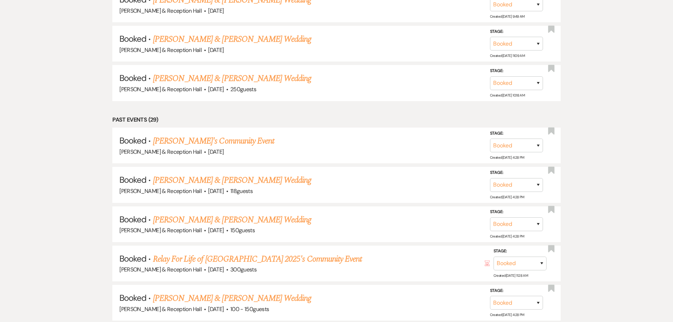
scroll to position [2314, 0]
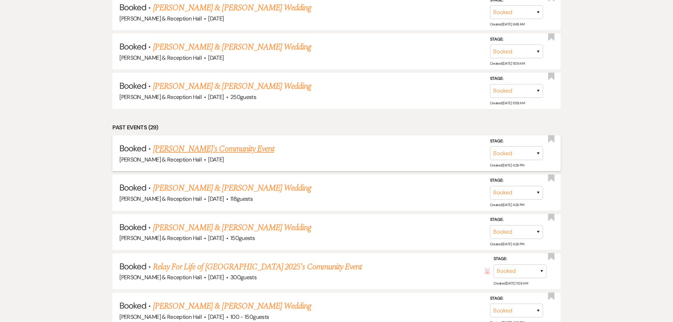
click at [208, 149] on link "[PERSON_NAME]'s Community Event" at bounding box center [213, 148] width 121 height 13
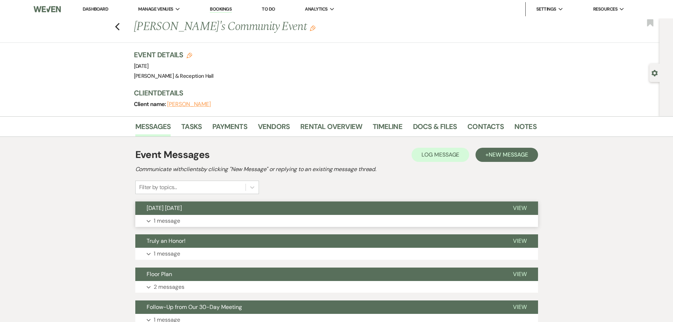
click at [182, 209] on span "Harvest Festival 09.07.25" at bounding box center [164, 207] width 35 height 7
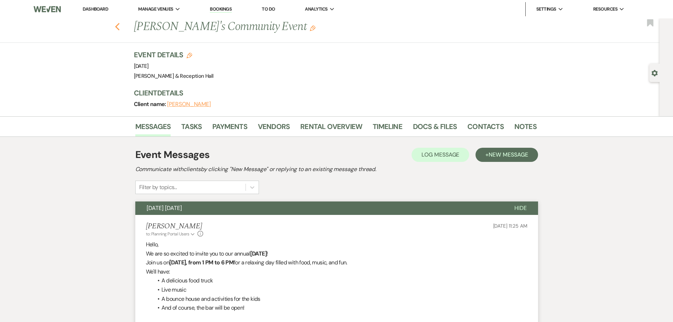
click at [119, 24] on use "button" at bounding box center [117, 27] width 5 height 8
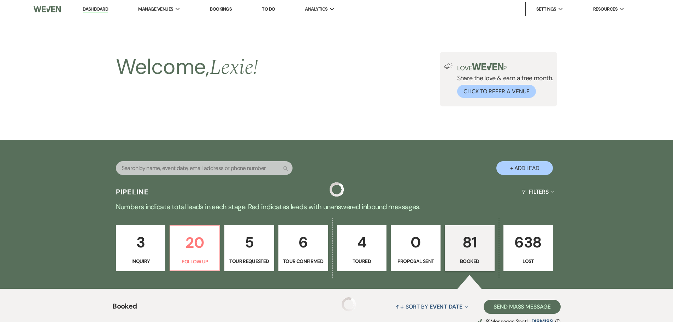
scroll to position [2314, 0]
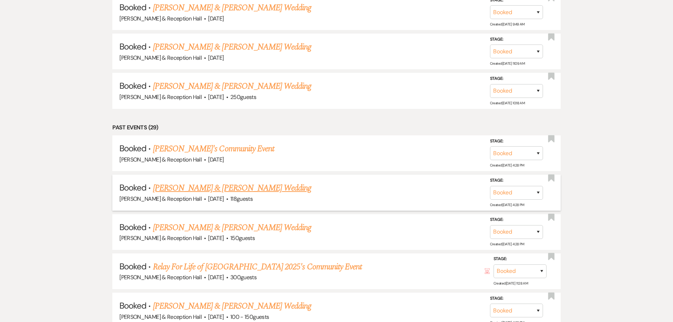
click at [199, 186] on link "[PERSON_NAME] & [PERSON_NAME] Wedding" at bounding box center [232, 187] width 158 height 13
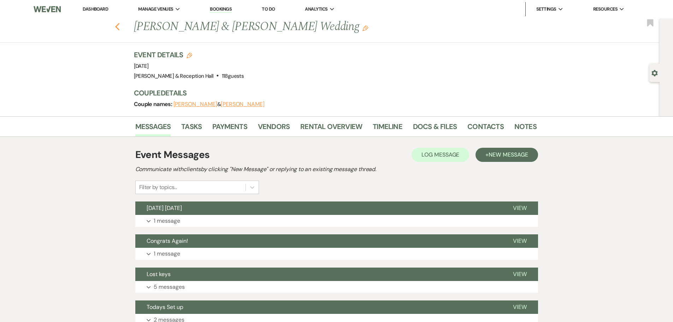
click at [119, 24] on use "button" at bounding box center [117, 27] width 5 height 8
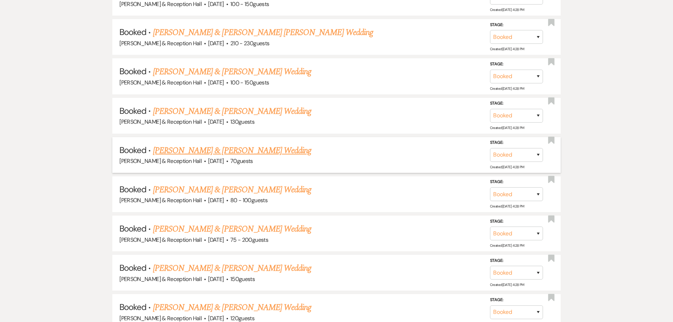
scroll to position [2737, 0]
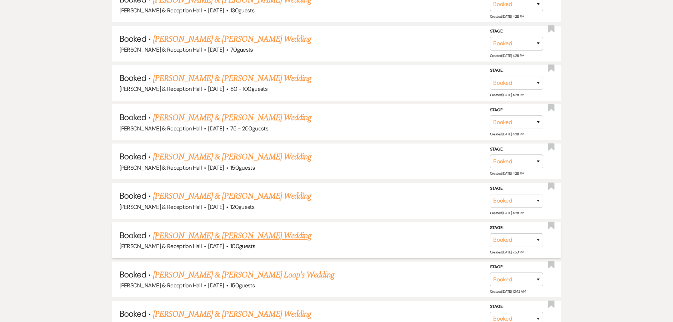
click at [203, 237] on link "[PERSON_NAME] & [PERSON_NAME] Wedding" at bounding box center [232, 235] width 158 height 13
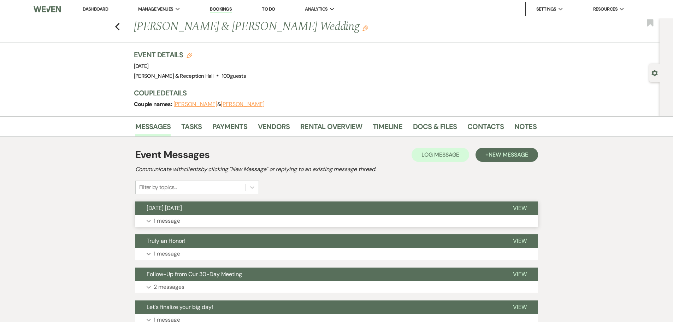
click at [192, 226] on button "Expand 1 message" at bounding box center [336, 221] width 403 height 12
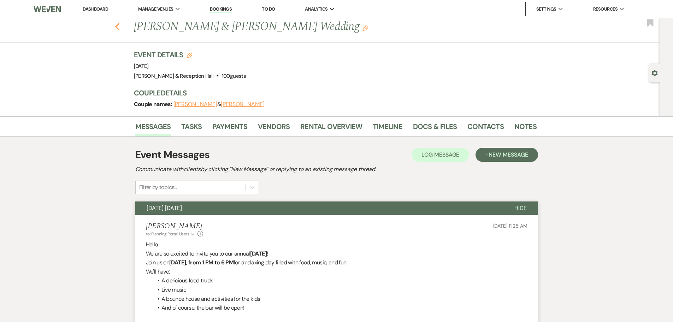
click at [120, 30] on icon "Previous" at bounding box center [117, 27] width 5 height 8
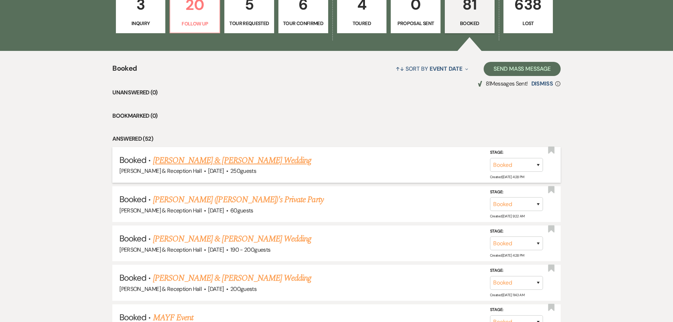
scroll to position [247, 0]
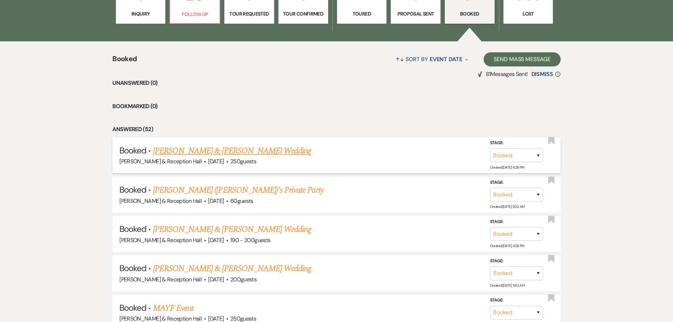
click at [193, 149] on link "[PERSON_NAME] & [PERSON_NAME] Wedding" at bounding box center [232, 150] width 158 height 13
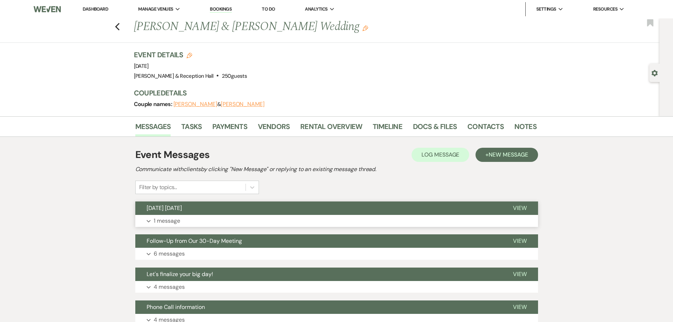
click at [187, 218] on button "Expand 1 message" at bounding box center [336, 221] width 403 height 12
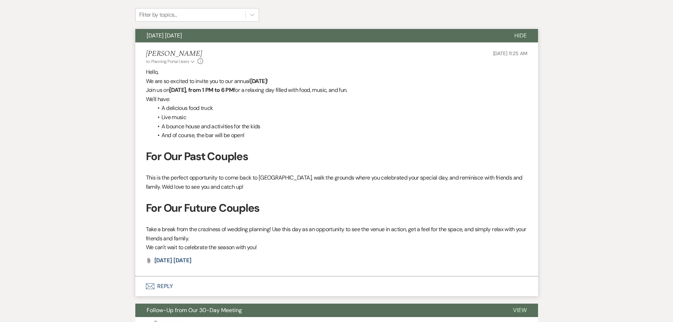
scroll to position [177, 0]
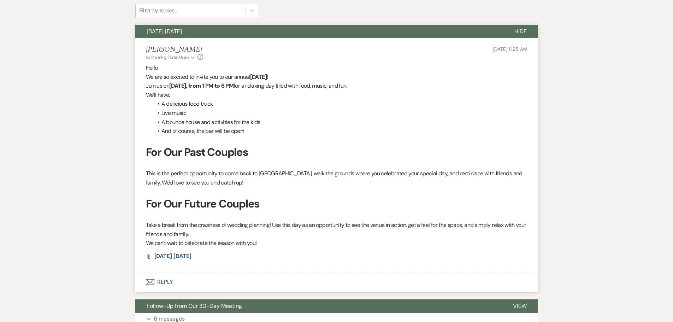
click at [227, 152] on strong "For Our Past Couples" at bounding box center [197, 152] width 102 height 14
click at [348, 147] on h3 "For Our Past Couples" at bounding box center [336, 151] width 381 height 15
click at [227, 151] on strong "For Our Past Couples" at bounding box center [197, 152] width 102 height 14
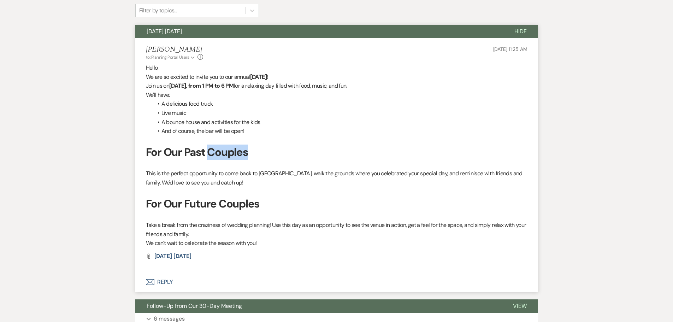
click at [227, 151] on strong "For Our Past Couples" at bounding box center [197, 152] width 102 height 14
click at [231, 174] on p "This is the perfect opportunity to come back to Bella Terre, walk the grounds w…" at bounding box center [336, 178] width 381 height 18
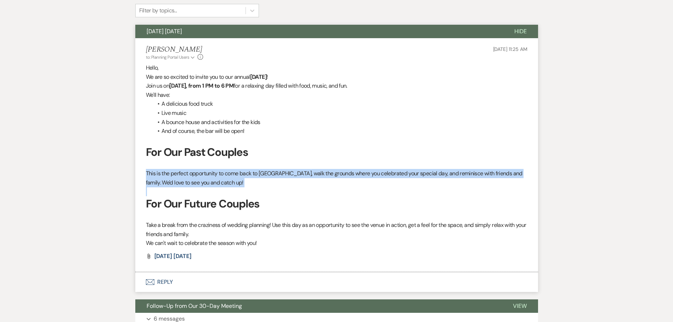
click at [231, 174] on p "This is the perfect opportunity to come back to Bella Terre, walk the grounds w…" at bounding box center [336, 178] width 381 height 18
click at [366, 184] on p "This is the perfect opportunity to come back to Bella Terre, walk the grounds w…" at bounding box center [336, 178] width 381 height 18
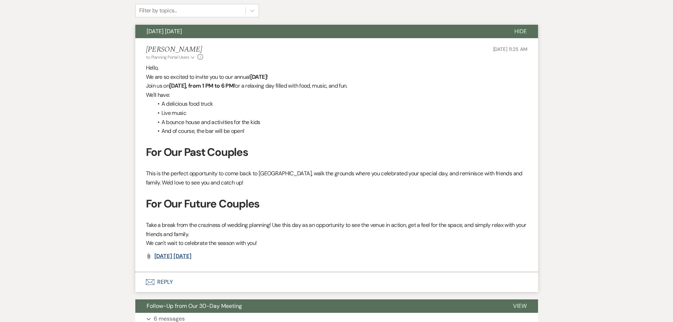
click at [191, 255] on span "Harvest Festival 09.07.25" at bounding box center [172, 255] width 37 height 7
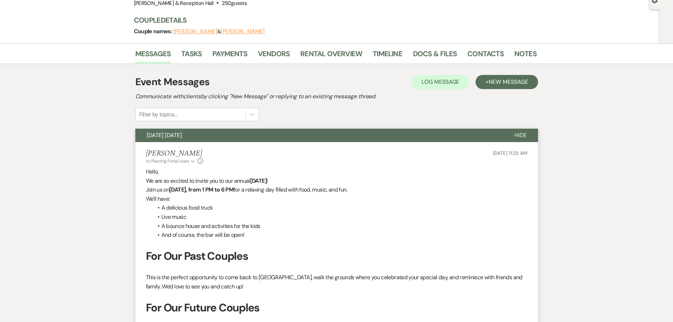
scroll to position [0, 0]
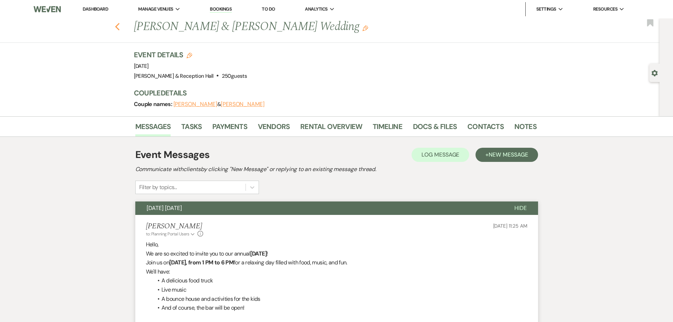
click at [118, 25] on icon "Previous" at bounding box center [117, 27] width 5 height 8
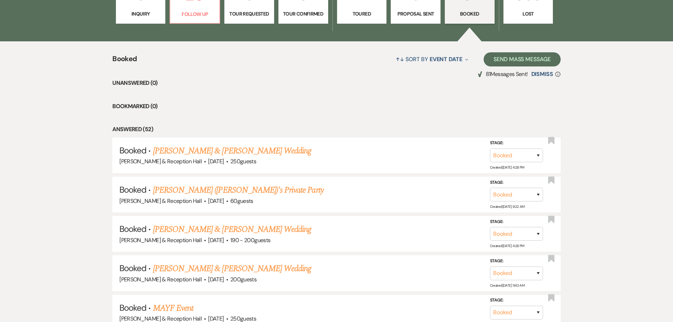
click at [518, 20] on link "638 Lost" at bounding box center [528, 1] width 50 height 46
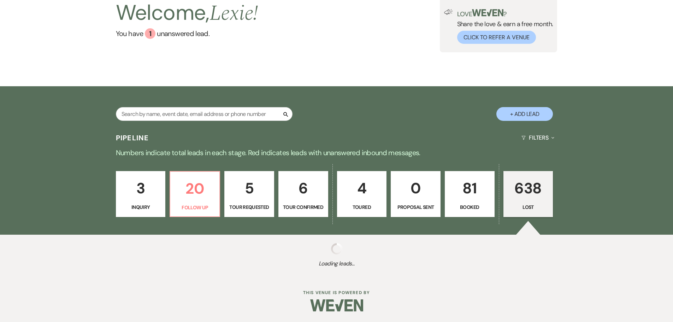
scroll to position [54, 0]
select select "8"
select select "5"
select select "8"
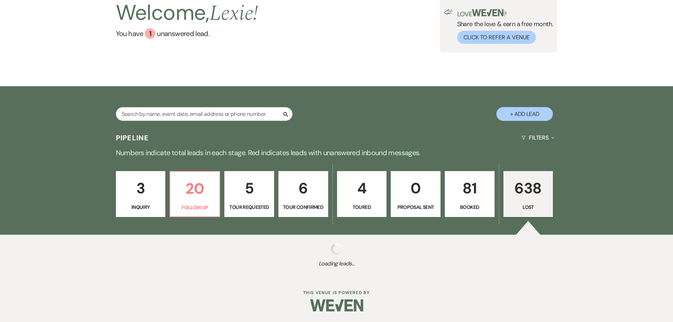
select select "5"
select select "8"
select select "5"
select select "8"
select select "5"
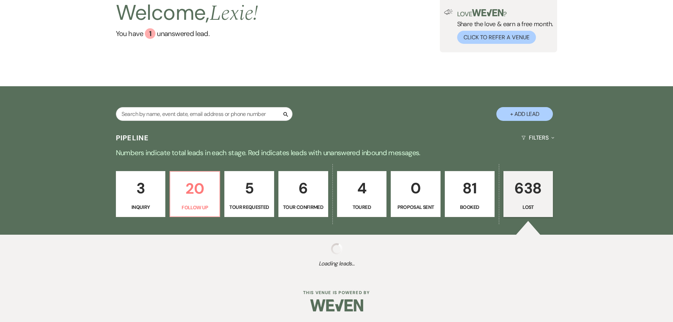
select select "8"
select select "5"
select select "8"
select select "5"
select select "8"
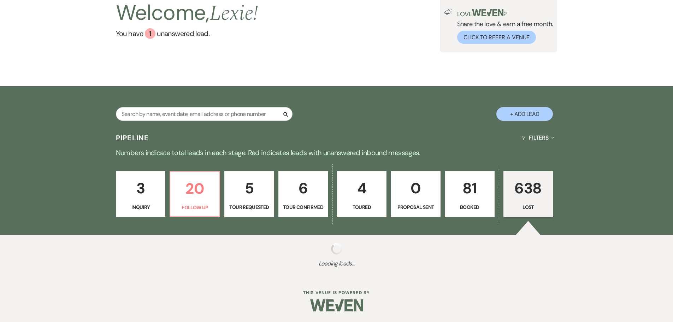
select select "5"
select select "8"
select select "5"
select select "8"
select select "5"
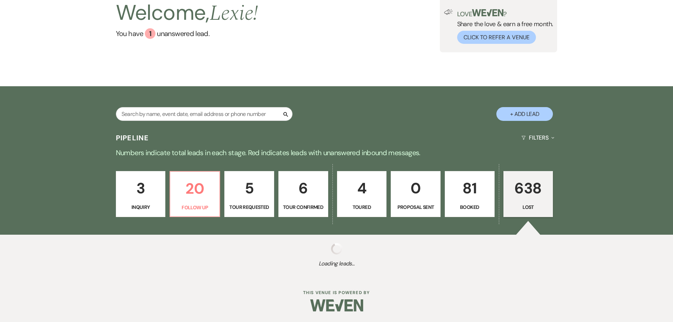
select select "8"
select select "5"
select select "8"
select select "5"
select select "8"
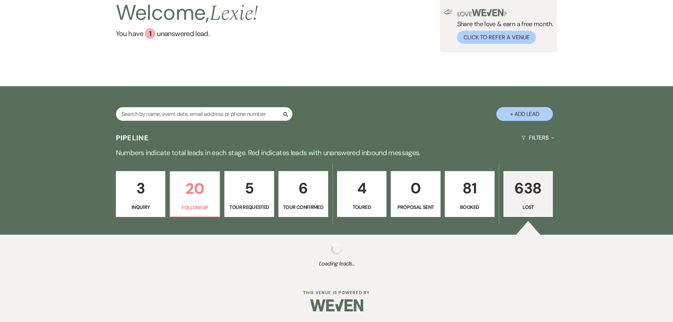
select select "5"
select select "8"
select select "5"
select select "8"
select select "5"
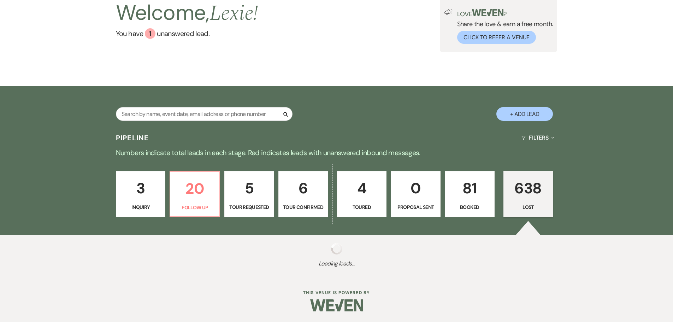
select select "8"
select select "5"
select select "8"
select select "5"
select select "8"
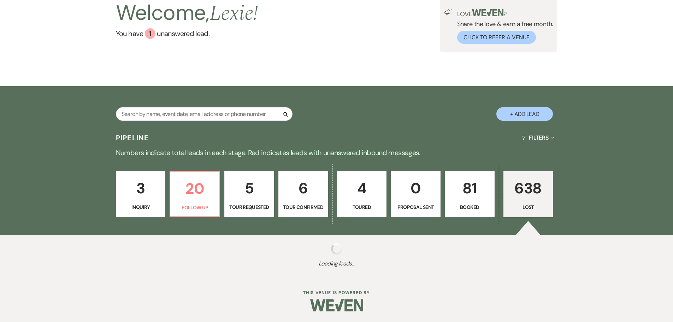
select select "5"
select select "8"
select select "5"
select select "8"
select select "5"
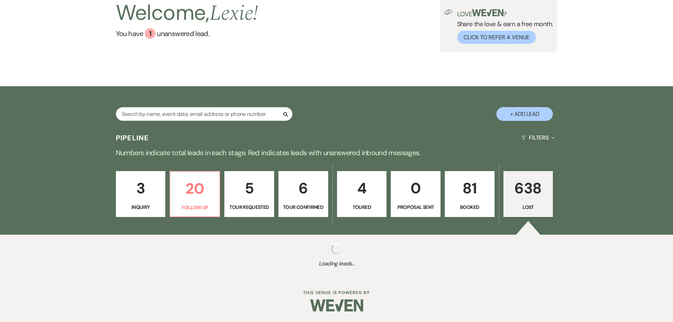
select select "8"
select select "10"
select select "8"
select select "5"
select select "8"
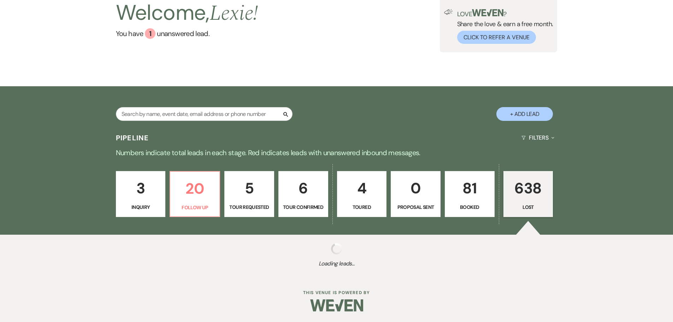
select select "5"
select select "8"
select select "5"
select select "8"
select select "5"
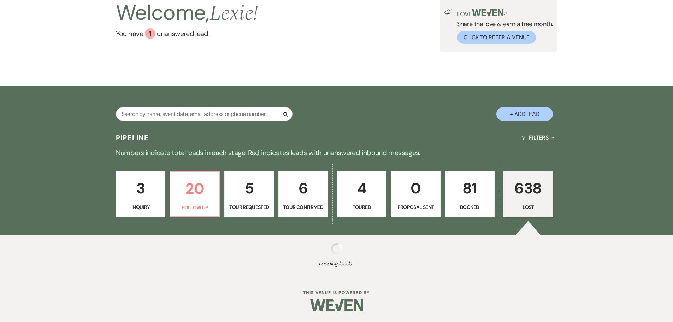
select select "8"
select select "5"
select select "8"
select select "5"
select select "8"
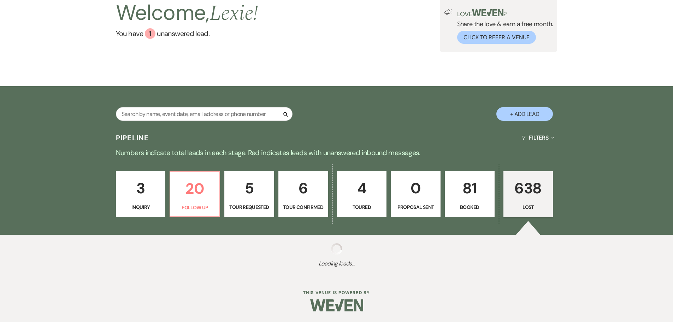
select select "5"
select select "8"
select select "5"
select select "8"
select select "5"
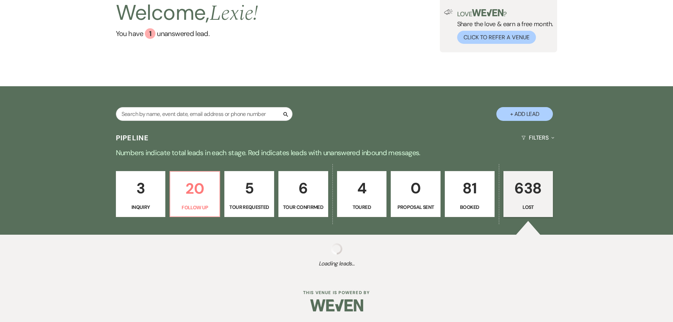
select select "8"
select select "5"
select select "8"
select select "5"
select select "8"
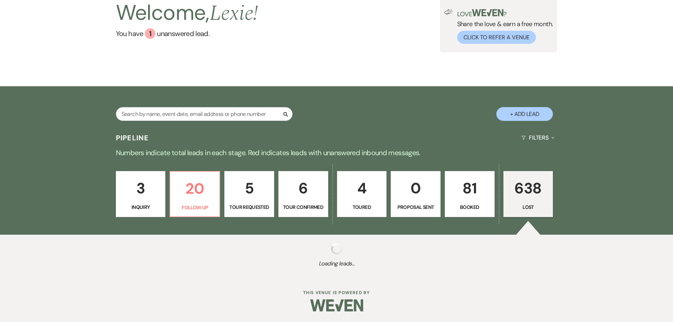
select select "5"
select select "8"
select select "5"
select select "8"
select select "5"
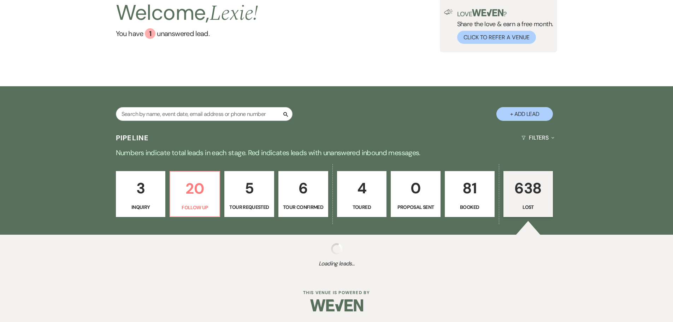
select select "8"
select select "6"
select select "8"
select select "5"
select select "8"
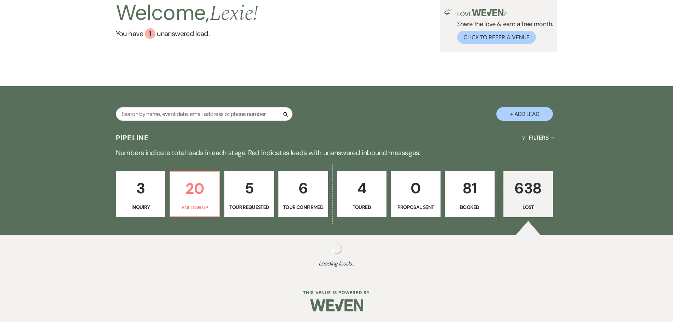
select select "5"
select select "8"
select select "5"
select select "8"
select select "5"
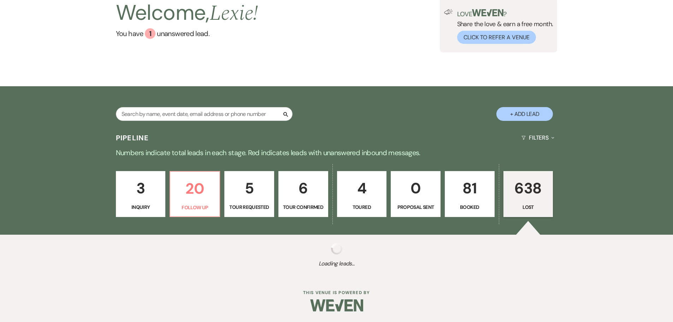
select select "8"
select select "5"
select select "8"
select select "5"
select select "8"
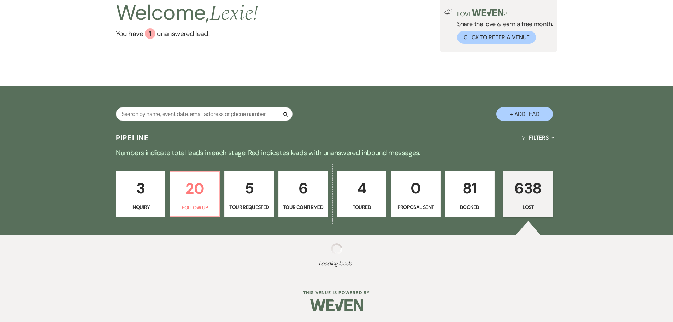
select select "5"
select select "8"
select select "5"
select select "8"
select select "5"
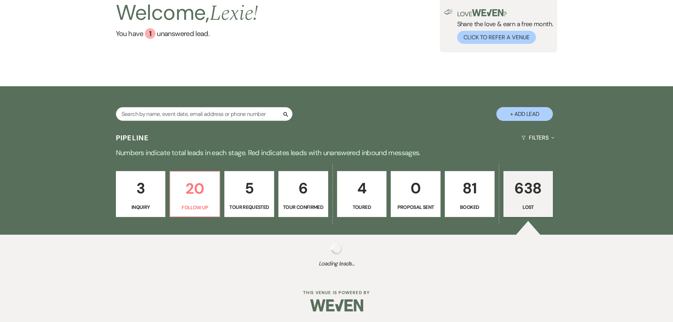
select select "8"
select select "5"
select select "8"
select select "5"
select select "8"
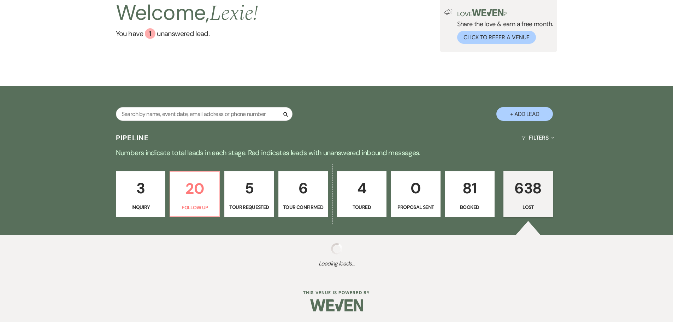
select select "7"
select select "8"
select select "5"
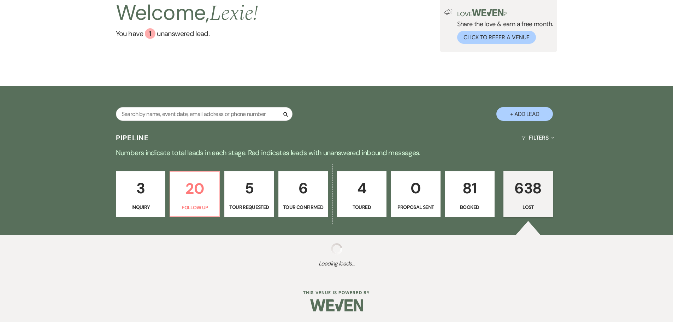
select select "8"
select select "5"
select select "8"
select select "5"
select select "8"
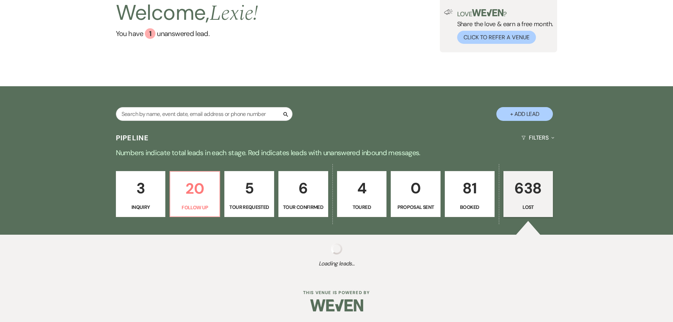
select select "5"
select select "8"
select select "5"
select select "8"
select select "5"
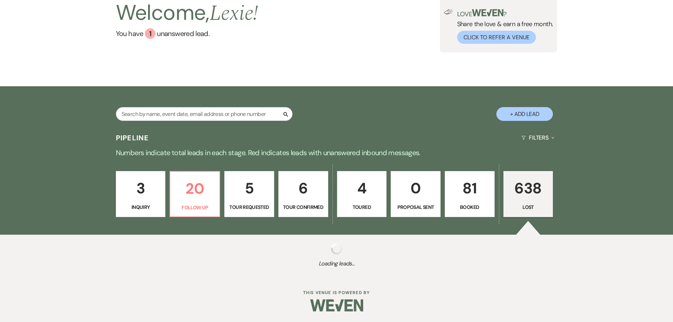
select select "8"
select select "5"
select select "8"
select select "5"
select select "8"
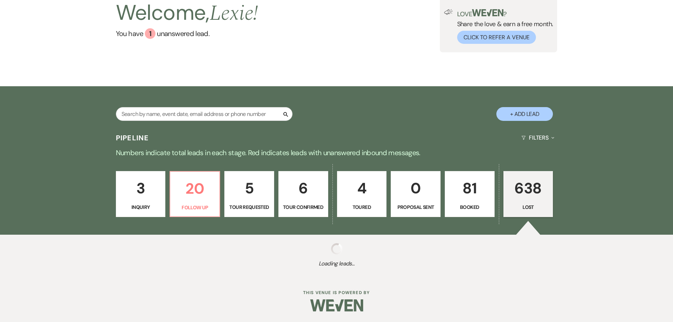
select select "5"
select select "8"
select select "5"
select select "8"
select select "5"
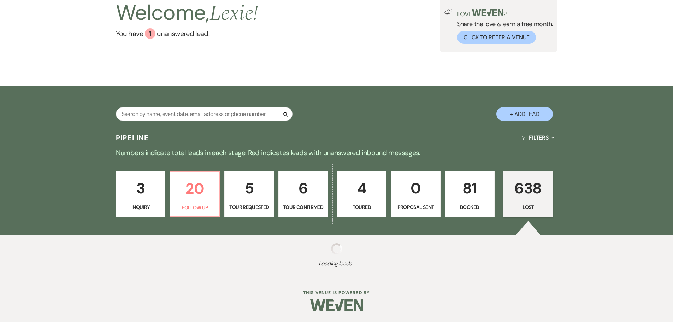
select select "8"
select select "5"
select select "8"
select select "6"
select select "8"
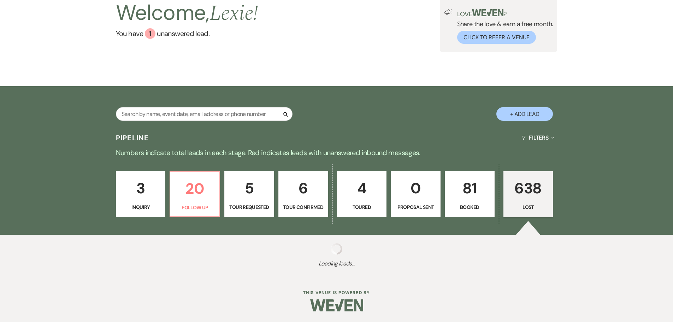
select select "5"
select select "8"
select select "5"
select select "8"
select select "5"
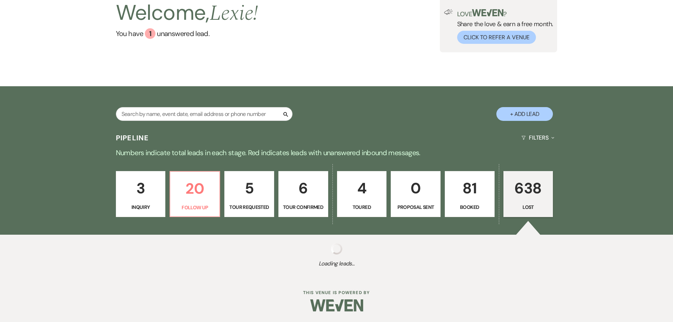
select select "8"
select select "6"
select select "8"
select select "5"
select select "8"
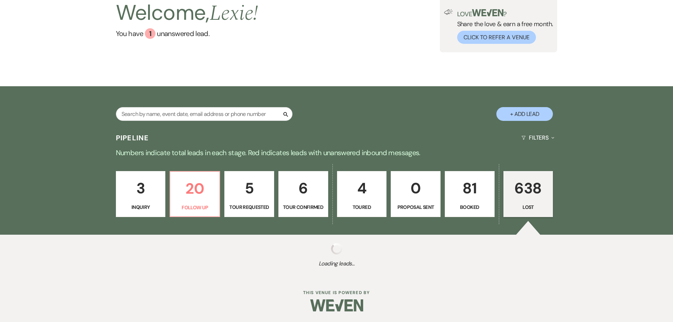
select select "5"
select select "8"
select select "6"
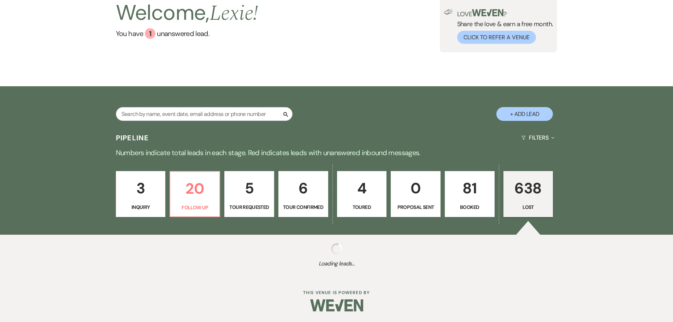
select select "8"
select select "5"
select select "8"
select select "5"
select select "8"
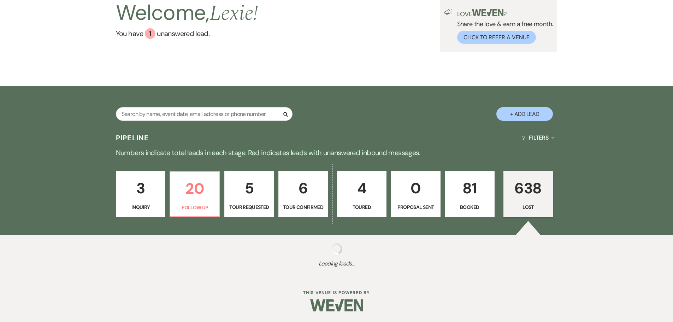
select select "5"
select select "8"
select select "7"
select select "8"
select select "5"
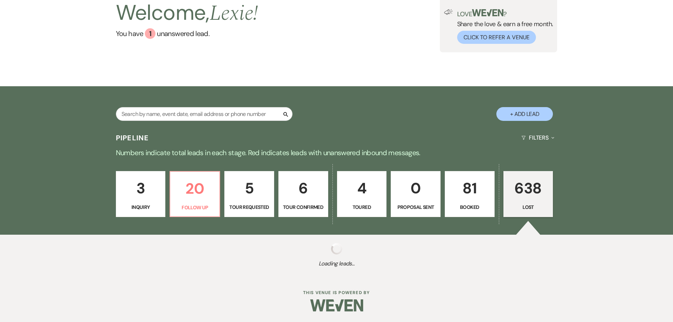
select select "8"
select select "5"
select select "8"
select select "5"
select select "8"
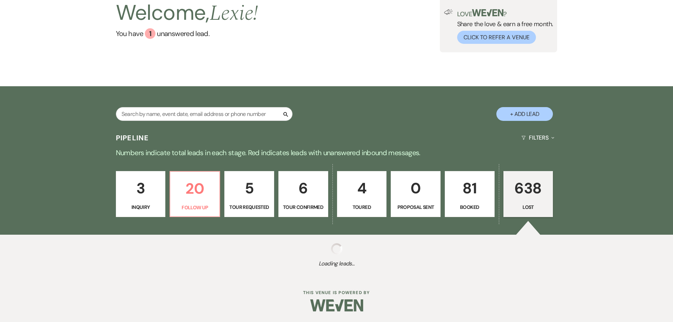
select select "5"
select select "8"
select select "5"
select select "8"
select select "5"
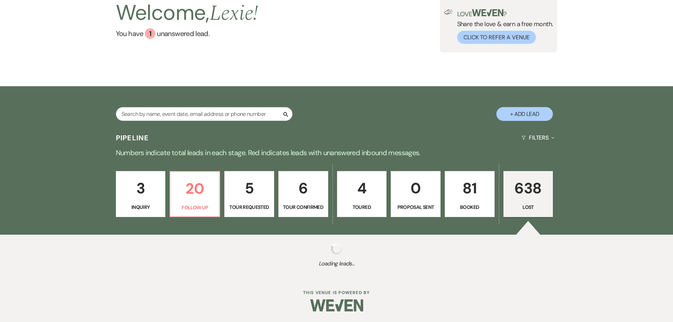
select select "8"
select select "5"
select select "8"
select select "5"
select select "8"
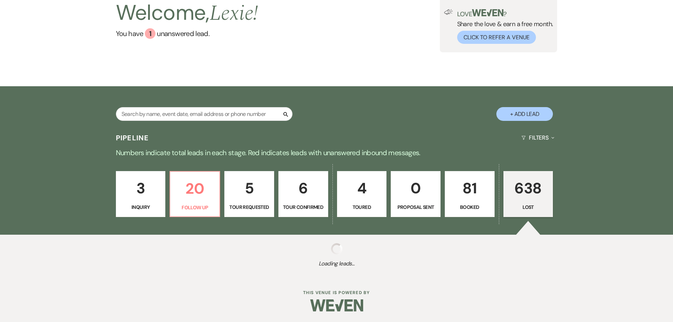
select select "5"
select select "8"
select select "5"
select select "8"
select select "5"
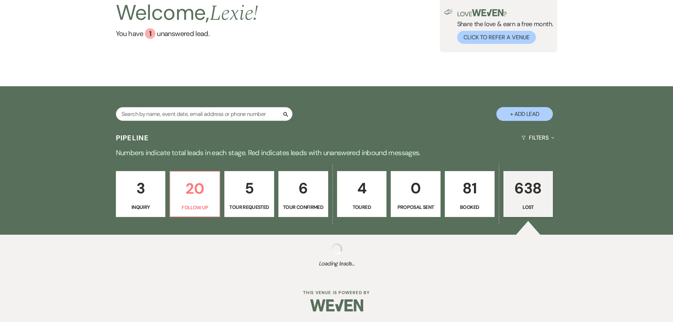
select select "8"
select select "5"
select select "8"
select select "5"
select select "8"
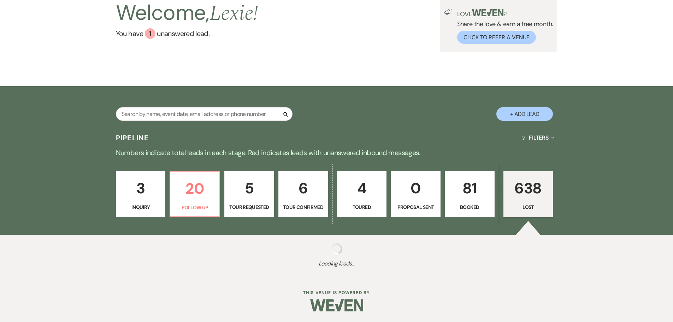
select select "5"
select select "8"
select select "5"
select select "8"
select select "5"
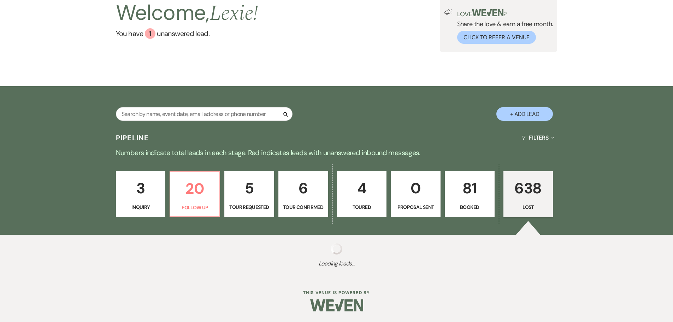
select select "8"
select select "5"
select select "8"
select select "5"
select select "8"
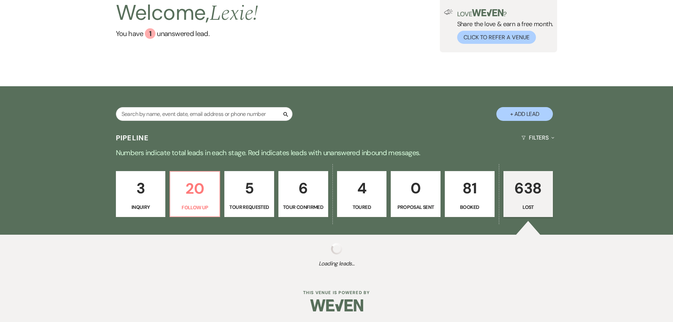
select select "5"
select select "8"
select select "5"
select select "8"
select select "5"
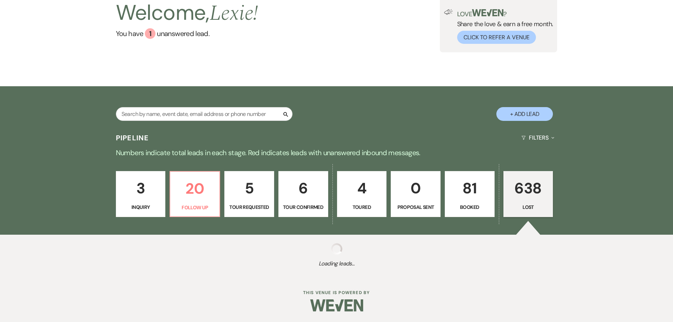
select select "8"
select select "10"
select select "8"
select select "5"
select select "8"
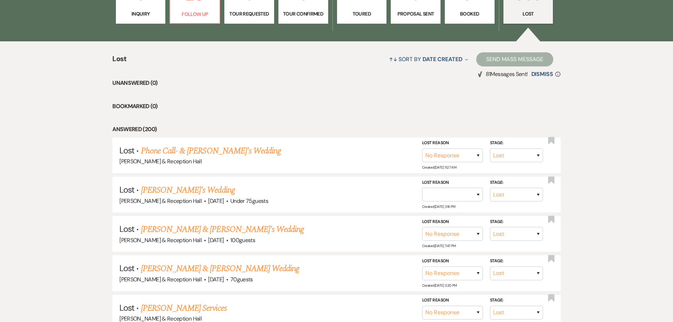
scroll to position [106, 0]
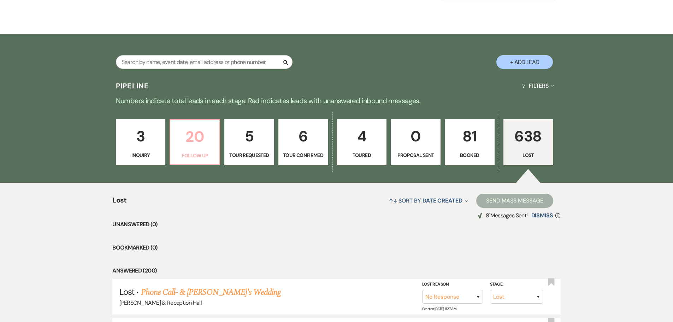
click at [198, 149] on link "20 Follow Up" at bounding box center [194, 142] width 50 height 46
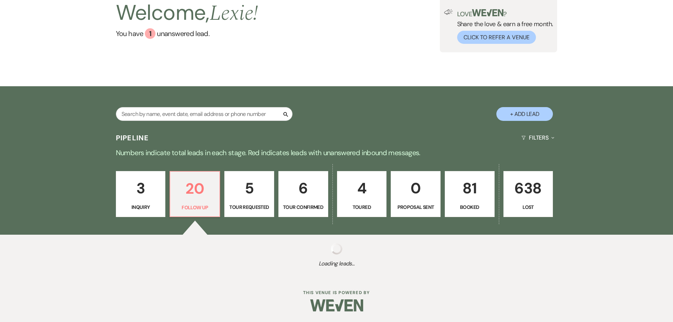
scroll to position [106, 0]
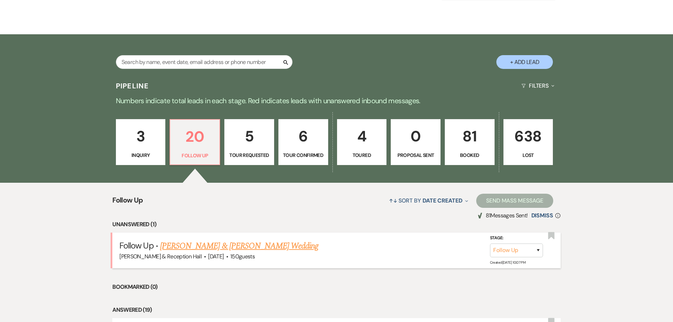
click at [212, 243] on link "[PERSON_NAME] & [PERSON_NAME] Wedding" at bounding box center [239, 245] width 158 height 13
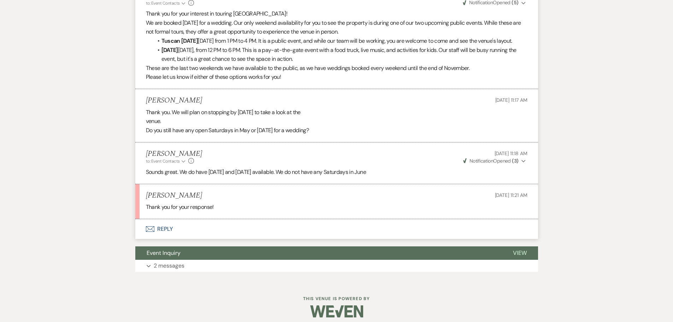
scroll to position [474, 0]
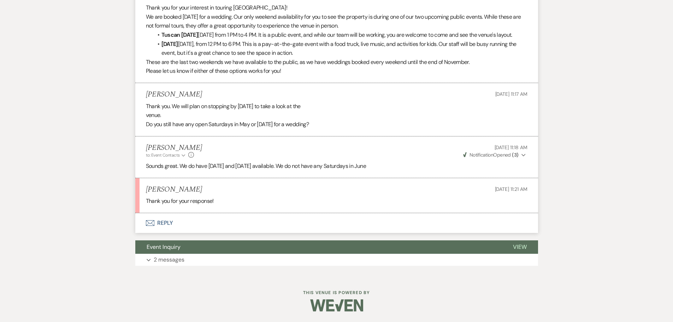
click at [171, 226] on button "Envelope Reply" at bounding box center [336, 223] width 403 height 20
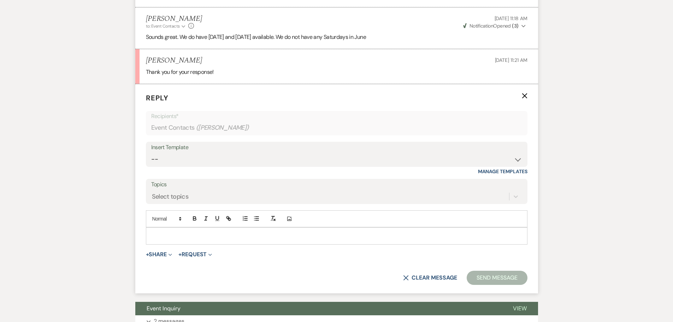
scroll to position [631, 0]
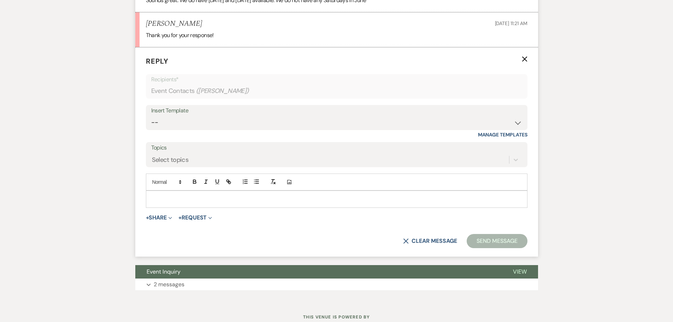
click at [169, 203] on p at bounding box center [336, 199] width 370 height 8
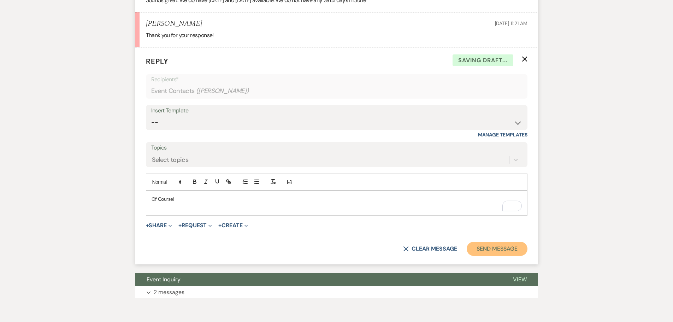
click at [522, 256] on button "Send Message" at bounding box center [496, 249] width 60 height 14
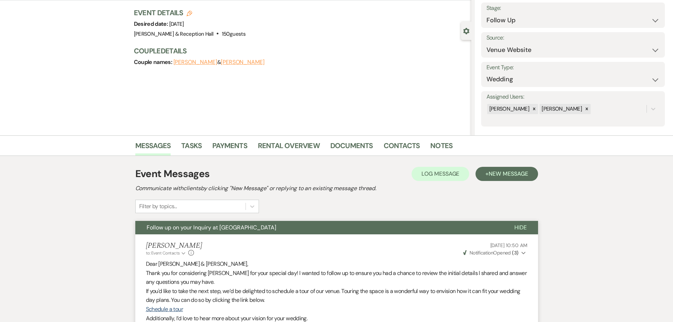
scroll to position [0, 0]
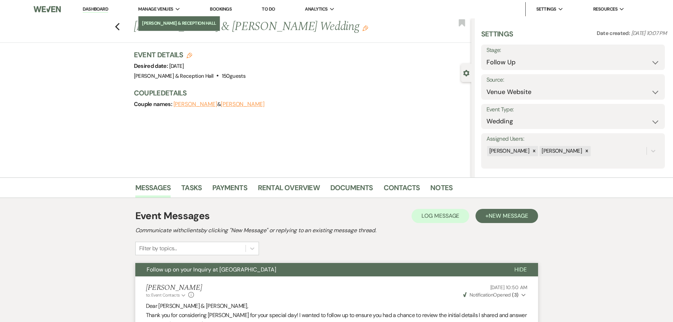
click at [157, 21] on li "[PERSON_NAME] & Reception Hall" at bounding box center [179, 23] width 74 height 7
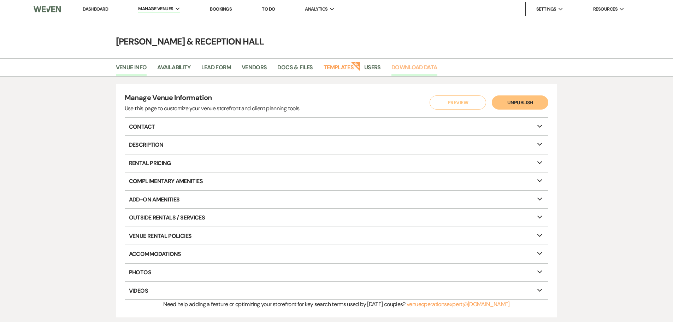
click at [422, 71] on link "Download Data" at bounding box center [414, 69] width 46 height 13
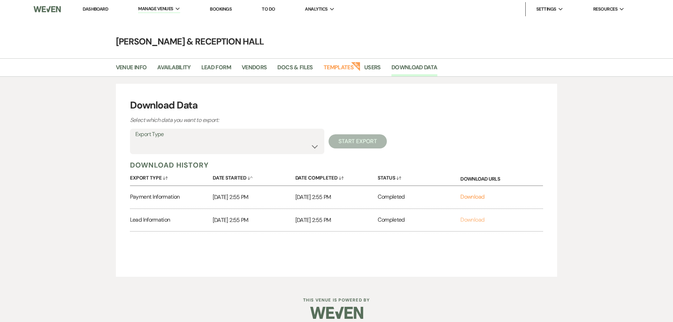
click at [475, 221] on link "Download" at bounding box center [472, 219] width 24 height 7
click at [100, 6] on li "Dashboard" at bounding box center [95, 9] width 32 height 14
click at [98, 11] on link "Dashboard" at bounding box center [95, 9] width 25 height 6
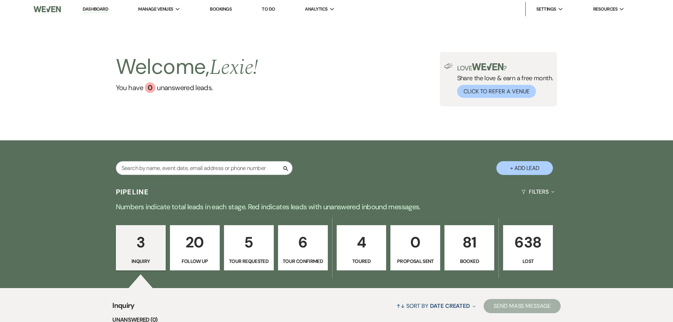
click at [105, 8] on link "Dashboard" at bounding box center [95, 9] width 25 height 7
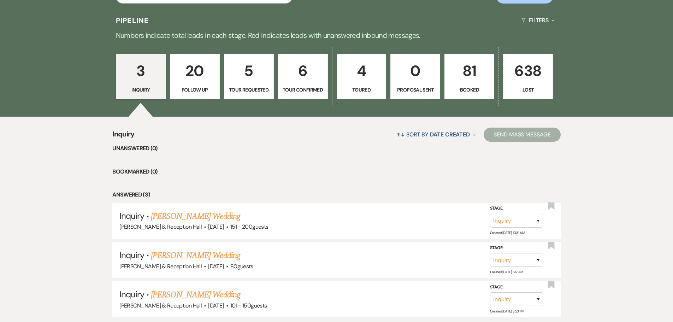
scroll to position [177, 0]
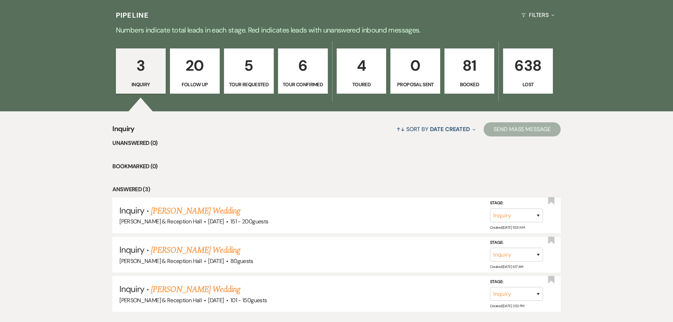
click at [374, 73] on p "4" at bounding box center [361, 66] width 41 height 24
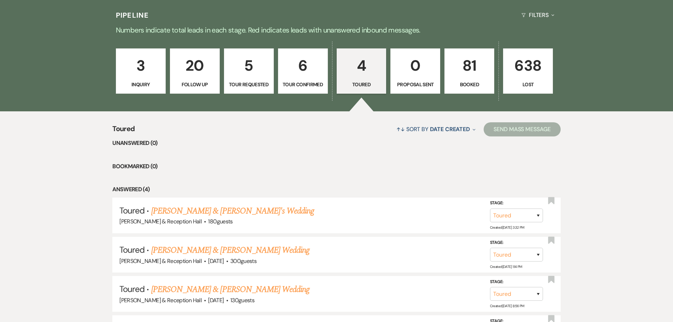
click at [467, 78] on link "81 Booked" at bounding box center [469, 70] width 50 height 45
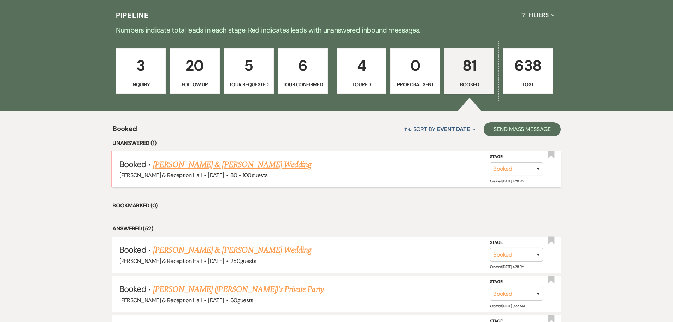
click at [234, 166] on link "[PERSON_NAME] & [PERSON_NAME] Wedding" at bounding box center [232, 164] width 158 height 13
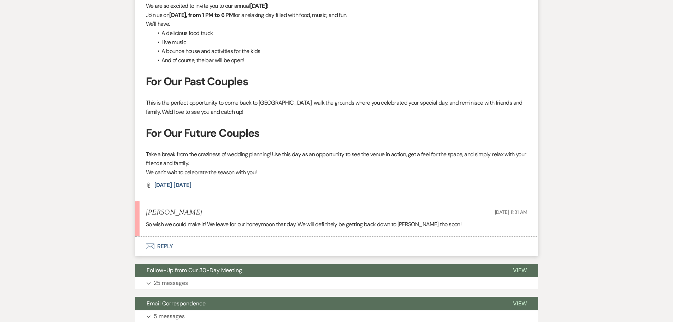
click at [165, 245] on button "Envelope Reply" at bounding box center [336, 246] width 403 height 20
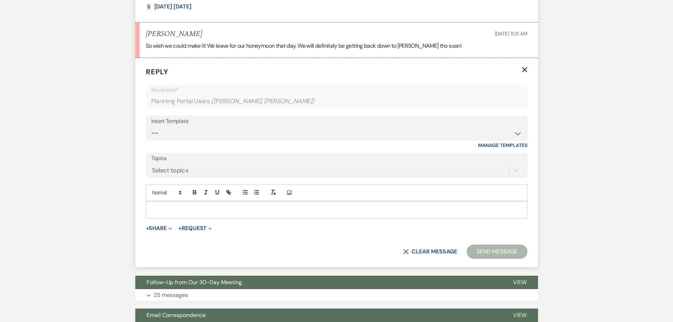
scroll to position [428, 0]
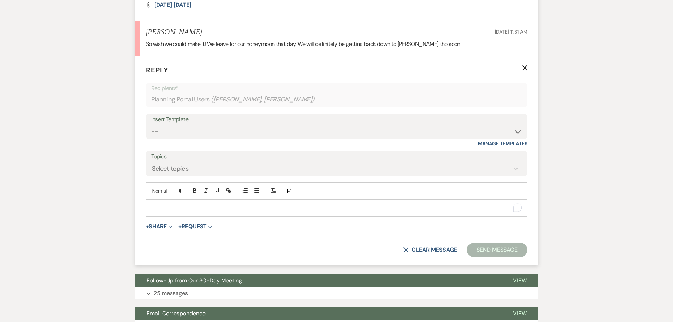
click at [187, 200] on div "To enrich screen reader interactions, please activate Accessibility in Grammarl…" at bounding box center [336, 207] width 381 height 16
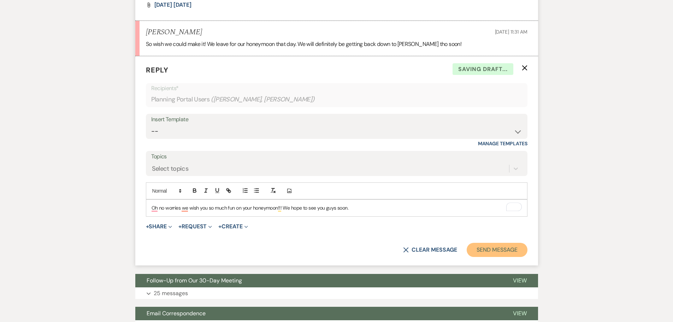
click at [491, 247] on button "Send Message" at bounding box center [496, 250] width 60 height 14
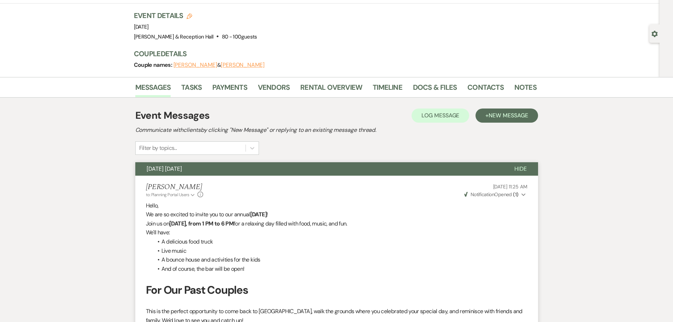
scroll to position [0, 0]
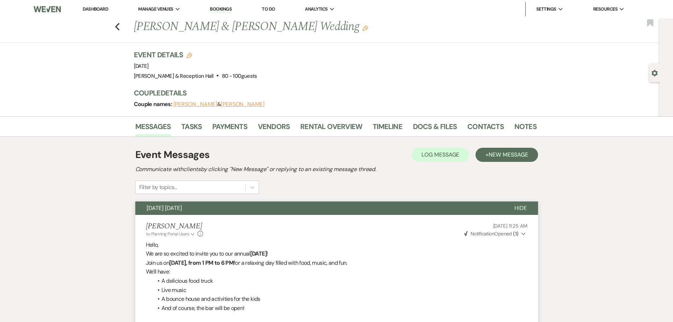
click at [93, 11] on link "Dashboard" at bounding box center [95, 9] width 25 height 6
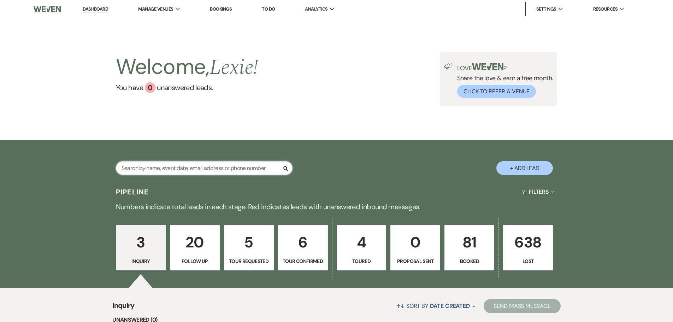
click at [186, 168] on input "text" at bounding box center [204, 168] width 177 height 14
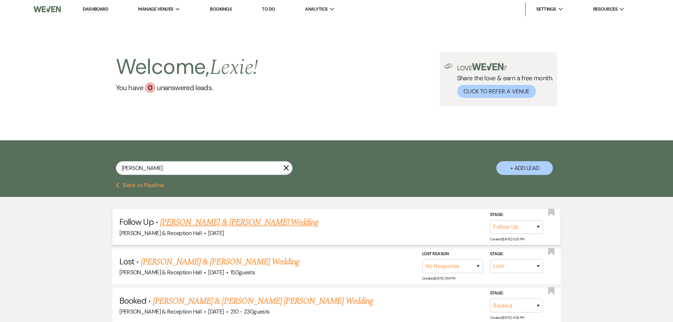
click at [256, 222] on link "[PERSON_NAME] & [PERSON_NAME] Wedding" at bounding box center [239, 222] width 158 height 13
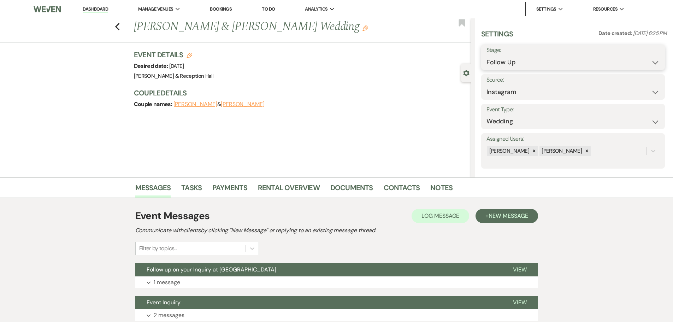
click at [504, 62] on select "Inquiry Follow Up Tour Requested Tour Confirmed Toured Proposal Sent Booked Lost" at bounding box center [572, 62] width 173 height 14
click at [486, 55] on select "Inquiry Follow Up Tour Requested Tour Confirmed Toured Proposal Sent Booked Lost" at bounding box center [572, 62] width 173 height 14
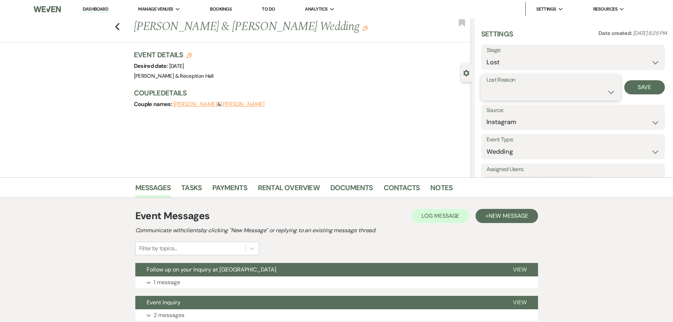
click at [506, 88] on select "Booked Elsewhere Budget Date Unavailable No Response Not a Good Match Capacity …" at bounding box center [550, 92] width 129 height 14
click at [486, 85] on select "Booked Elsewhere Budget Date Unavailable No Response Not a Good Match Capacity …" at bounding box center [550, 92] width 129 height 14
click at [647, 87] on button "Save" at bounding box center [644, 87] width 41 height 14
click at [118, 23] on icon "Previous" at bounding box center [117, 27] width 5 height 8
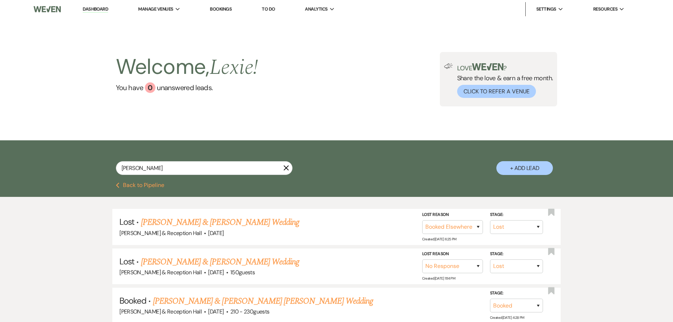
click at [153, 182] on button "Previous Back to Pipeline" at bounding box center [140, 185] width 48 height 6
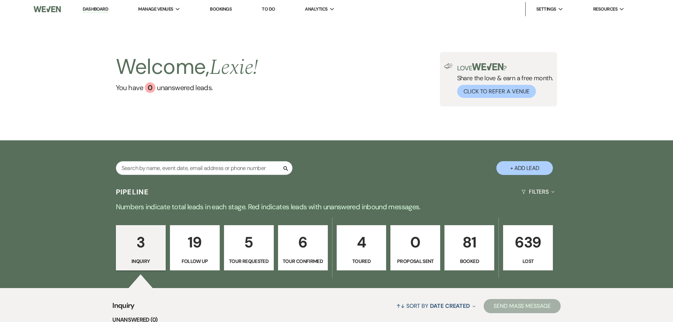
click at [203, 160] on div "Search + Add Lead" at bounding box center [336, 162] width 508 height 37
click at [229, 169] on input "text" at bounding box center [204, 168] width 177 height 14
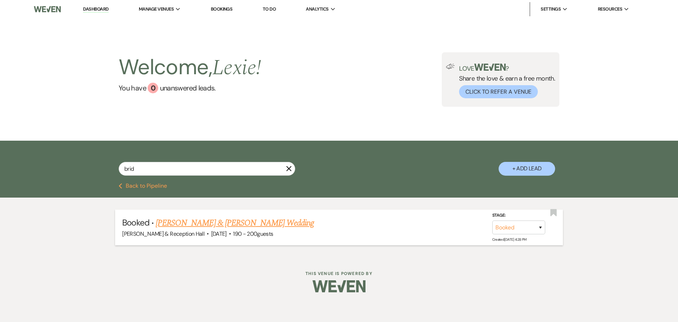
click at [242, 224] on link "[PERSON_NAME] & [PERSON_NAME] Wedding" at bounding box center [235, 222] width 158 height 13
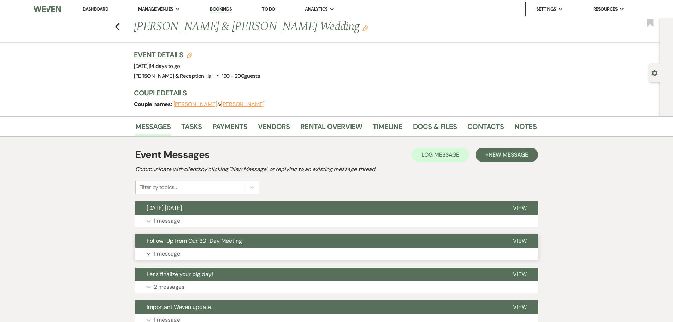
click at [236, 251] on button "Expand 1 message" at bounding box center [336, 254] width 403 height 12
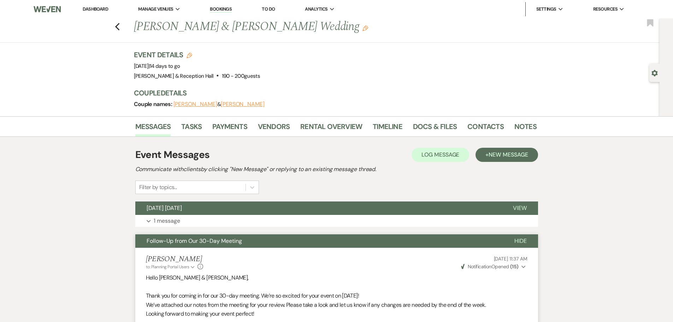
click at [100, 9] on link "Dashboard" at bounding box center [95, 9] width 25 height 6
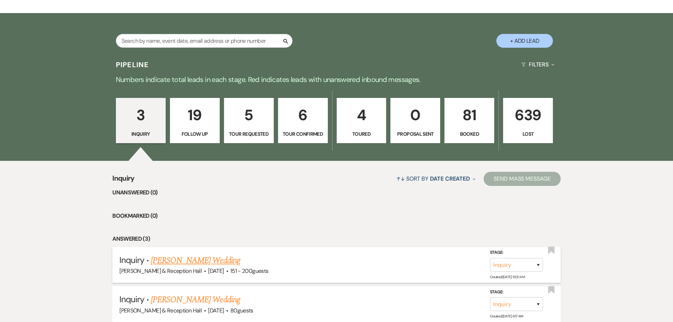
scroll to position [12, 0]
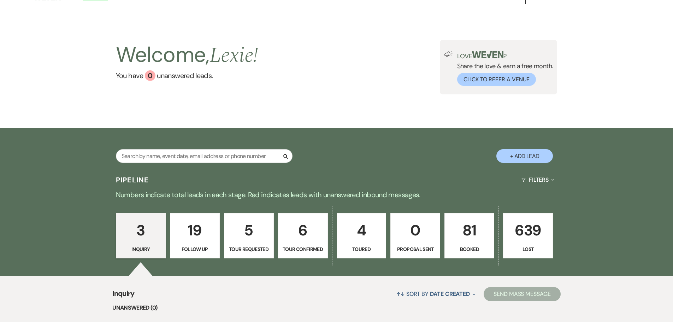
click at [188, 248] on p "Follow Up" at bounding box center [194, 249] width 41 height 8
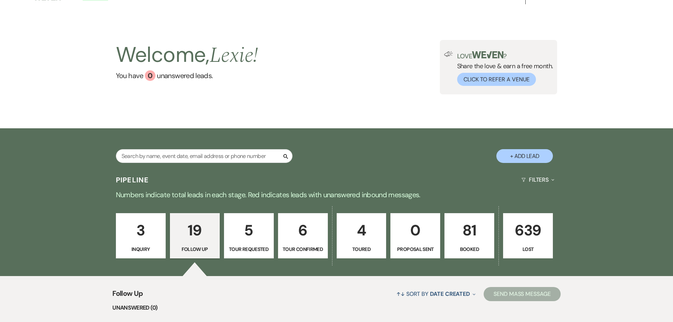
click at [360, 243] on link "4 Toured" at bounding box center [361, 235] width 50 height 45
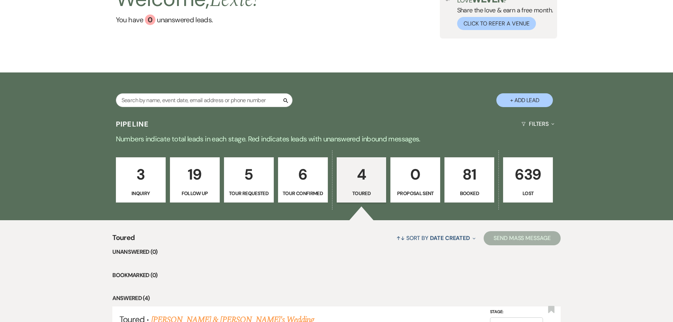
scroll to position [153, 0]
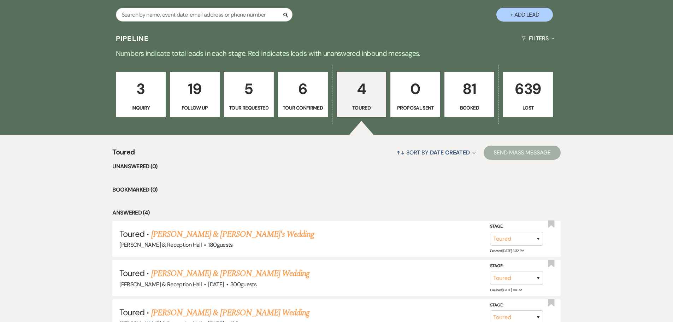
click at [476, 95] on p "81" at bounding box center [469, 89] width 41 height 24
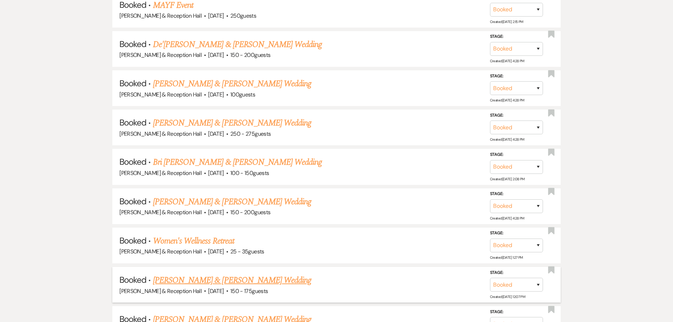
scroll to position [542, 0]
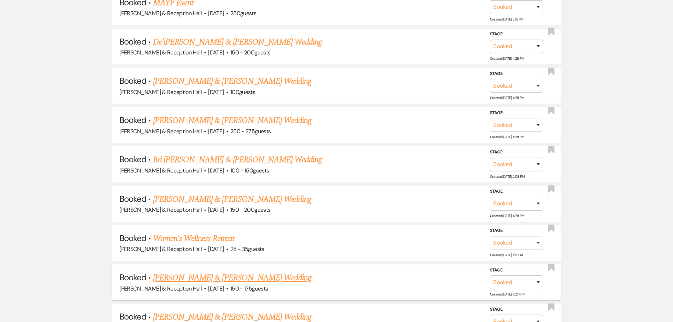
click at [217, 280] on link "[PERSON_NAME] & [PERSON_NAME] Wedding" at bounding box center [232, 277] width 158 height 13
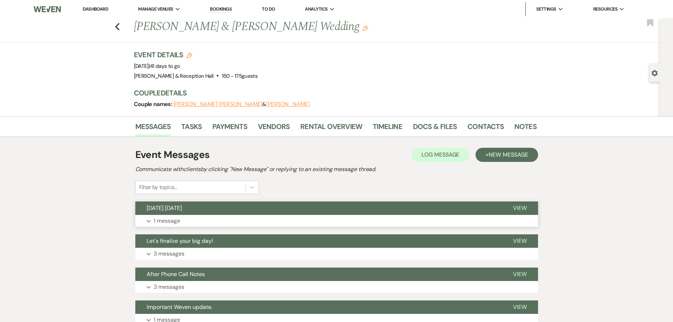
click at [232, 220] on button "Expand 1 message" at bounding box center [336, 221] width 403 height 12
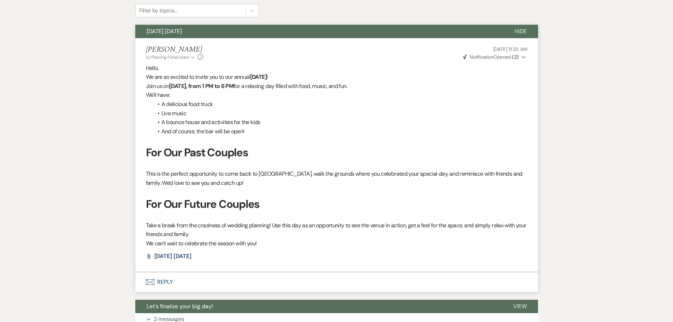
scroll to position [282, 0]
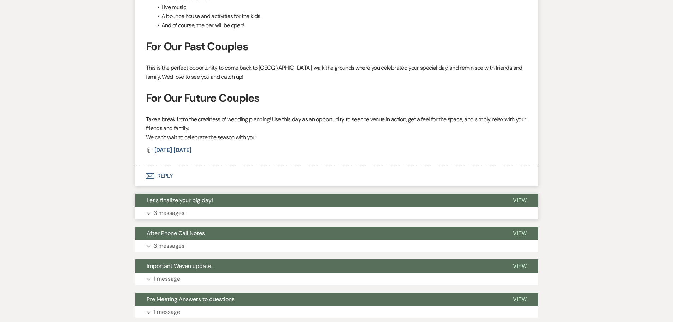
click at [203, 212] on button "Expand 3 messages" at bounding box center [336, 213] width 403 height 12
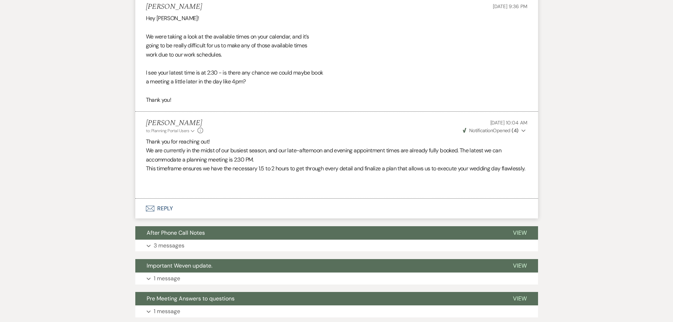
scroll to position [636, 0]
click at [517, 131] on strong "( 4 )" at bounding box center [514, 130] width 7 height 6
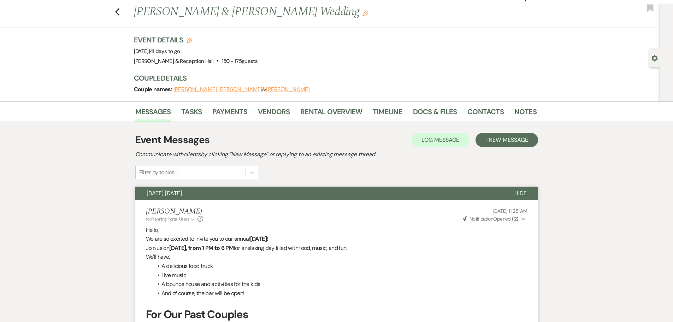
scroll to position [0, 0]
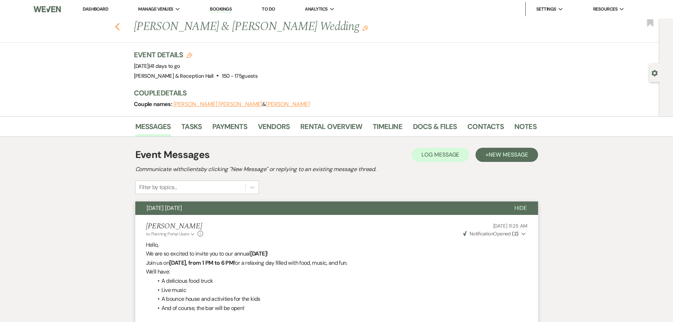
click at [120, 29] on icon "Previous" at bounding box center [117, 27] width 5 height 8
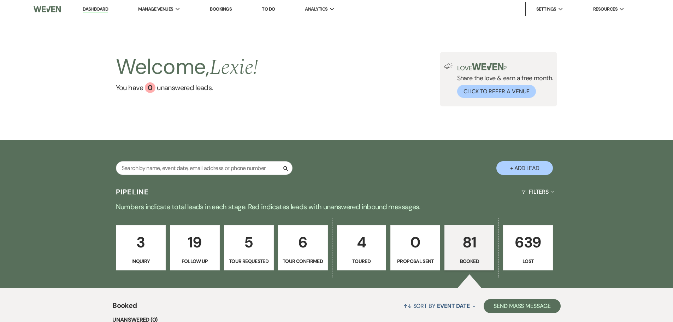
click at [96, 10] on link "Dashboard" at bounding box center [95, 9] width 25 height 7
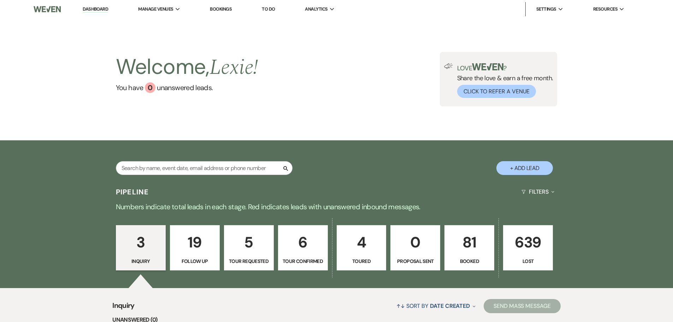
click at [268, 10] on link "To Do" at bounding box center [268, 9] width 13 height 6
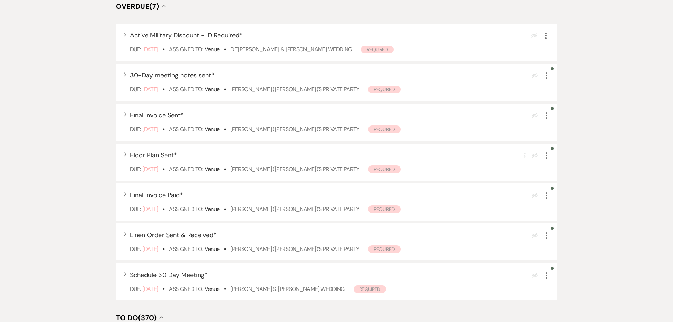
scroll to position [106, 0]
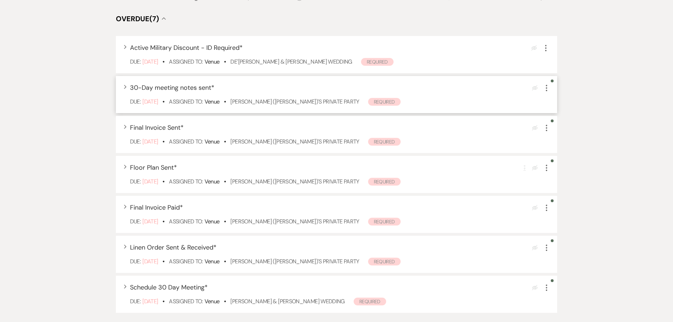
click at [549, 90] on icon "More" at bounding box center [546, 88] width 8 height 8
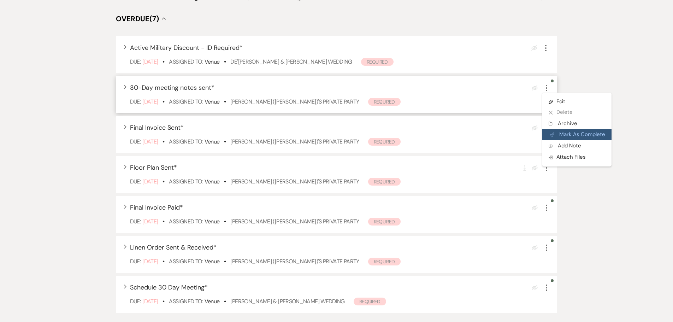
click at [560, 136] on button "Plan Portal Link Mark As Complete" at bounding box center [576, 134] width 69 height 11
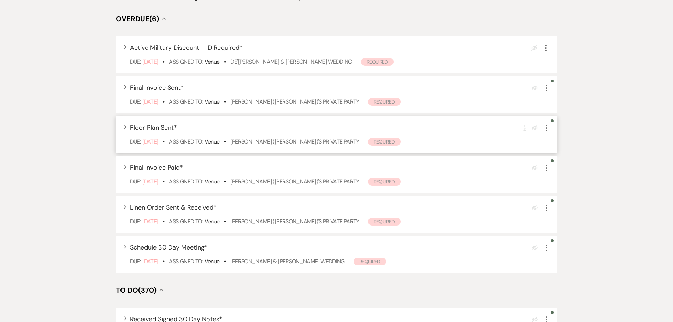
click at [545, 129] on icon "More" at bounding box center [546, 128] width 8 height 8
click at [559, 169] on button "Plan Portal Link Mark As Complete" at bounding box center [576, 174] width 69 height 11
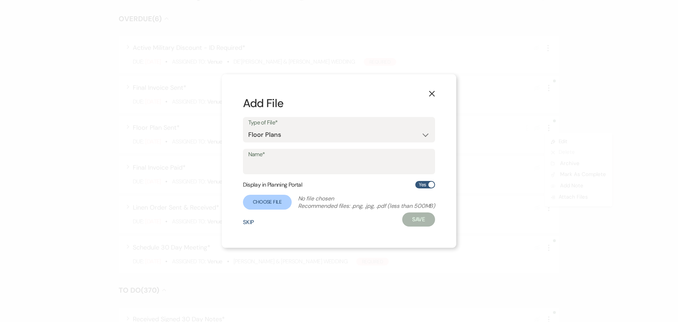
click at [435, 95] on icon "X" at bounding box center [432, 93] width 6 height 6
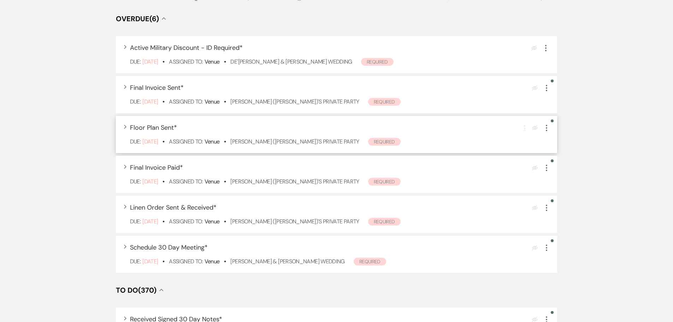
click at [547, 129] on icon "More" at bounding box center [546, 128] width 8 height 8
click at [562, 171] on button "Plan Portal Link Mark As Complete" at bounding box center [576, 174] width 69 height 11
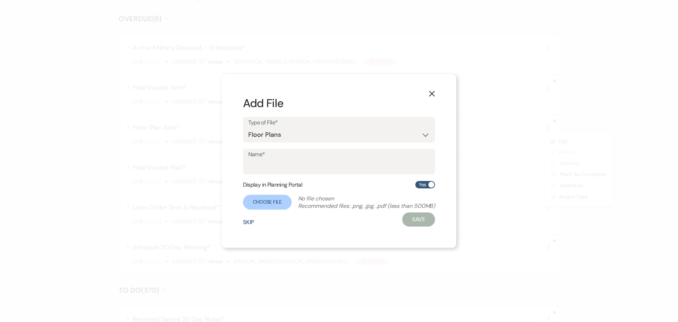
click at [253, 223] on button "Skip" at bounding box center [248, 222] width 11 height 6
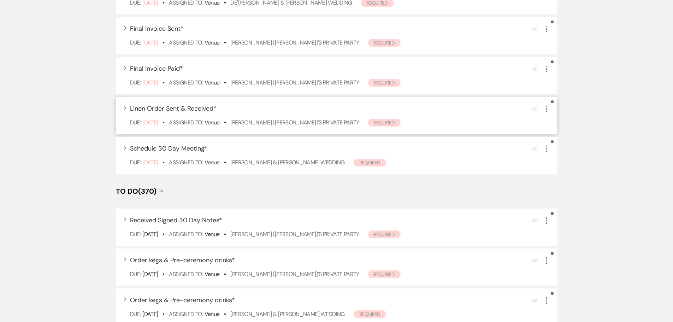
scroll to position [177, 0]
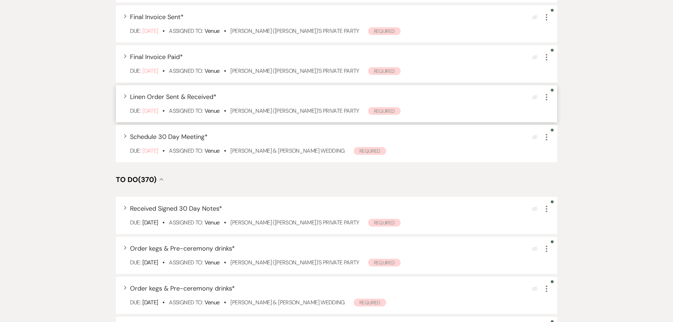
click at [547, 95] on icon "More" at bounding box center [546, 97] width 8 height 8
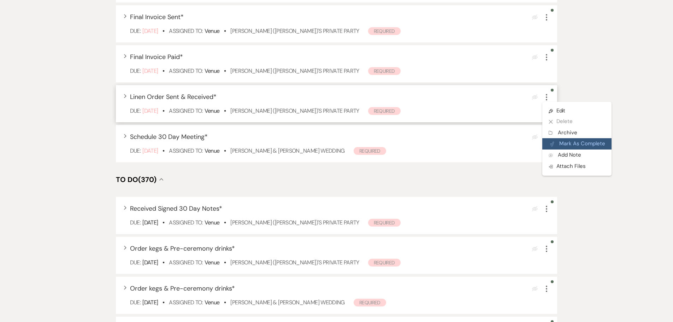
click at [551, 143] on icon "Plan Portal Link" at bounding box center [552, 143] width 4 height 5
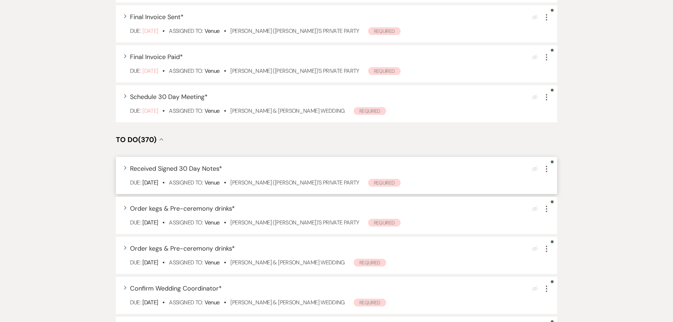
click at [549, 167] on icon "More" at bounding box center [546, 169] width 8 height 8
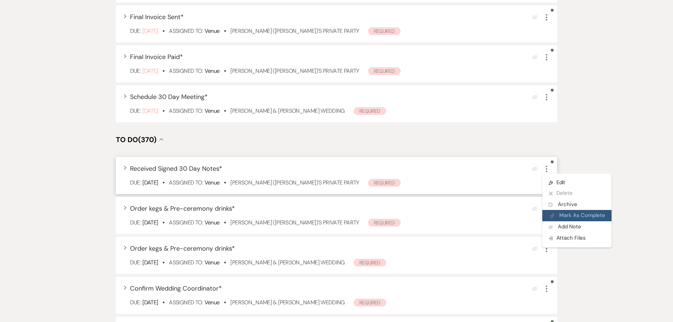
click at [563, 220] on button "Plan Portal Link Mark As Complete" at bounding box center [576, 215] width 69 height 11
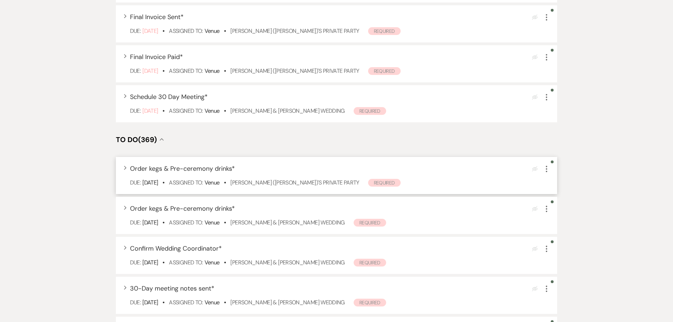
scroll to position [212, 0]
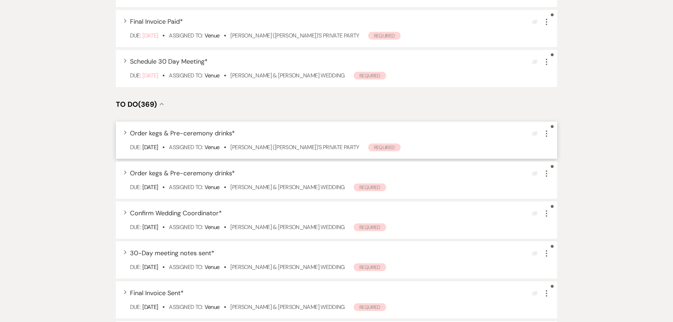
click at [546, 133] on use "button" at bounding box center [546, 133] width 1 height 6
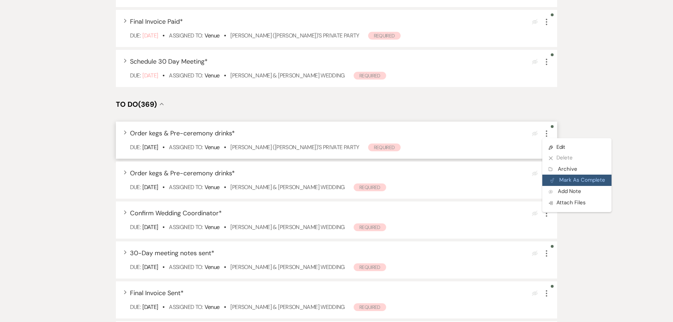
click at [554, 180] on button "Plan Portal Link Mark As Complete" at bounding box center [576, 179] width 69 height 11
